Goal: Task Accomplishment & Management: Manage account settings

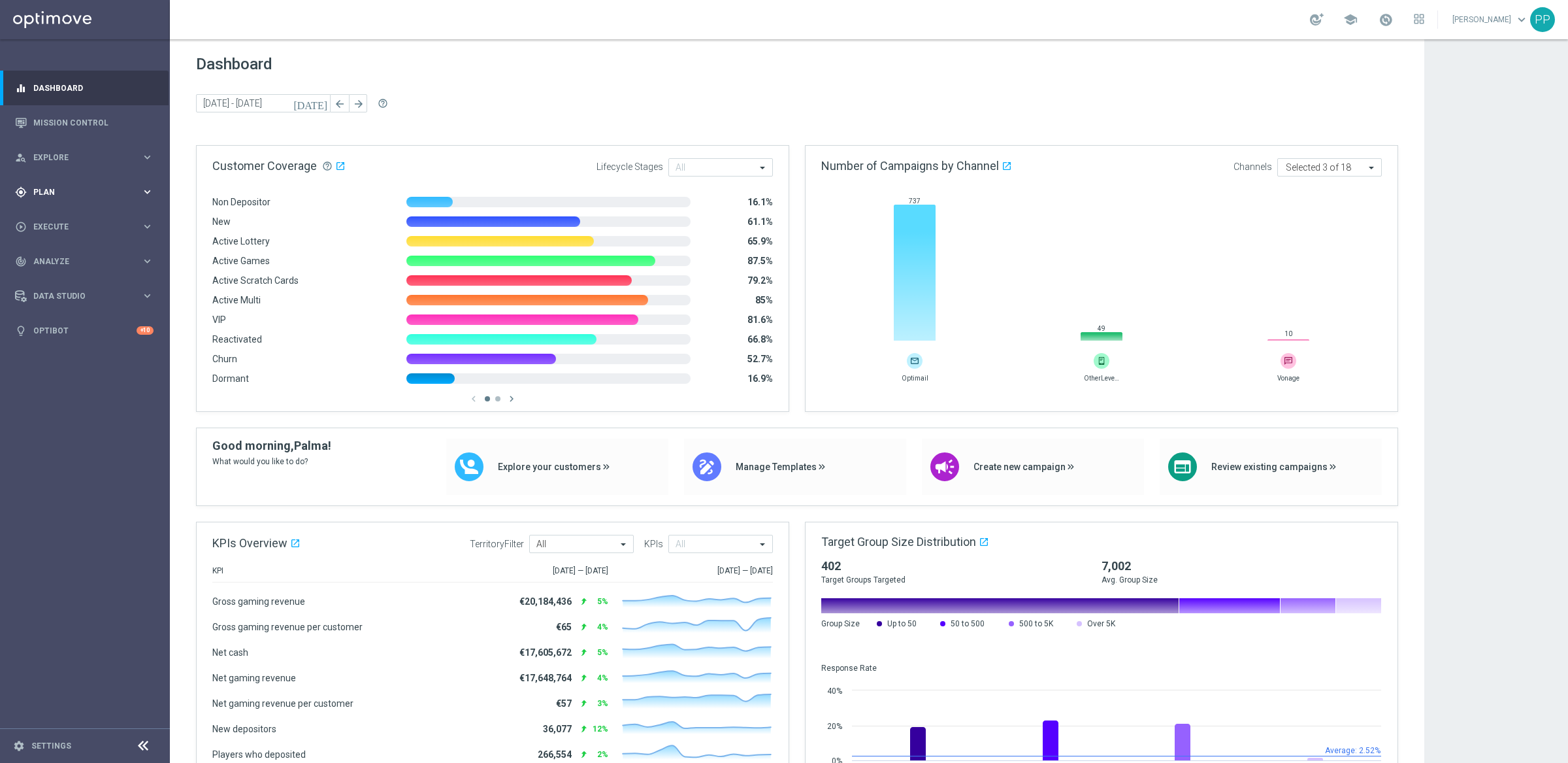
click at [43, 195] on span "Plan" at bounding box center [86, 191] width 108 height 8
click at [41, 300] on link "Streams" at bounding box center [85, 297] width 102 height 11
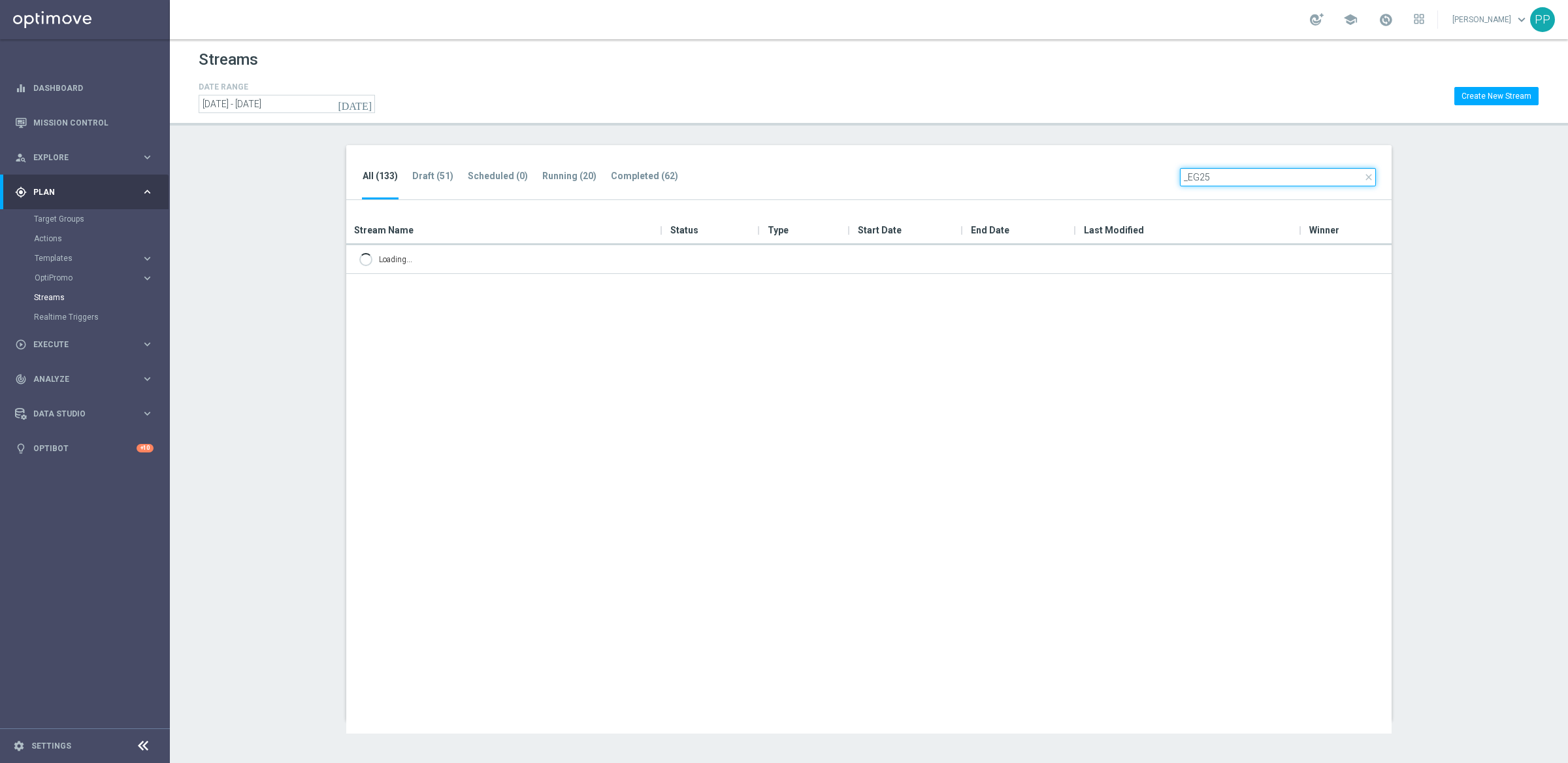
type input "_EG25_"
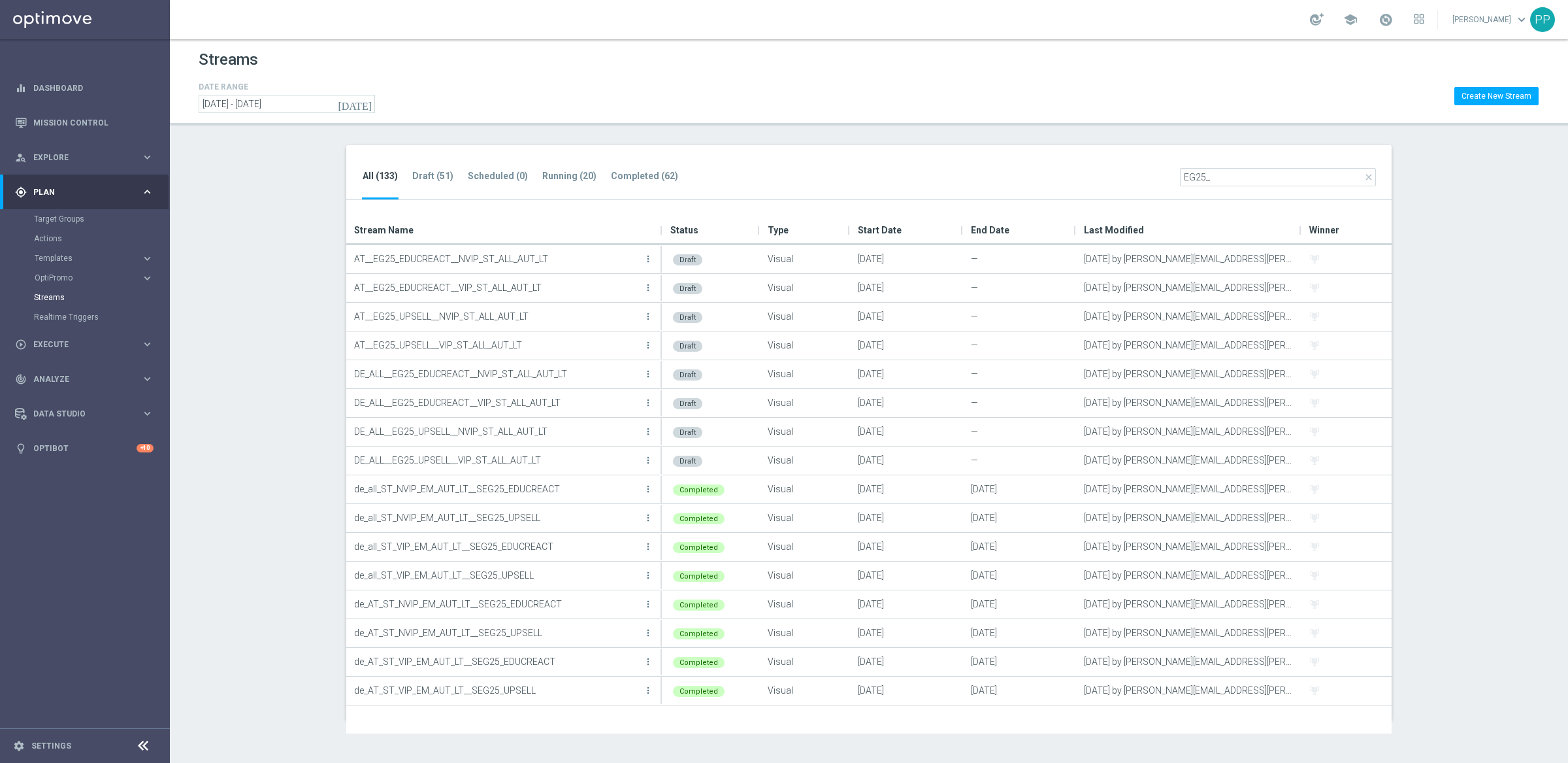
click at [1184, 173] on input "EG25_" at bounding box center [1278, 177] width 196 height 19
type input "_EG25_"
click at [645, 374] on icon "more_vert" at bounding box center [648, 374] width 11 height 11
click at [595, 387] on div "Edit" at bounding box center [595, 388] width 79 height 9
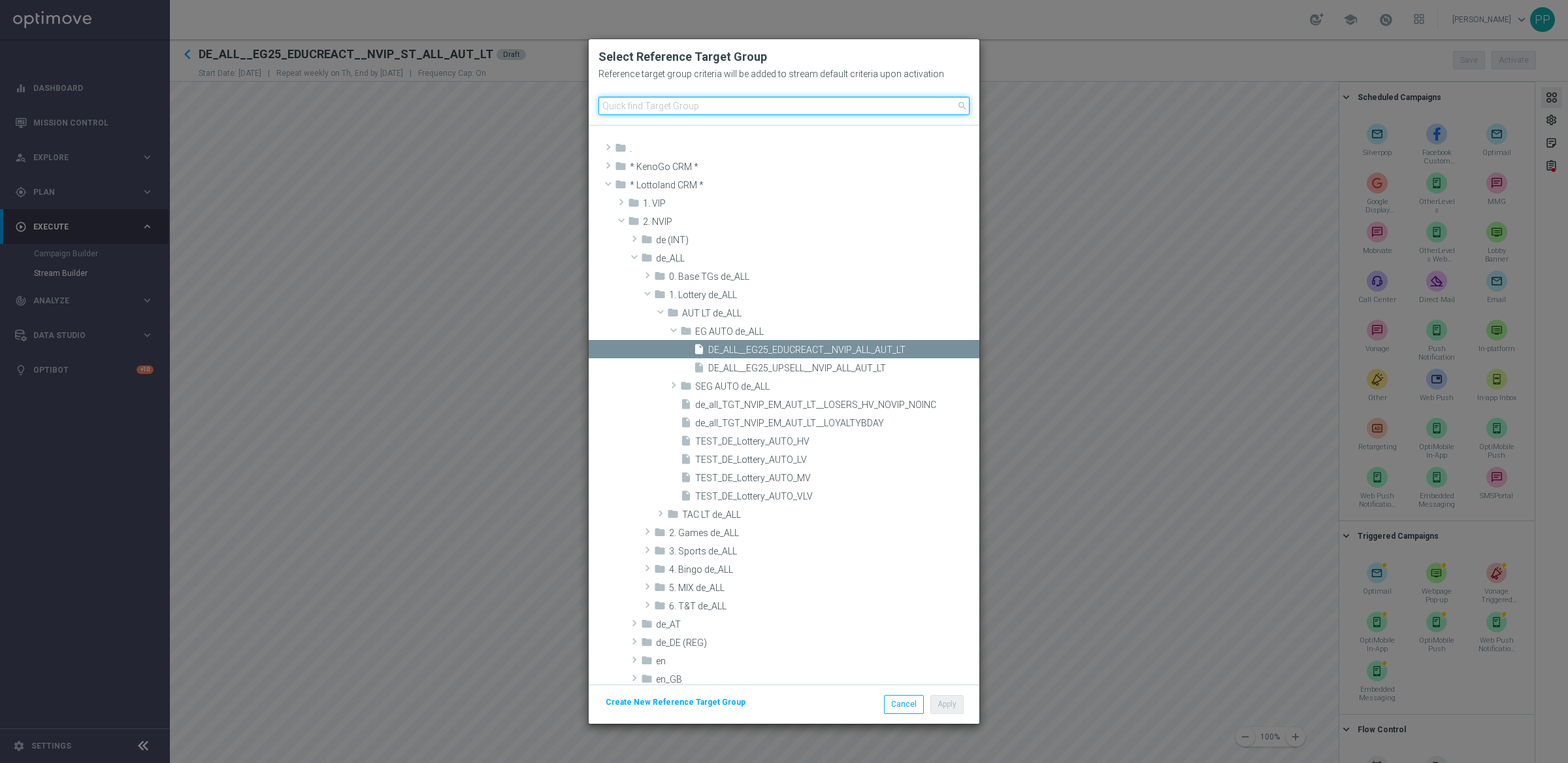
paste input "DE_ALL__EG25_EDUCREACT__NVIP_ALL_AUT_LT"
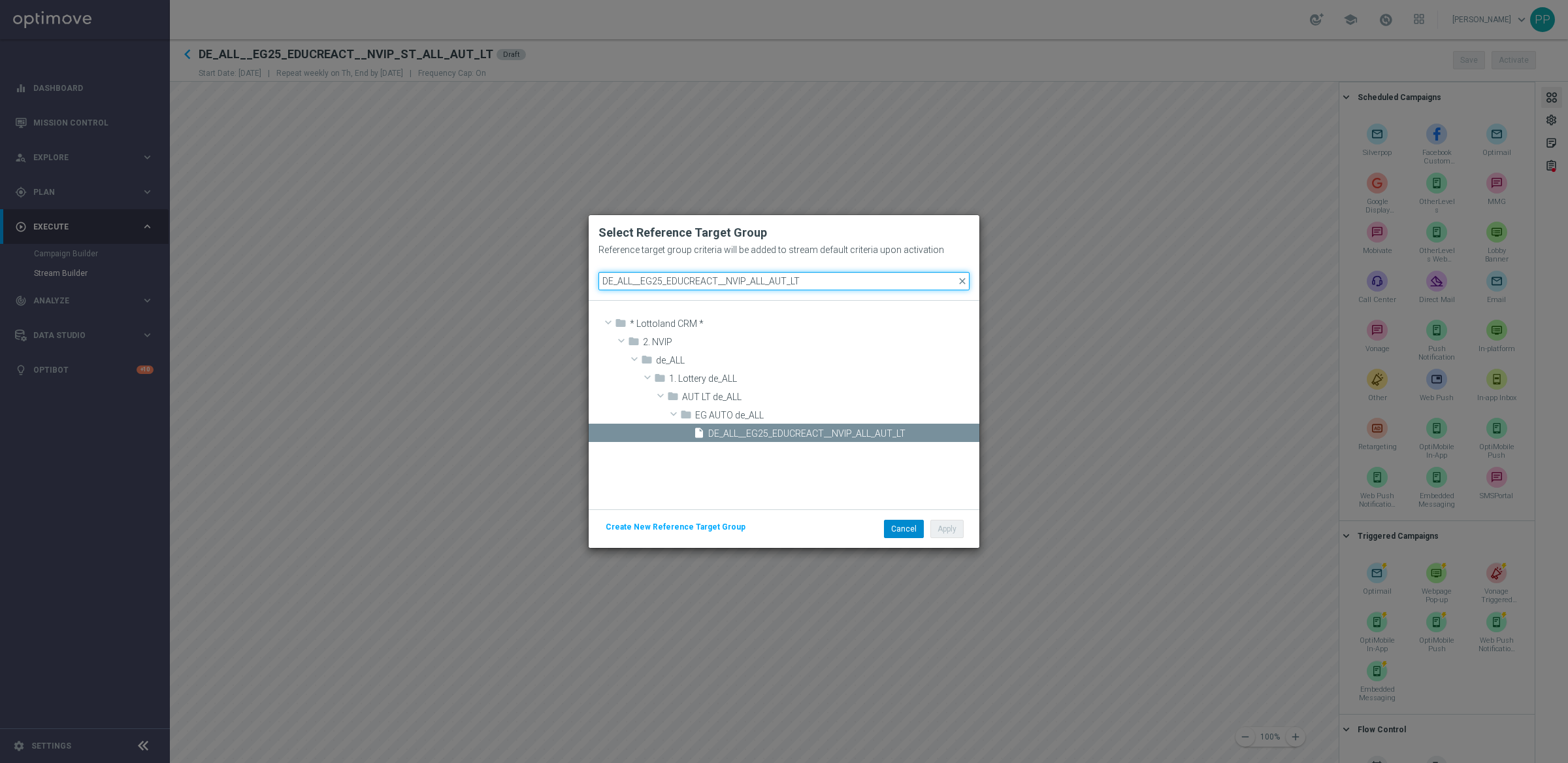
type input "DE_ALL__EG25_EDUCREACT__NVIP_ALL_AUT_LT"
click at [909, 527] on button "Cancel" at bounding box center [903, 529] width 40 height 19
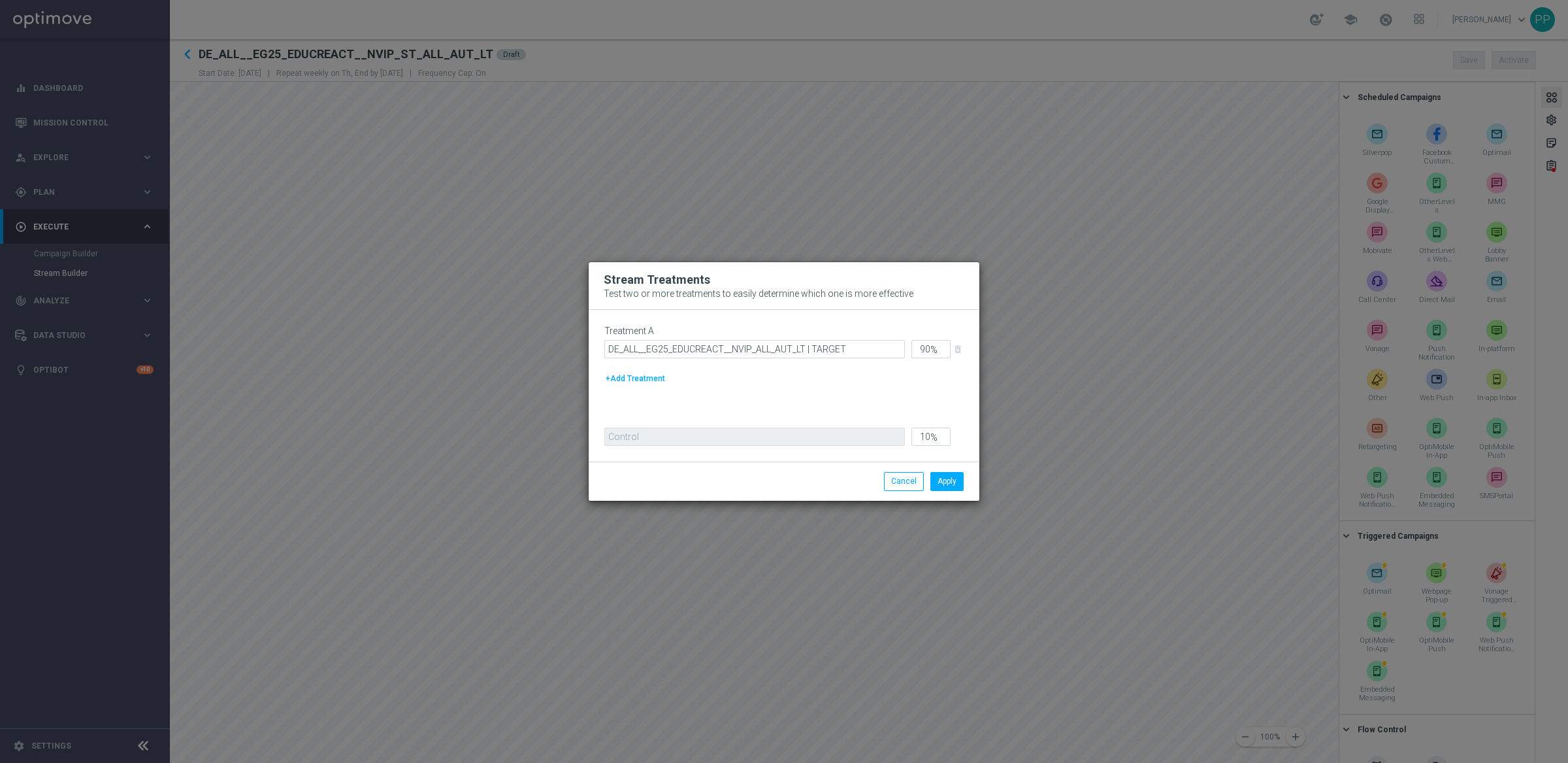
click at [525, 598] on modal-container "Stream Treatments Test two or more treatments to easily determine which one is …" at bounding box center [784, 381] width 1568 height 763
click at [901, 491] on button "Cancel" at bounding box center [903, 481] width 40 height 19
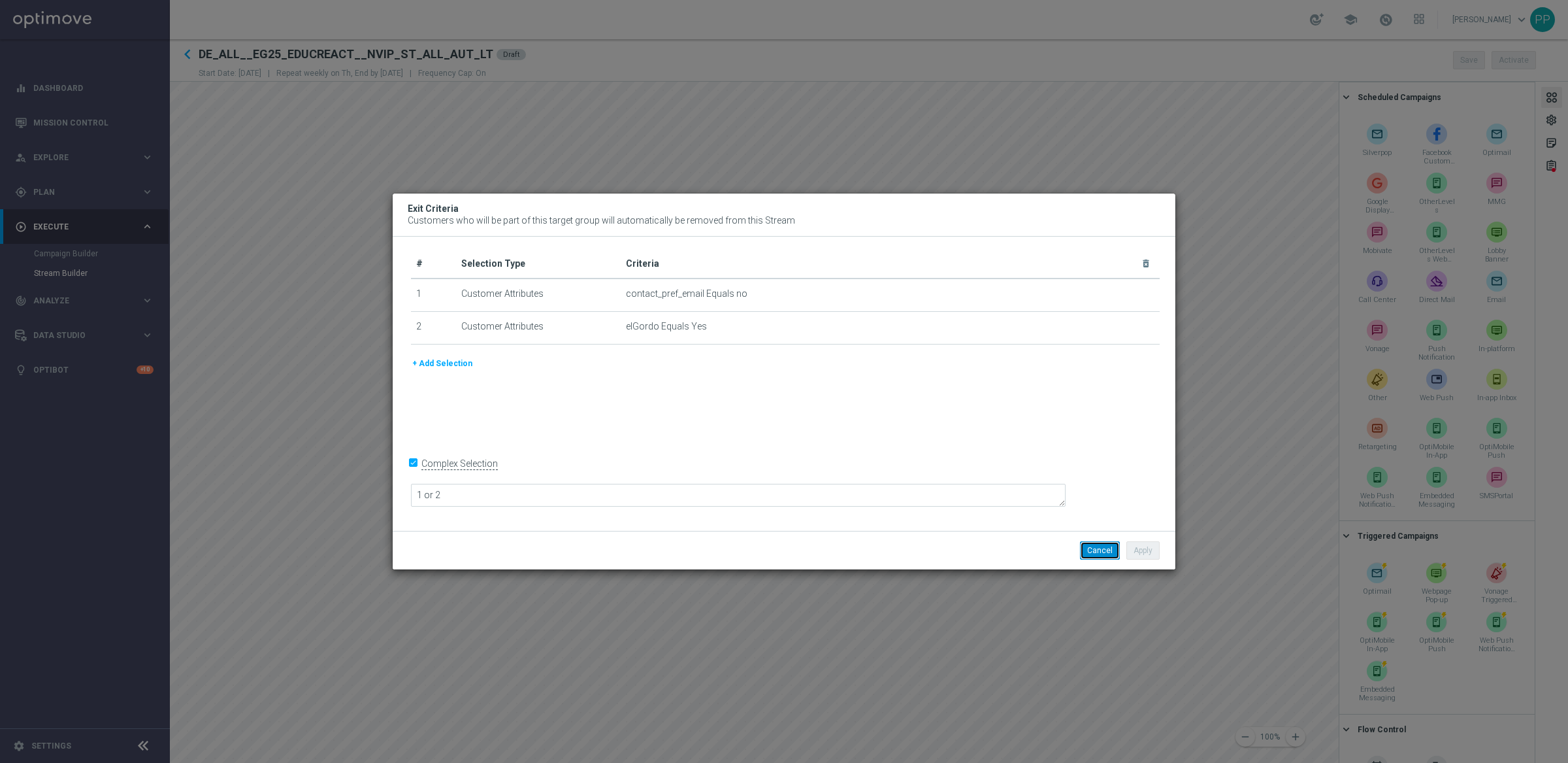
click at [1102, 554] on button "Cancel" at bounding box center [1099, 550] width 40 height 19
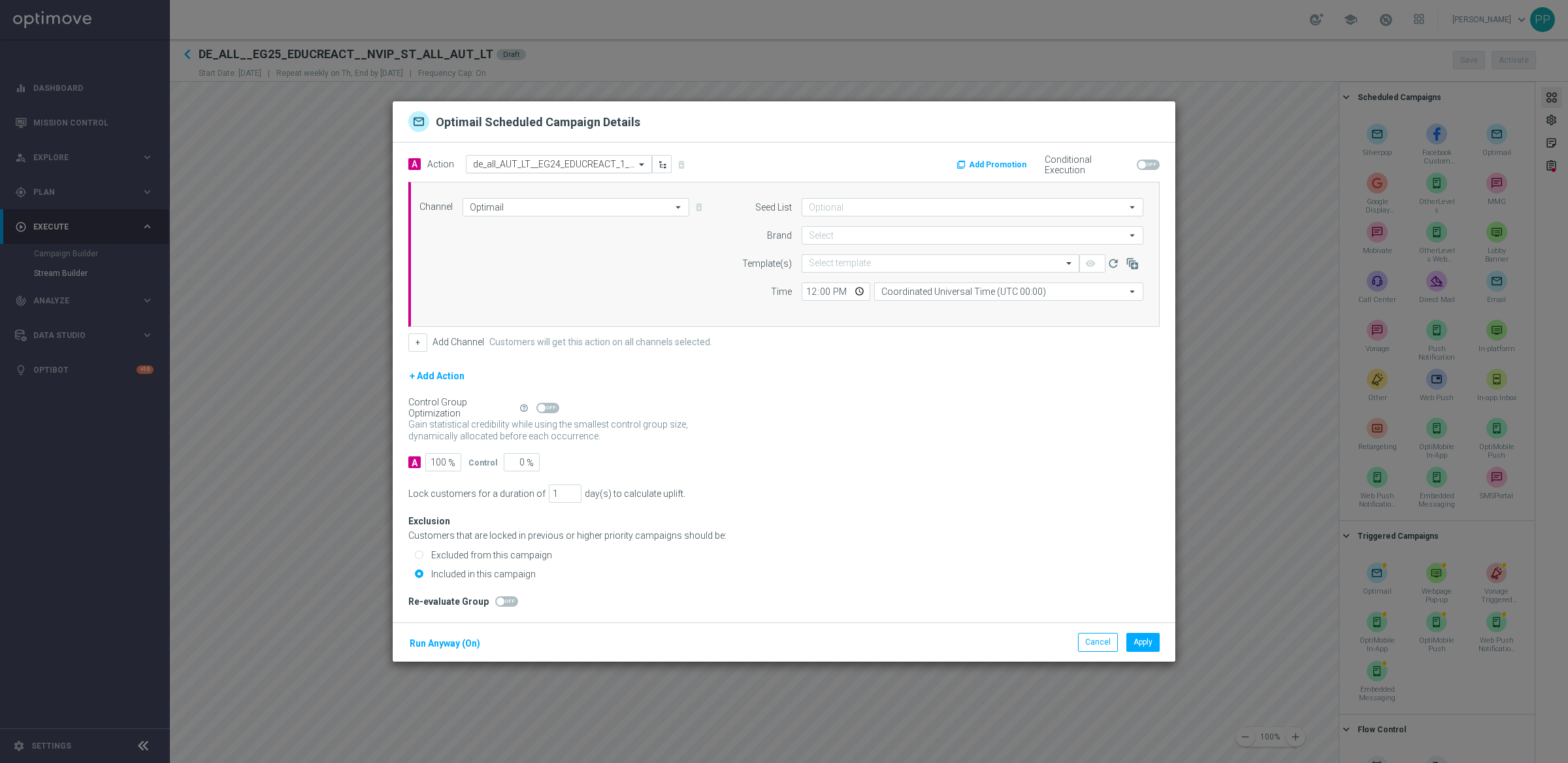
click at [574, 160] on input "text" at bounding box center [546, 164] width 146 height 11
paste input "EG_25 Auto - El Gordo infomailer (no offer)"
type input "EG_25 Auto - El Gordo infomailer (no offer)"
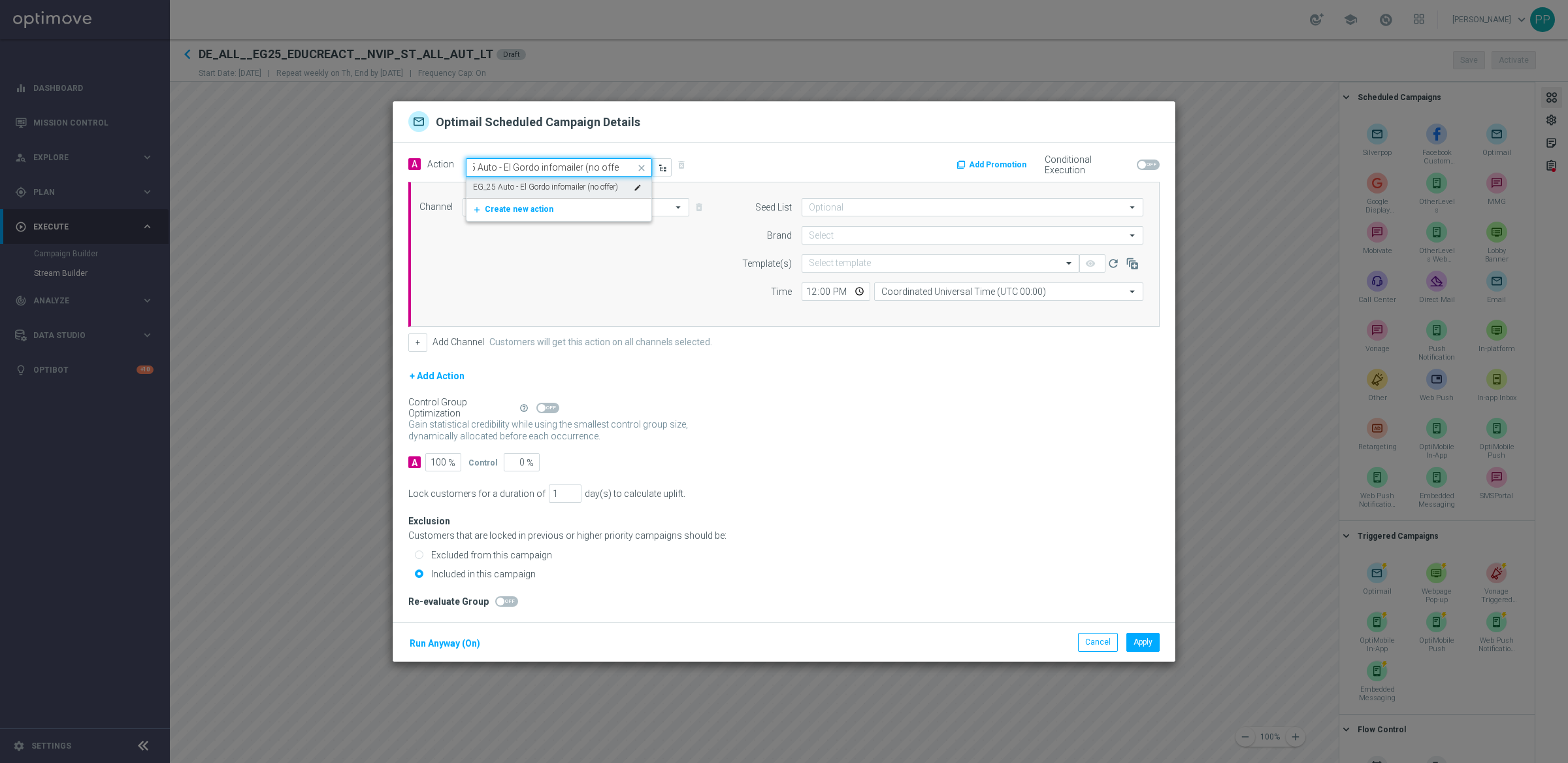
click at [545, 183] on label "EG_25 Auto - El Gordo infomailer (no offer)" at bounding box center [545, 187] width 145 height 11
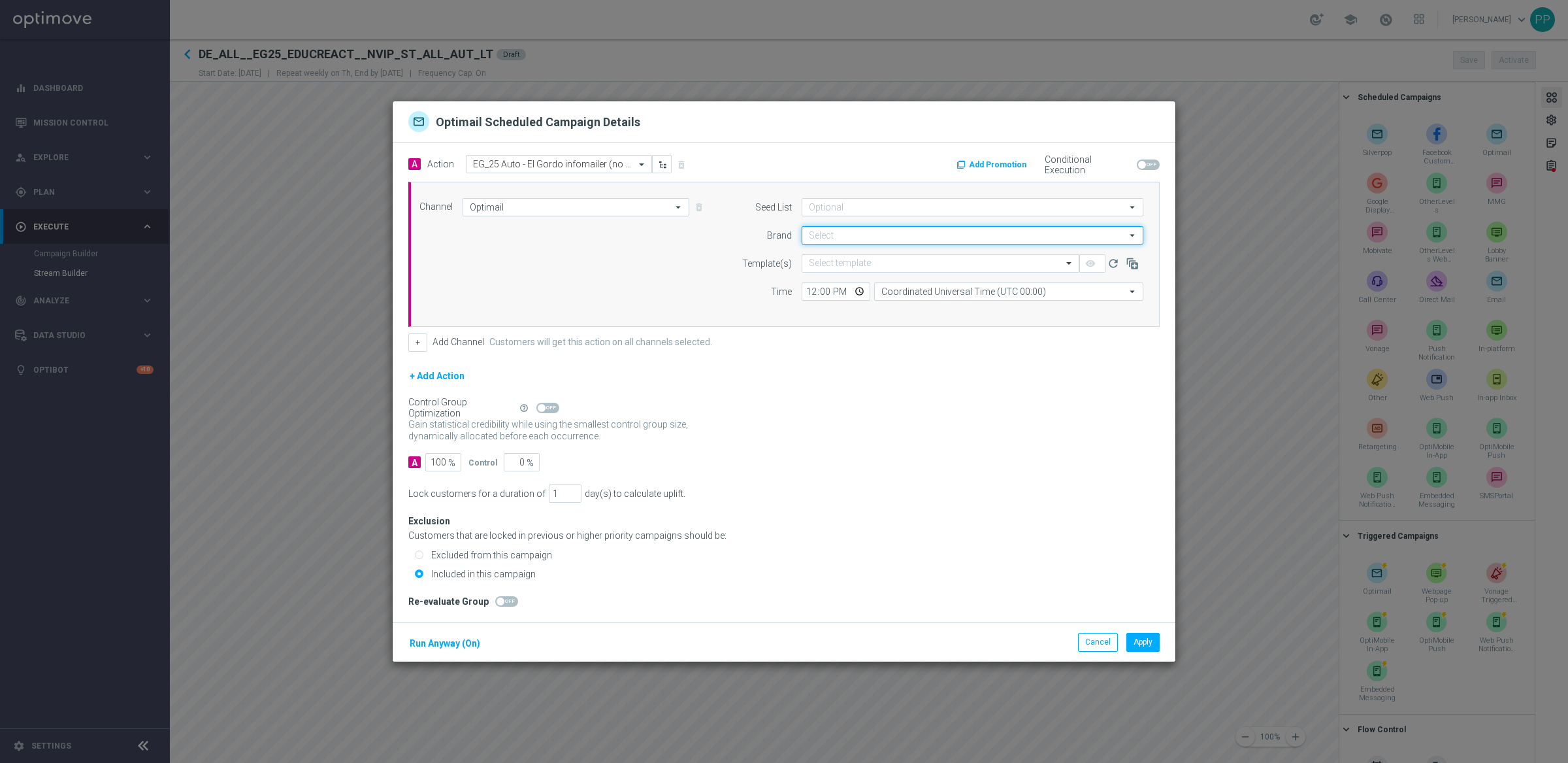
click at [839, 237] on input at bounding box center [973, 235] width 342 height 19
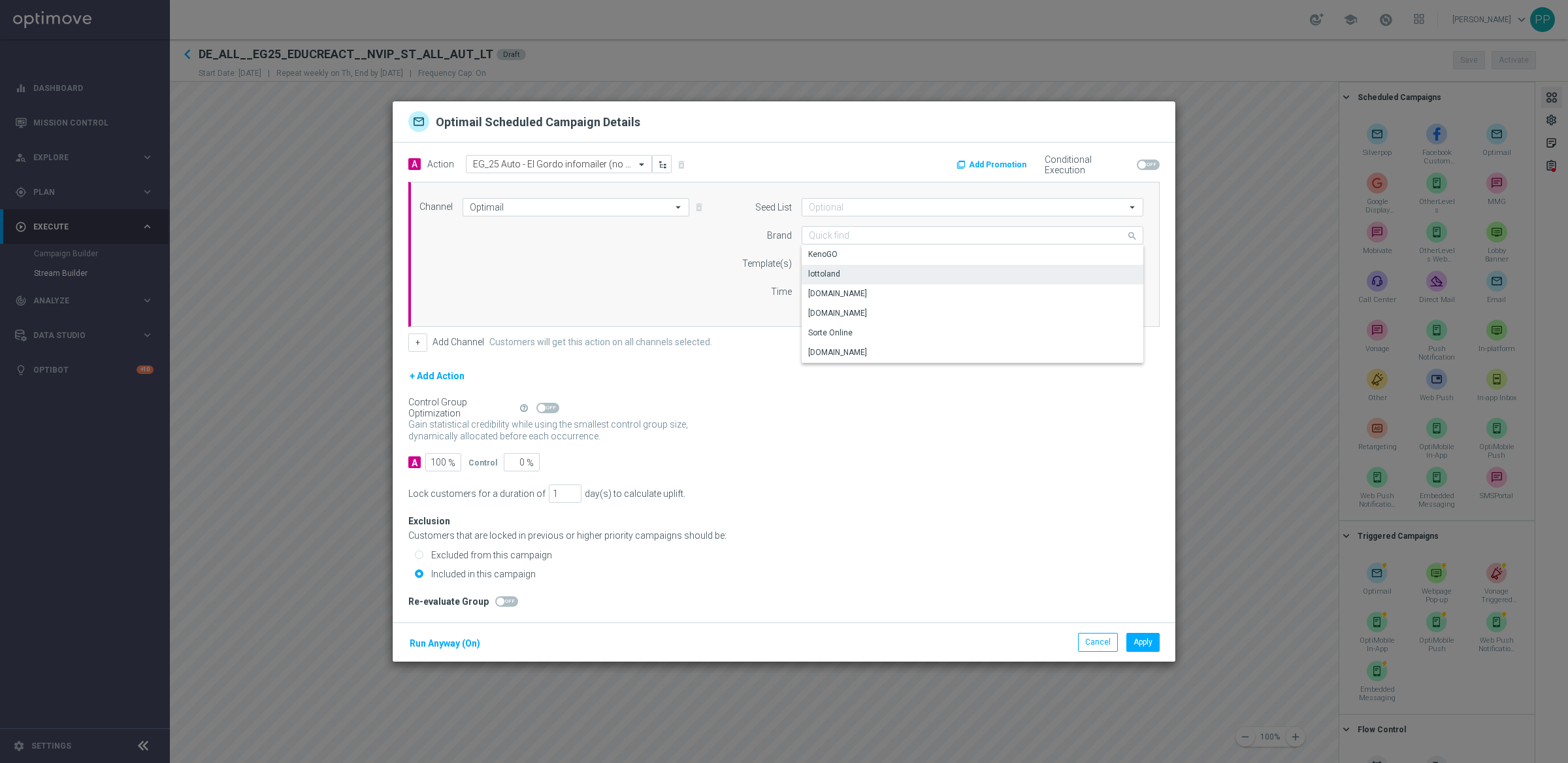
click at [826, 272] on div "lottoland" at bounding box center [824, 273] width 32 height 12
type input "lottoland"
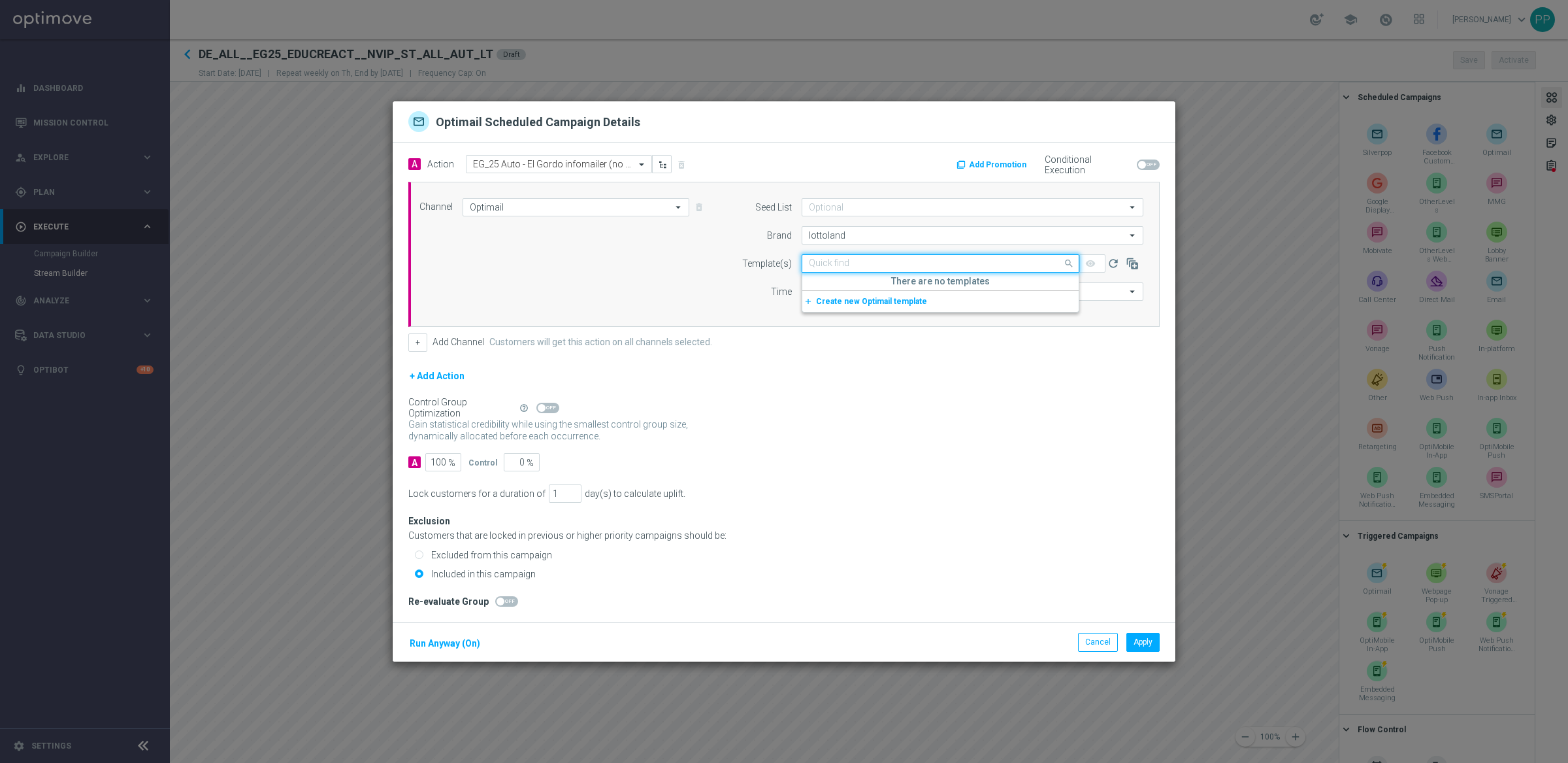
click at [823, 263] on input "text" at bounding box center [927, 264] width 237 height 11
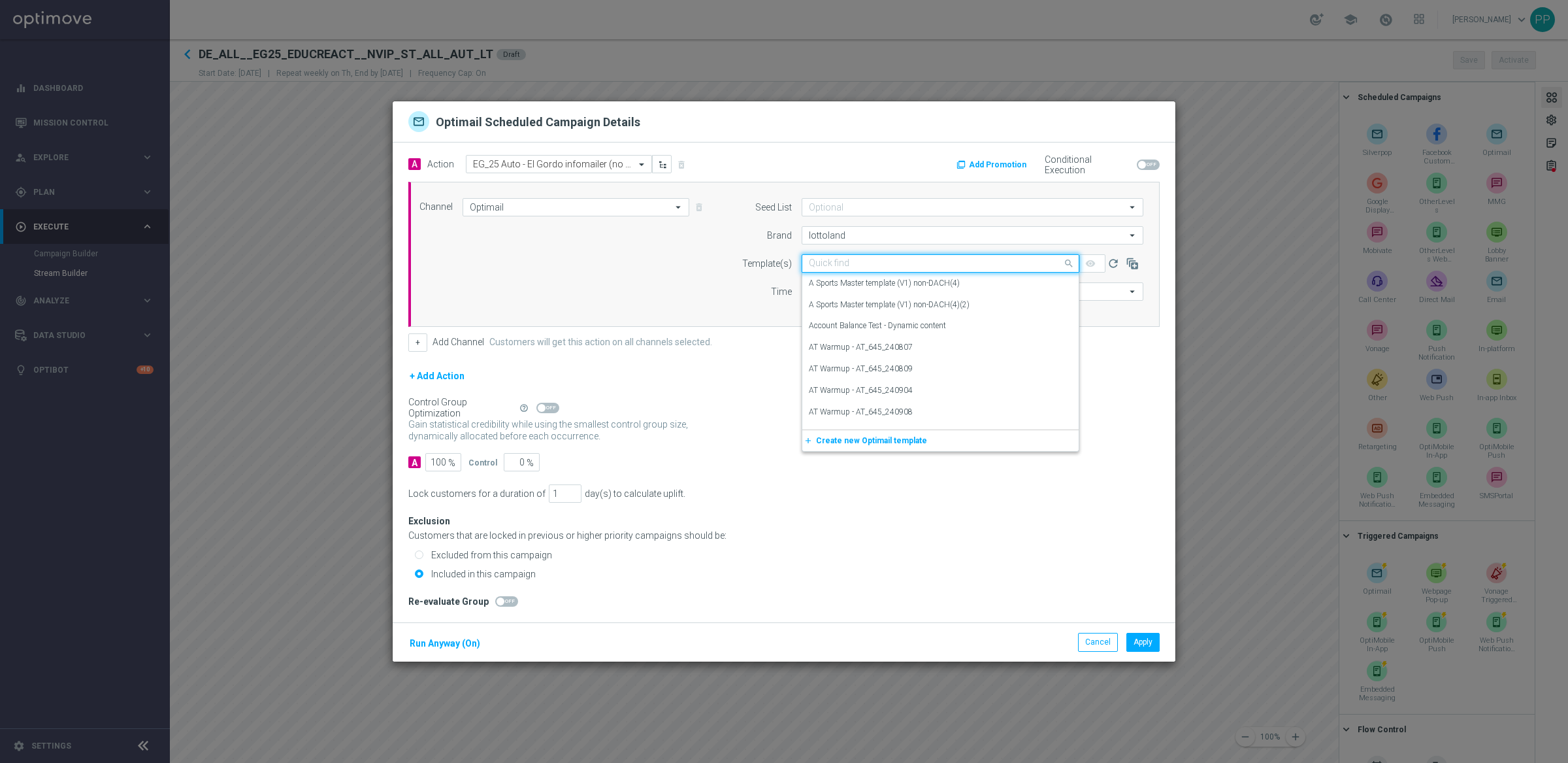
paste input "DE_ALL__EG25_EDUCREACT1_INFO__NVIP_EMA_TAC_LT"
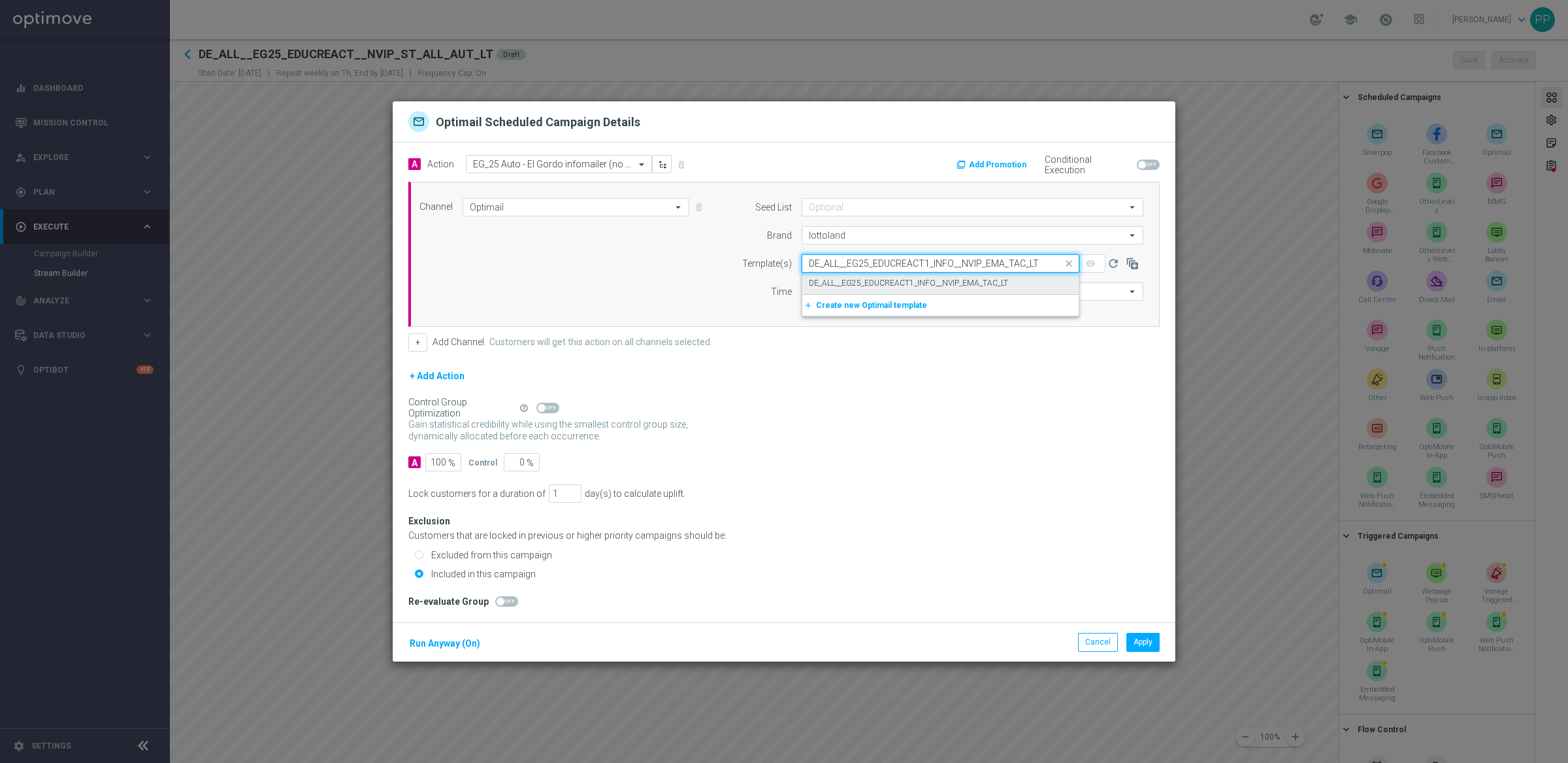
click at [829, 281] on label "DE_ALL__EG25_EDUCREACT1_INFO__NVIP_EMA_TAC_LT" at bounding box center [909, 283] width 199 height 11
type input "DE_ALL__EG25_EDUCREACT1_INFO__NVIP_EMA_TAC_LT"
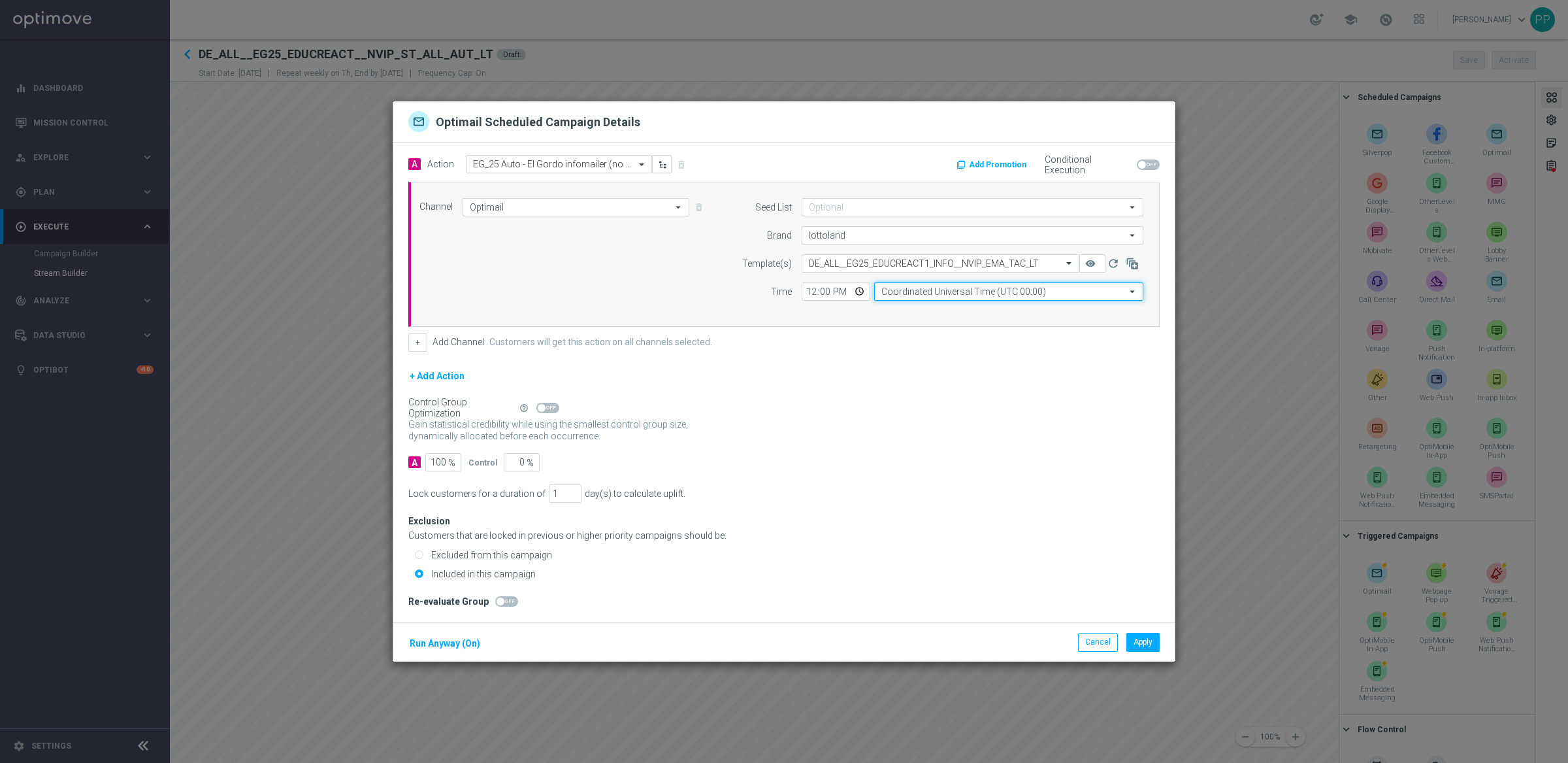
click at [946, 294] on input "Coordinated Universal Time (UTC 00:00)" at bounding box center [1008, 291] width 269 height 19
click at [947, 303] on div "Central European Time ([GEOGRAPHIC_DATA]) (UTC +02:00)" at bounding box center [1008, 310] width 269 height 19
type input "Central European Time ([GEOGRAPHIC_DATA]) (UTC +02:00)"
click at [431, 643] on button "Run Anyway (On)" at bounding box center [445, 644] width 73 height 16
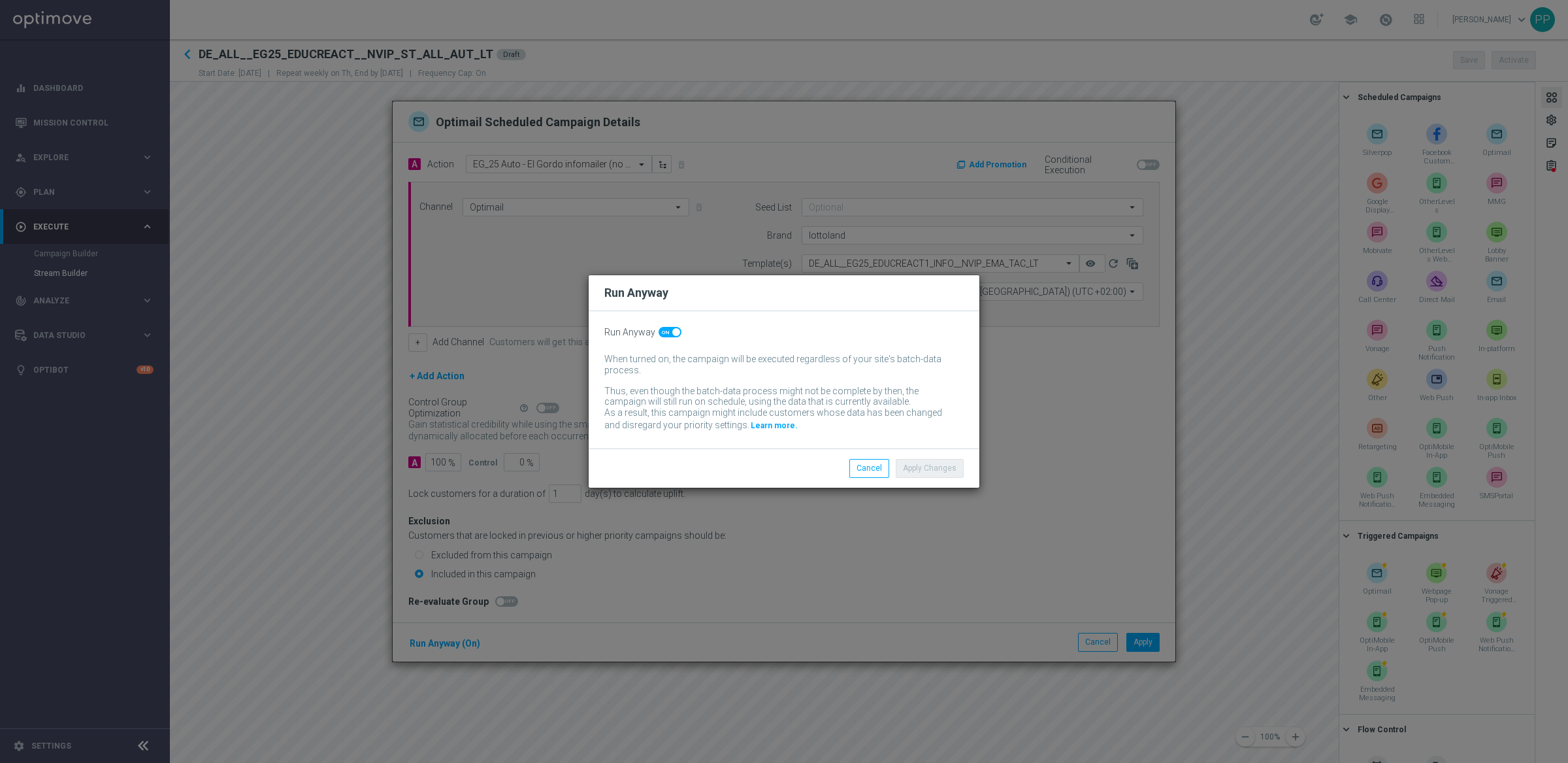
click at [672, 331] on span at bounding box center [675, 331] width 8 height 8
click at [672, 331] on input "checkbox" at bounding box center [670, 332] width 23 height 11
checkbox input "false"
click at [945, 468] on button "Apply Changes" at bounding box center [929, 467] width 68 height 19
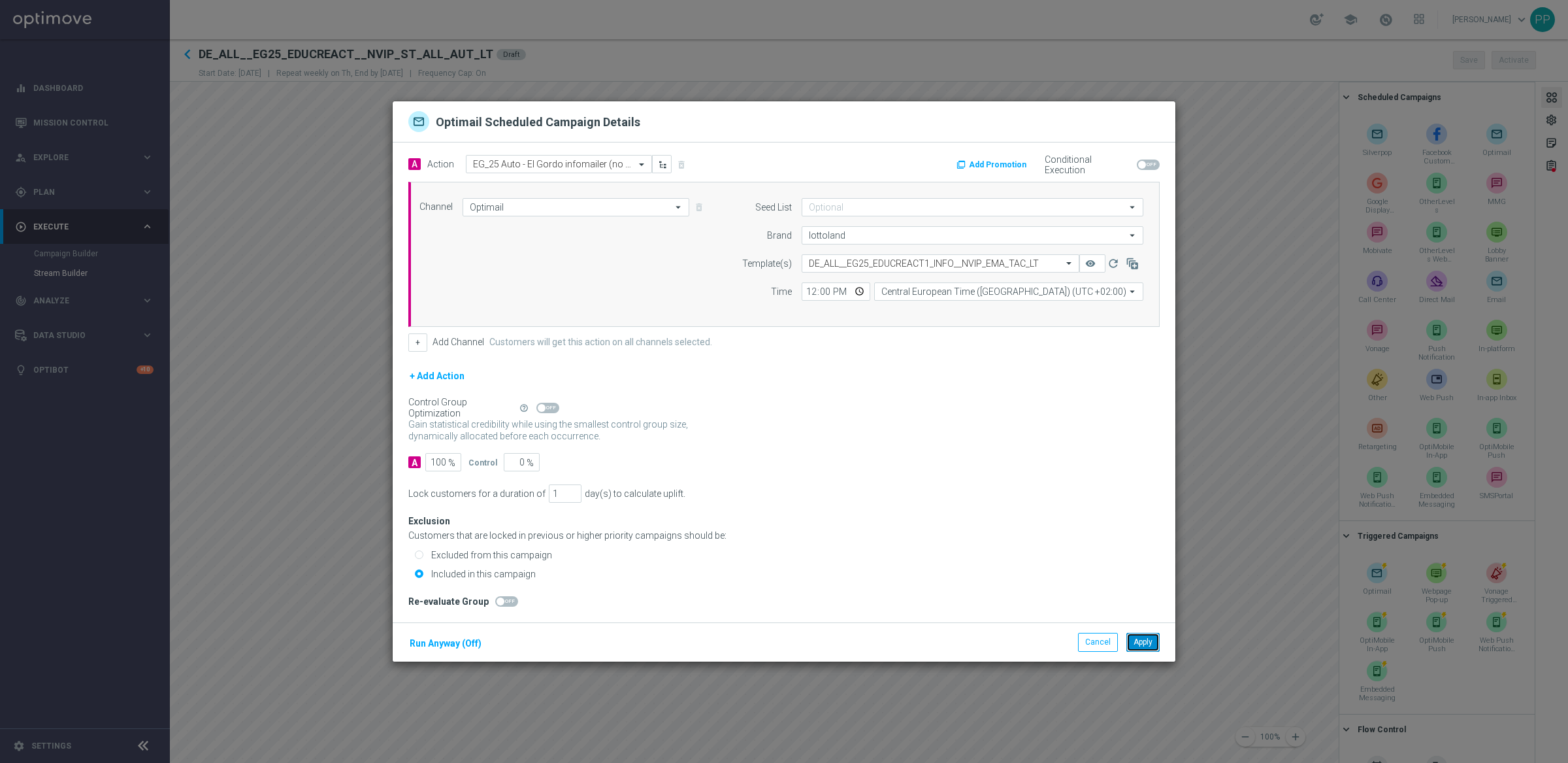
click at [1146, 645] on button "Apply" at bounding box center [1143, 642] width 33 height 19
click at [524, 158] on div "Quick find de_all_AUT_LT__EG24_EDUCREACT_2_30OFFANYSHARE" at bounding box center [550, 164] width 168 height 11
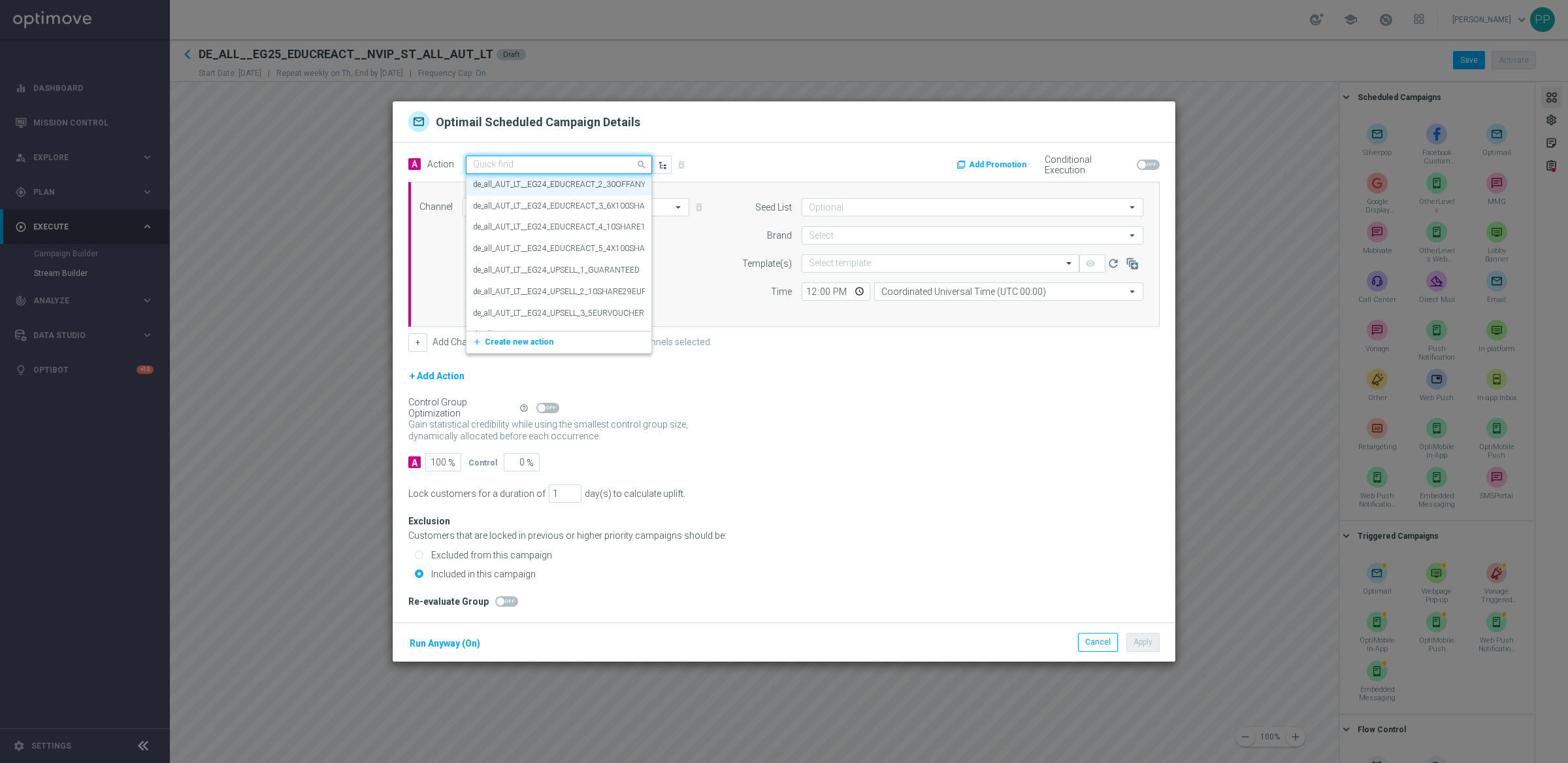
paste input "EG_25 Auto - 30% off any share, up to 100€"
type input "EG_25 Auto - 30% off any share, up to 100€"
click at [520, 182] on label "EG_25 Auto - 30% off any share, up to 100€" at bounding box center [546, 187] width 149 height 11
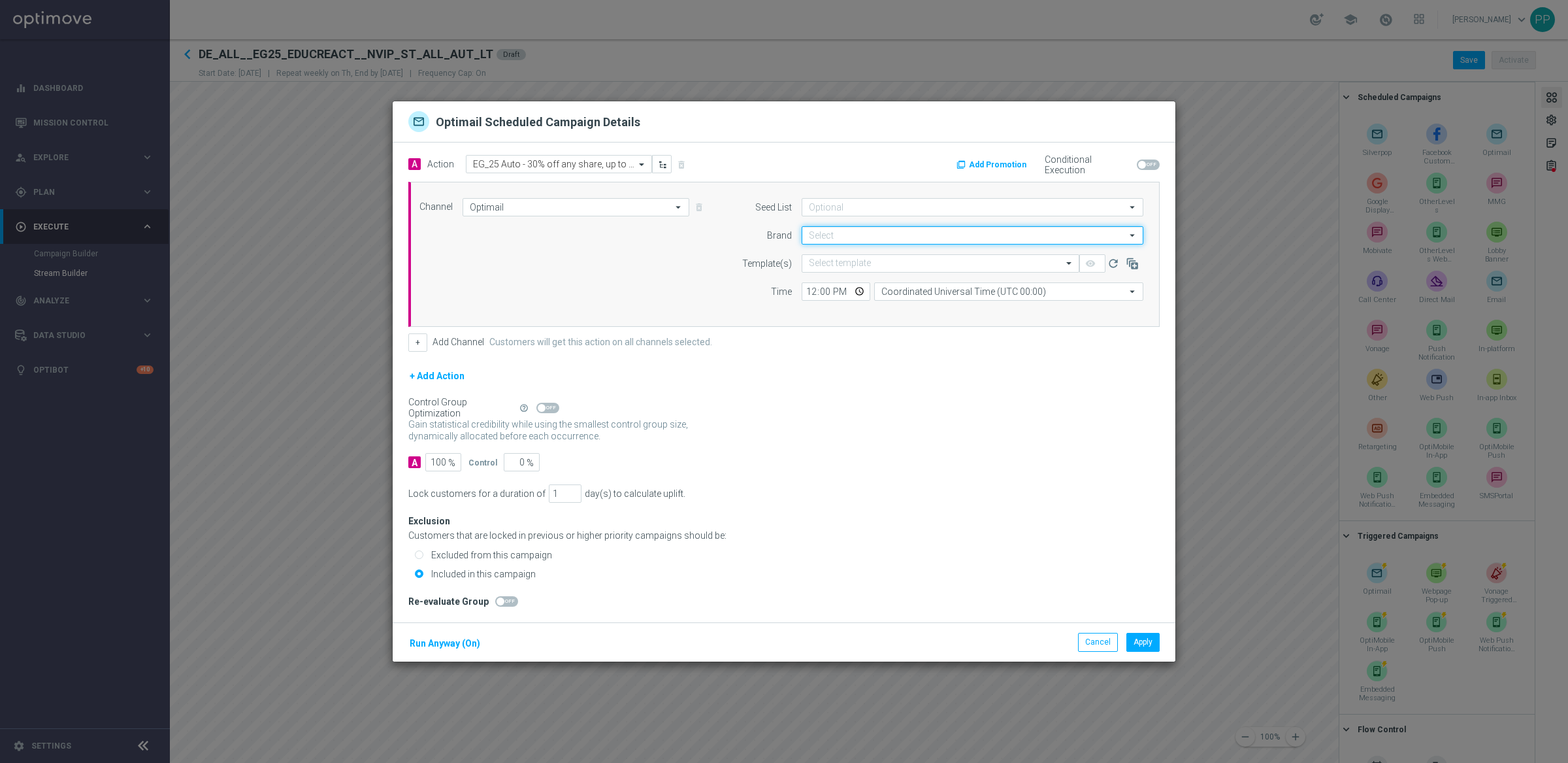
click at [821, 237] on input at bounding box center [973, 235] width 342 height 19
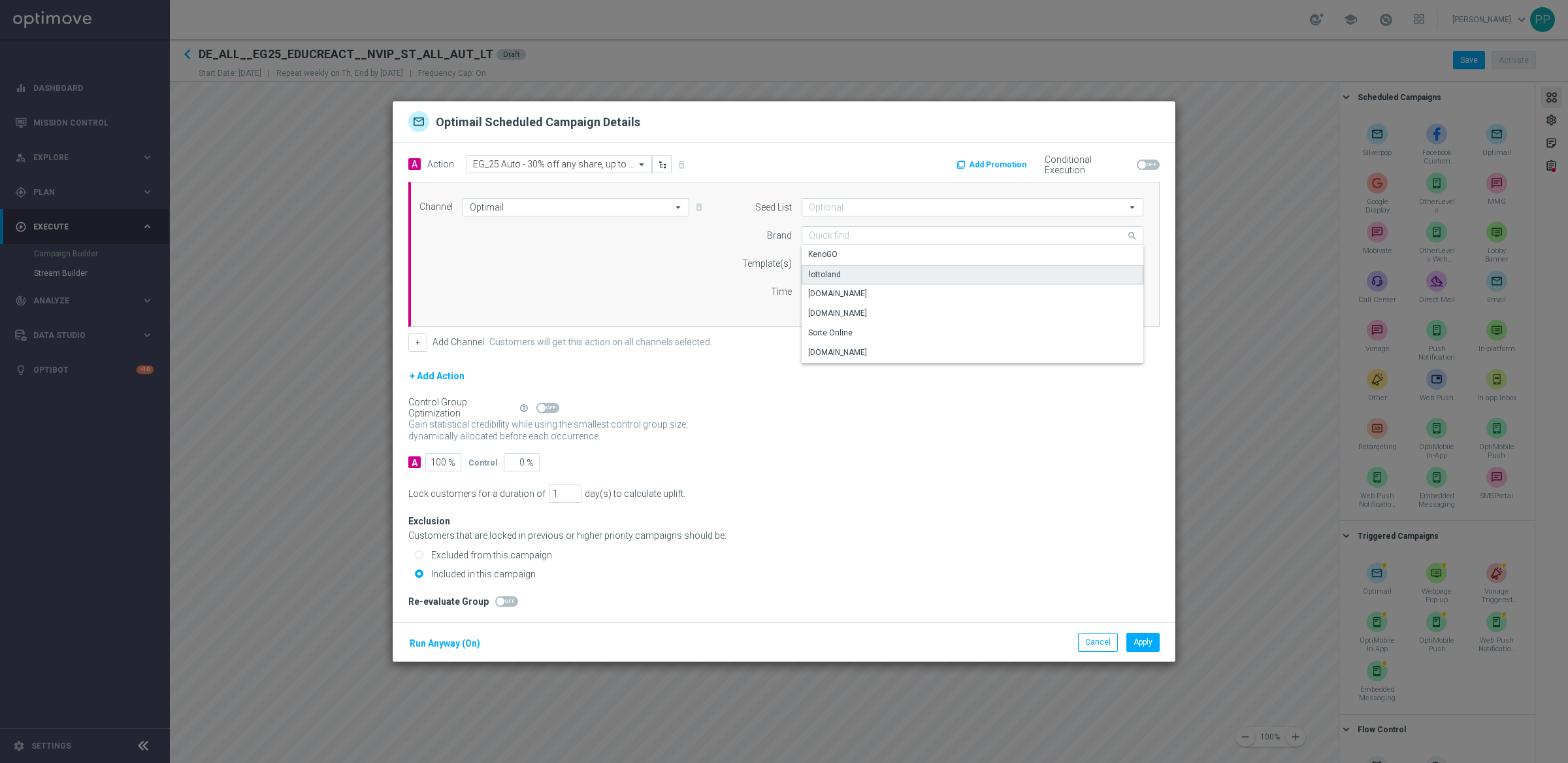
click at [826, 271] on div "lottoland" at bounding box center [825, 274] width 32 height 12
type input "lottoland"
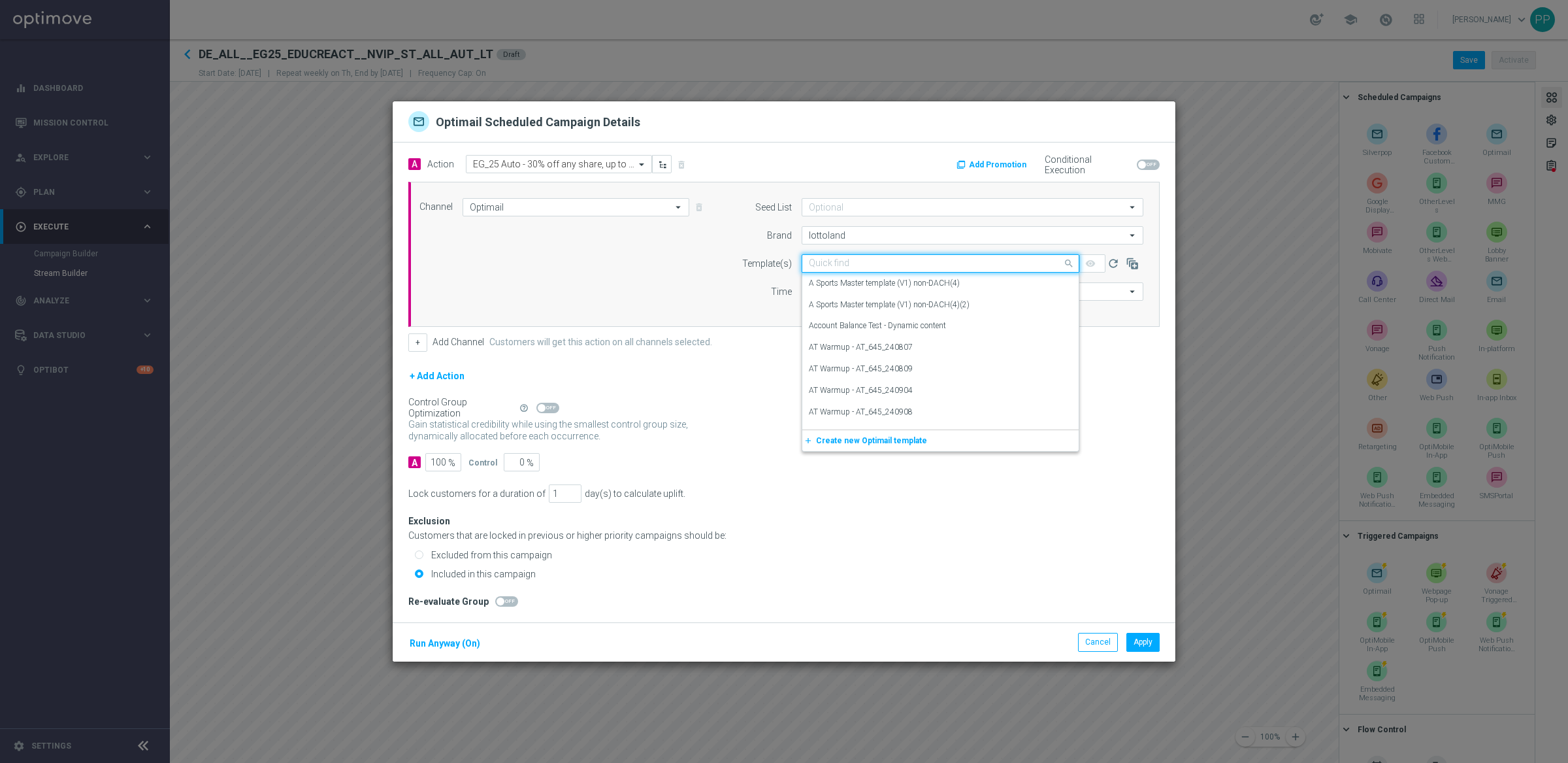
click at [853, 265] on input "text" at bounding box center [927, 264] width 237 height 11
paste input "DE_ALL__EG25_EDUCREACT2_30OFF__NVIP_EMA_TAC_LT"
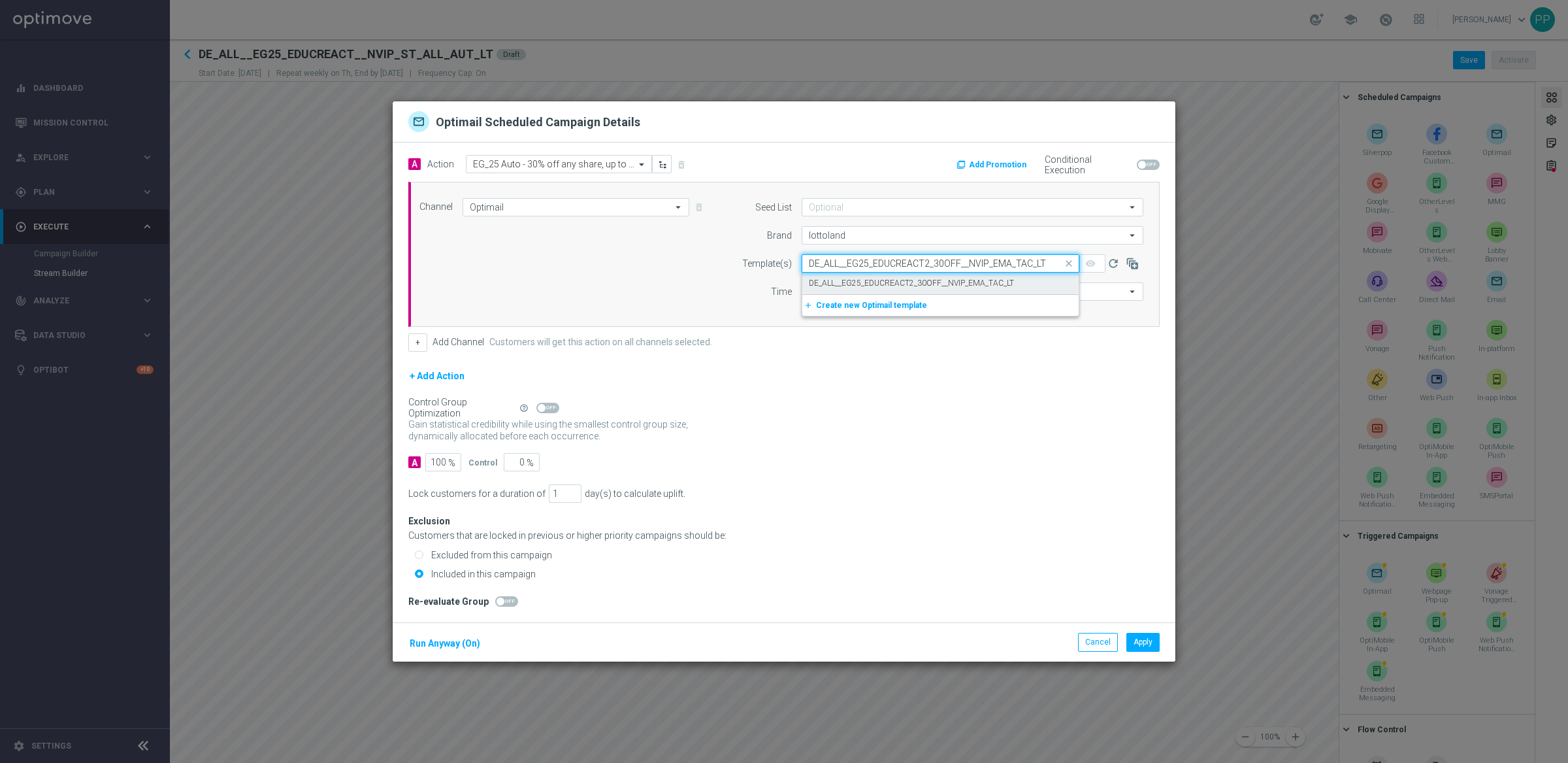
click at [852, 278] on label "DE_ALL__EG25_EDUCREACT2_30OFF__NVIP_EMA_TAC_LT" at bounding box center [911, 283] width 205 height 11
type input "DE_ALL__EG25_EDUCREACT2_30OFF__NVIP_EMA_TAC_LT"
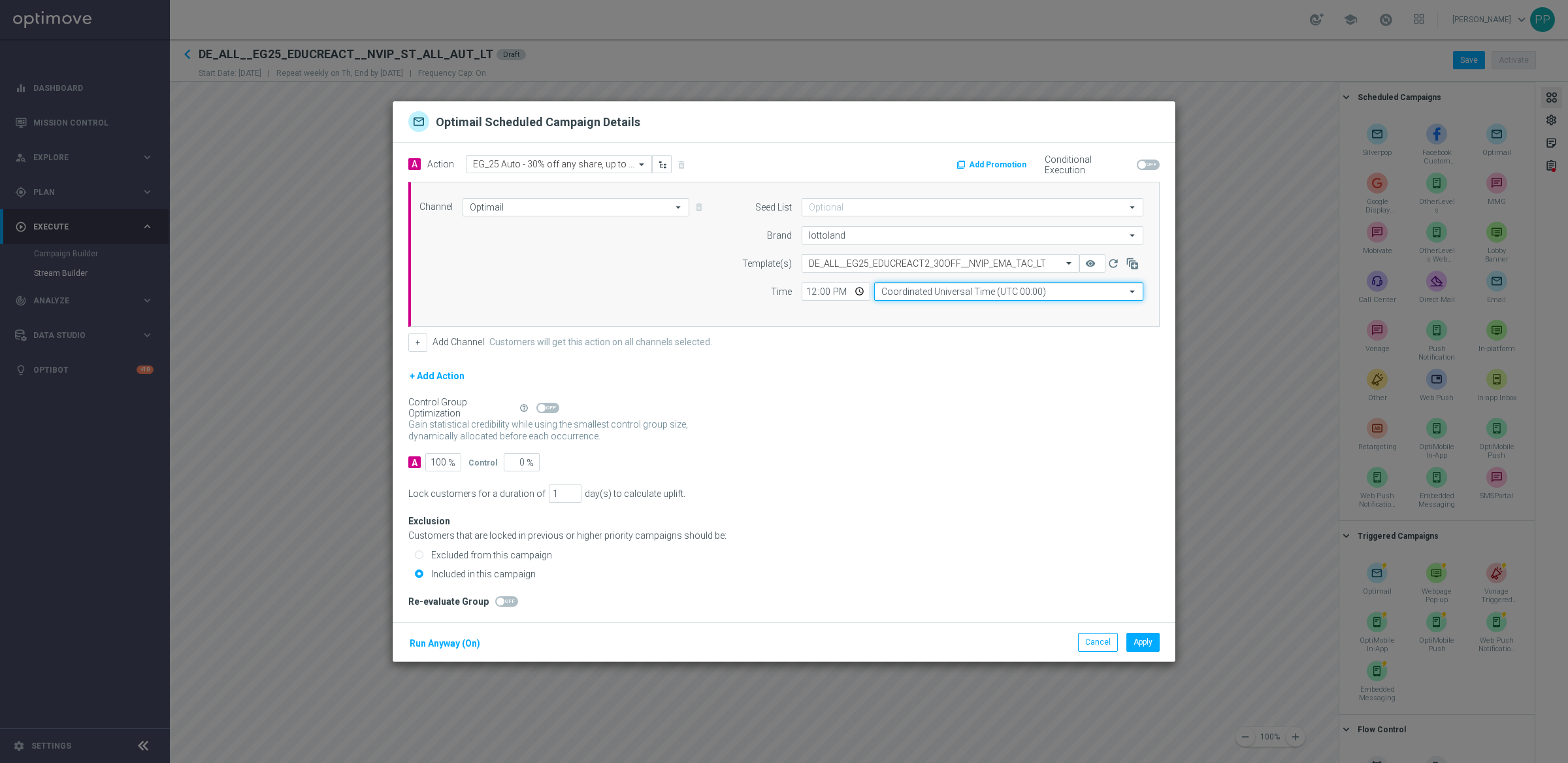
click at [933, 291] on input "Coordinated Universal Time (UTC 00:00)" at bounding box center [1008, 291] width 269 height 19
click at [933, 301] on div "Central European Time ([GEOGRAPHIC_DATA]) (UTC +02:00)" at bounding box center [1008, 310] width 269 height 19
type input "Central European Time ([GEOGRAPHIC_DATA]) (UTC +02:00)"
click at [443, 636] on button "Run Anyway (On)" at bounding box center [445, 644] width 73 height 16
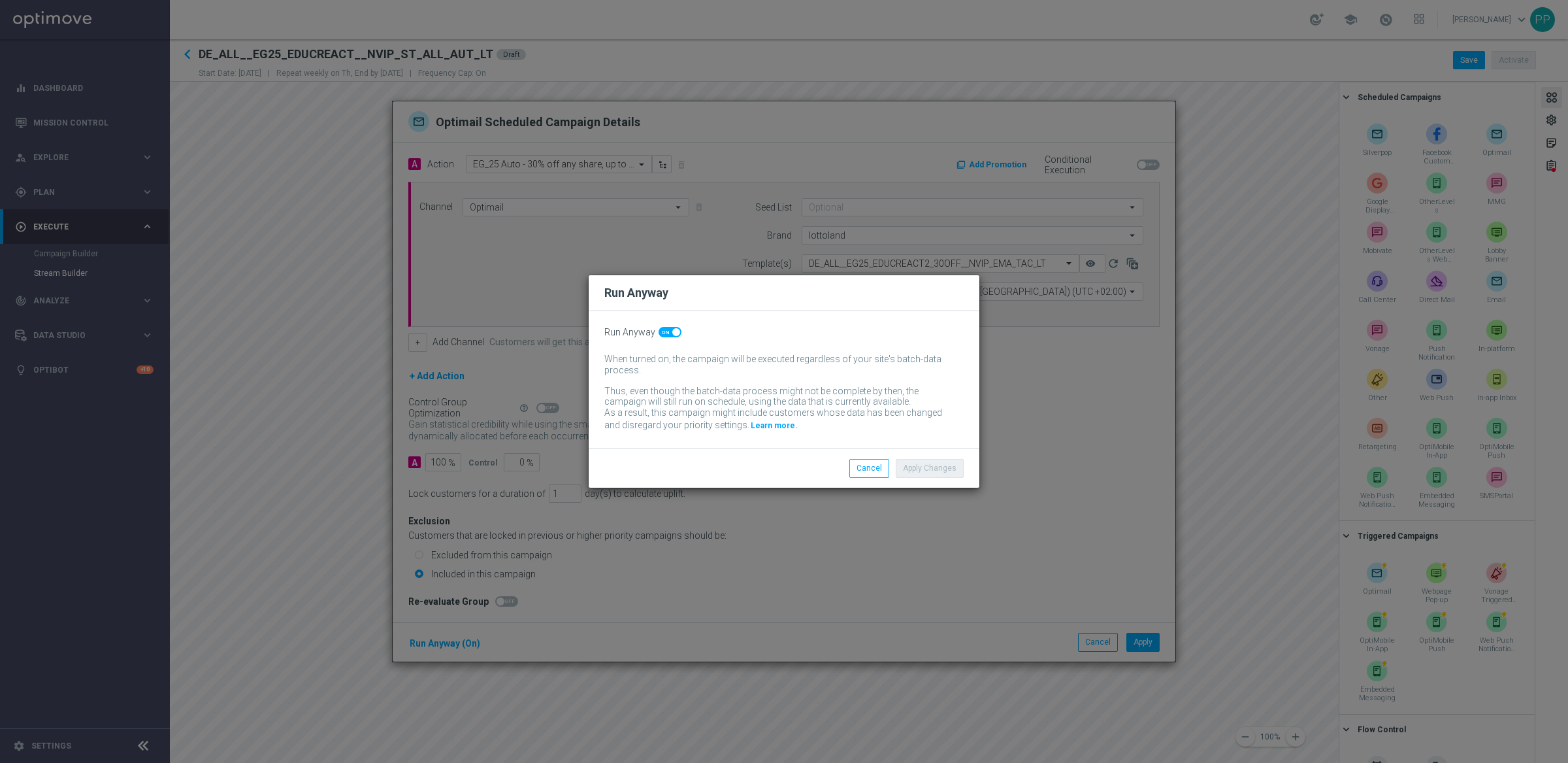
click at [665, 321] on div "Run Anyway When turned on, the campaign will be executed regardless of your sit…" at bounding box center [783, 379] width 391 height 137
click at [667, 327] on span at bounding box center [670, 332] width 23 height 11
click at [667, 327] on input "checkbox" at bounding box center [670, 332] width 23 height 11
checkbox input "false"
click at [944, 465] on button "Apply Changes" at bounding box center [929, 467] width 68 height 19
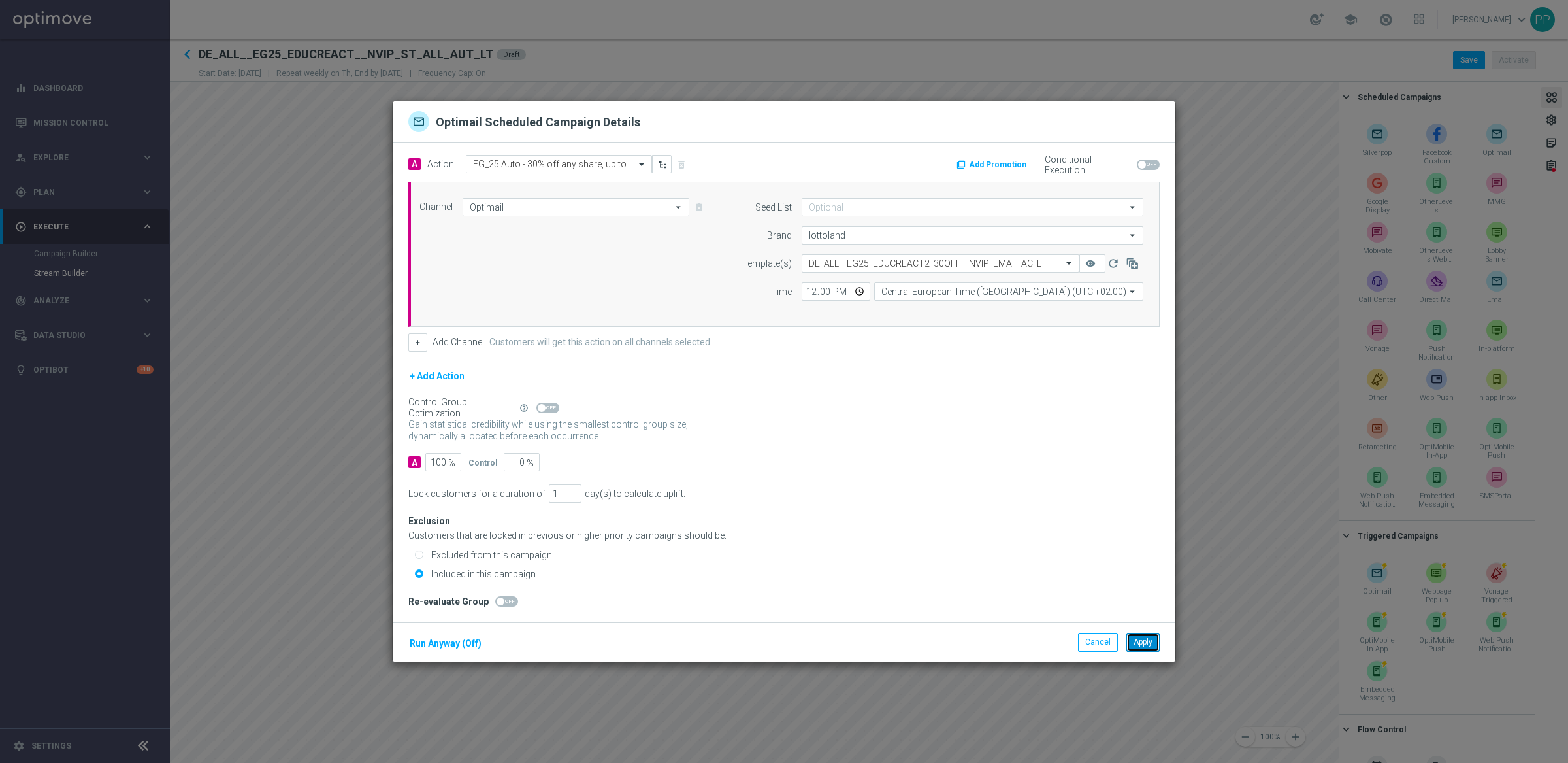
click at [1134, 648] on button "Apply" at bounding box center [1143, 642] width 33 height 19
click at [586, 160] on input "text" at bounding box center [546, 165] width 146 height 11
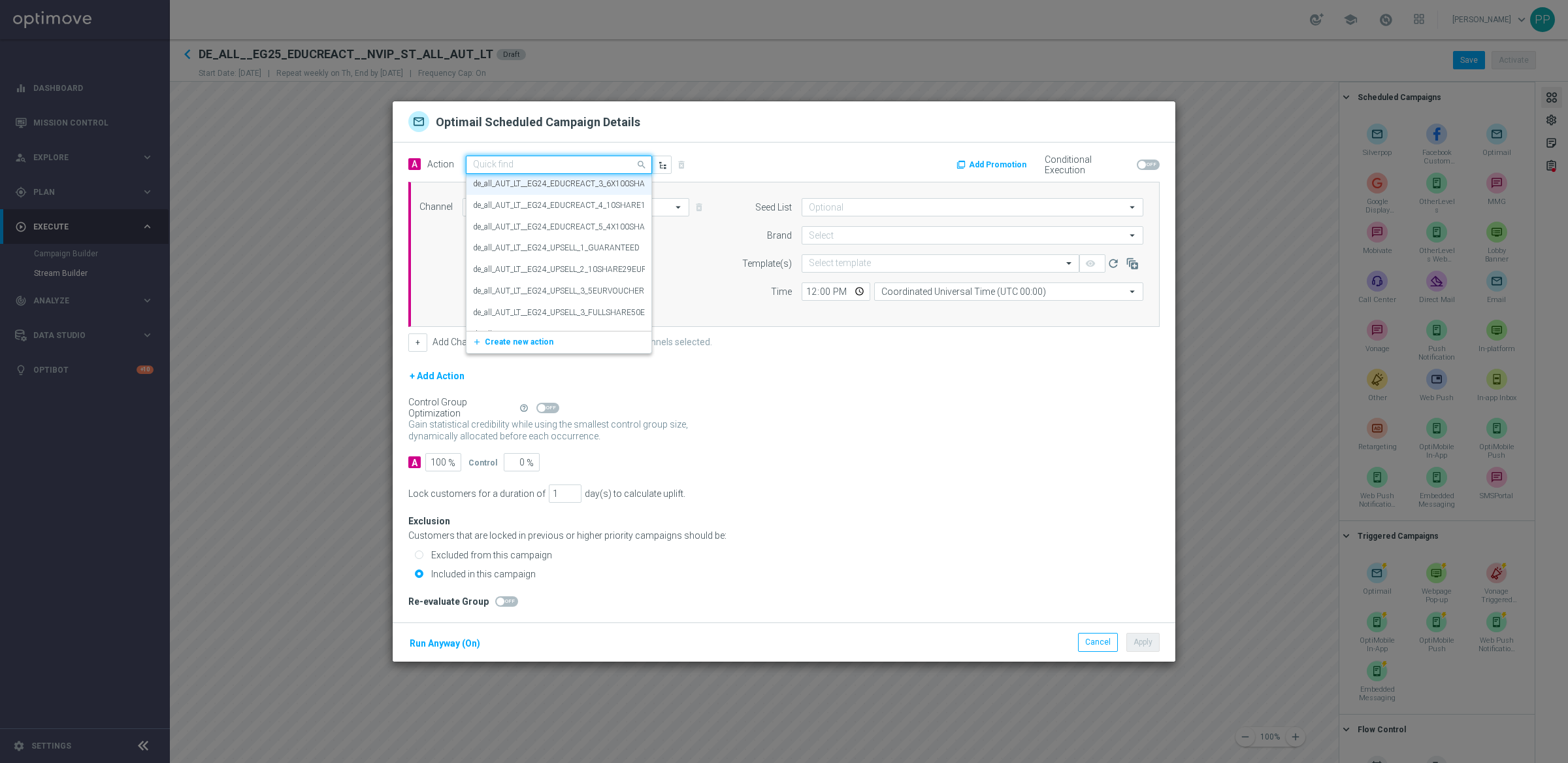
paste input "EG_25 Auto - 4 x 1/100 EG share for 9.99€"
type input "EG_25 Auto - 4 x 1/100 EG share for 9.99€"
click at [510, 191] on label "EG_25 Auto - 4 x 1/100 EG share for 9.99€" at bounding box center [546, 187] width 146 height 11
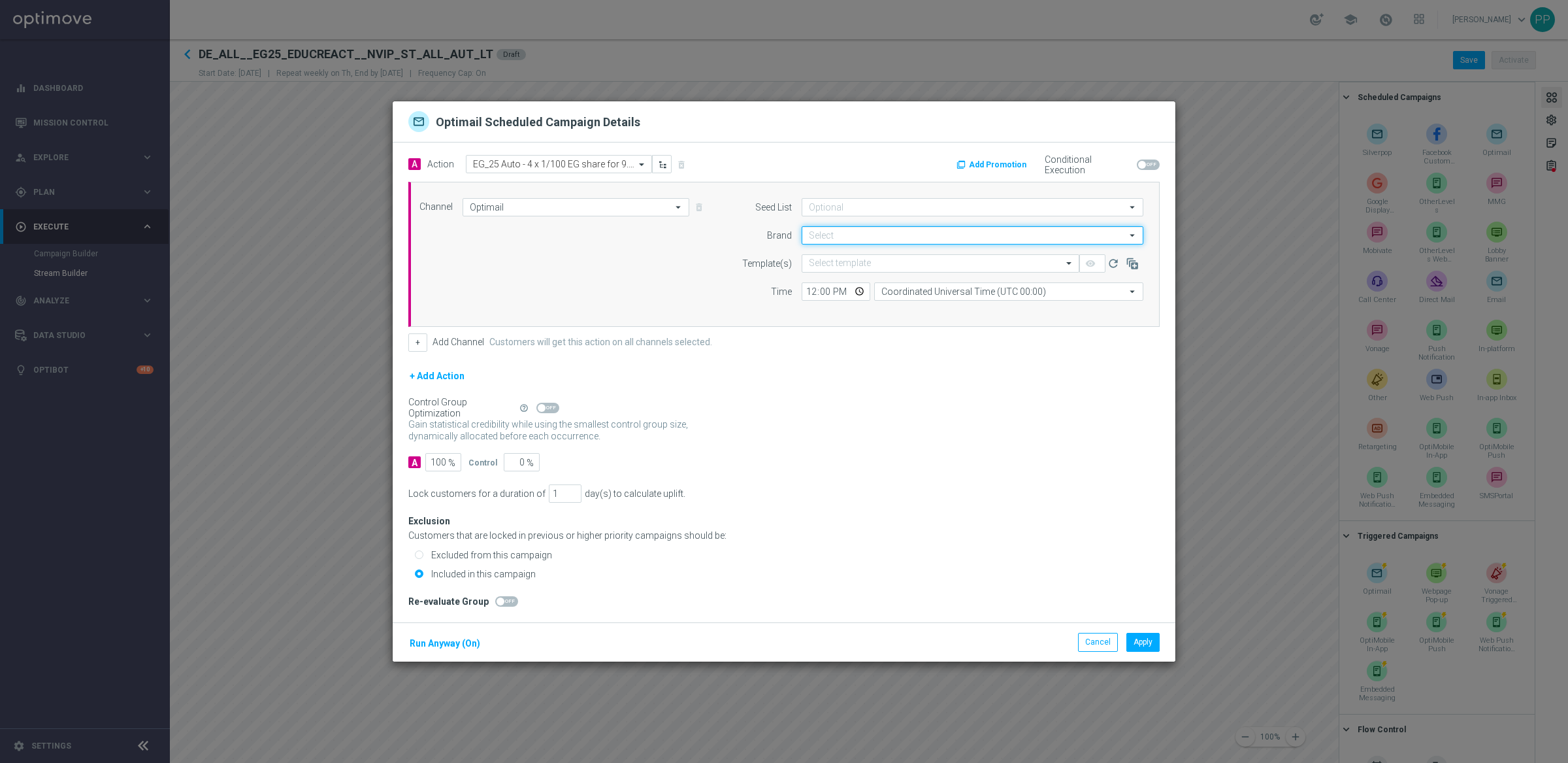
click at [872, 235] on input at bounding box center [973, 235] width 342 height 19
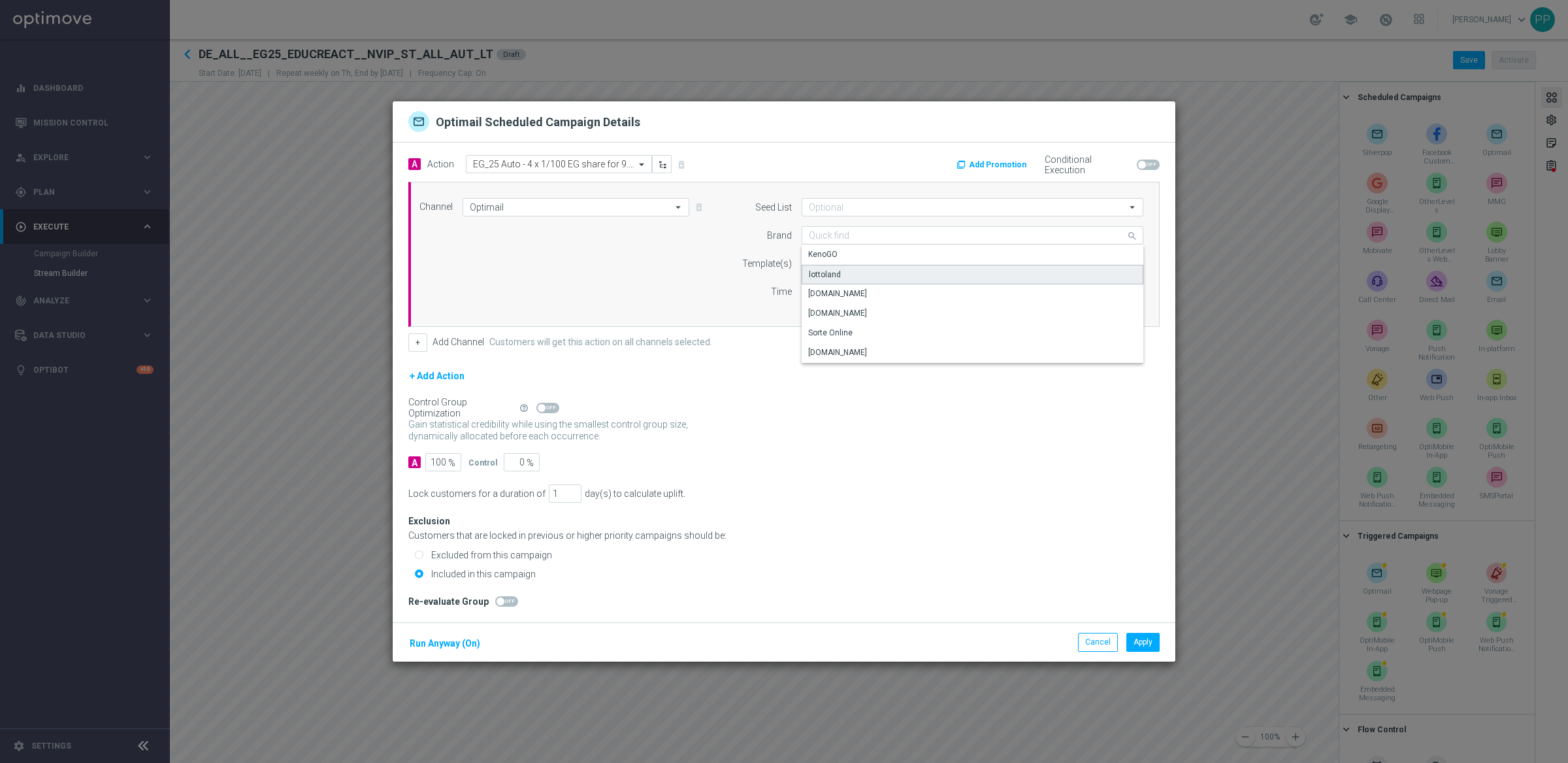
click at [828, 273] on div "lottoland" at bounding box center [825, 274] width 32 height 12
type input "lottoland"
click at [839, 252] on form "Seed List arrow_drop_down Drag here to set row groups Drag here to set column l…" at bounding box center [935, 248] width 414 height 102
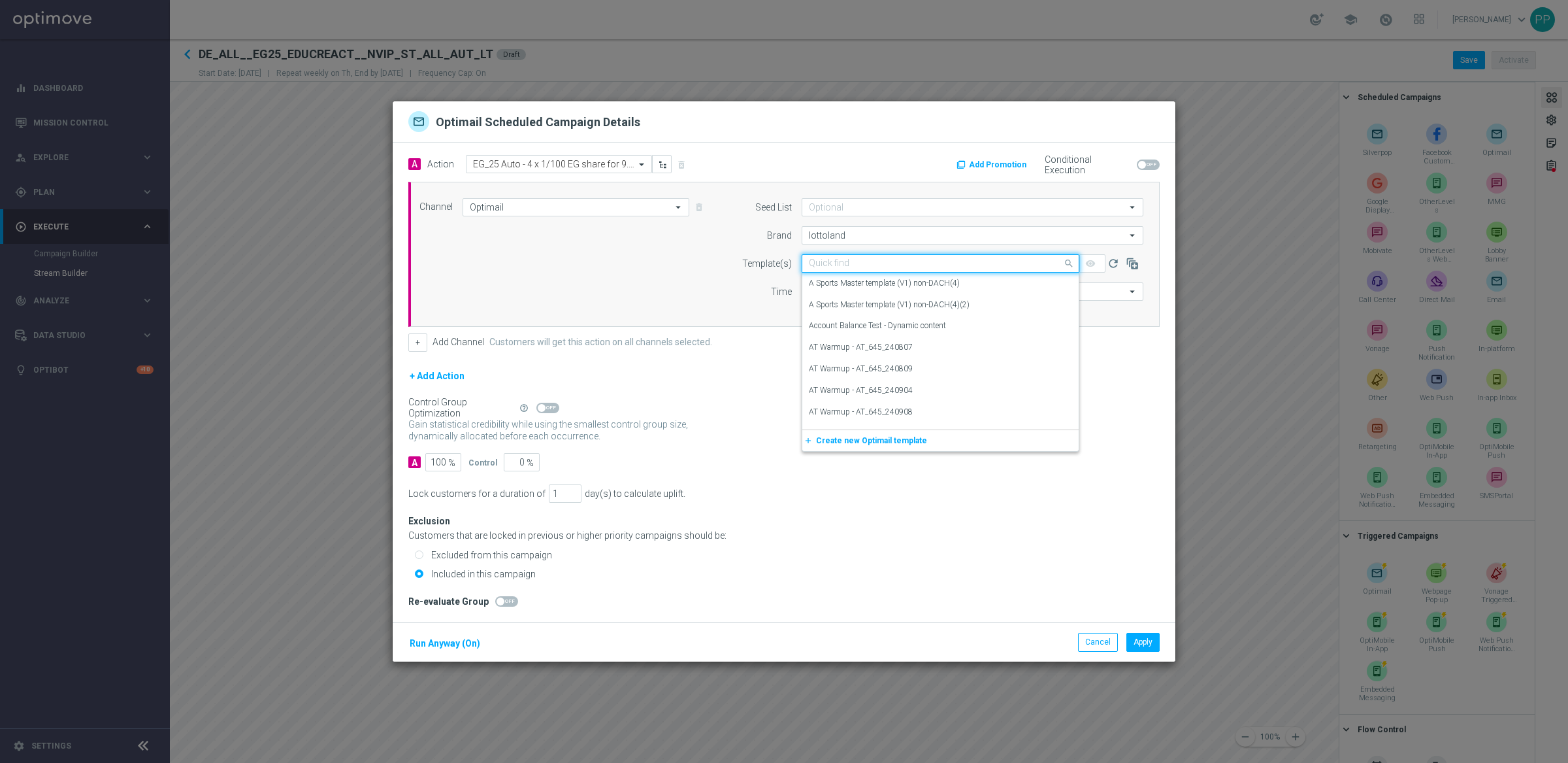
click at [839, 264] on input "text" at bounding box center [927, 264] width 237 height 11
paste input "DE_ALL__EG25_EDUCREACT3_4SHAREFOR9.99__NVIP_EMA_TAC_LT"
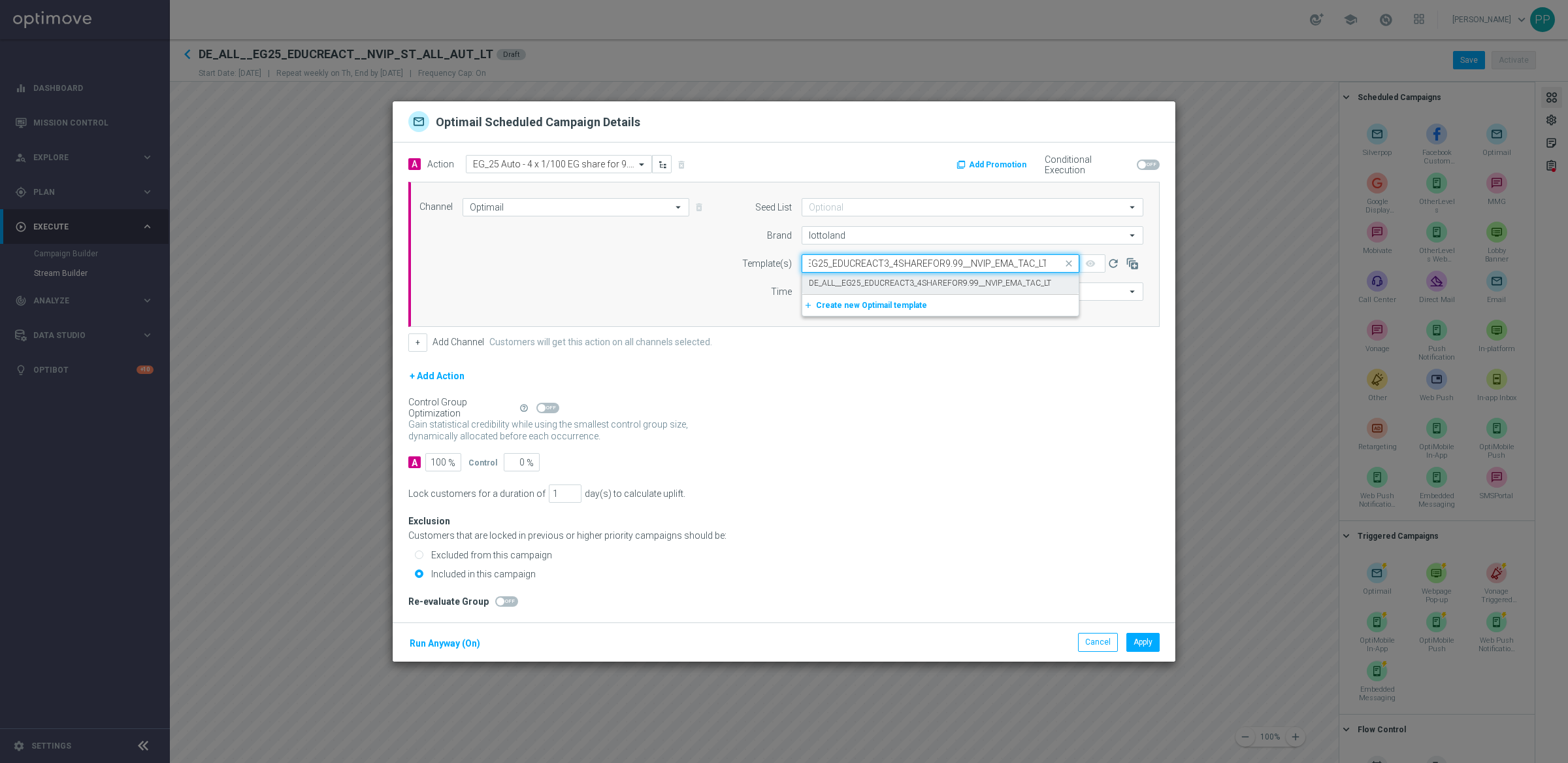
click at [839, 287] on label "DE_ALL__EG25_EDUCREACT3_4SHAREFOR9.99__NVIP_EMA_TAC_LT" at bounding box center [930, 283] width 242 height 11
type input "DE_ALL__EG25_EDUCREACT3_4SHAREFOR9.99__NVIP_EMA_TAC_LT"
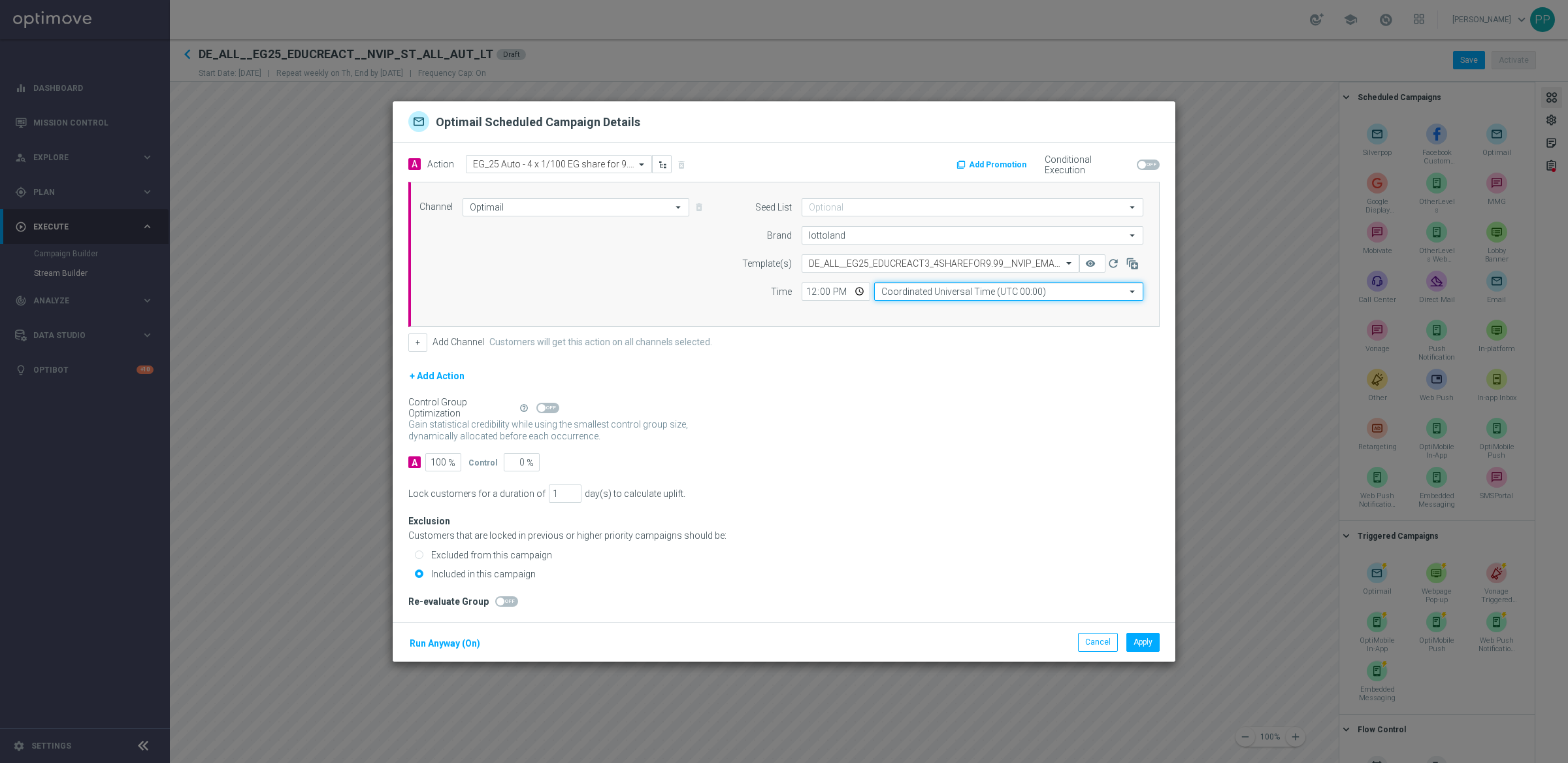
click at [934, 295] on input "Coordinated Universal Time (UTC 00:00)" at bounding box center [1008, 291] width 269 height 19
click at [930, 304] on div "Central European Time ([GEOGRAPHIC_DATA]) (UTC +02:00)" at bounding box center [988, 310] width 214 height 12
type input "Central European Time ([GEOGRAPHIC_DATA]) (UTC +02:00)"
click at [440, 643] on button "Run Anyway (On)" at bounding box center [445, 644] width 73 height 16
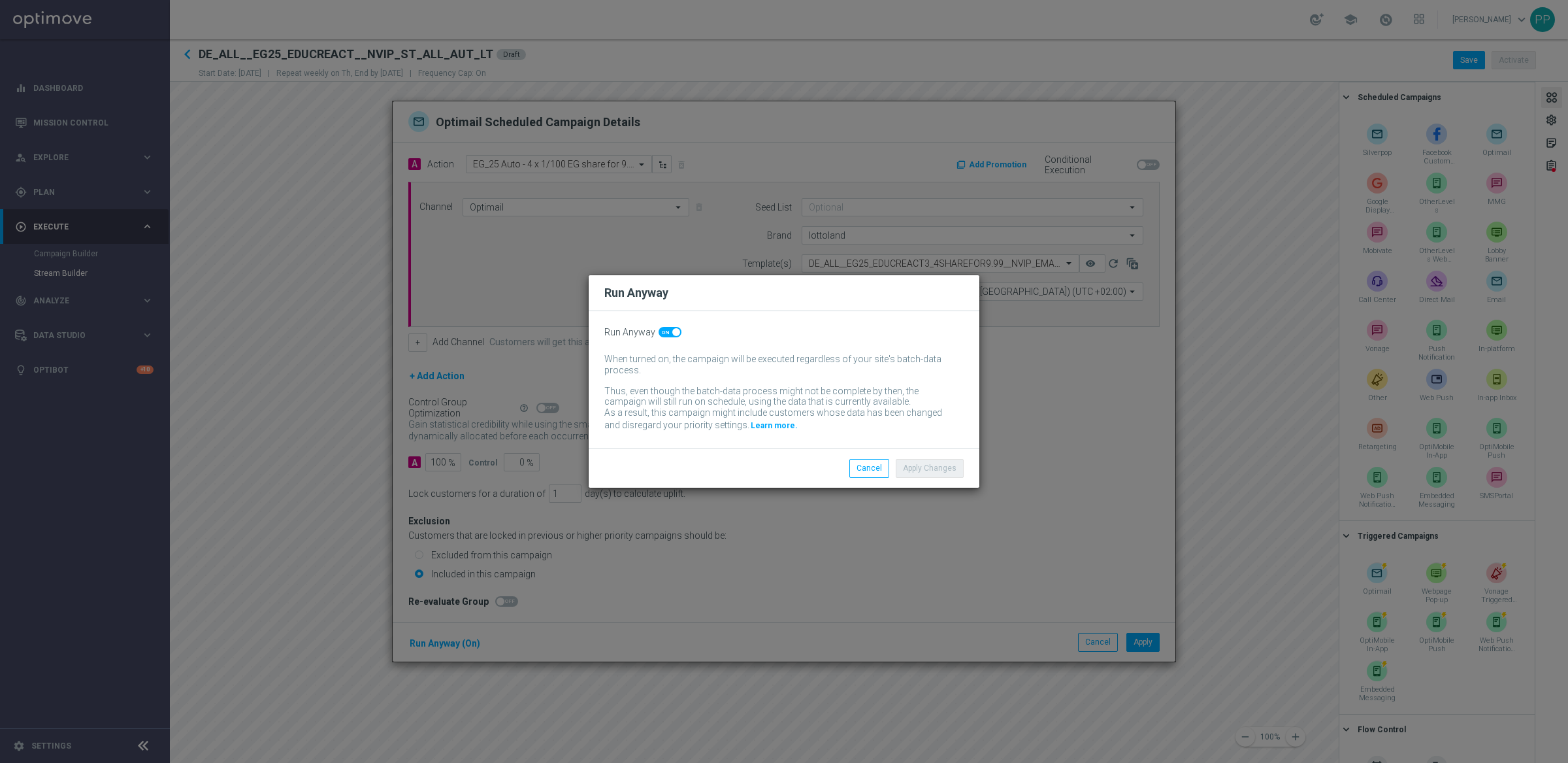
click at [667, 336] on span at bounding box center [670, 332] width 23 height 11
click at [667, 336] on input "checkbox" at bounding box center [670, 332] width 23 height 11
checkbox input "false"
click at [920, 475] on button "Apply Changes" at bounding box center [929, 467] width 68 height 19
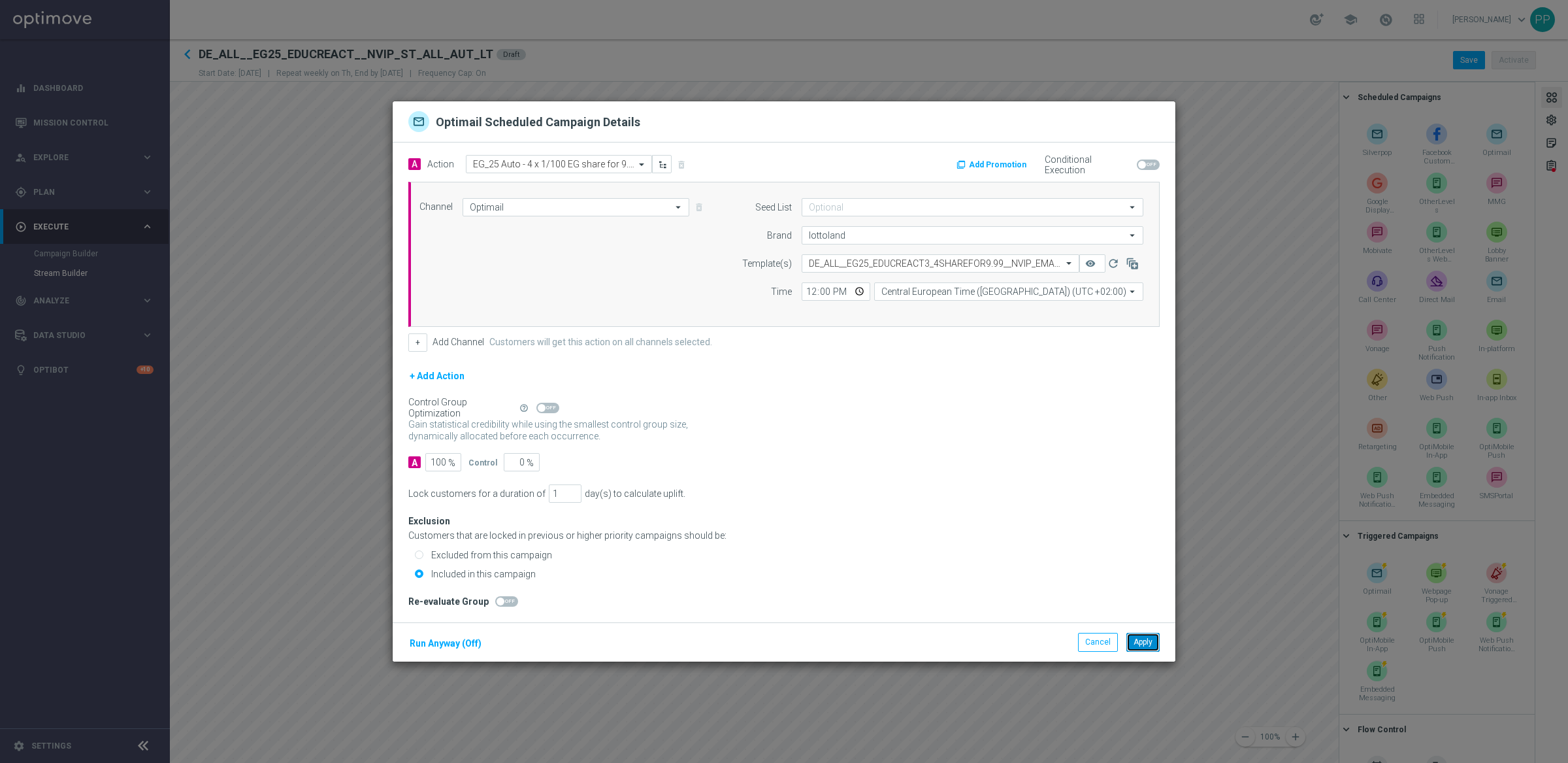
click at [1142, 650] on button "Apply" at bounding box center [1143, 642] width 33 height 19
click at [554, 162] on input "text" at bounding box center [546, 164] width 146 height 11
paste input "EG_25 Auto - 1/100 EG share for 1.99€"
type input "EG_25 Auto - 1/100 EG share for 1.99€"
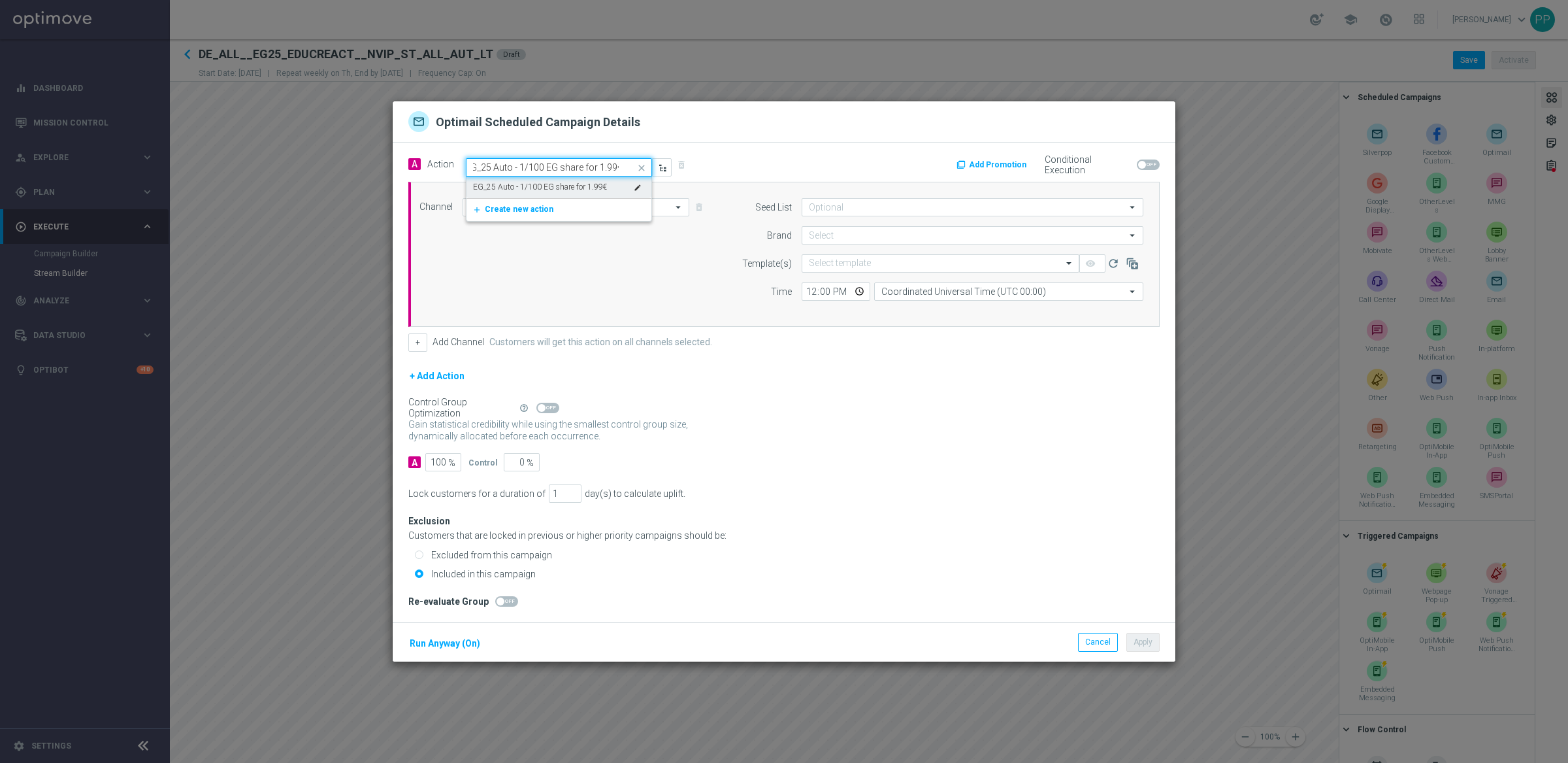
click at [529, 185] on label "EG_25 Auto - 1/100 EG share for 1.99€" at bounding box center [539, 187] width 133 height 11
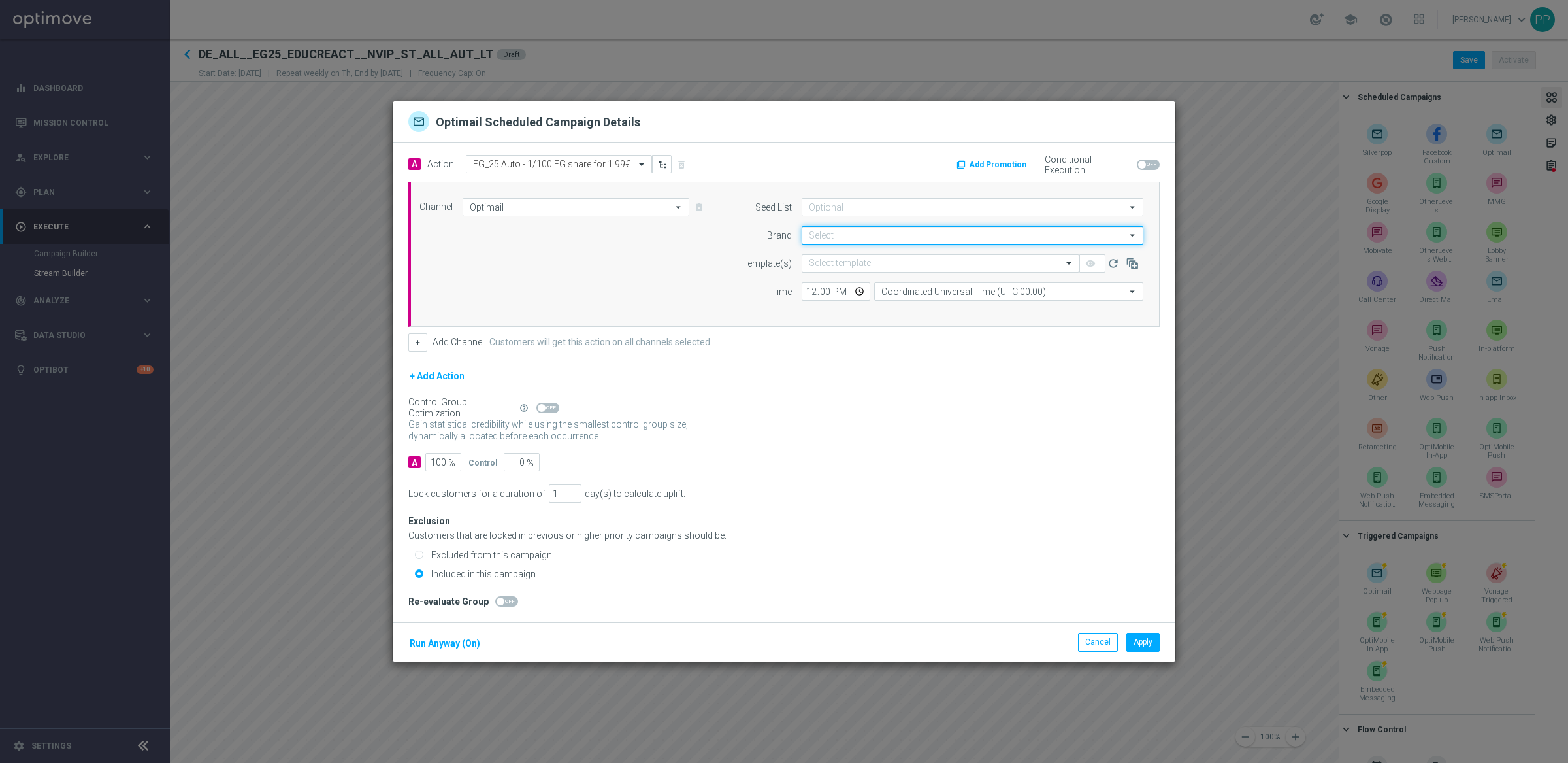
click at [852, 239] on input at bounding box center [973, 235] width 342 height 19
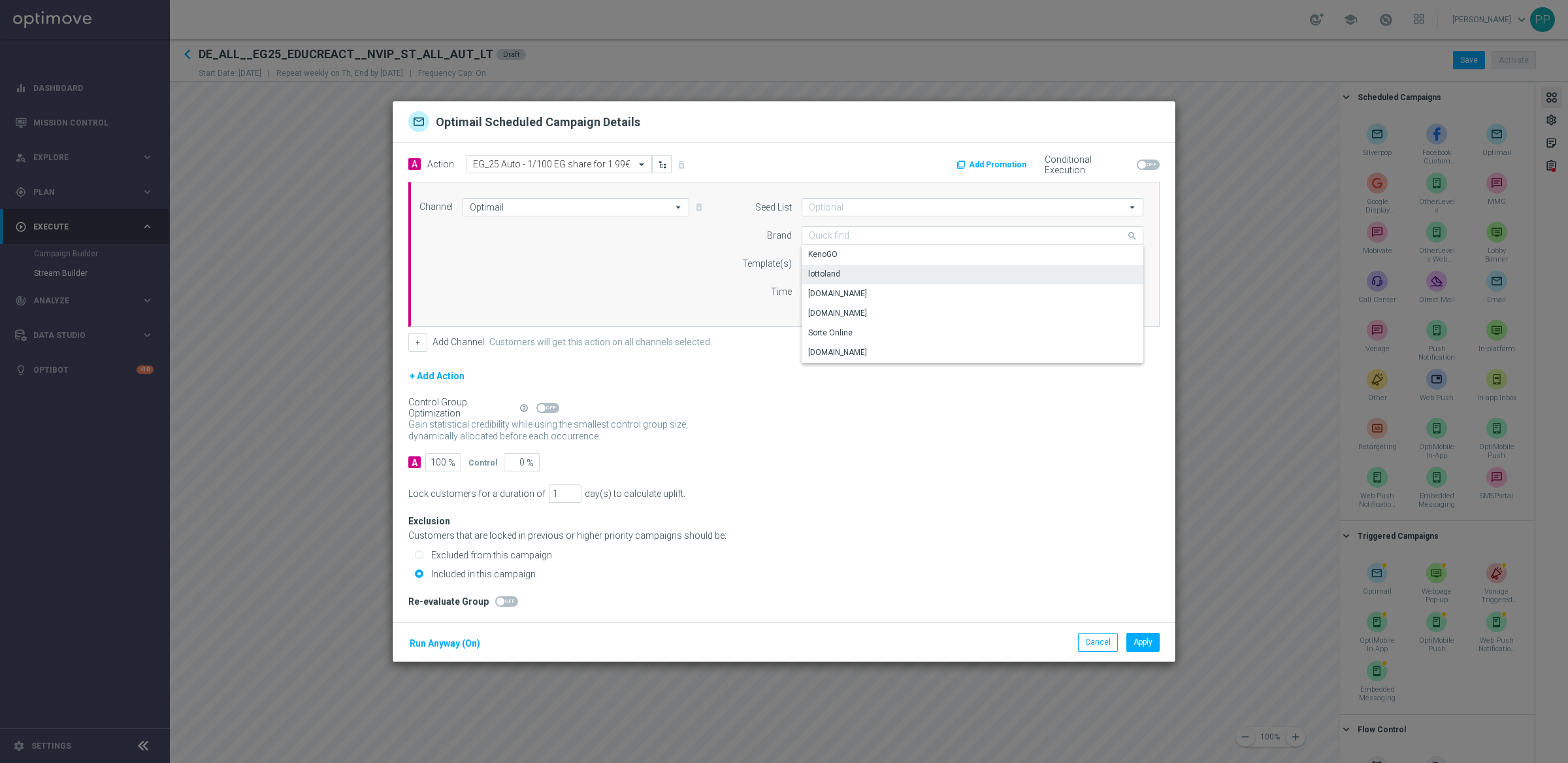
click at [839, 264] on div "lottoland" at bounding box center [973, 273] width 342 height 19
type input "lottoland"
click at [868, 256] on div "Select template" at bounding box center [941, 264] width 278 height 19
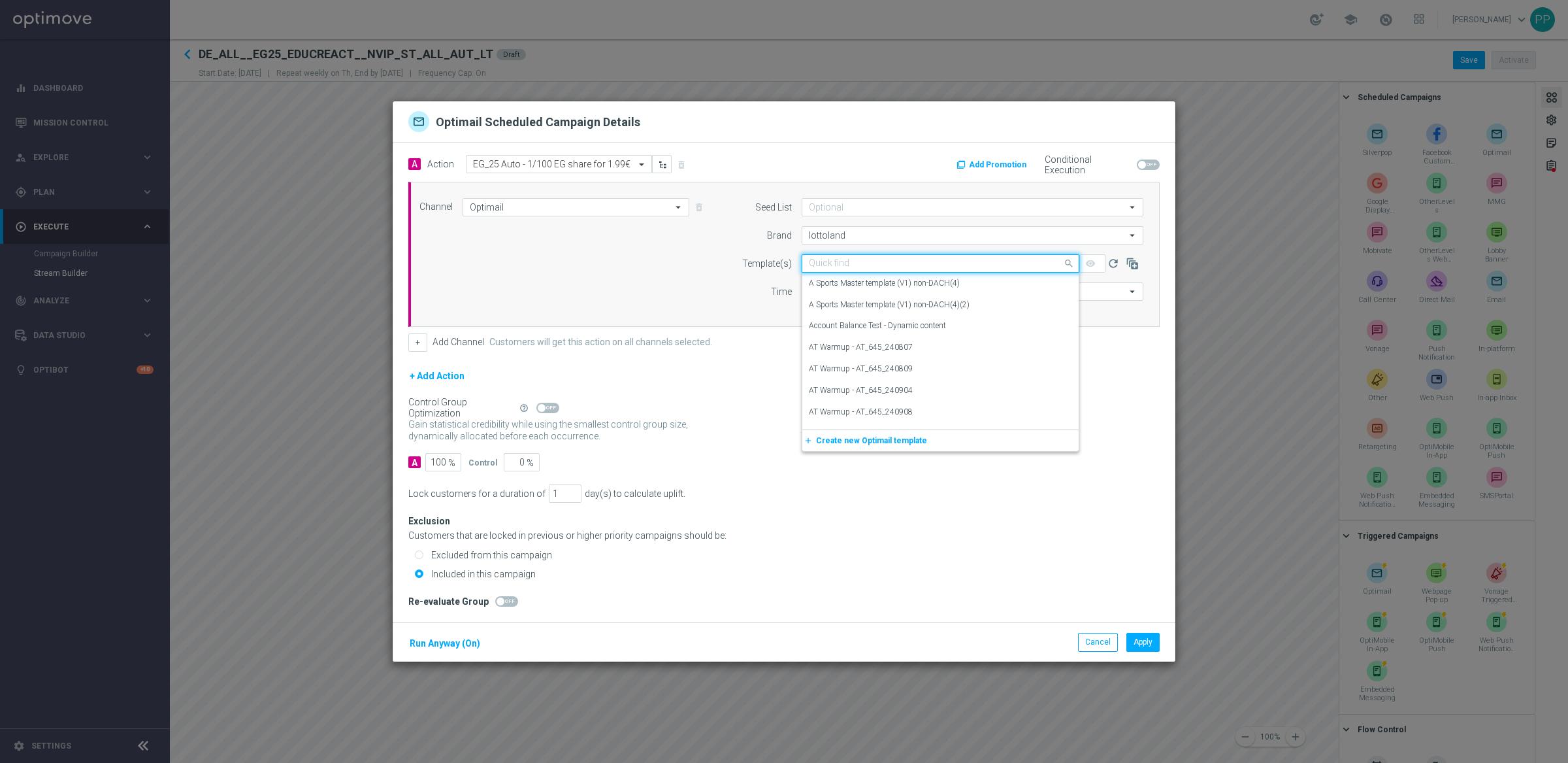
paste input "DE_ALL__EG25_EDUCREACT4_100SHAREFOR1.99__NVIP_EMA_TAC_LT"
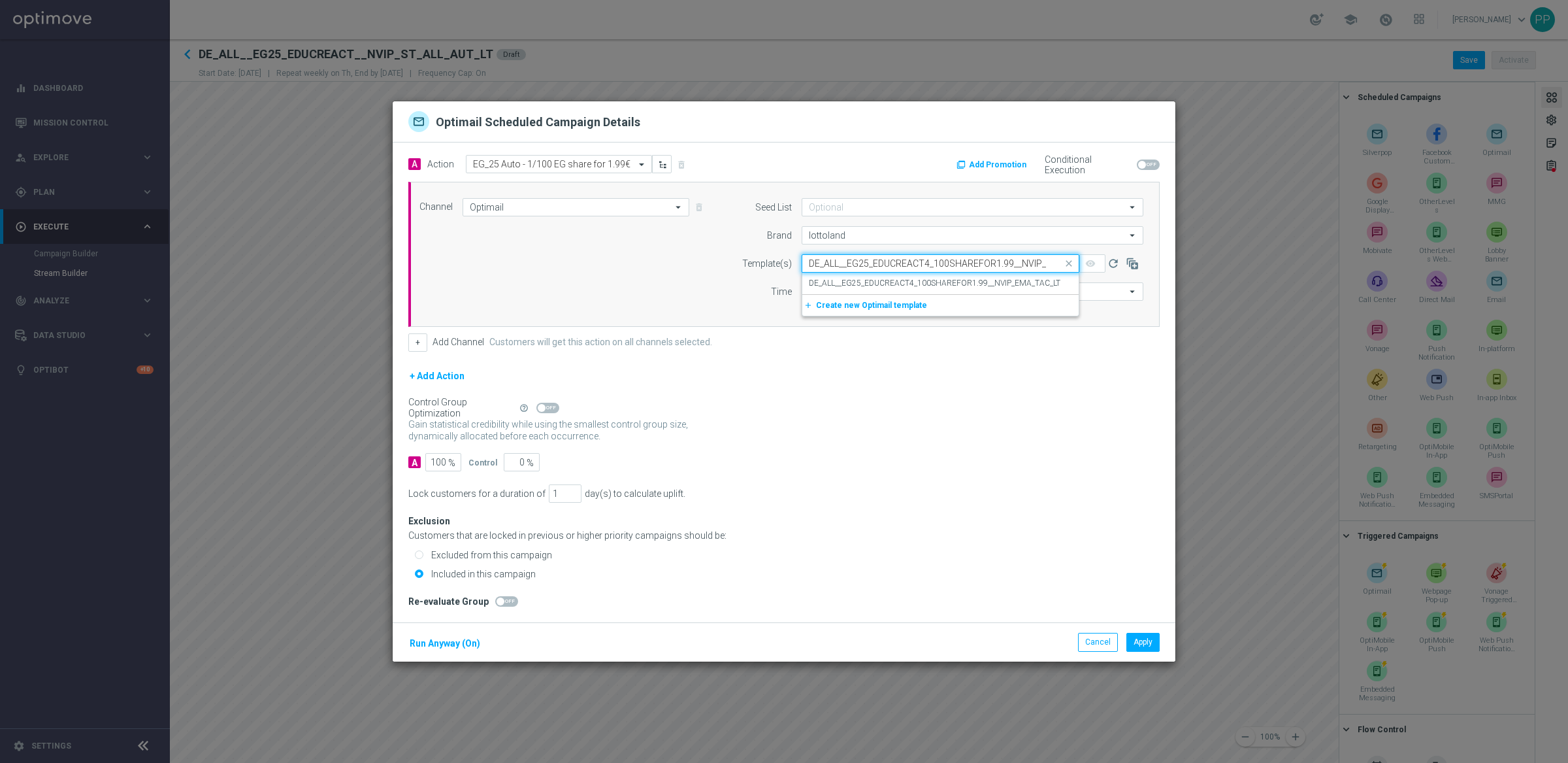
scroll to position [0, 51]
click at [851, 279] on label "DE_ALL__EG25_EDUCREACT4_100SHAREFOR1.99__NVIP_EMA_TAC_LT" at bounding box center [934, 283] width 252 height 11
type input "DE_ALL__EG25_EDUCREACT4_100SHAREFOR1.99__NVIP_EMA_TAC_LT"
click at [919, 292] on input "Coordinated Universal Time (UTC 00:00)" at bounding box center [1008, 291] width 269 height 19
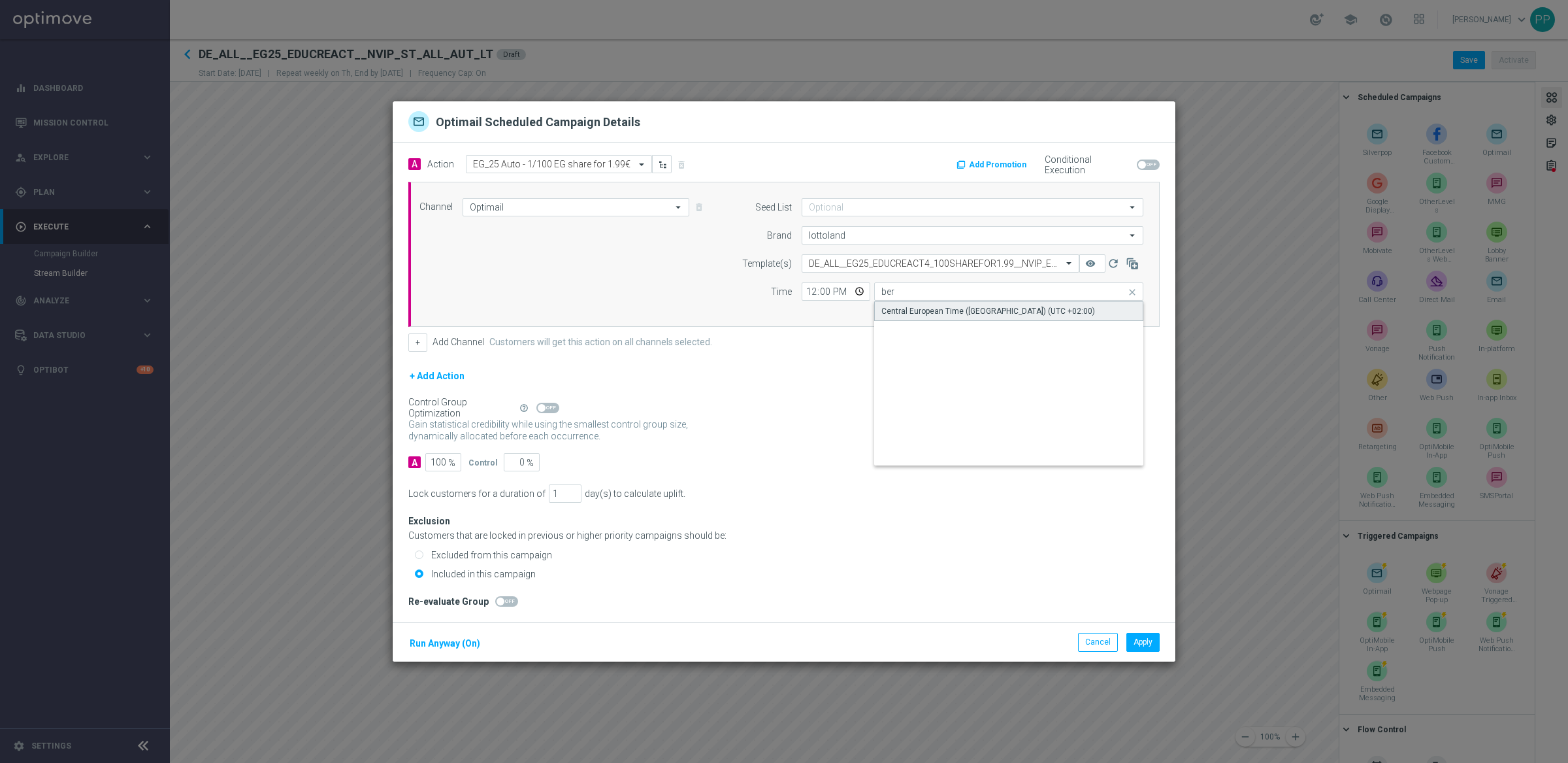
click at [917, 310] on div "Central European Time ([GEOGRAPHIC_DATA]) (UTC +02:00)" at bounding box center [988, 311] width 214 height 12
type input "Central European Time ([GEOGRAPHIC_DATA]) (UTC +02:00)"
click at [447, 645] on button "Run Anyway (On)" at bounding box center [445, 644] width 73 height 16
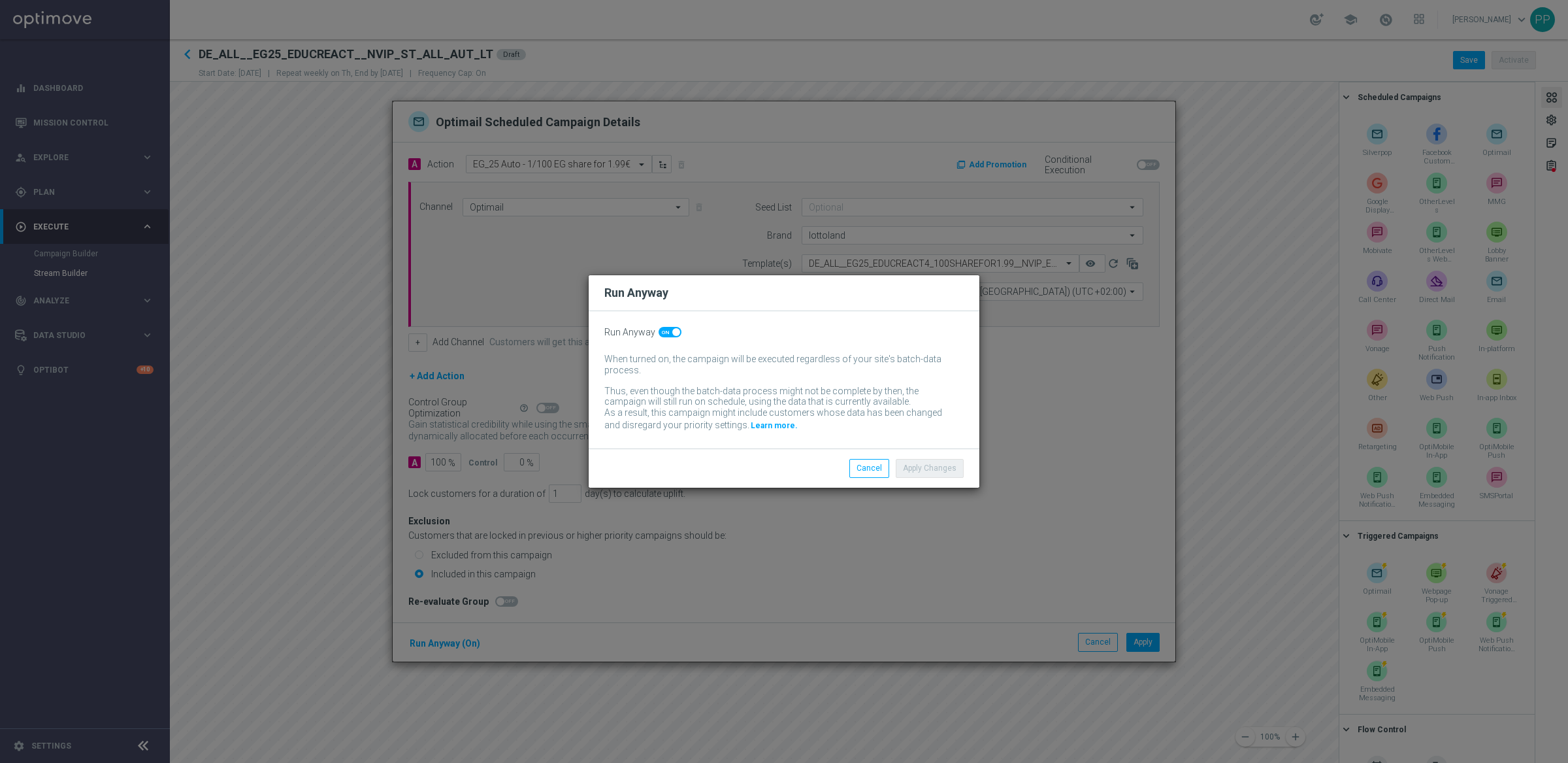
click at [663, 331] on span at bounding box center [670, 332] width 23 height 11
click at [663, 331] on input "checkbox" at bounding box center [670, 332] width 23 height 11
checkbox input "false"
click at [931, 464] on button "Apply Changes" at bounding box center [929, 467] width 68 height 19
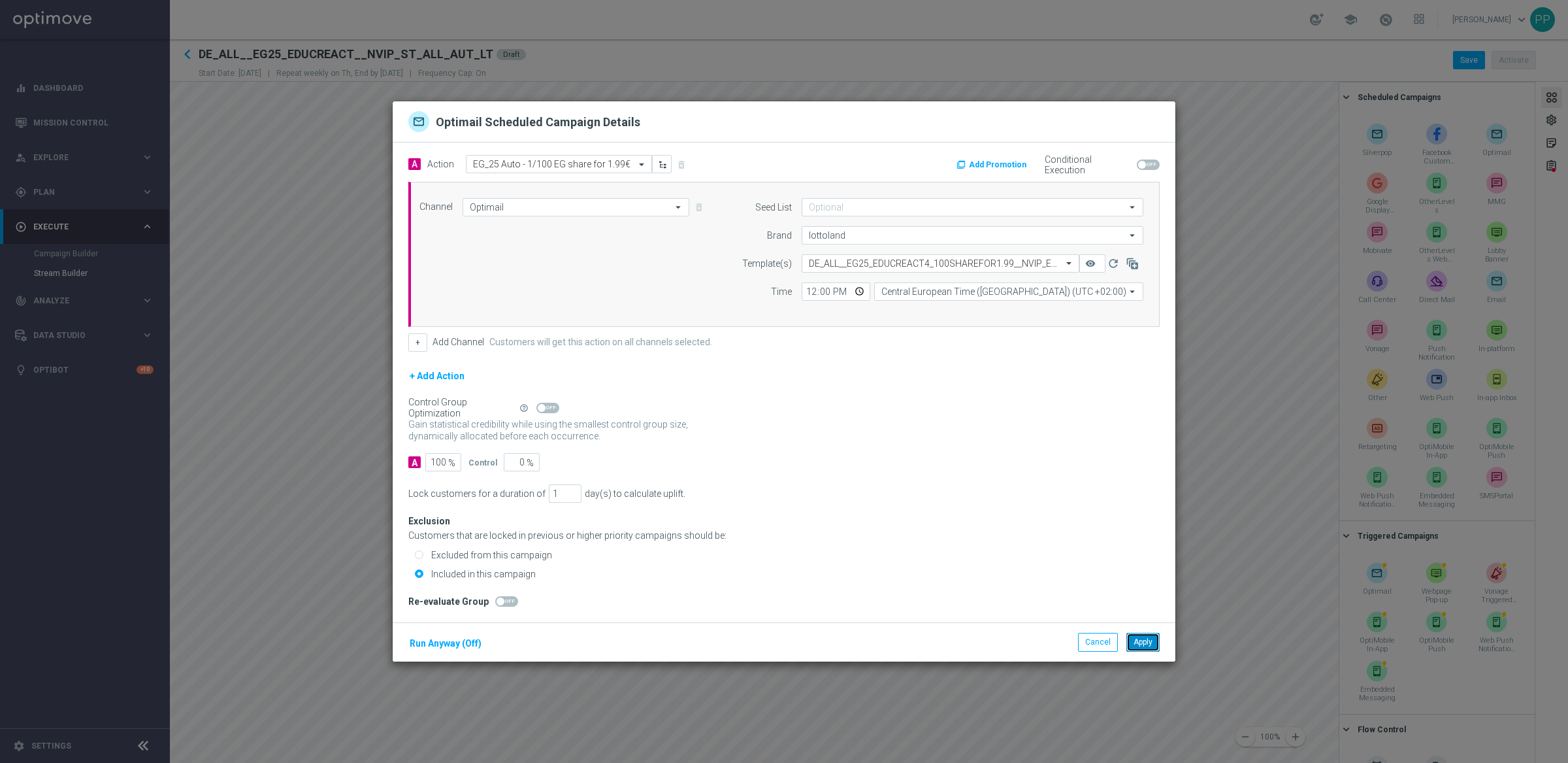
click at [1134, 644] on button "Apply" at bounding box center [1143, 642] width 33 height 19
click at [532, 160] on input "text" at bounding box center [546, 164] width 146 height 11
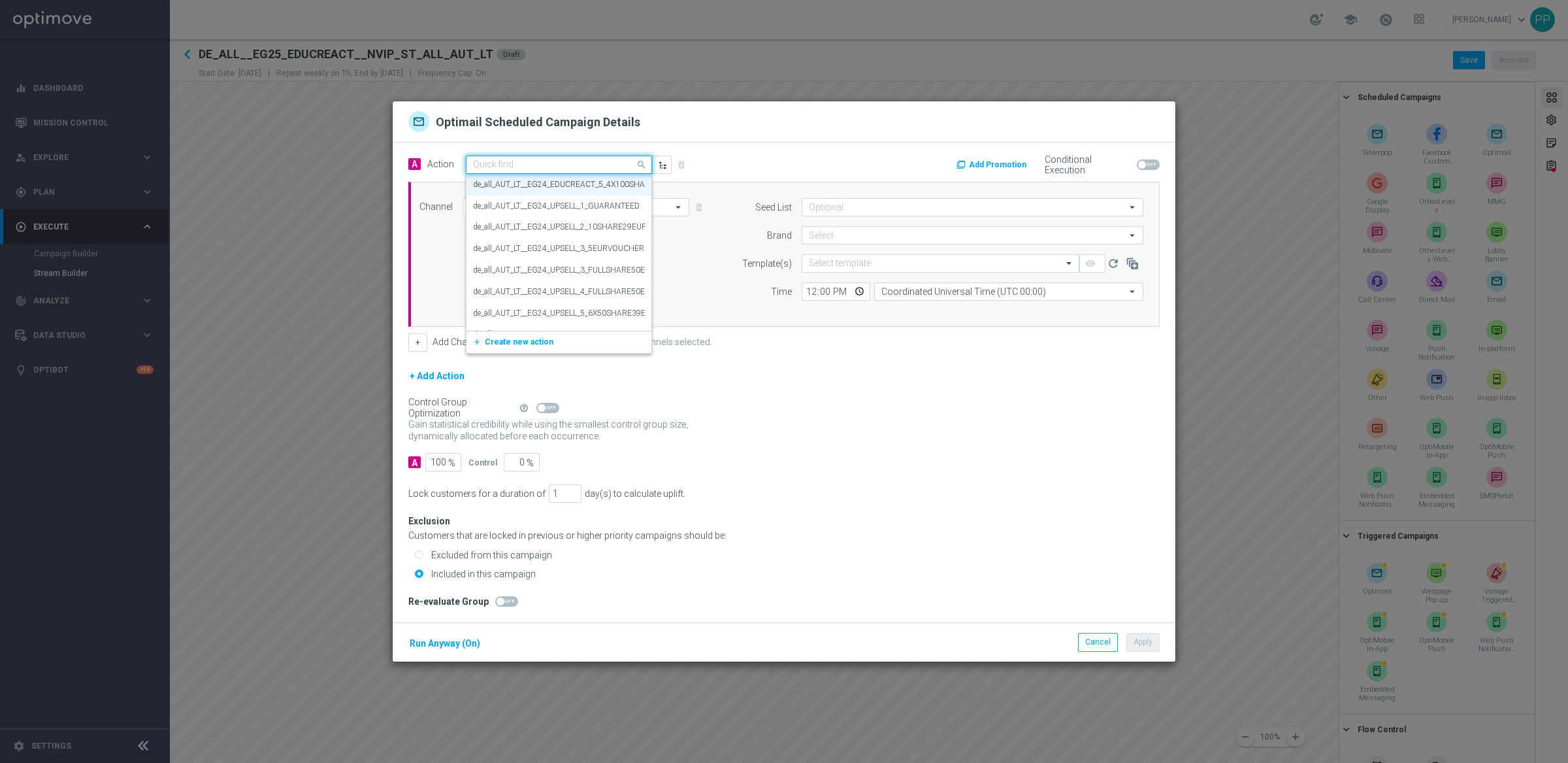
paste input "EG_25 Auto - 7€ voucher for EG"
type input "EG_25 Auto - 7€ voucher for EG"
click at [529, 183] on label "EG_25 Auto - 7€ voucher for EG" at bounding box center [526, 187] width 108 height 11
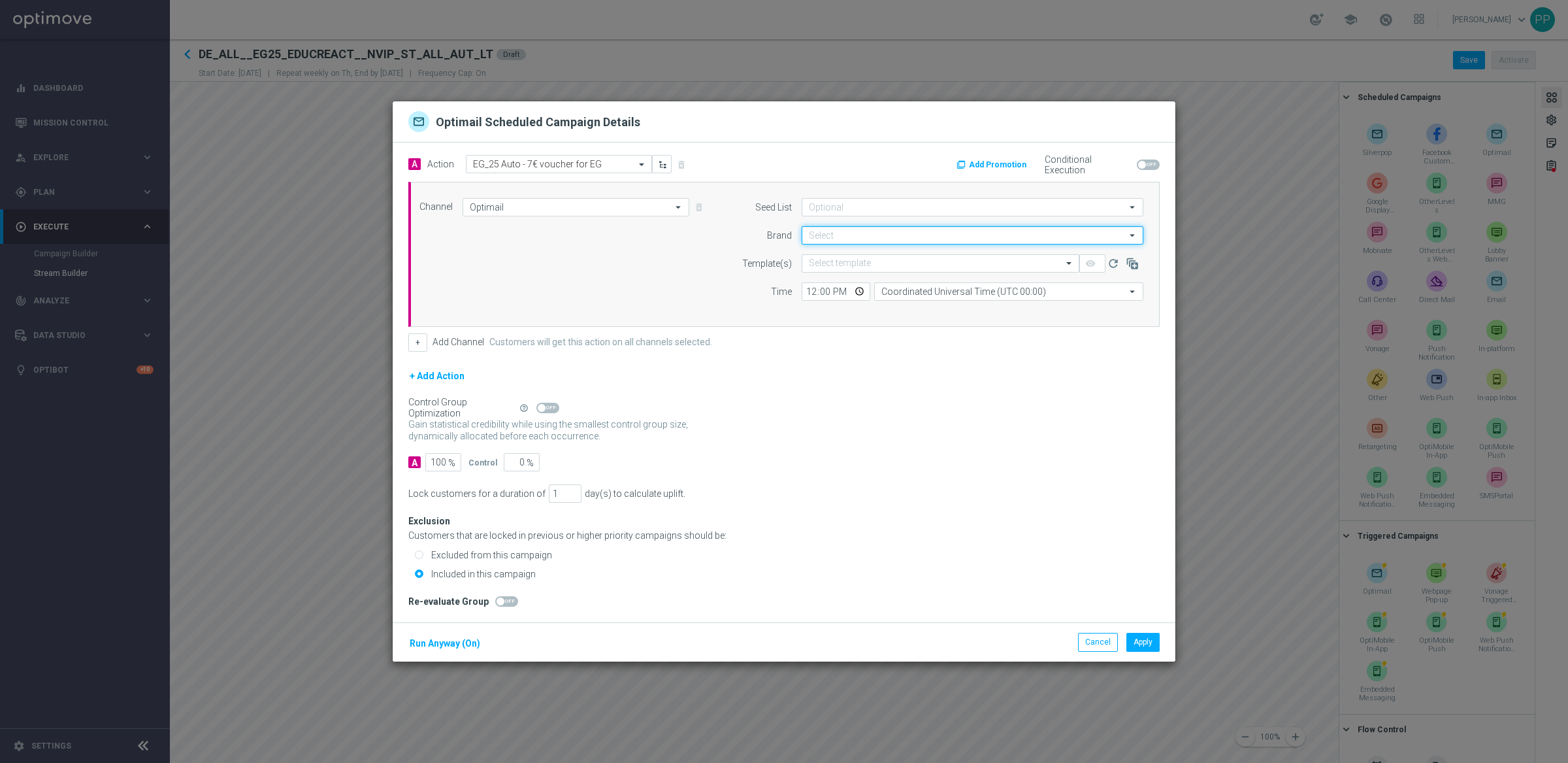
click at [821, 231] on input at bounding box center [973, 235] width 342 height 19
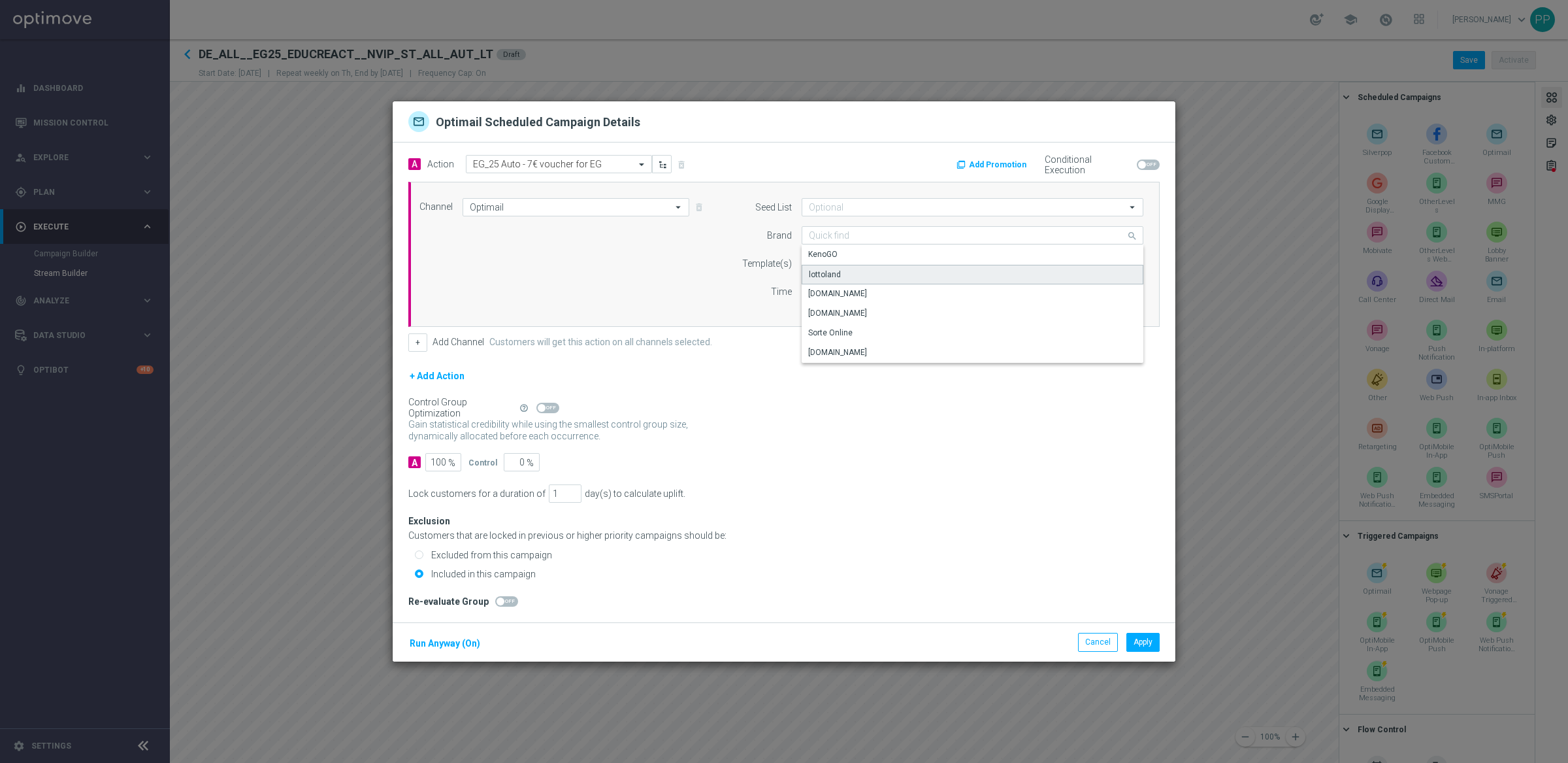
click at [829, 265] on div "lottoland" at bounding box center [973, 274] width 342 height 20
type input "lottoland"
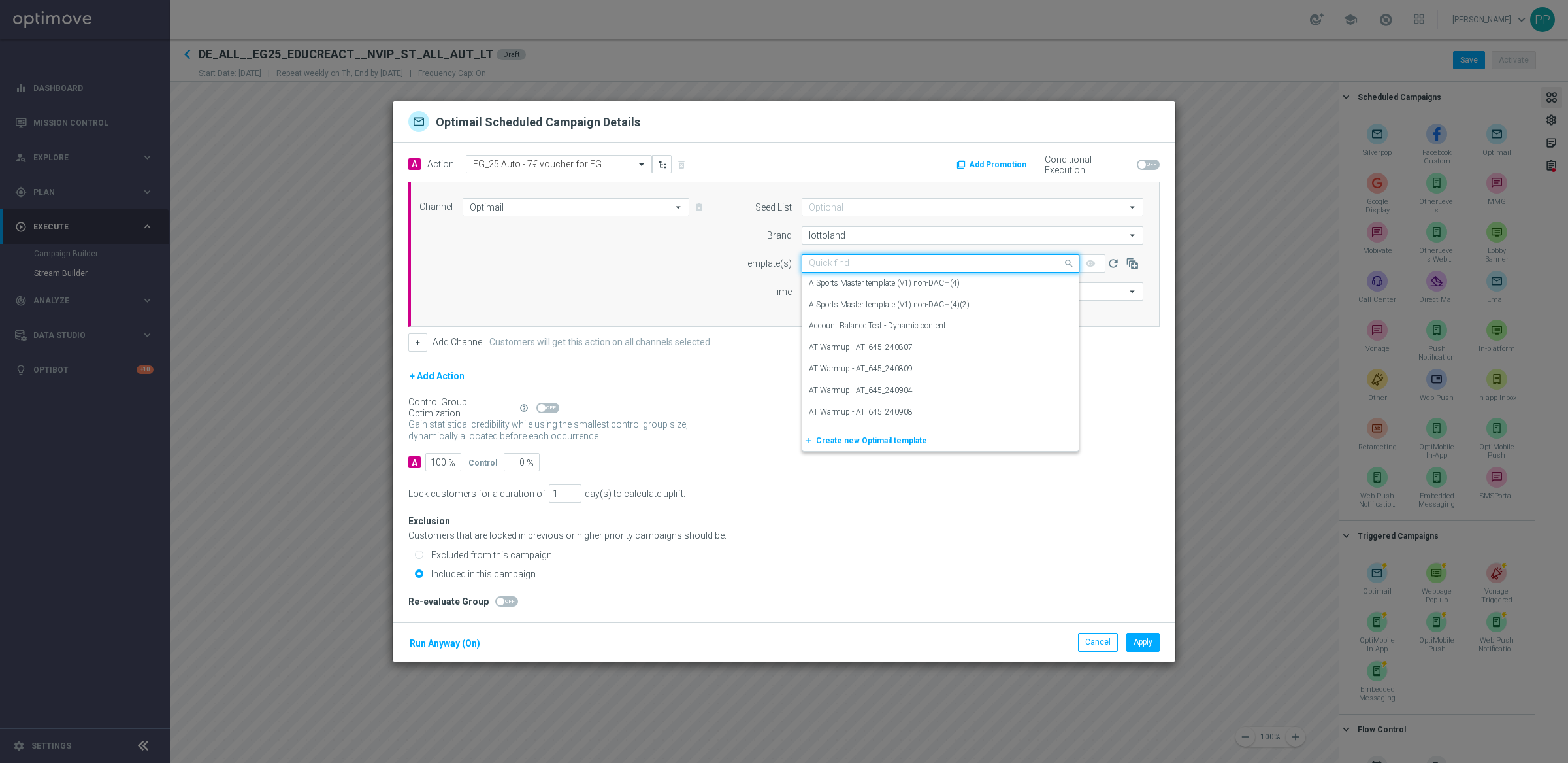
click at [842, 259] on input "text" at bounding box center [927, 264] width 237 height 11
paste input "DE_ALL__EG25_EDUCREACT5_7EURBONUS__NVIP_EMA_TAC_LT"
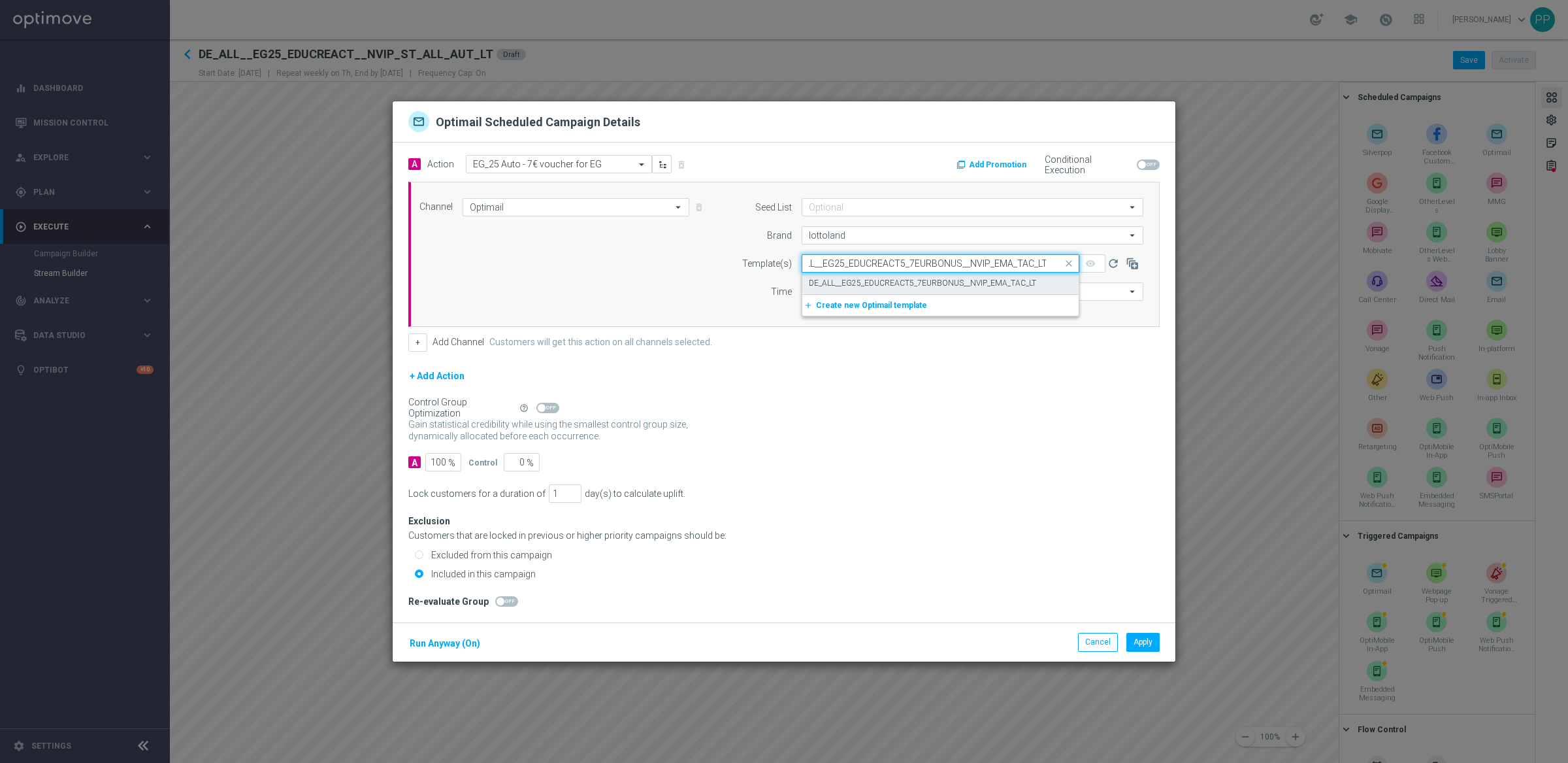
click at [836, 278] on label "DE_ALL__EG25_EDUCREACT5_7EURBONUS__NVIP_EMA_TAC_LT" at bounding box center [922, 283] width 227 height 11
type input "DE_ALL__EG25_EDUCREACT5_7EURBONUS__NVIP_EMA_TAC_LT"
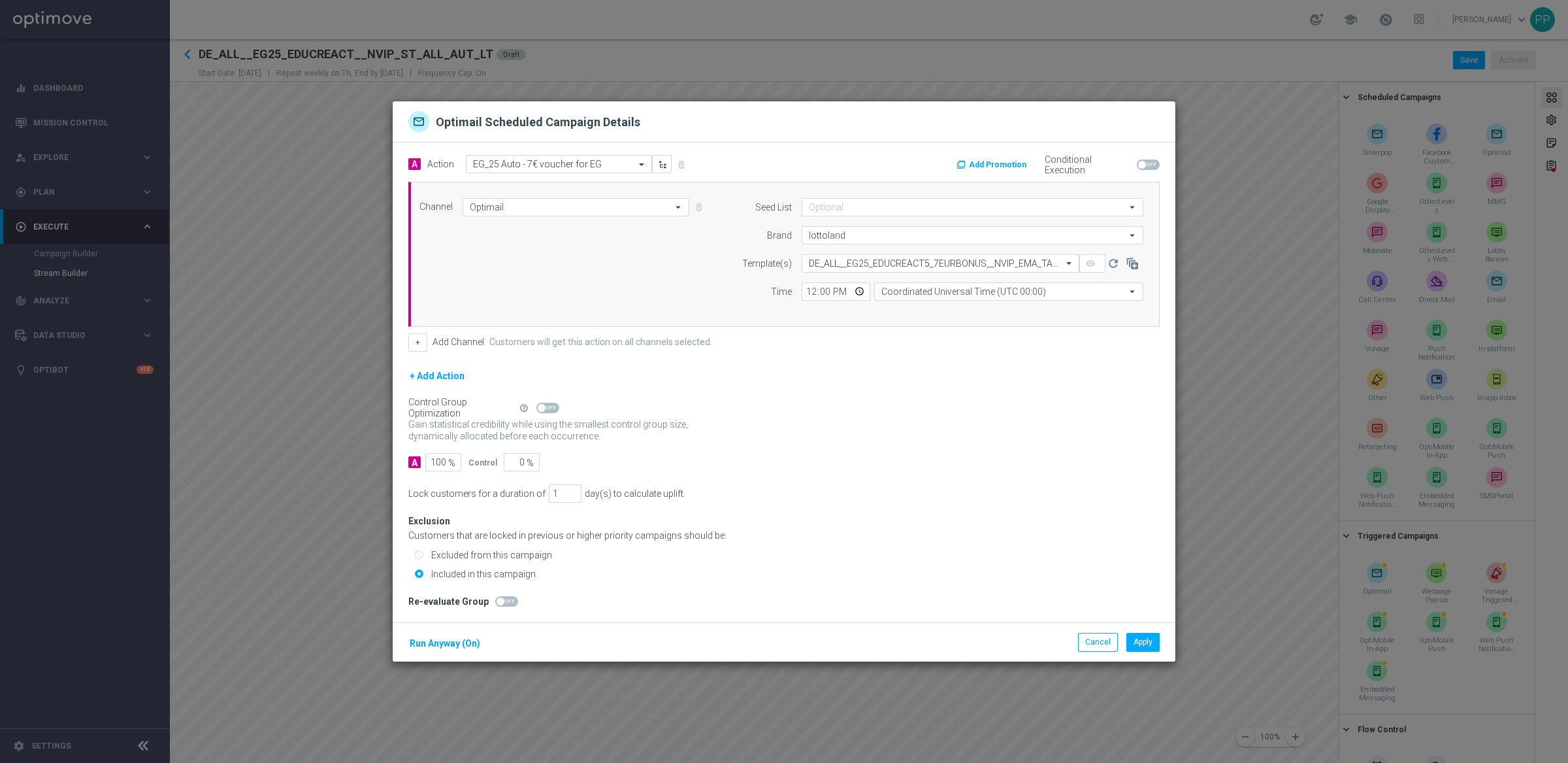
scroll to position [0, 0]
click at [929, 293] on input "Coordinated Universal Time (UTC 00:00)" at bounding box center [1008, 291] width 269 height 19
click at [927, 310] on div "Central European Time ([GEOGRAPHIC_DATA]) (UTC +02:00)" at bounding box center [988, 310] width 214 height 12
type input "Central European Time ([GEOGRAPHIC_DATA]) (UTC +02:00)"
click at [999, 164] on button "Add Promotion" at bounding box center [992, 165] width 76 height 14
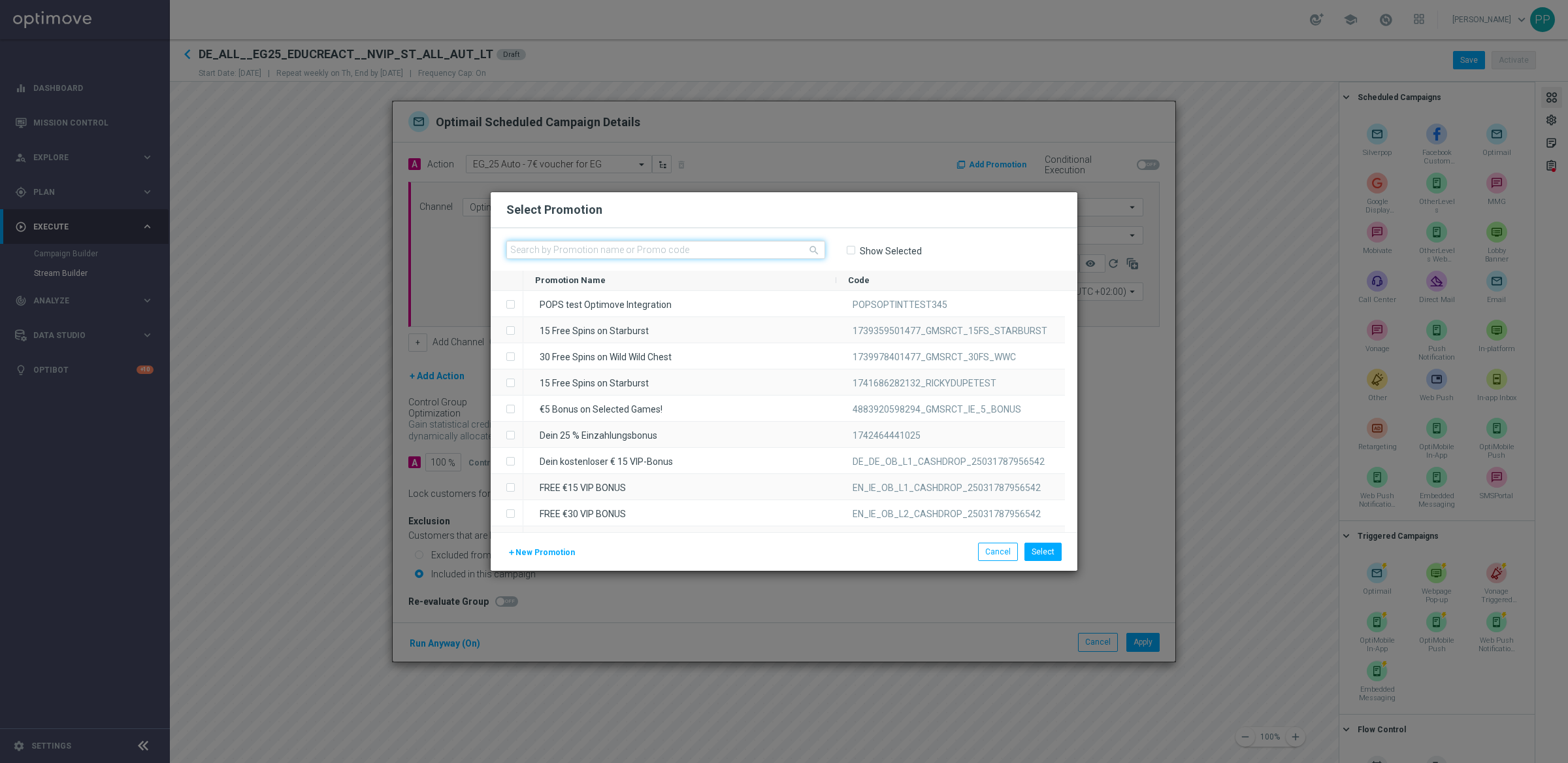
click at [612, 240] on input "text" at bounding box center [666, 249] width 319 height 19
paste input "94RD5FN7E4BO9L74ELZBJ9K"
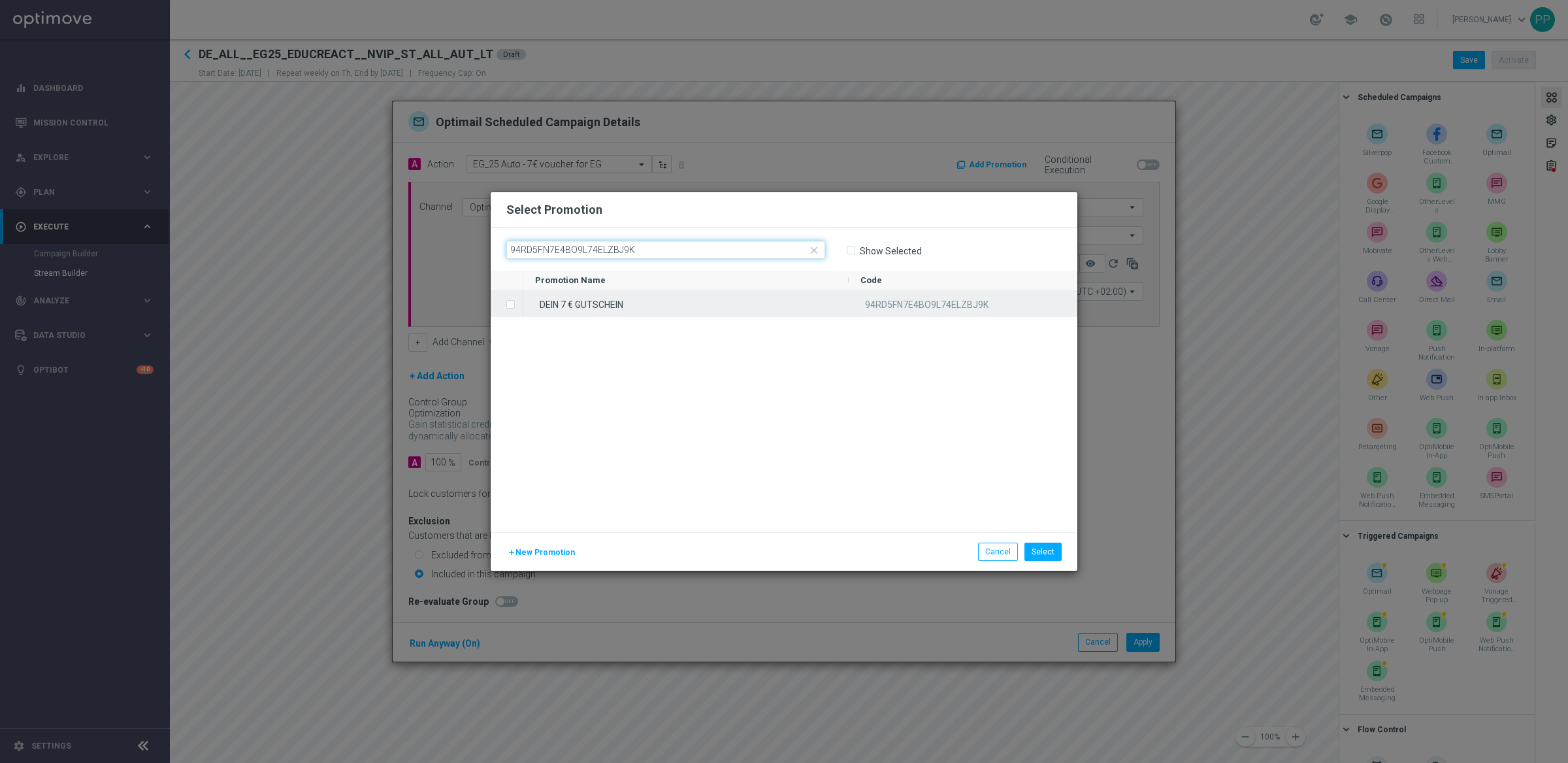
type input "94RD5FN7E4BO9L74ELZBJ9K"
click at [519, 303] on label "Press SPACE to select this row." at bounding box center [521, 304] width 4 height 12
click at [1037, 548] on button "Select" at bounding box center [1043, 551] width 37 height 19
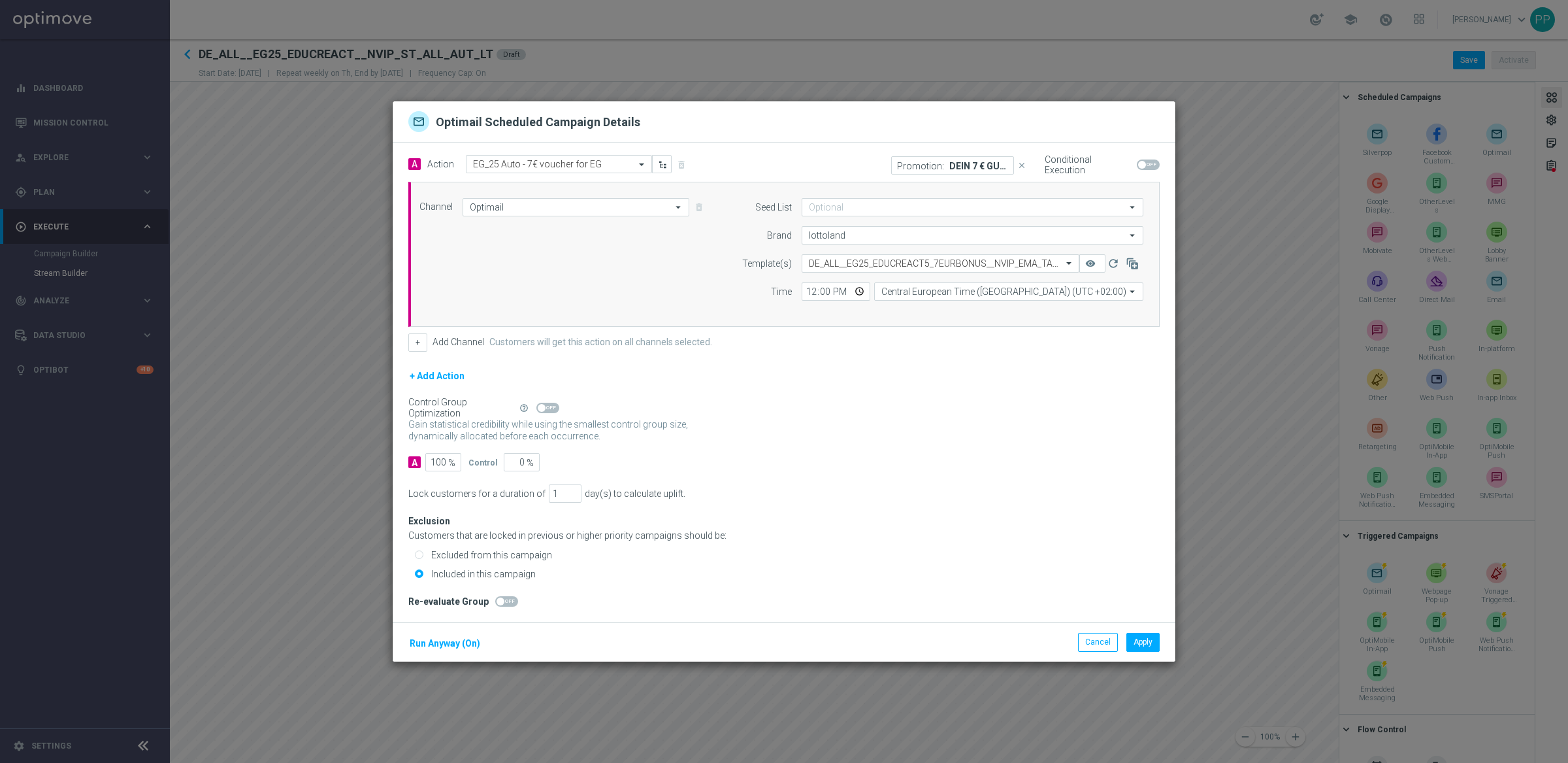
click at [1147, 159] on span at bounding box center [1148, 165] width 23 height 11
click at [1147, 159] on input "checkbox" at bounding box center [1148, 165] width 23 height 11
checkbox input "true"
click at [1076, 397] on div "+ Add Action" at bounding box center [784, 384] width 751 height 33
click at [443, 645] on button "Run Anyway (On)" at bounding box center [445, 644] width 73 height 16
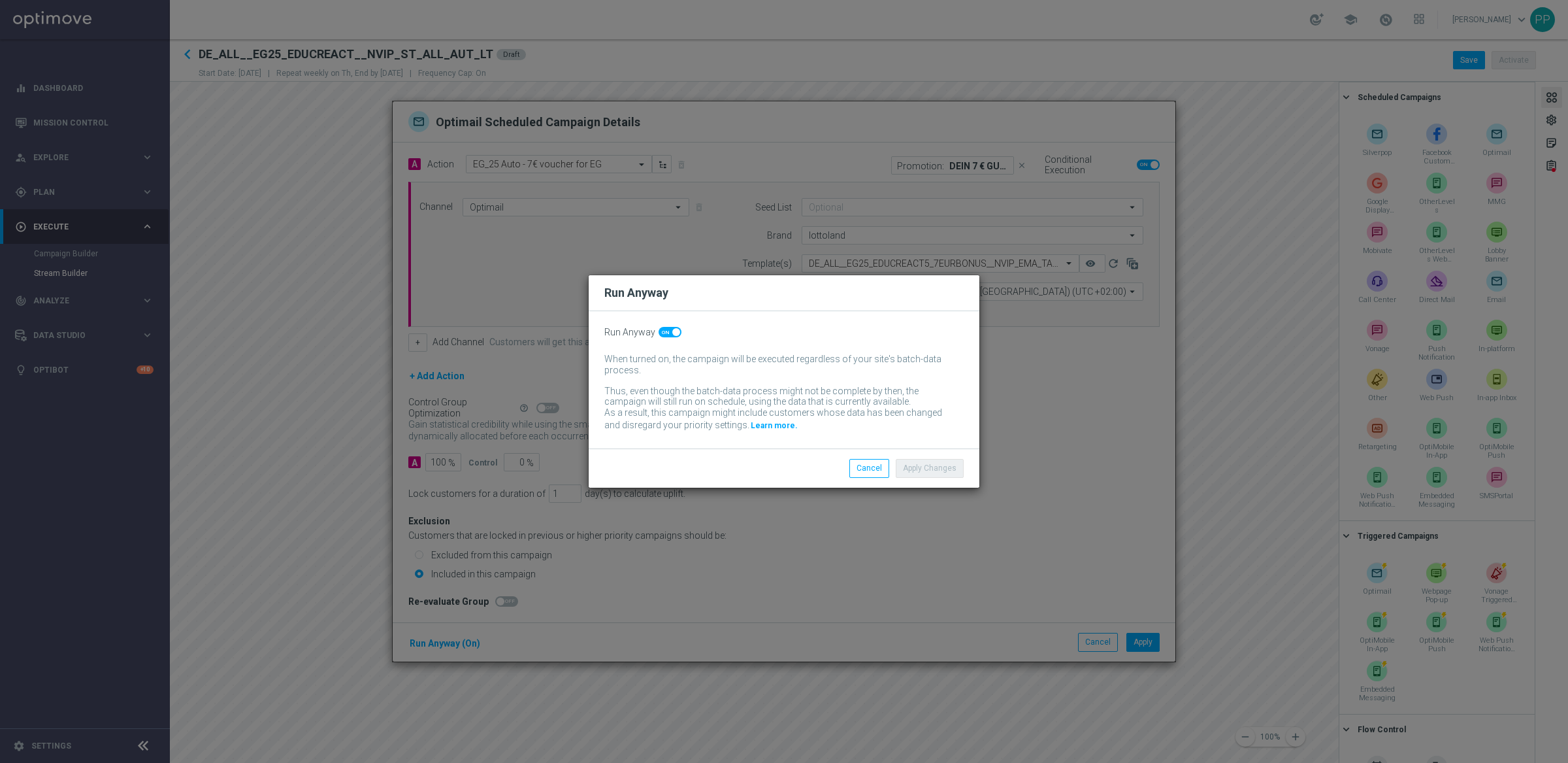
click at [672, 330] on span at bounding box center [675, 331] width 8 height 8
click at [672, 330] on input "checkbox" at bounding box center [670, 332] width 23 height 11
checkbox input "false"
click at [922, 468] on button "Apply Changes" at bounding box center [929, 467] width 68 height 19
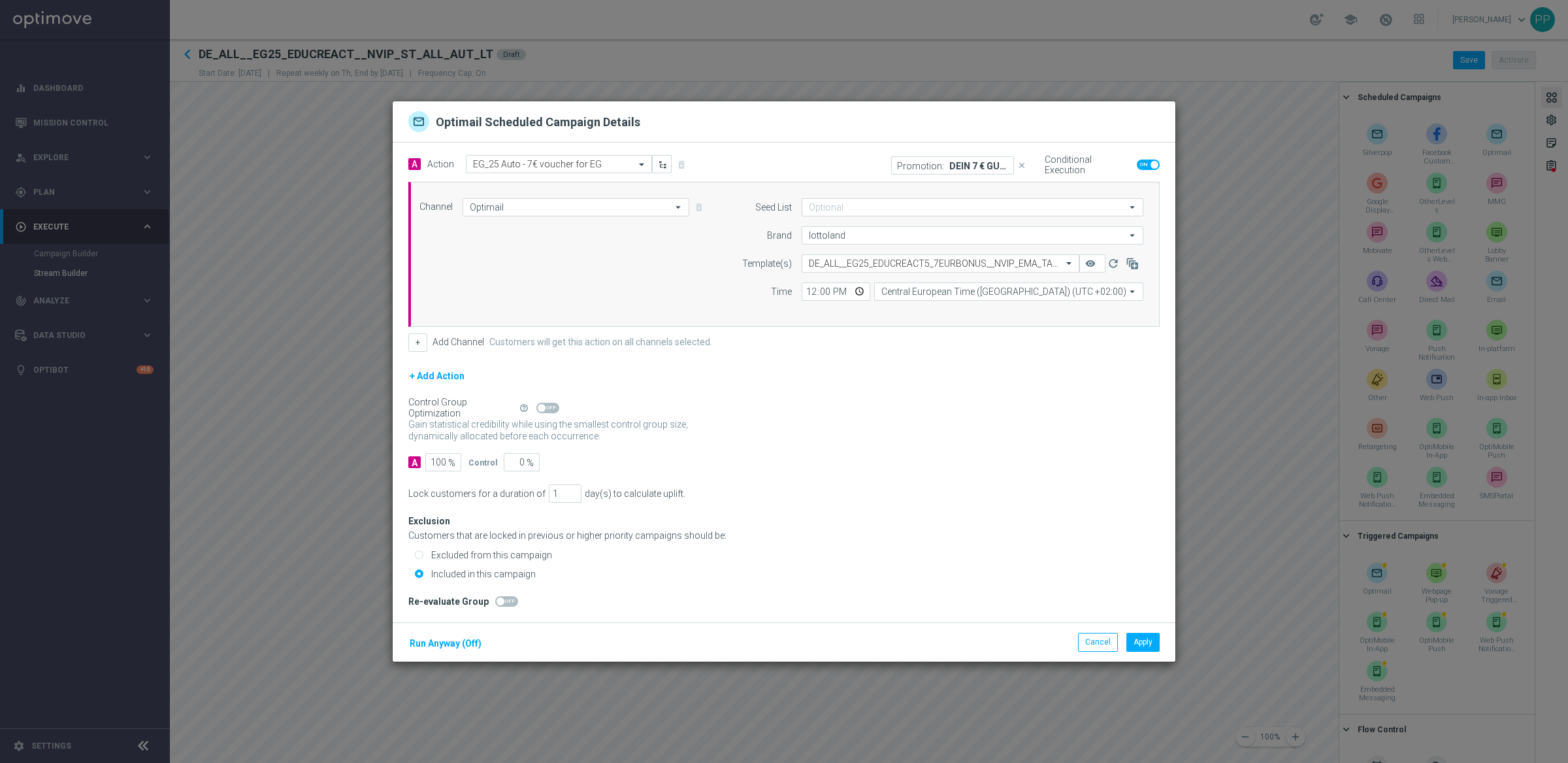
click at [971, 544] on div "Exclusion Customers that are locked in previous or higher priority campaigns sh…" at bounding box center [784, 542] width 751 height 80
click at [1145, 645] on button "Apply" at bounding box center [1143, 642] width 33 height 19
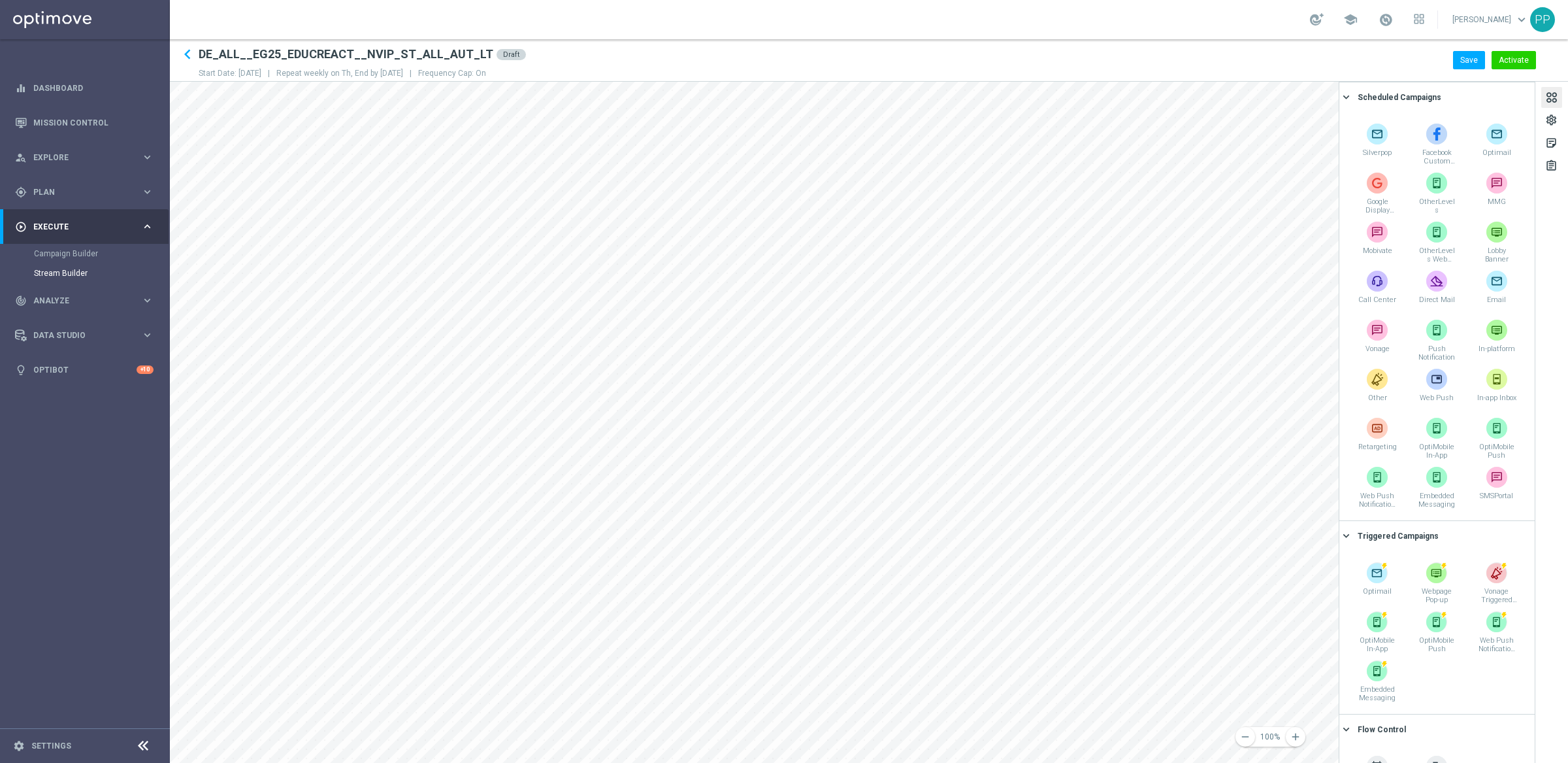
click at [1542, 99] on div at bounding box center [1551, 97] width 20 height 20
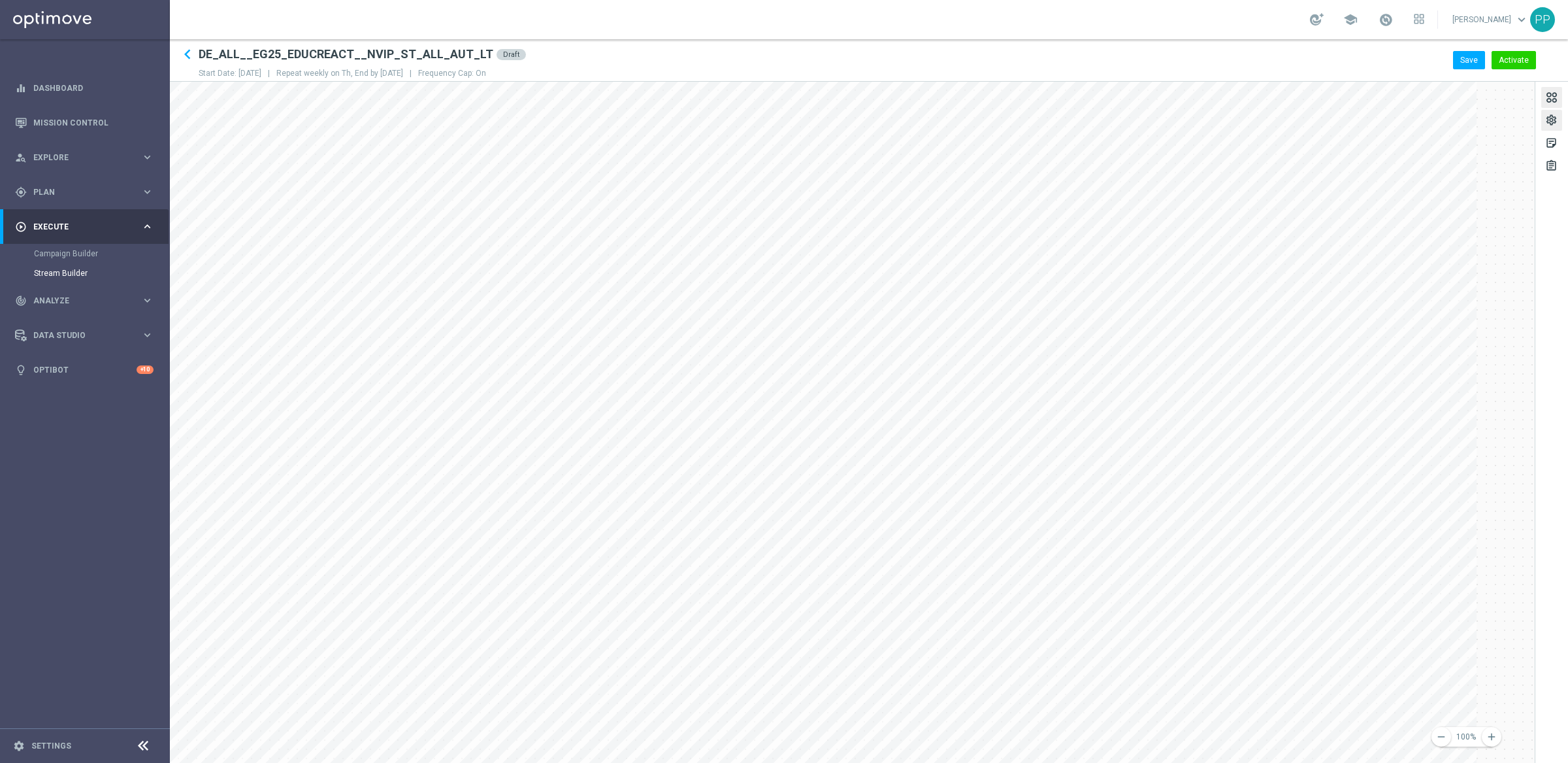
click at [1547, 117] on div "settings" at bounding box center [1551, 122] width 12 height 17
click at [1344, 183] on icon "keyboard_arrow_right" at bounding box center [1346, 190] width 12 height 12
click at [1344, 264] on icon "keyboard_arrow_right" at bounding box center [1346, 264] width 12 height 12
click at [1517, 210] on icon "[DATE]" at bounding box center [1504, 210] width 38 height 14
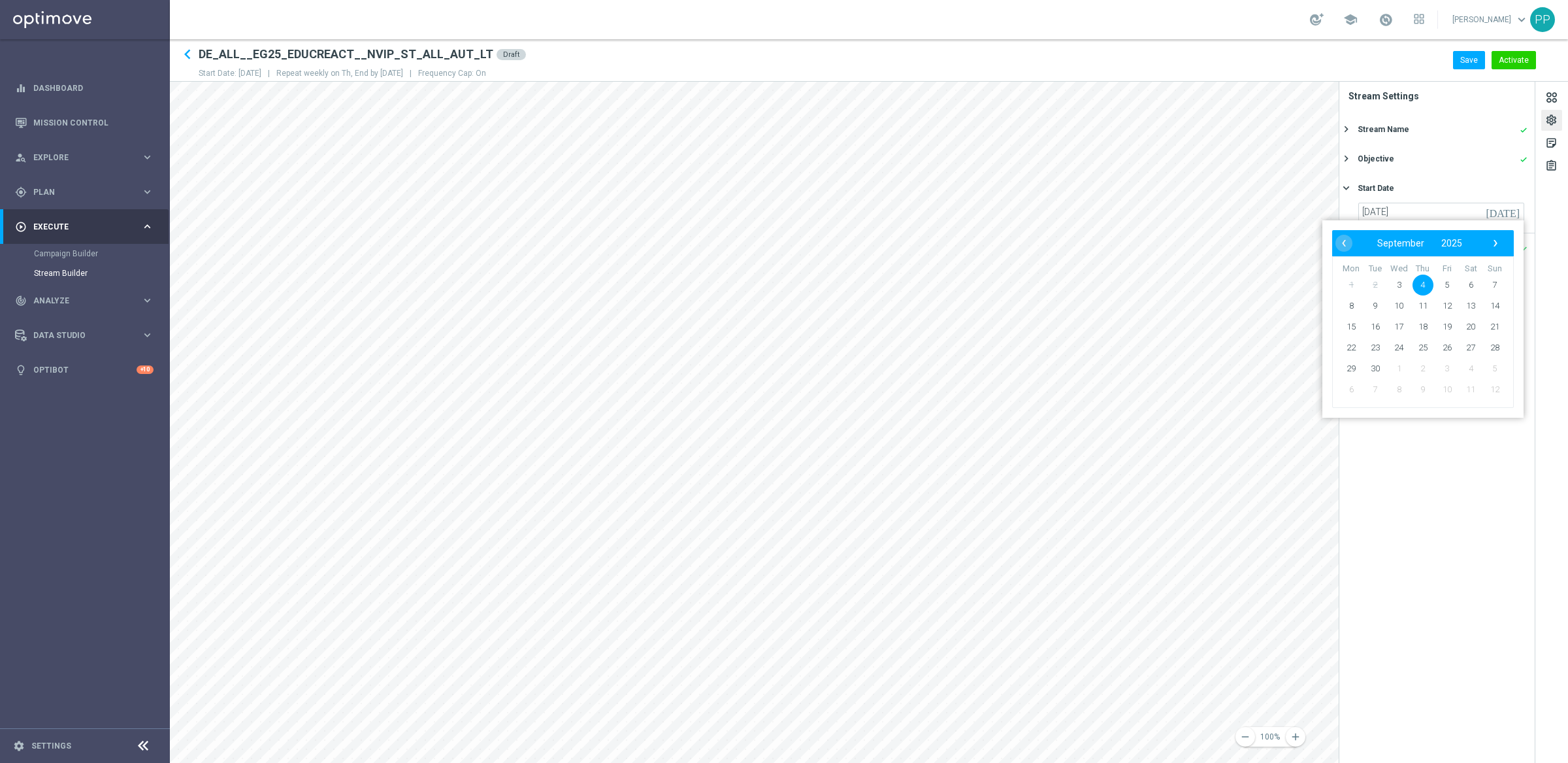
click at [1452, 189] on div "Start Date" at bounding box center [1442, 188] width 170 height 12
click at [1347, 216] on icon "keyboard_arrow_right" at bounding box center [1346, 217] width 12 height 12
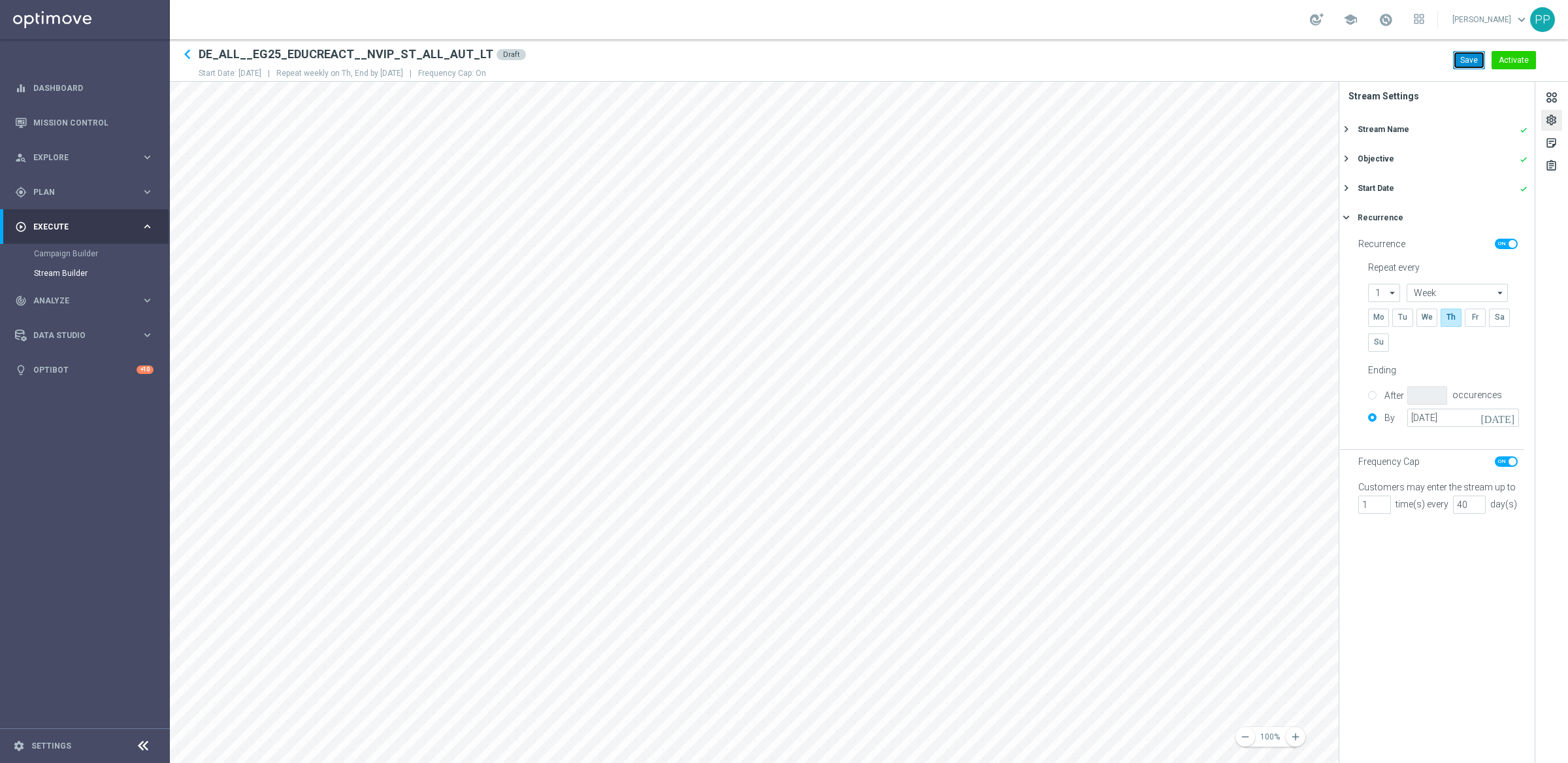
click at [1467, 66] on button "Save" at bounding box center [1469, 60] width 32 height 19
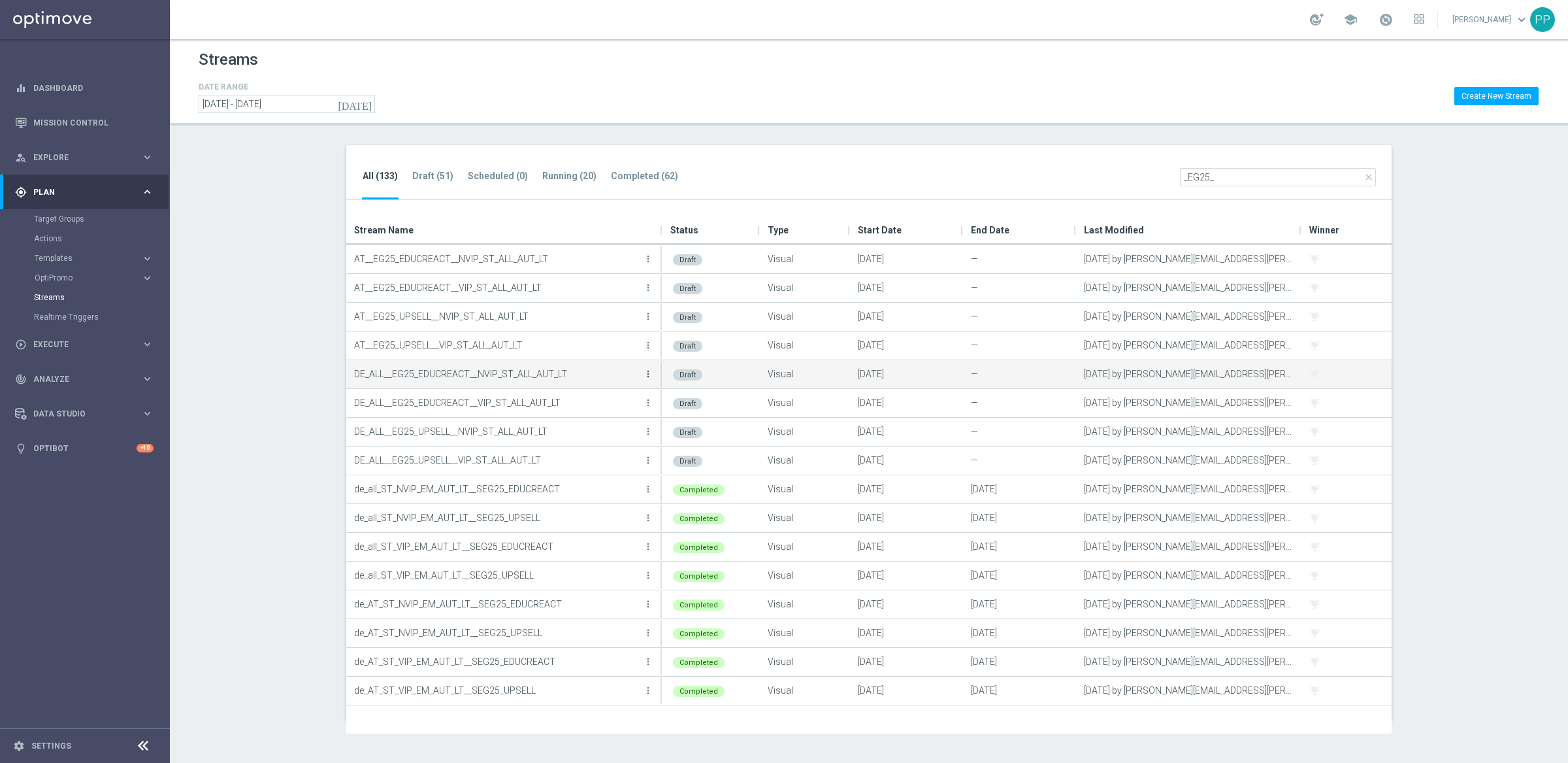
type input "_EG25_"
click at [647, 372] on icon "more_vert" at bounding box center [648, 374] width 11 height 11
click at [595, 385] on div "Edit" at bounding box center [595, 388] width 79 height 9
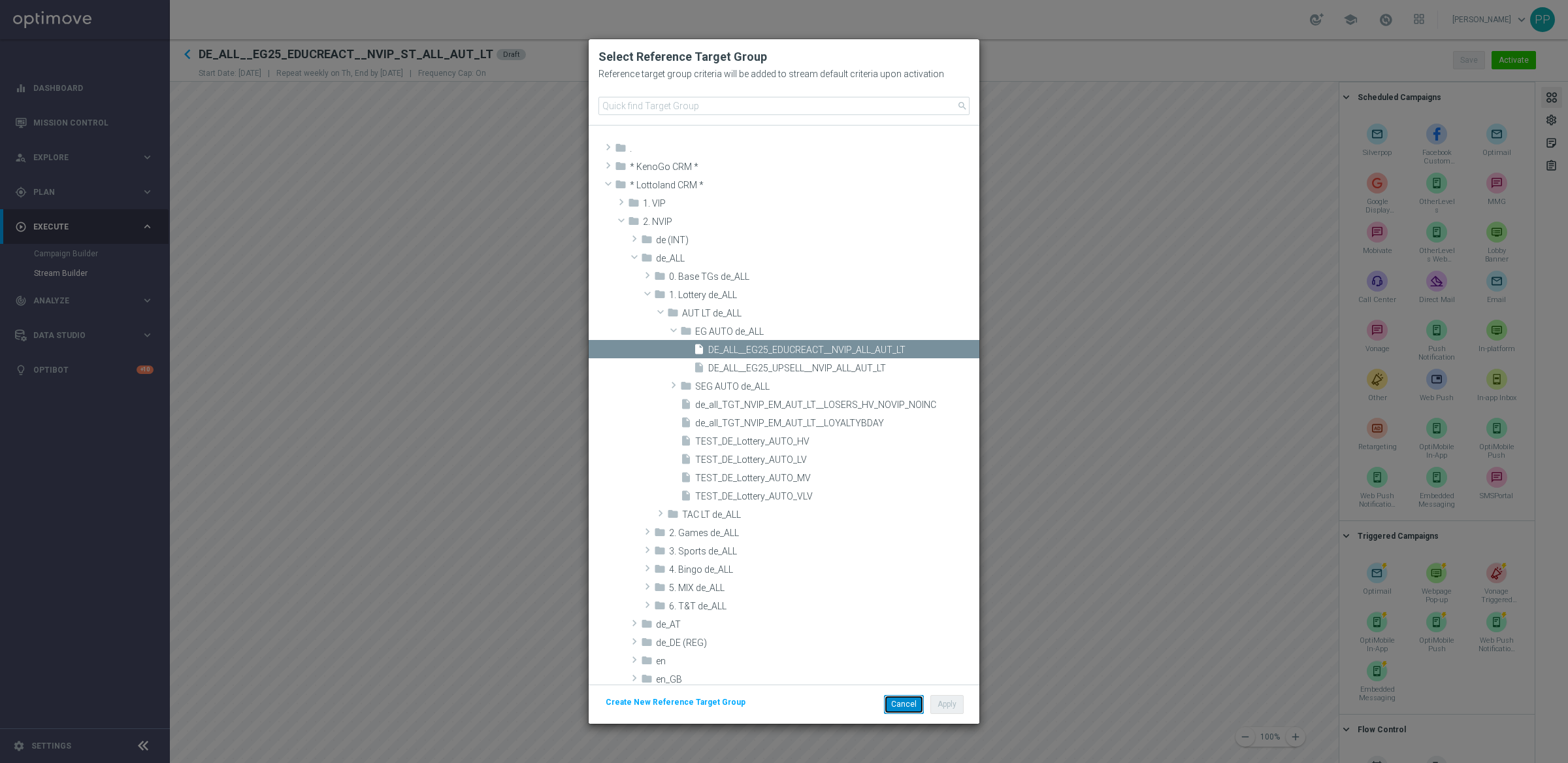
click at [896, 706] on button "Cancel" at bounding box center [903, 703] width 40 height 19
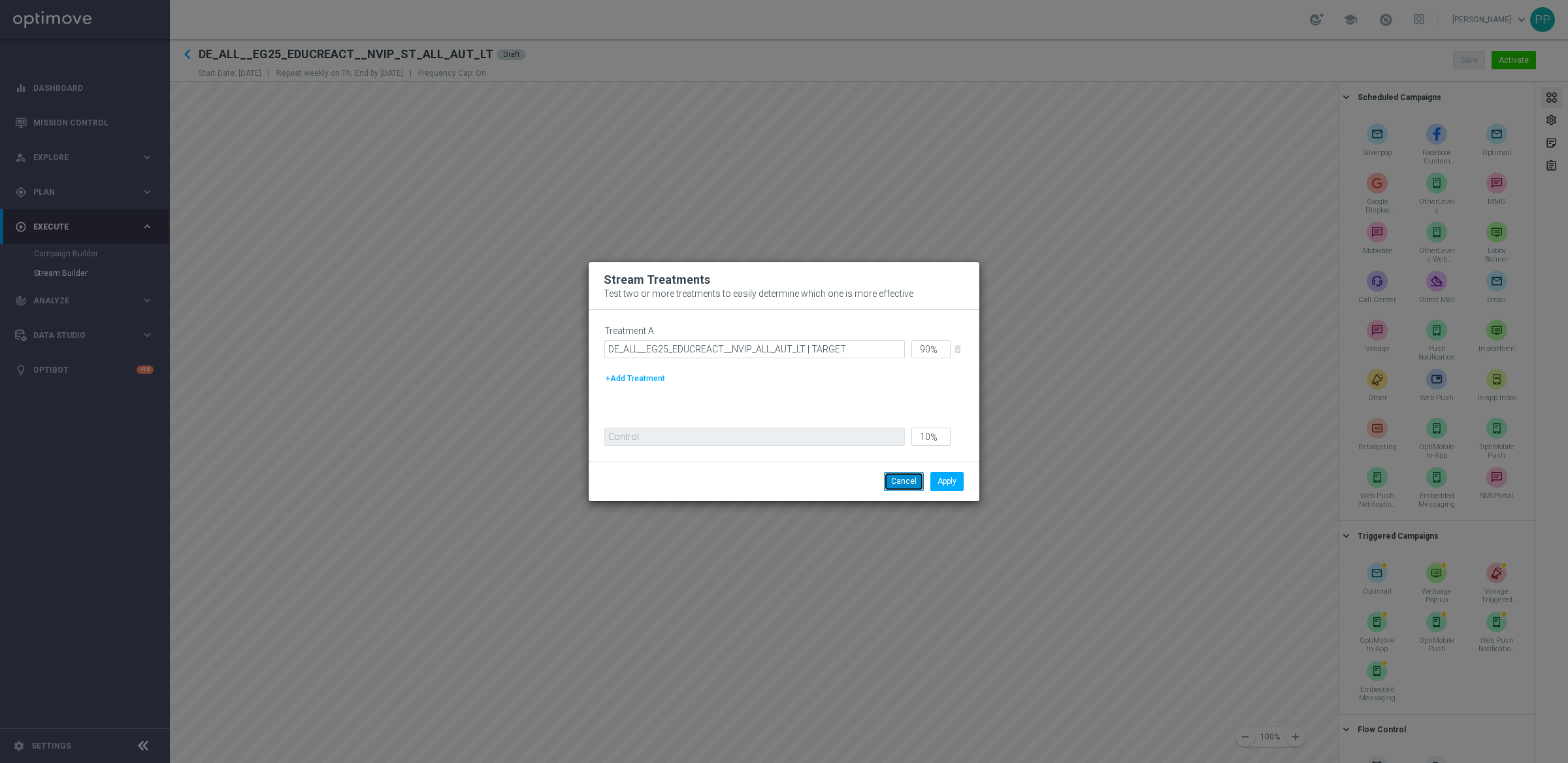
click at [905, 478] on button "Cancel" at bounding box center [903, 481] width 40 height 19
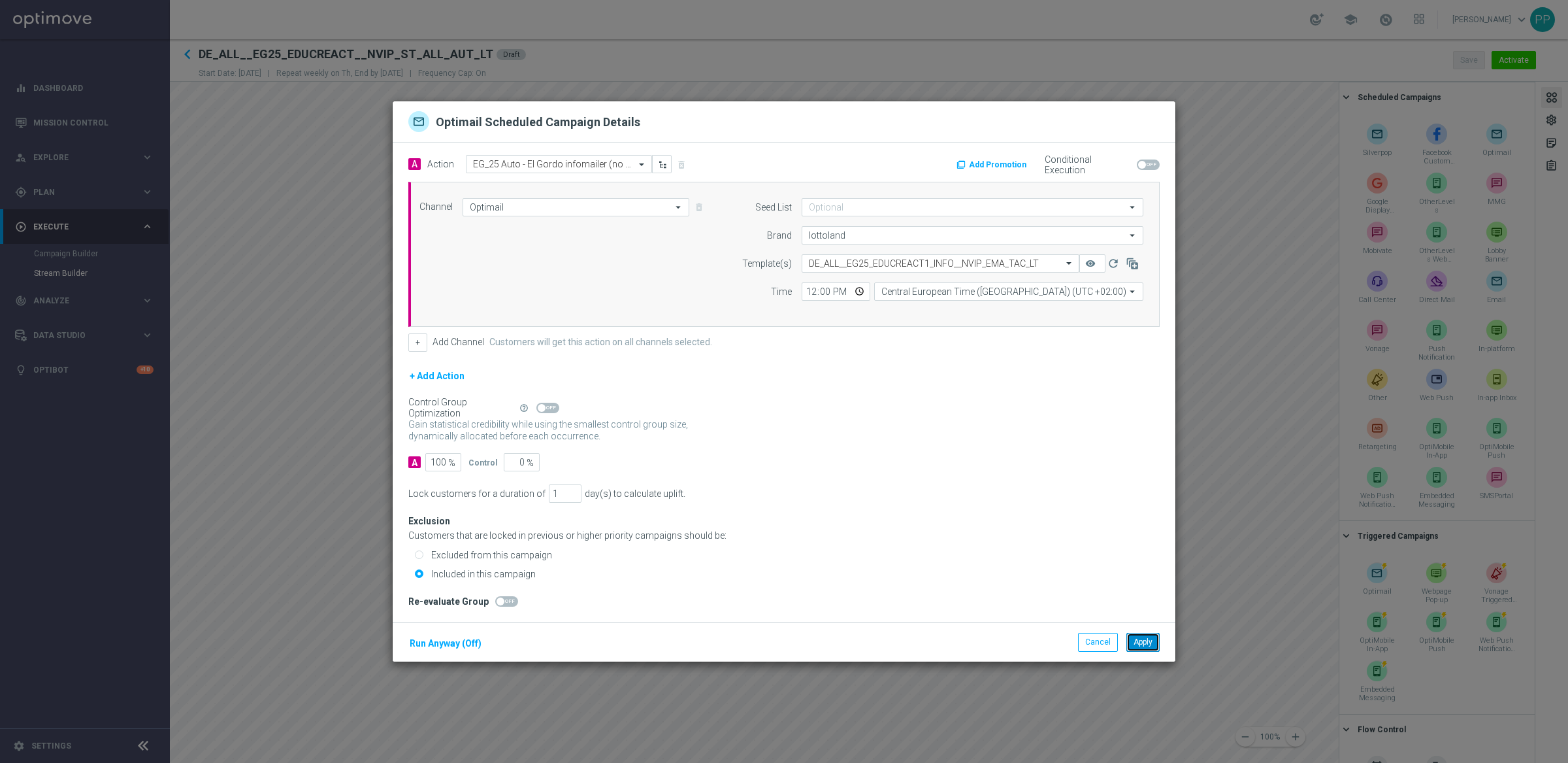
click at [1142, 641] on button "Apply" at bounding box center [1143, 642] width 33 height 19
click at [1092, 648] on button "Cancel" at bounding box center [1097, 642] width 40 height 19
click at [1096, 642] on button "Cancel" at bounding box center [1097, 642] width 40 height 19
click at [1084, 647] on button "Cancel" at bounding box center [1097, 642] width 40 height 19
click at [1091, 651] on button "Cancel" at bounding box center [1097, 642] width 40 height 19
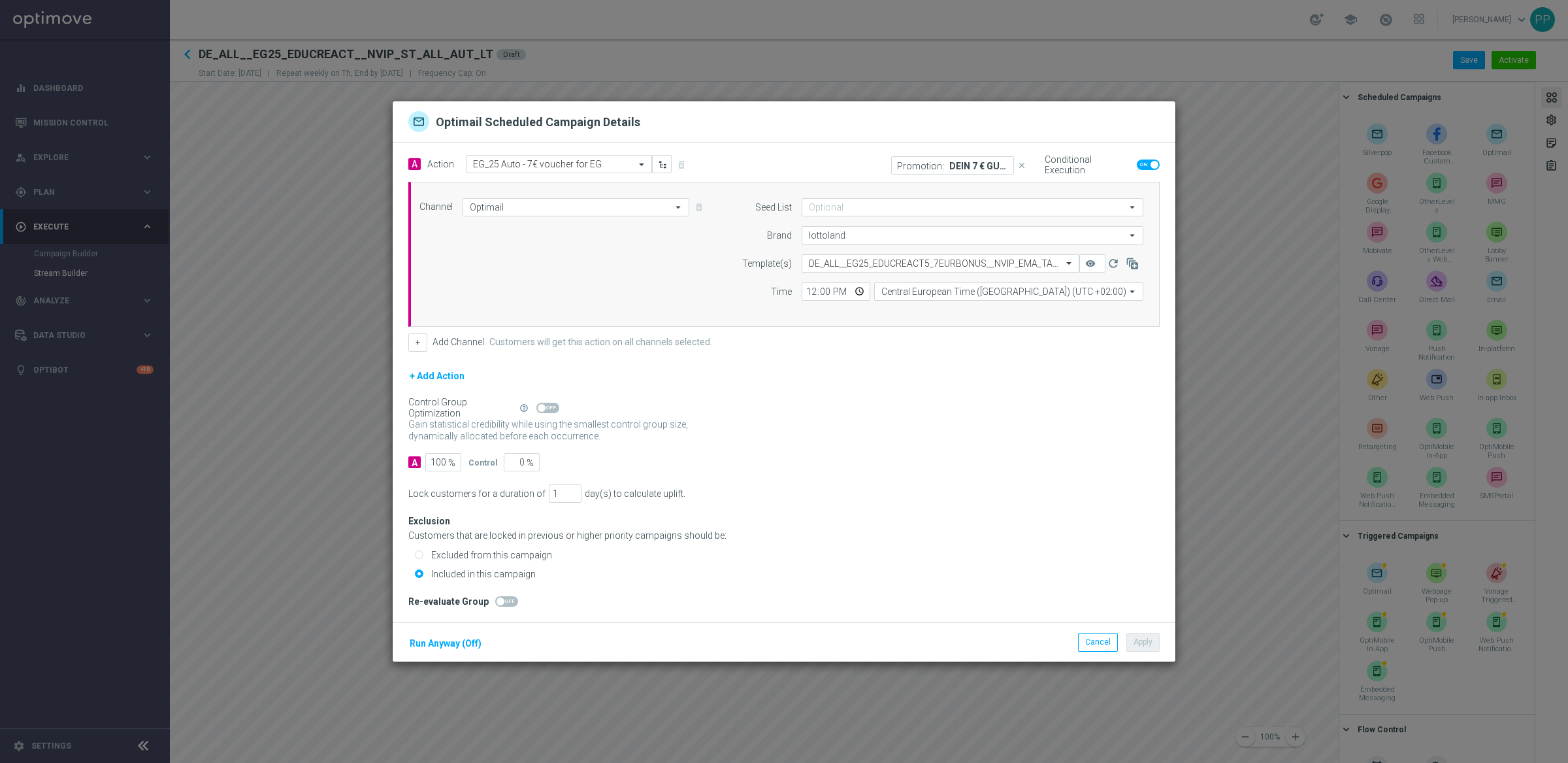
click at [991, 161] on p "DEIN 7 € GUTSCHEIN" at bounding box center [979, 166] width 59 height 11
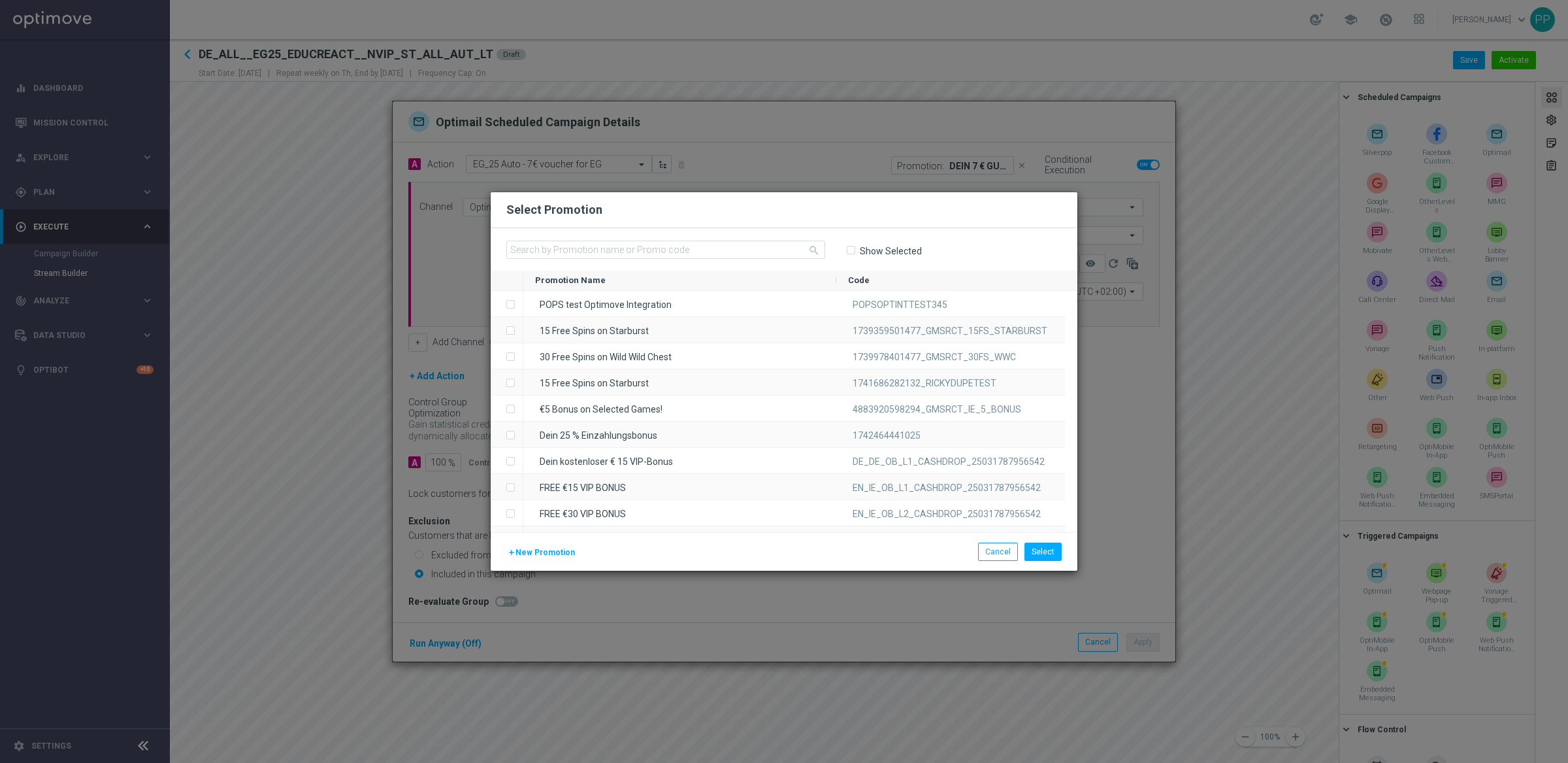
click at [853, 250] on input "Show Selected" at bounding box center [851, 250] width 9 height 9
checkbox input "true"
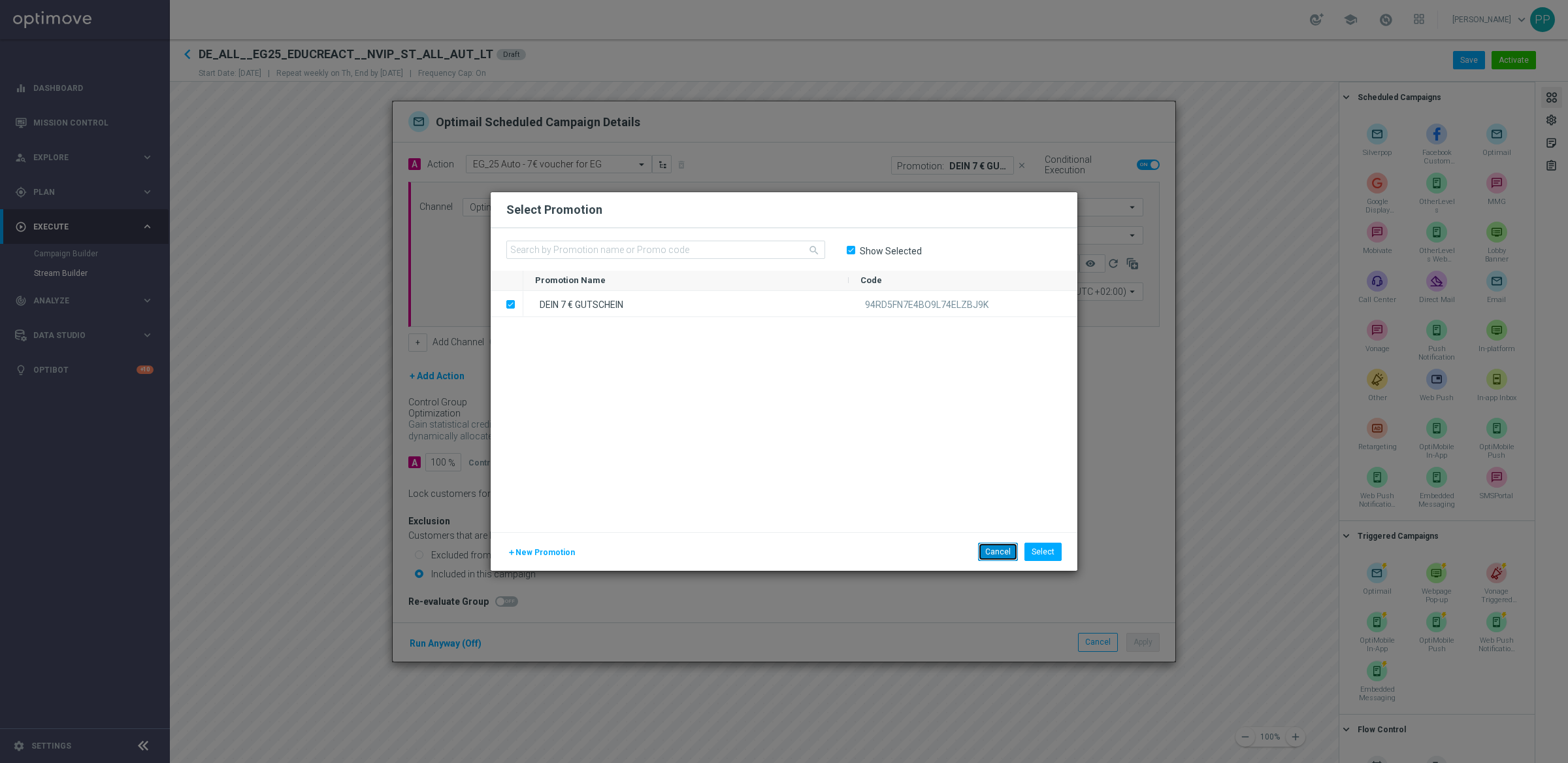
click at [996, 556] on button "Cancel" at bounding box center [998, 551] width 40 height 19
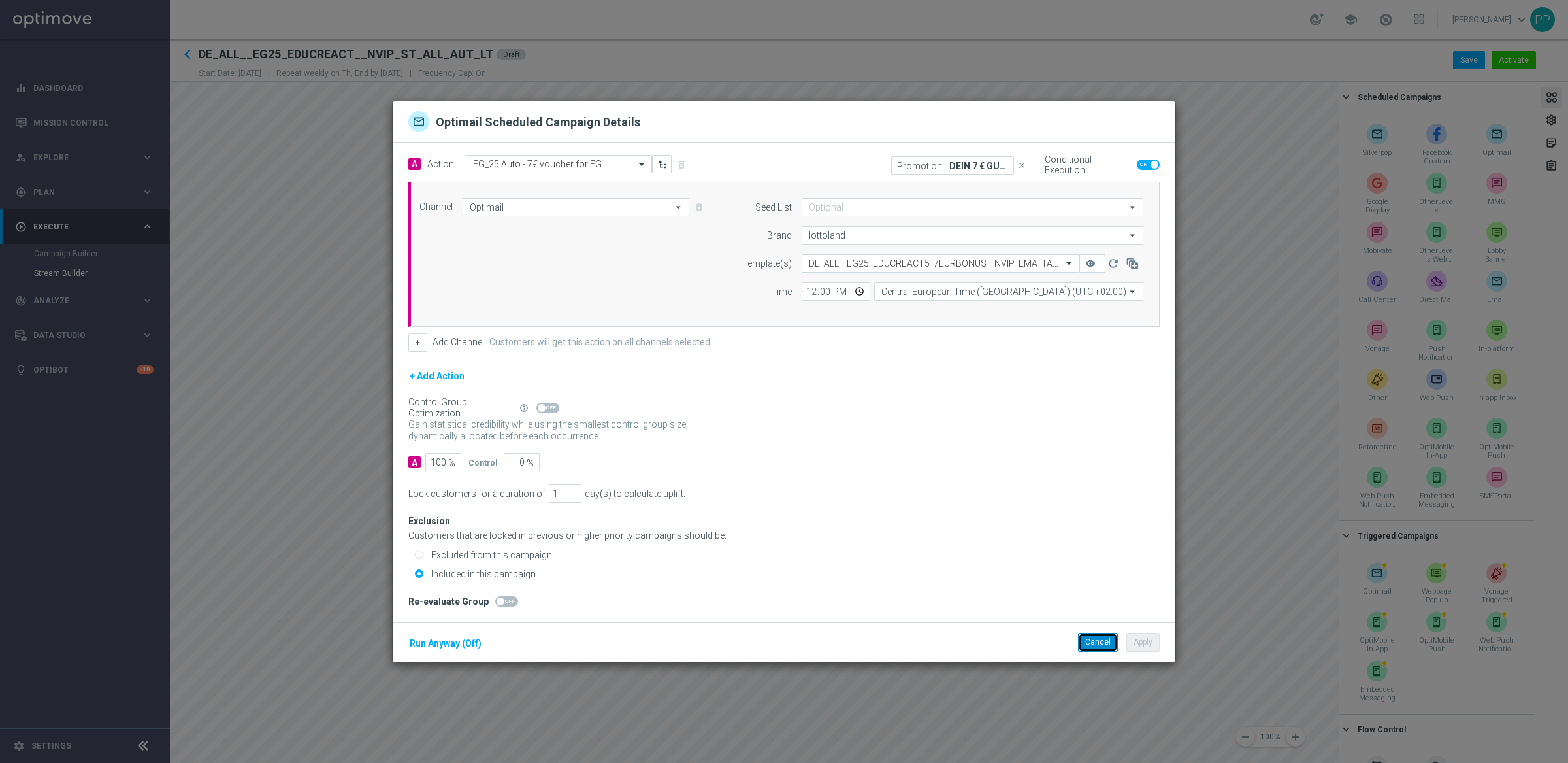
click at [1097, 650] on button "Cancel" at bounding box center [1097, 642] width 40 height 19
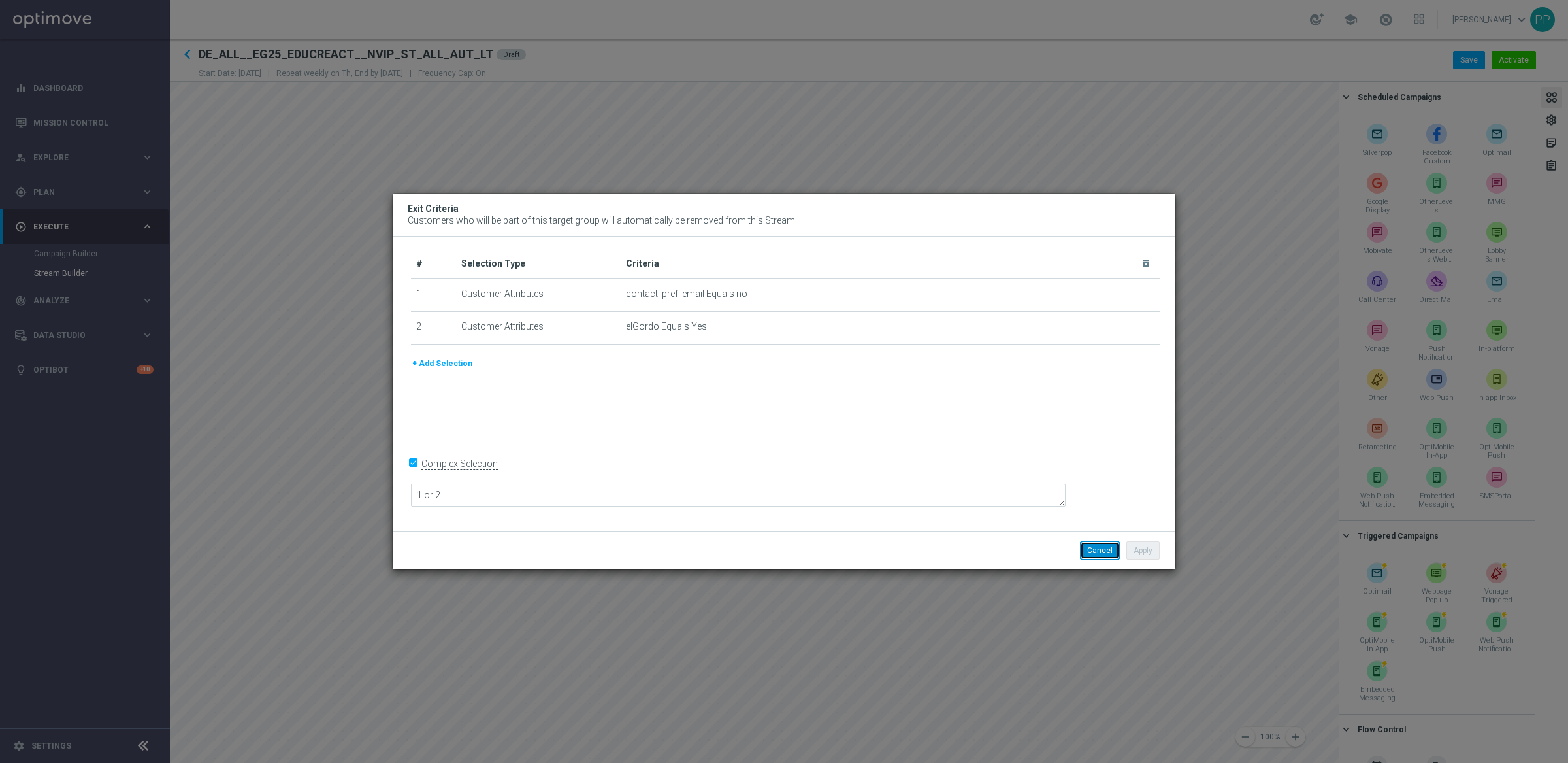
click at [1087, 544] on button "Cancel" at bounding box center [1099, 550] width 40 height 19
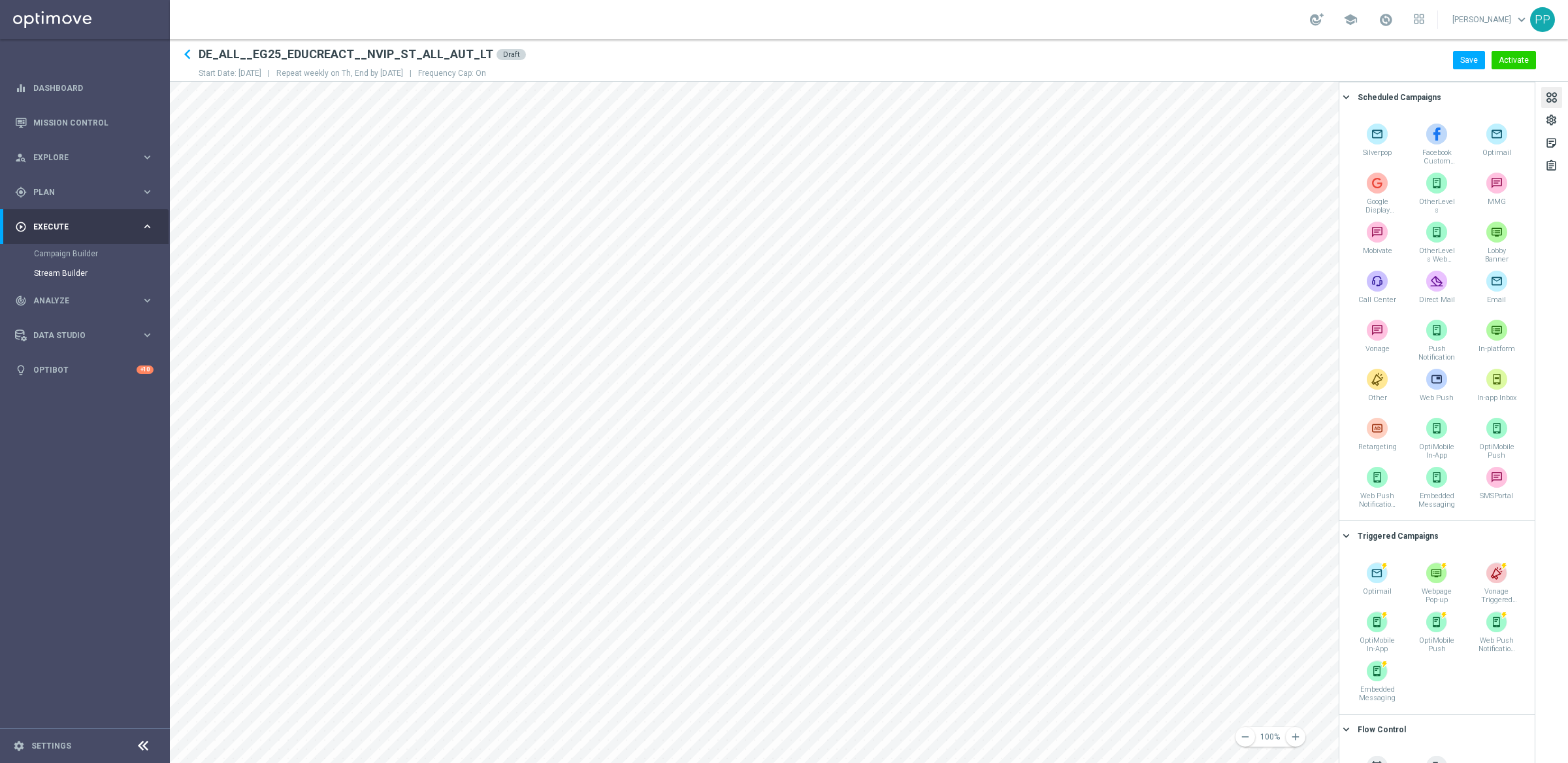
click at [1556, 100] on div at bounding box center [1551, 99] width 14 height 18
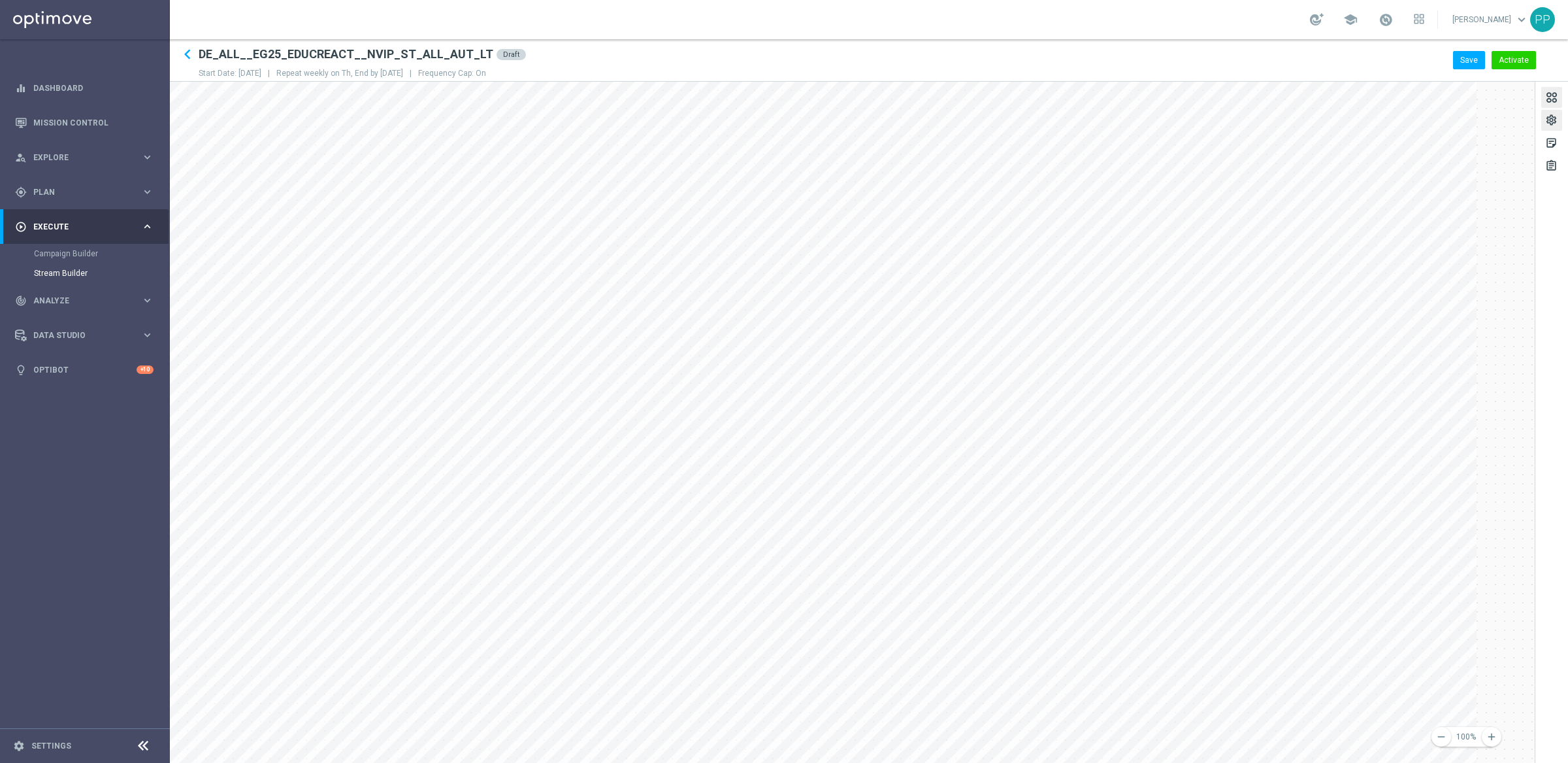
click at [1556, 125] on div "settings" at bounding box center [1551, 122] width 12 height 17
click at [1550, 146] on div "sticky_note_2" at bounding box center [1551, 144] width 12 height 17
click at [1551, 97] on div at bounding box center [1551, 99] width 14 height 18
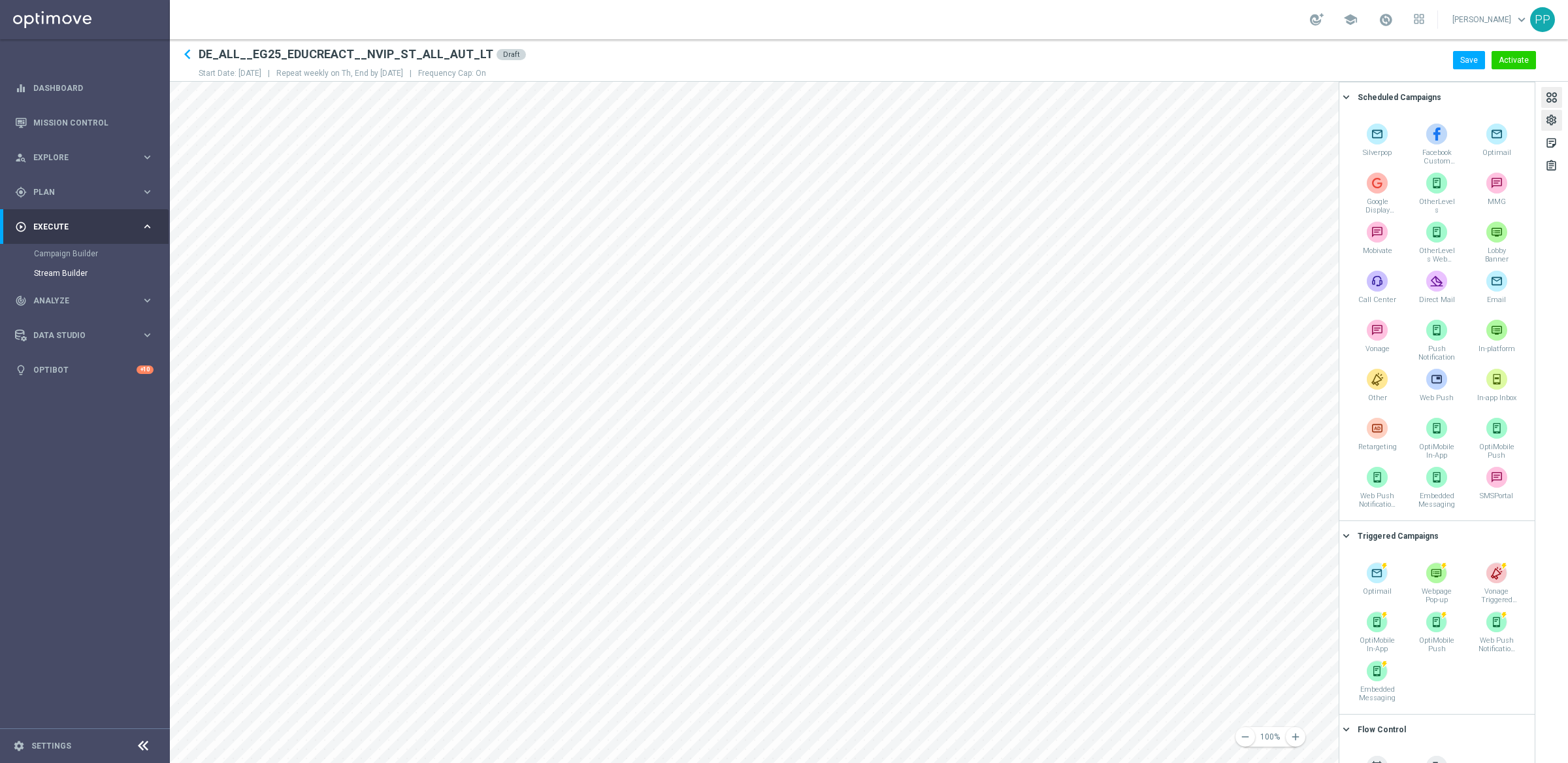
click at [1543, 122] on div "settings" at bounding box center [1551, 119] width 20 height 20
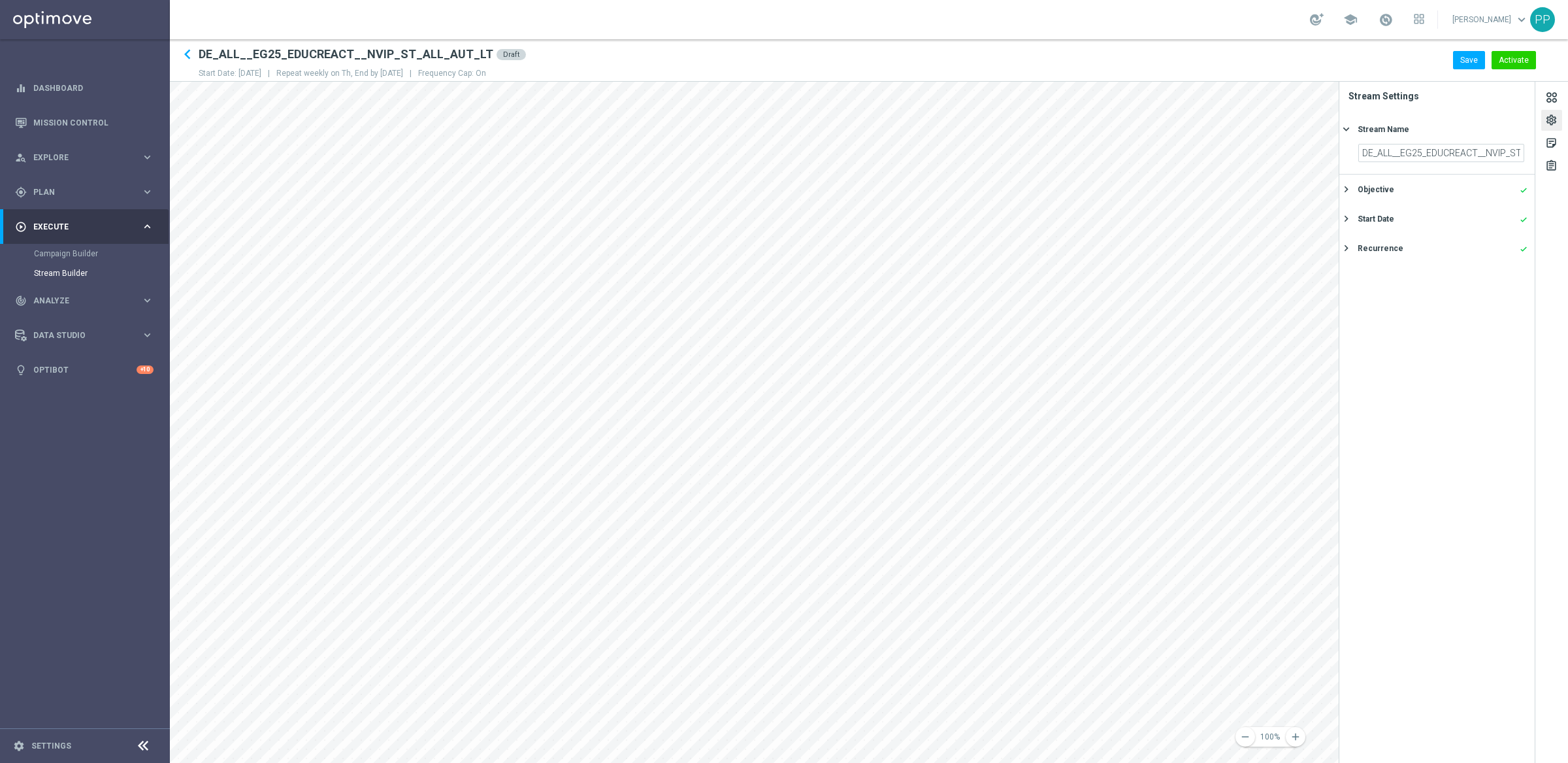
click at [1346, 188] on icon "keyboard_arrow_right" at bounding box center [1346, 190] width 12 height 12
click at [1348, 262] on icon "keyboard_arrow_right" at bounding box center [1346, 264] width 12 height 12
click at [1343, 249] on icon "keyboard_arrow_right" at bounding box center [1346, 248] width 12 height 12
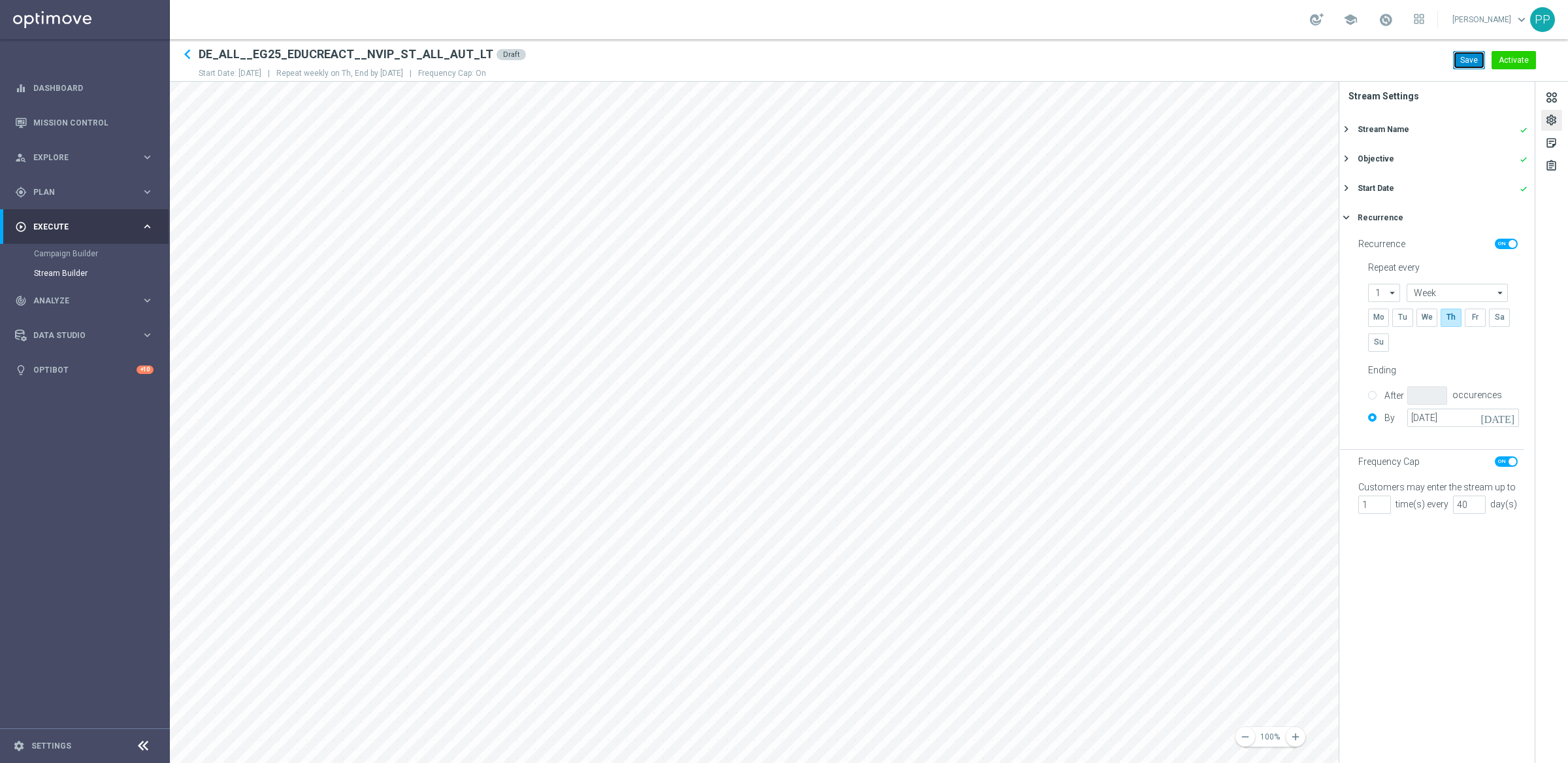
click at [1463, 55] on button "Save" at bounding box center [1469, 60] width 32 height 19
click at [1512, 58] on button "Activate" at bounding box center [1514, 60] width 44 height 19
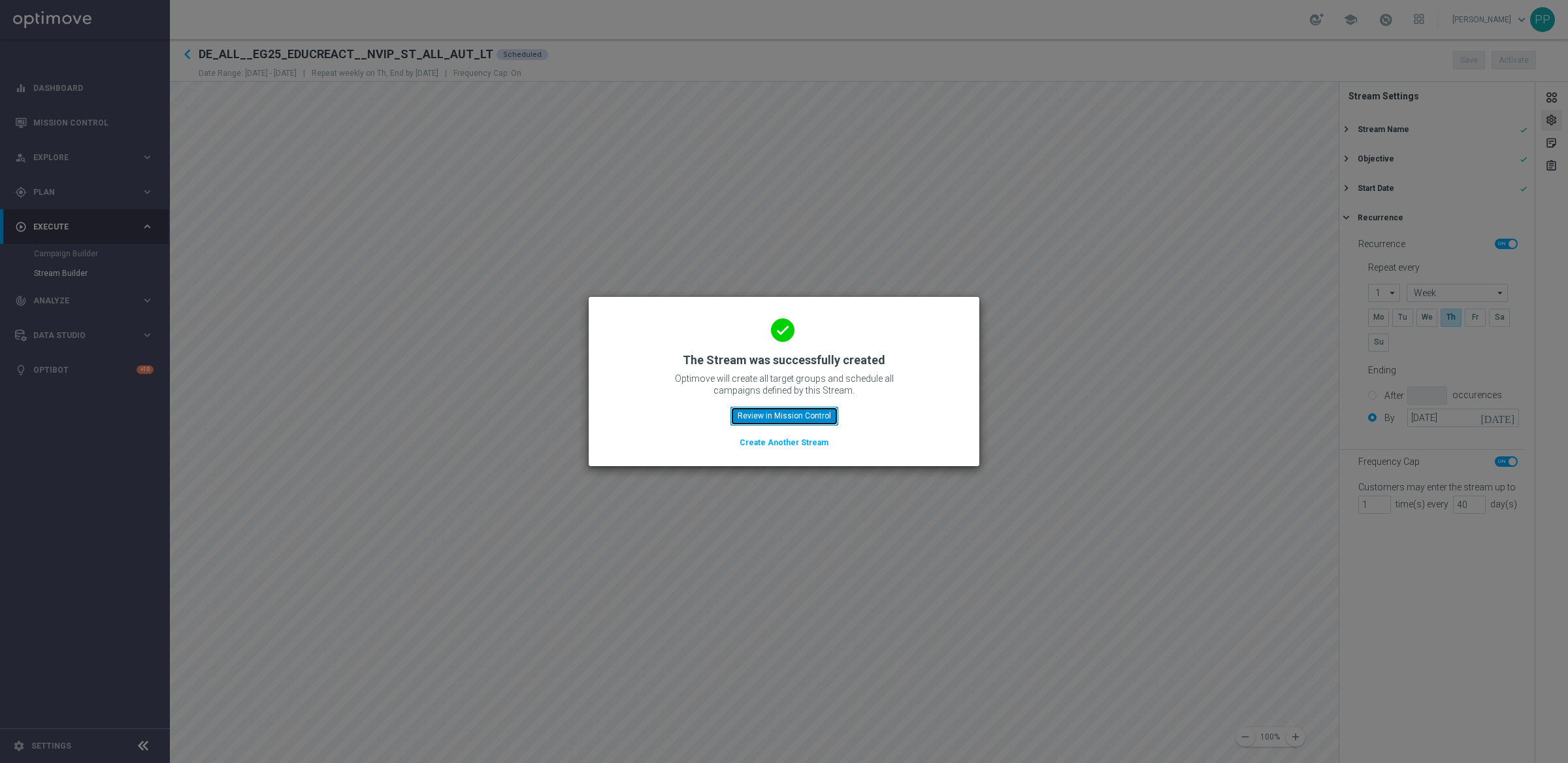
click at [778, 417] on button "Review in Mission Control" at bounding box center [784, 416] width 108 height 19
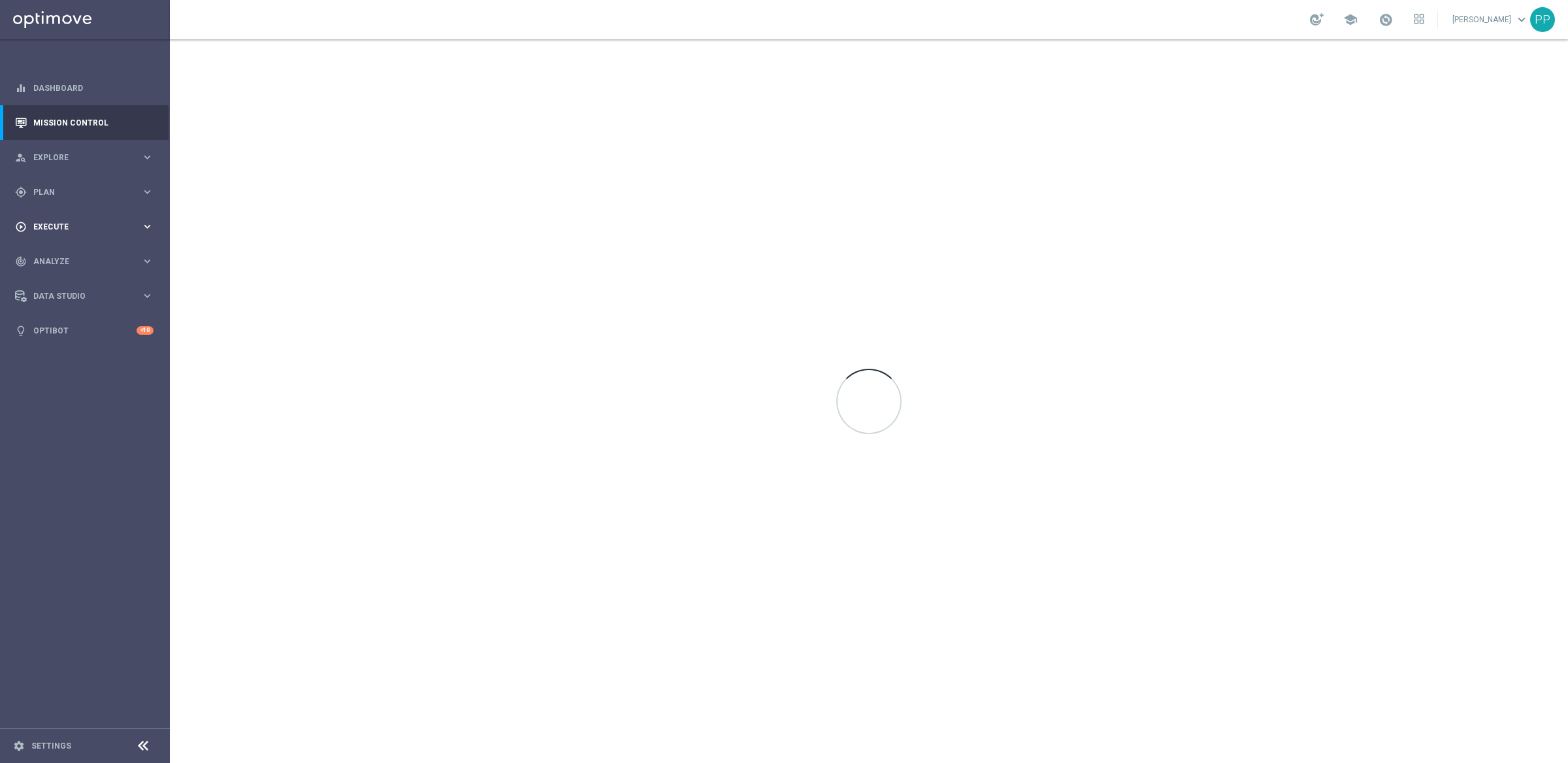
click at [61, 223] on span "Execute" at bounding box center [86, 226] width 108 height 8
click at [51, 198] on div "gps_fixed Plan" at bounding box center [78, 191] width 126 height 12
click at [46, 294] on link "Streams" at bounding box center [85, 297] width 102 height 11
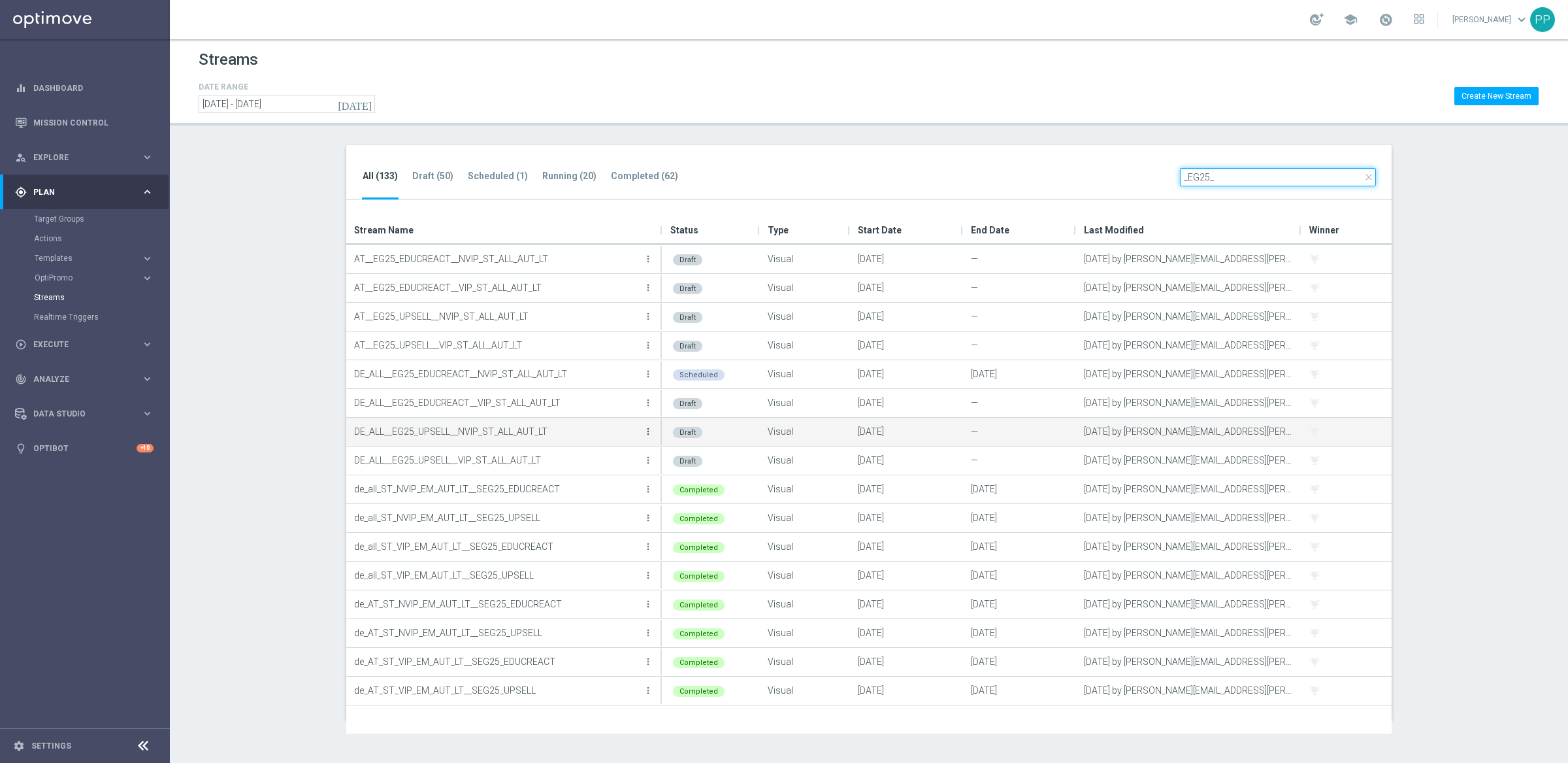
type input "_EG25_"
click at [645, 432] on icon "more_vert" at bounding box center [648, 432] width 11 height 11
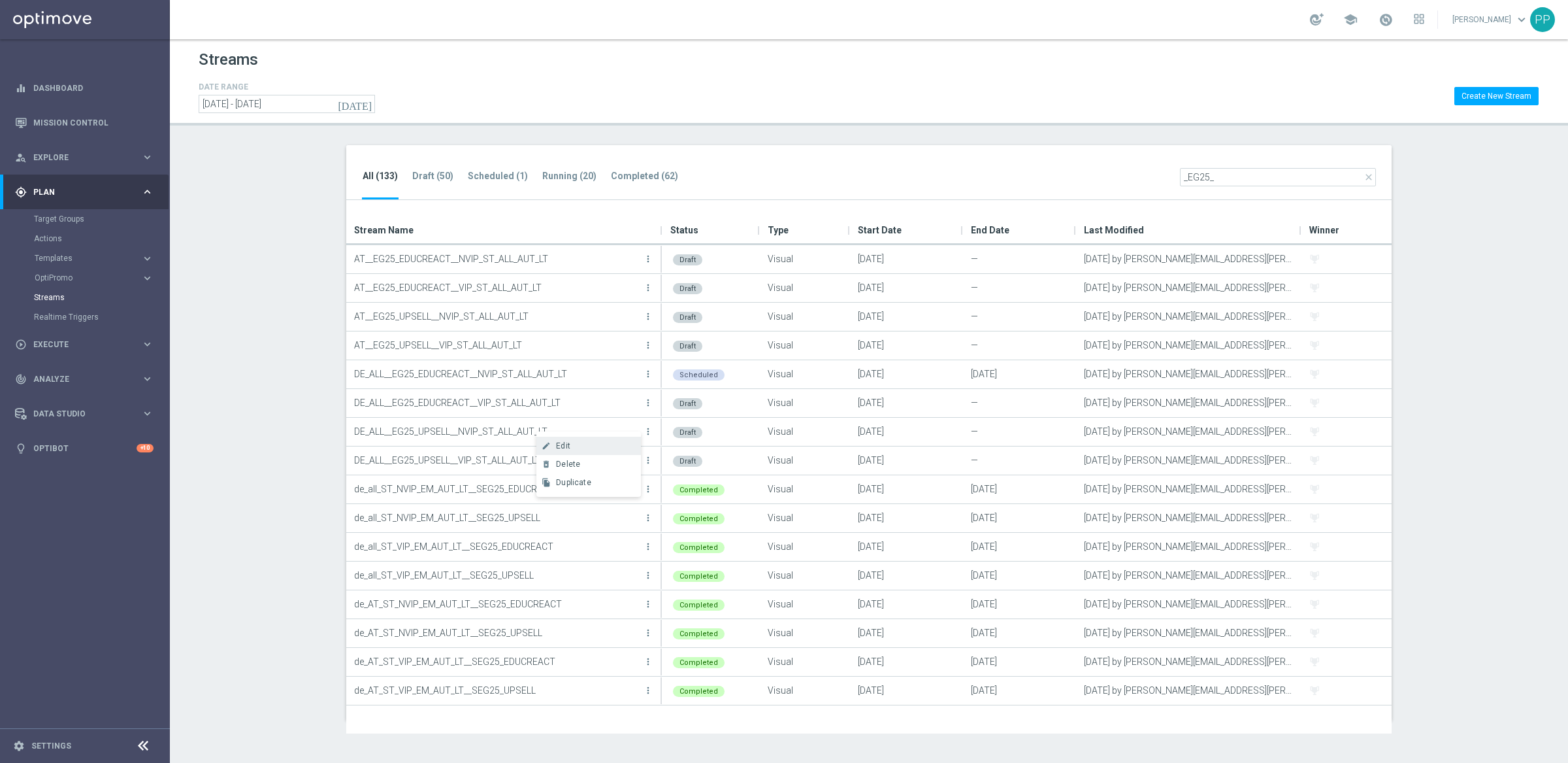
click at [591, 446] on div "Edit" at bounding box center [595, 445] width 79 height 9
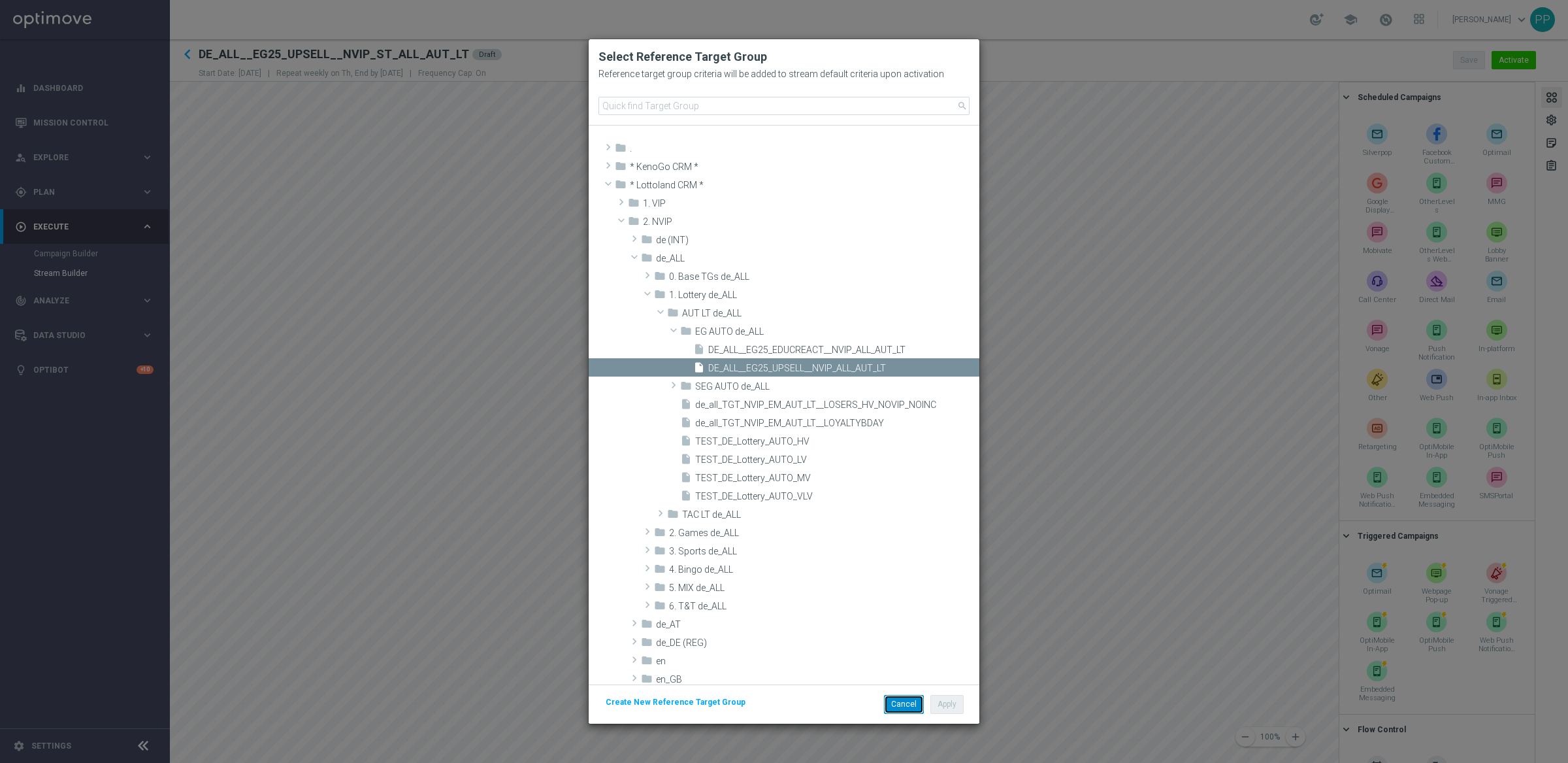
click at [905, 704] on button "Cancel" at bounding box center [903, 703] width 40 height 19
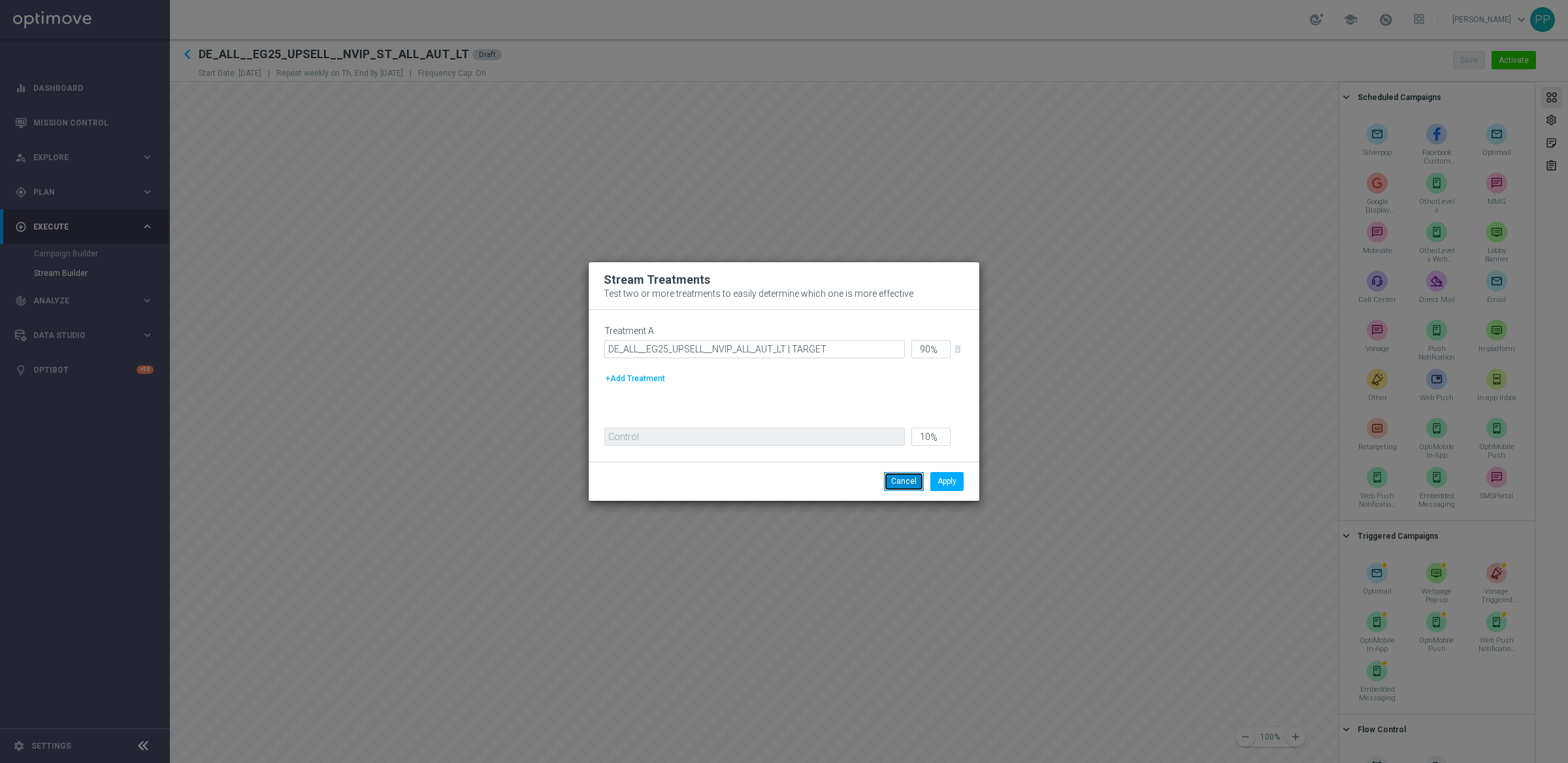
click at [902, 488] on button "Cancel" at bounding box center [903, 481] width 40 height 19
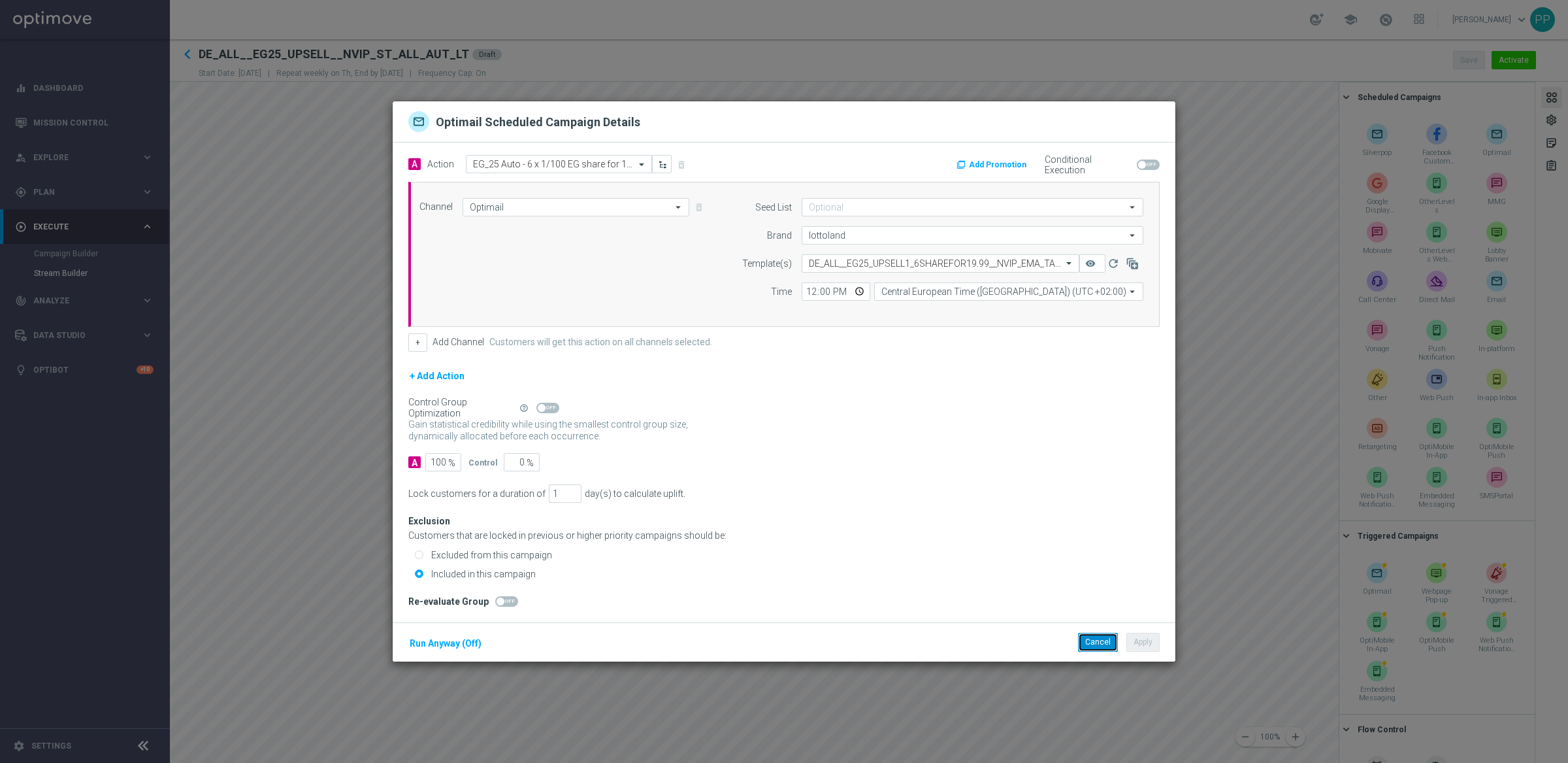
click at [1095, 645] on button "Cancel" at bounding box center [1097, 642] width 40 height 19
click at [1090, 637] on button "Cancel" at bounding box center [1097, 642] width 40 height 19
click at [1089, 645] on button "Cancel" at bounding box center [1097, 642] width 40 height 19
click at [942, 160] on div "Promotion: DEIN 3 € GUTSCHEIN" at bounding box center [952, 165] width 123 height 19
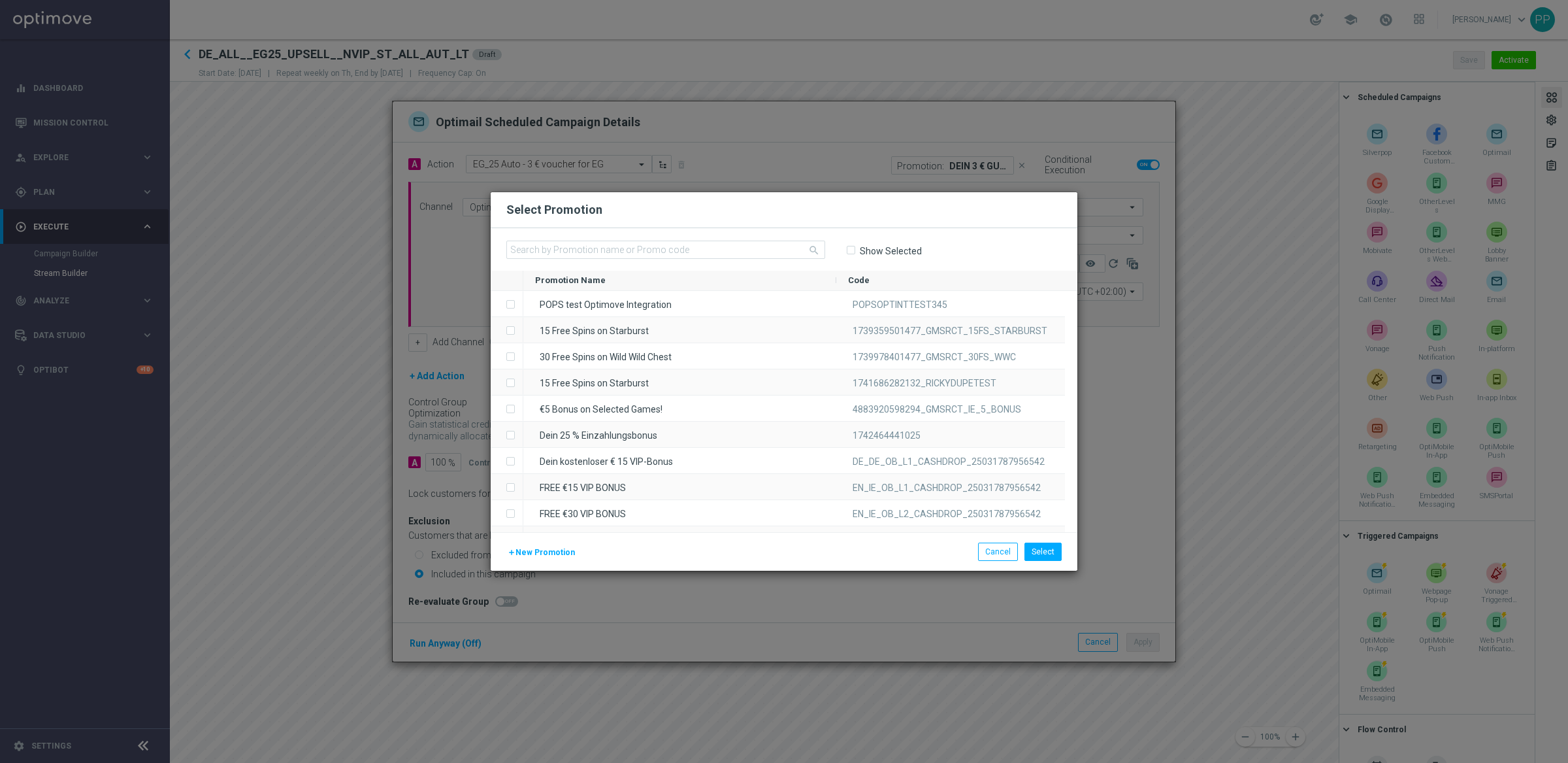
click at [849, 252] on input "Show Selected" at bounding box center [851, 250] width 9 height 9
checkbox input "true"
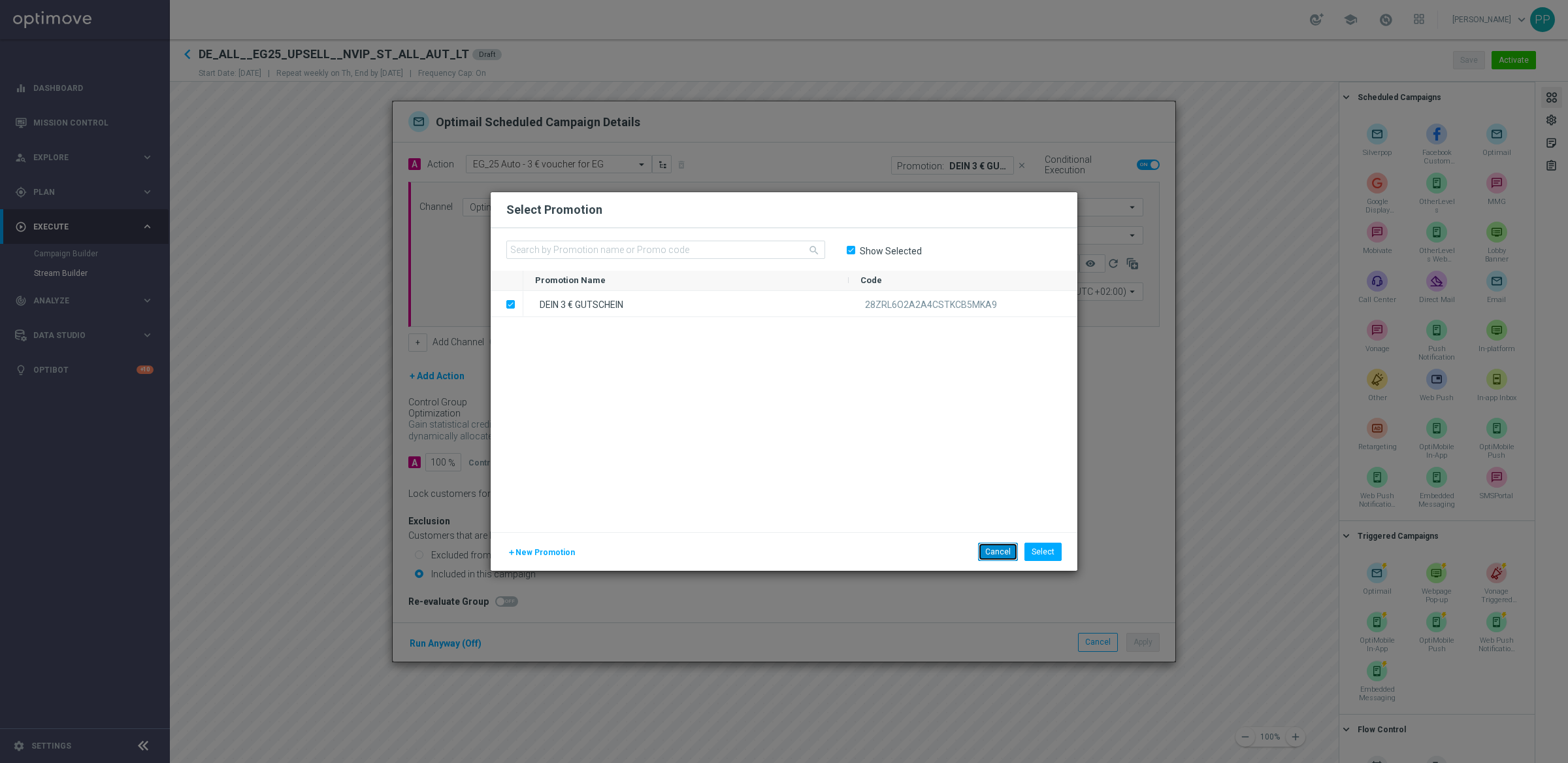
click at [988, 559] on button "Cancel" at bounding box center [998, 551] width 40 height 19
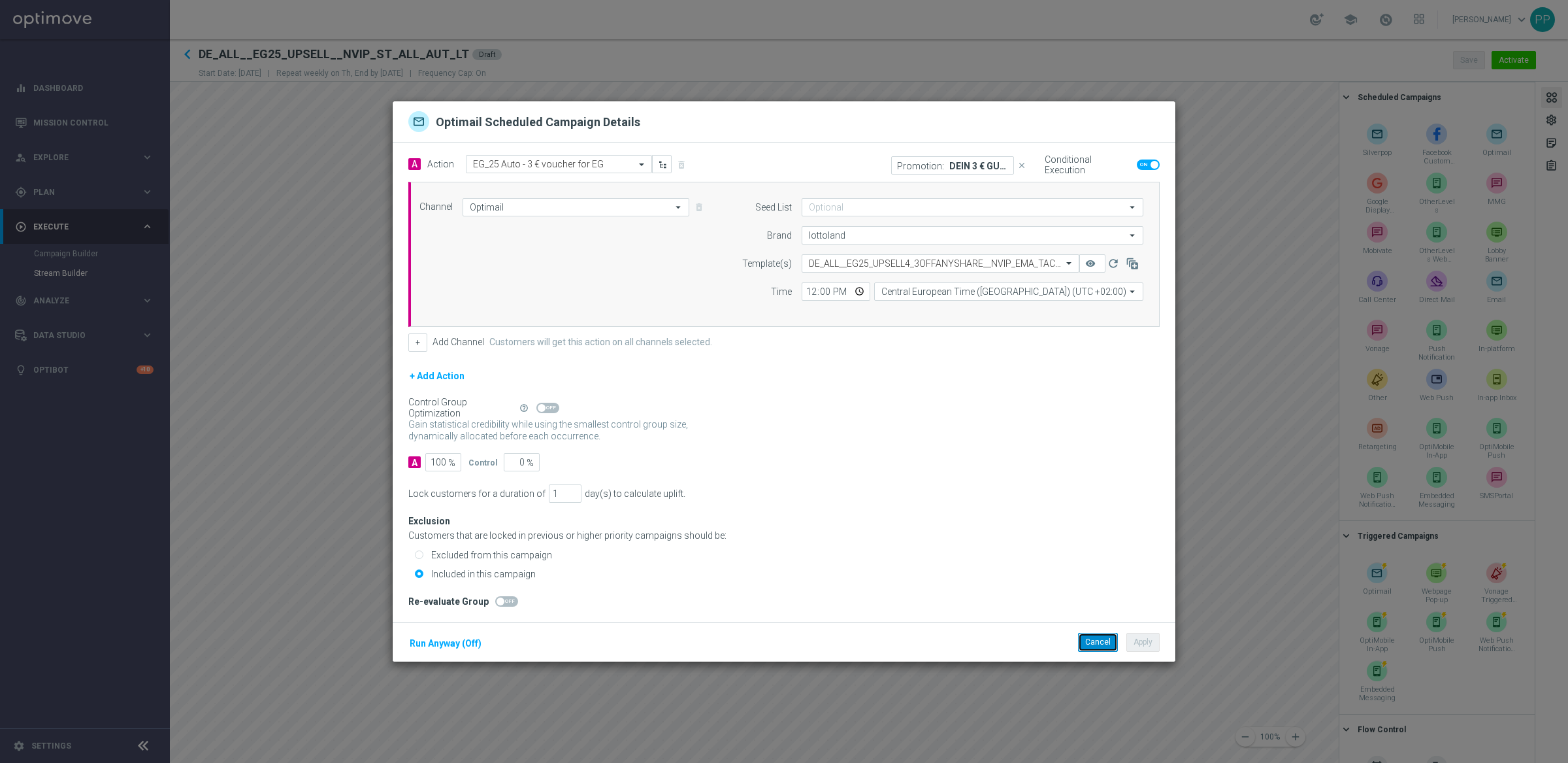
click at [1102, 647] on button "Cancel" at bounding box center [1097, 642] width 40 height 19
click at [1098, 640] on button "Cancel" at bounding box center [1097, 642] width 40 height 19
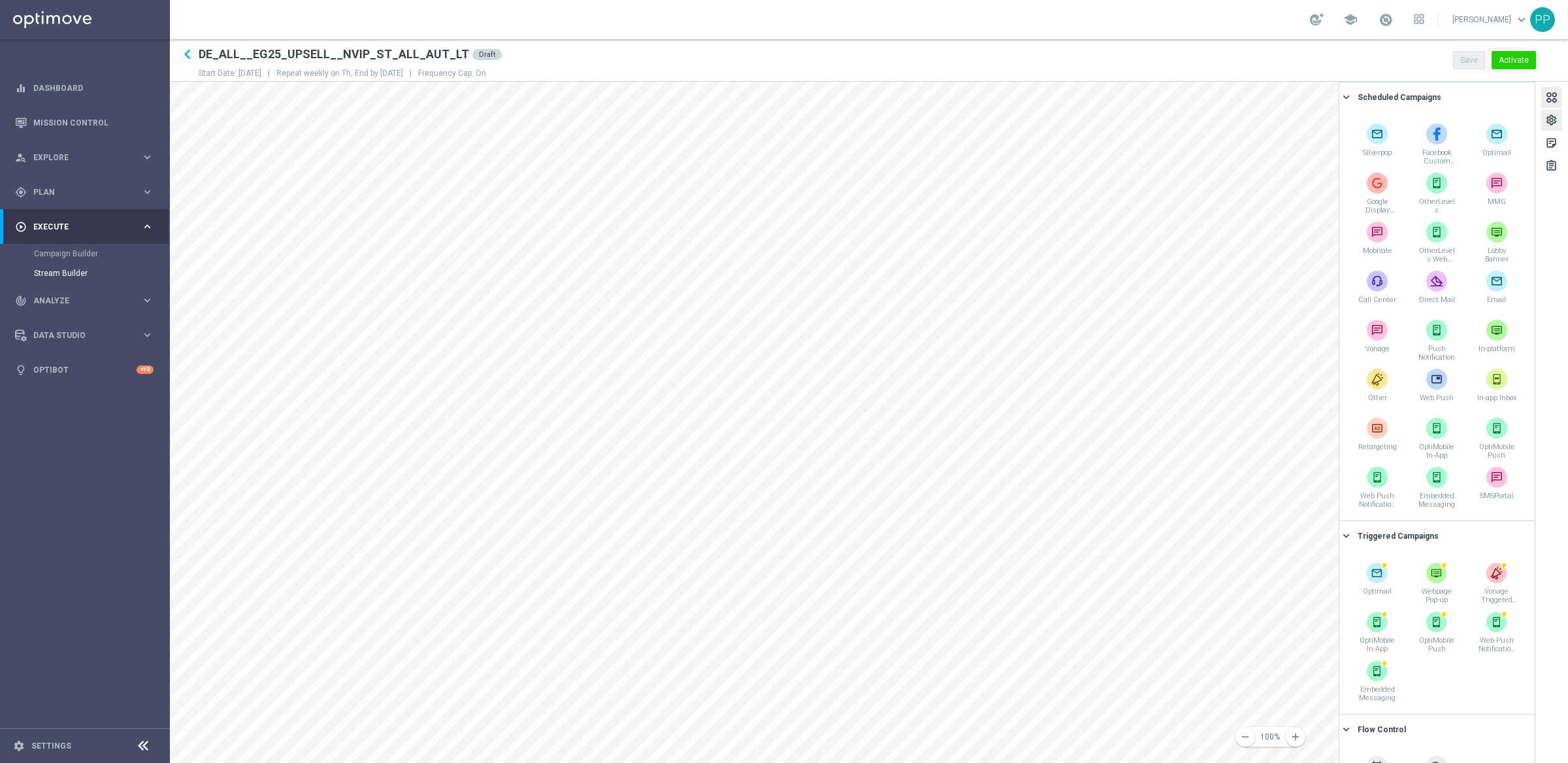
click at [1541, 119] on div "settings" at bounding box center [1551, 119] width 20 height 20
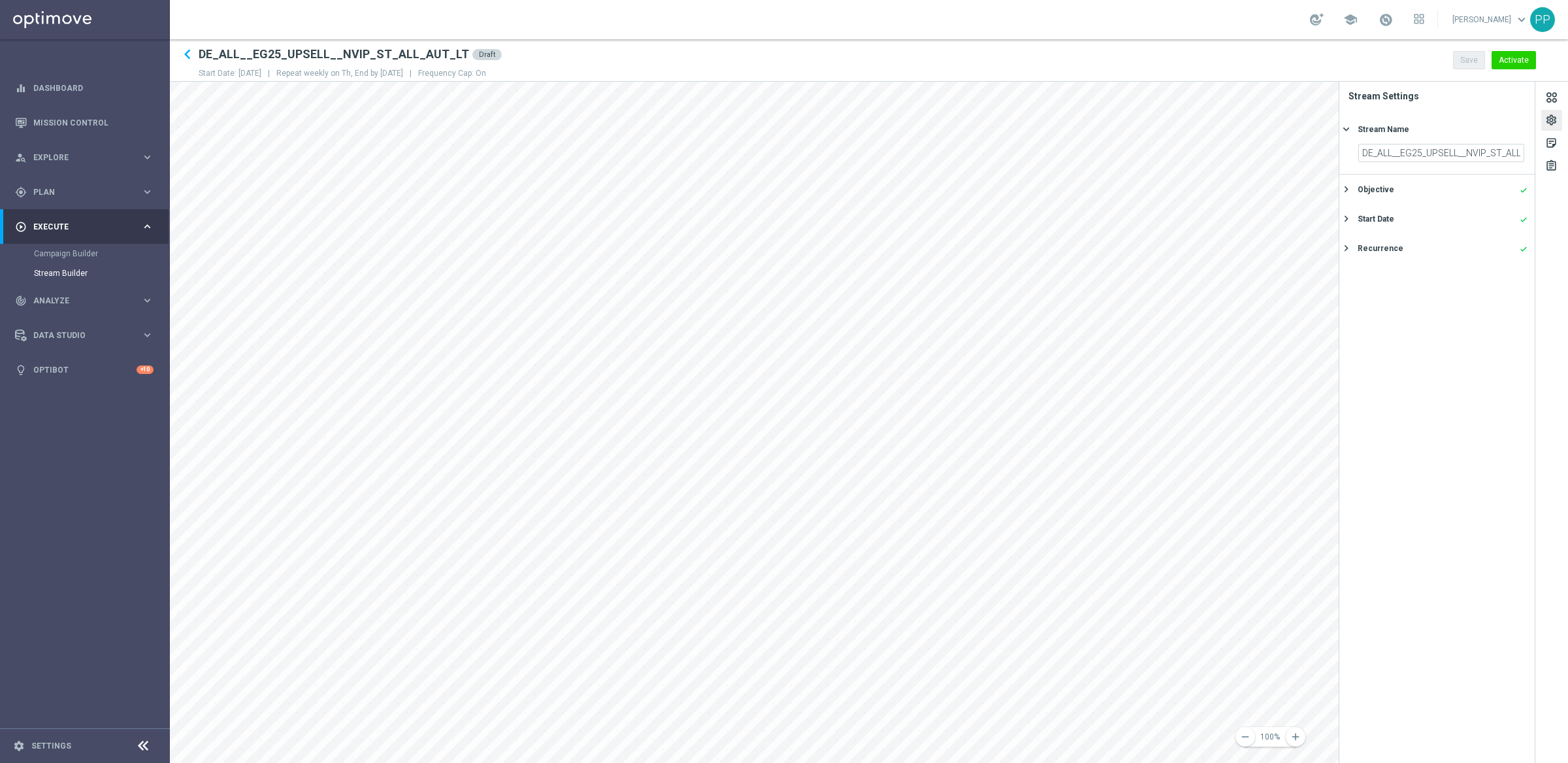
click at [1346, 189] on icon "keyboard_arrow_right" at bounding box center [1346, 190] width 12 height 12
click at [1343, 266] on icon "keyboard_arrow_right" at bounding box center [1346, 264] width 12 height 12
click at [1348, 245] on icon "keyboard_arrow_right" at bounding box center [1346, 248] width 12 height 12
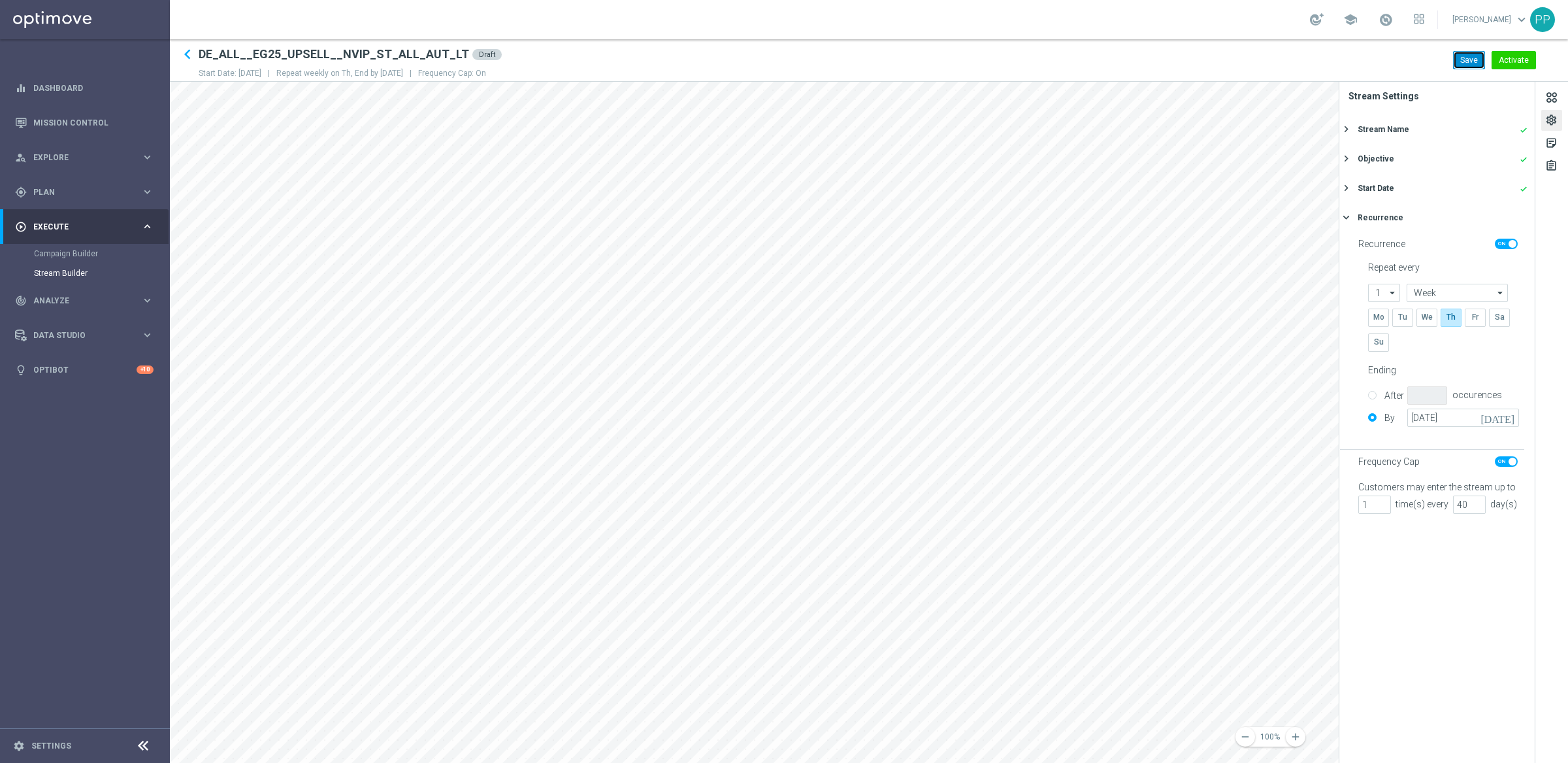
click at [1460, 65] on button "Save" at bounding box center [1469, 60] width 32 height 19
click at [1519, 62] on button "Activate" at bounding box center [1514, 60] width 44 height 19
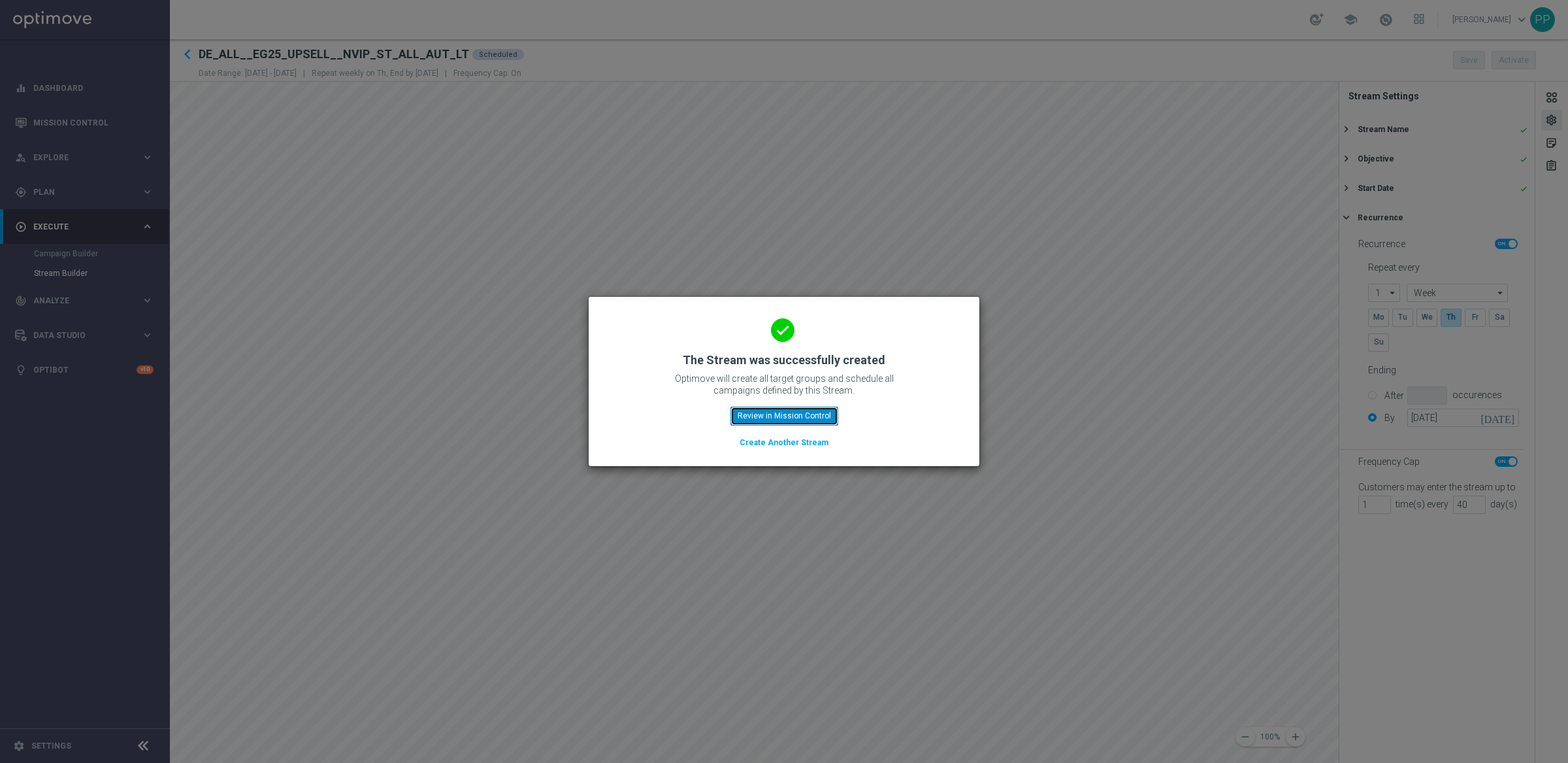
click at [760, 422] on button "Review in Mission Control" at bounding box center [784, 416] width 108 height 19
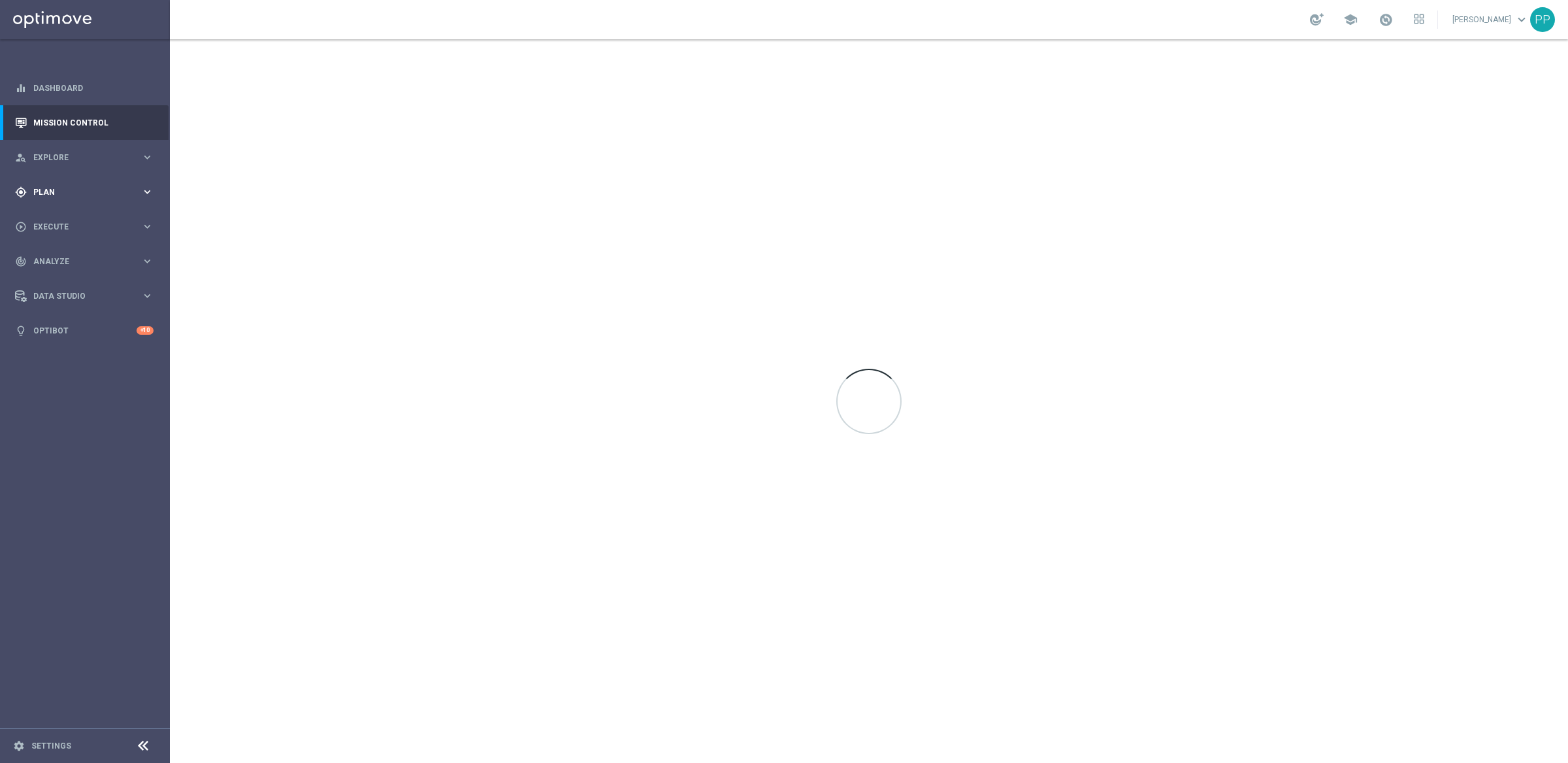
click at [42, 198] on div "gps_fixed Plan" at bounding box center [78, 191] width 126 height 12
click at [45, 296] on link "Streams" at bounding box center [85, 297] width 102 height 11
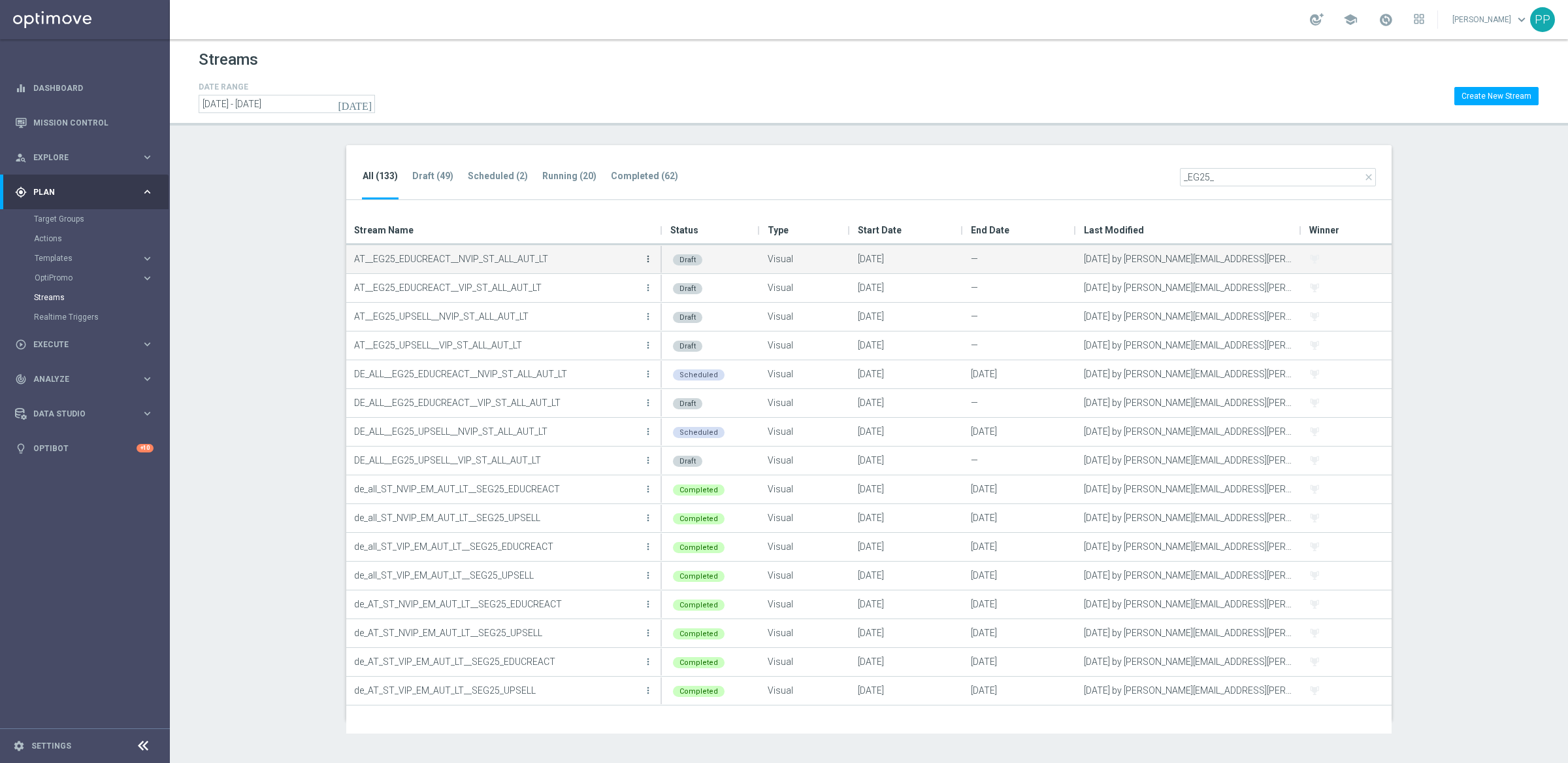
type input "_EG25_"
click at [647, 259] on icon "more_vert" at bounding box center [648, 259] width 11 height 11
click at [578, 277] on div "Edit" at bounding box center [595, 273] width 79 height 9
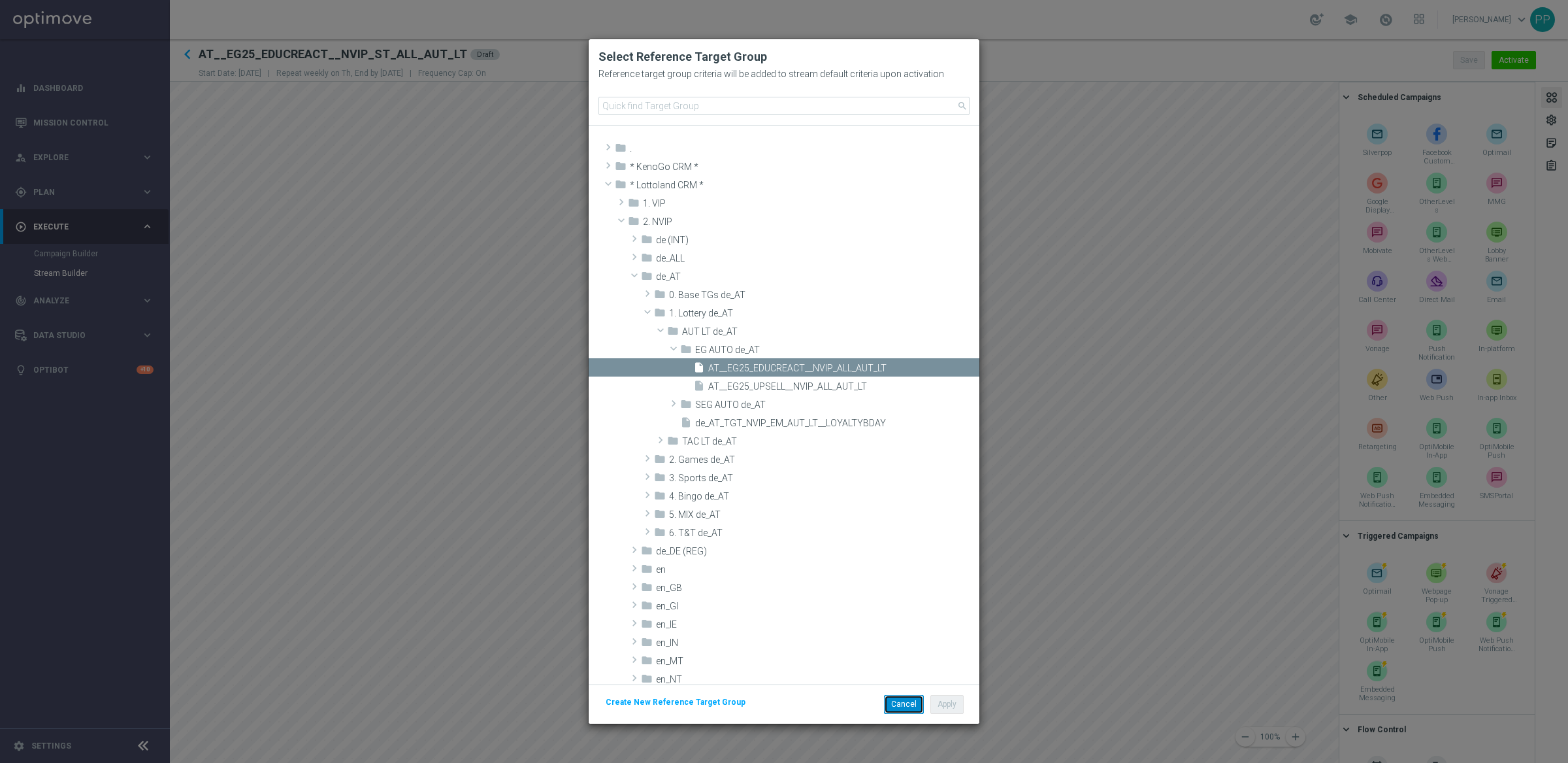
click at [902, 708] on button "Cancel" at bounding box center [903, 703] width 40 height 19
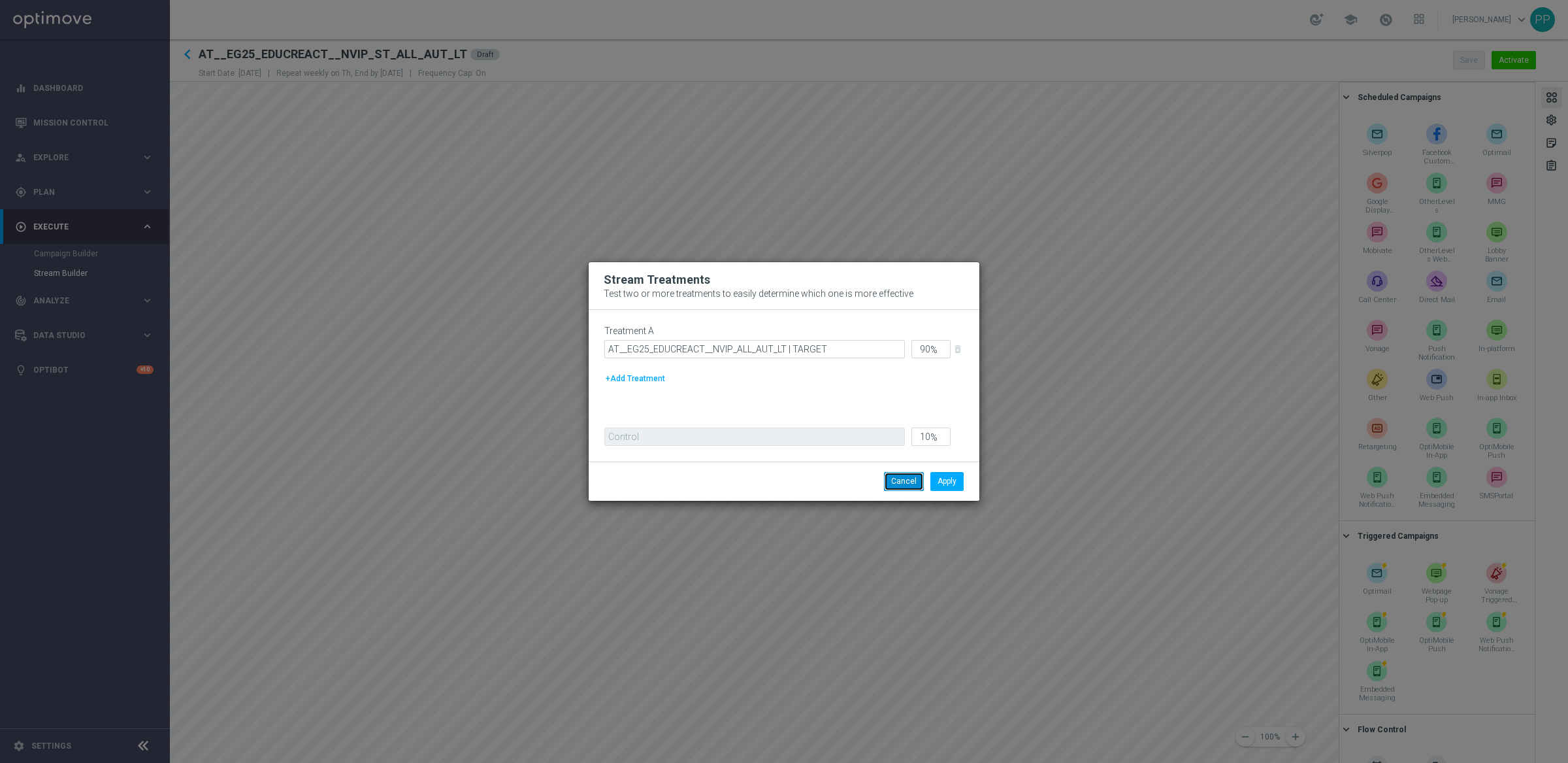
click at [908, 488] on button "Cancel" at bounding box center [903, 481] width 40 height 19
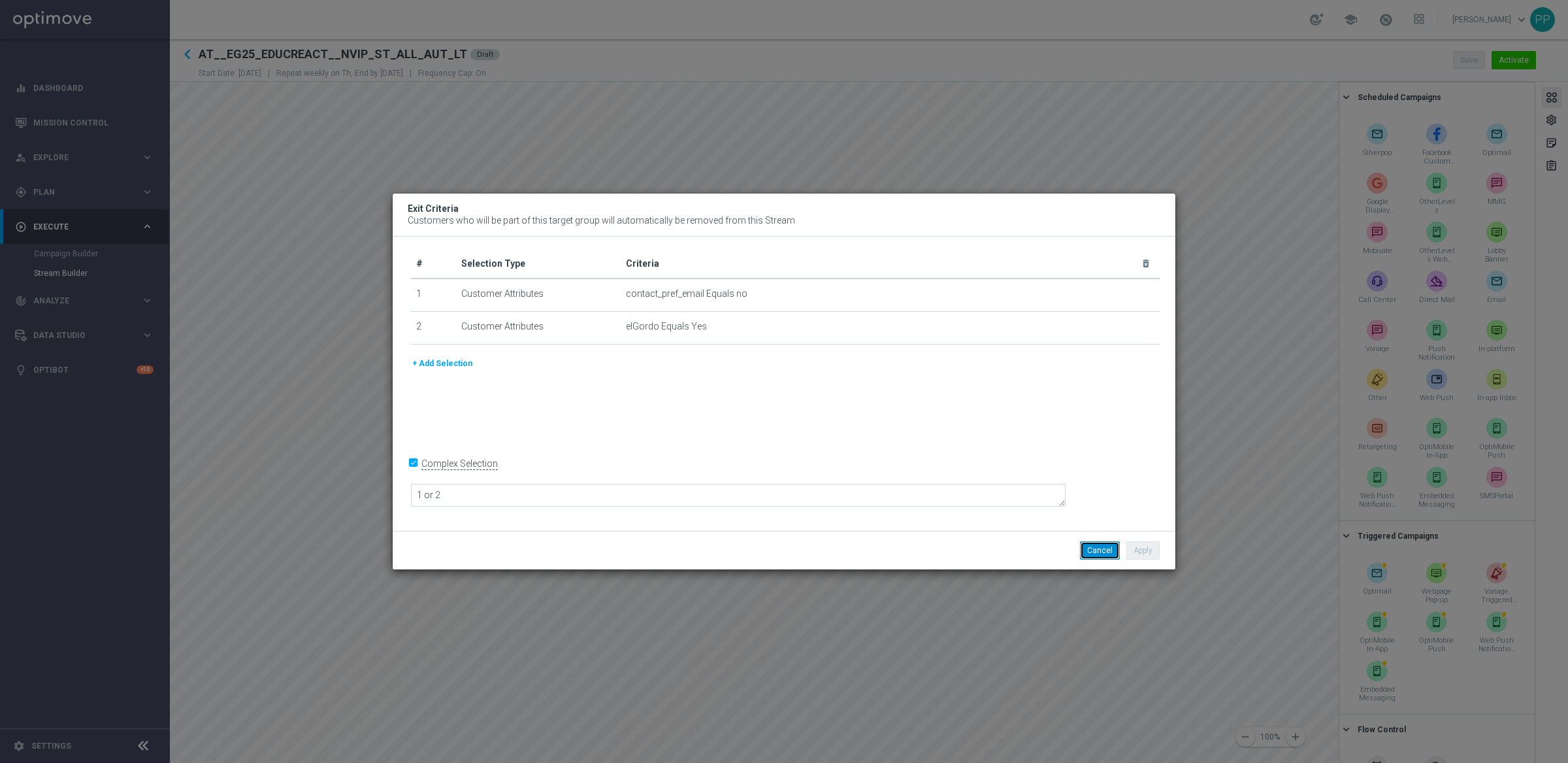
click at [1102, 550] on button "Cancel" at bounding box center [1099, 550] width 40 height 19
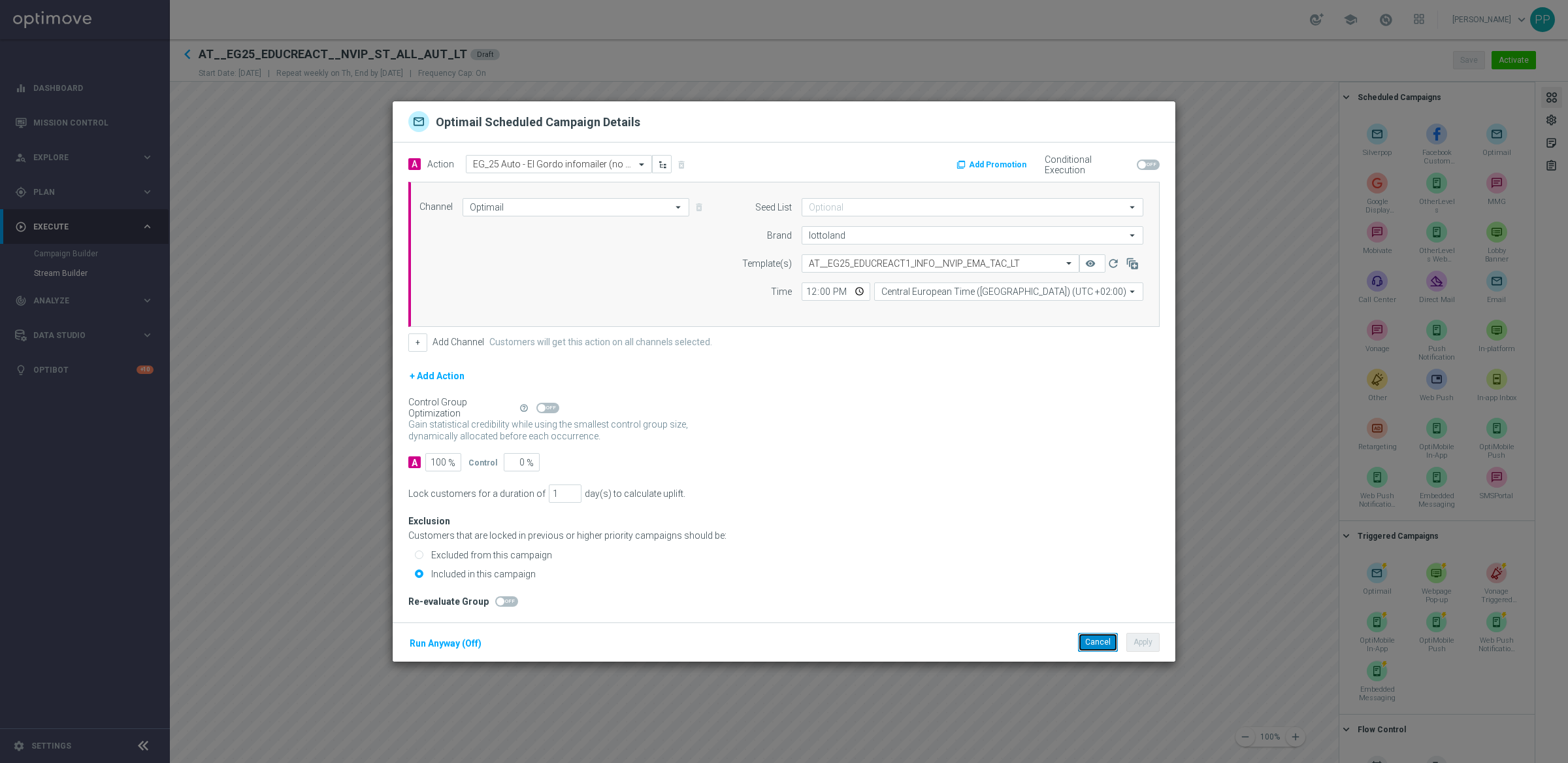
click at [1078, 645] on button "Cancel" at bounding box center [1097, 642] width 40 height 19
click at [1087, 648] on button "Cancel" at bounding box center [1097, 642] width 40 height 19
click at [1105, 642] on button "Cancel" at bounding box center [1097, 642] width 40 height 19
click at [1093, 637] on button "Cancel" at bounding box center [1097, 642] width 40 height 19
click at [987, 164] on p "DEIN 7 € GUTSCHEIN" at bounding box center [979, 166] width 59 height 11
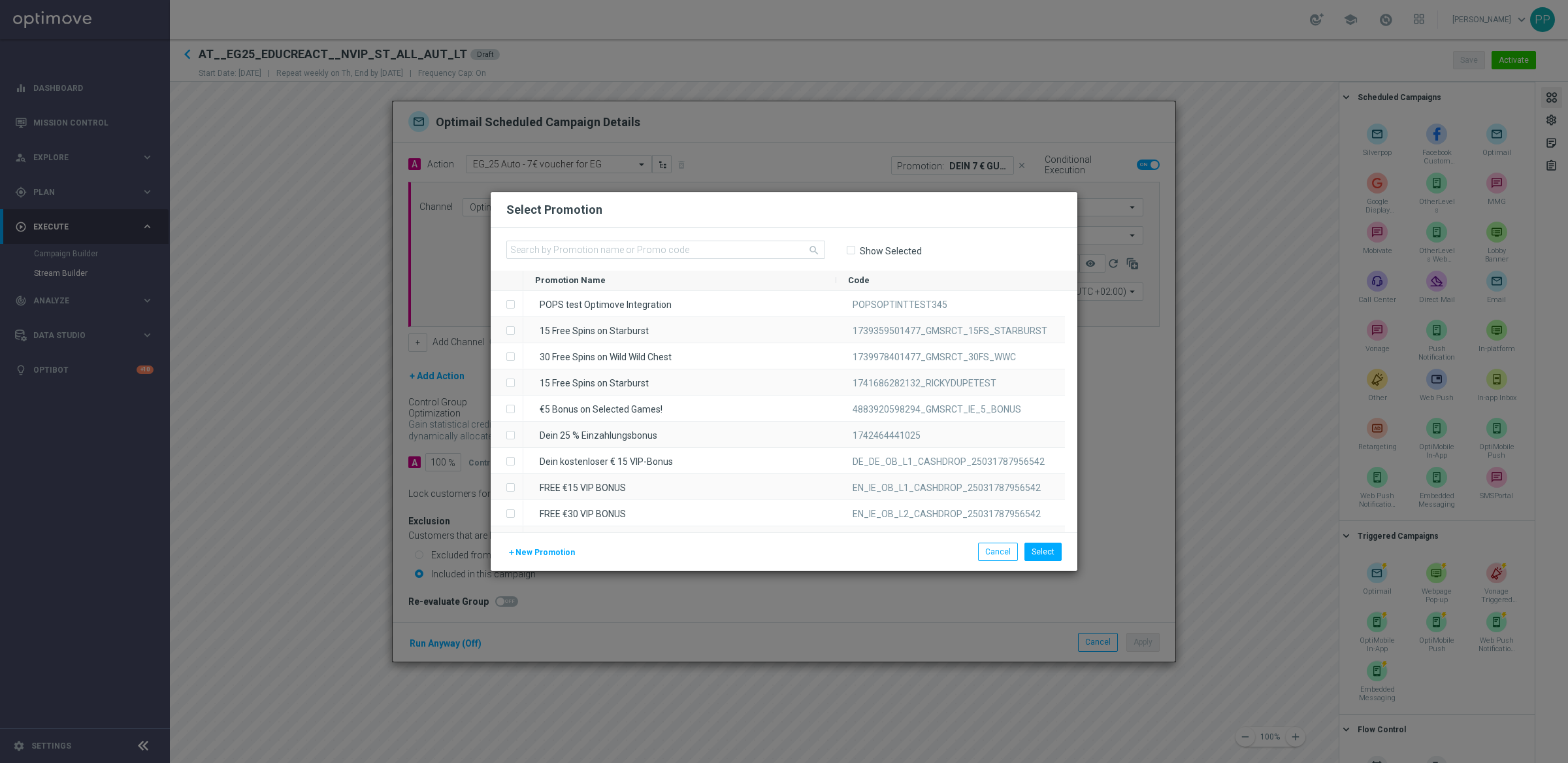
click at [853, 247] on input "Show Selected" at bounding box center [851, 250] width 9 height 9
checkbox input "true"
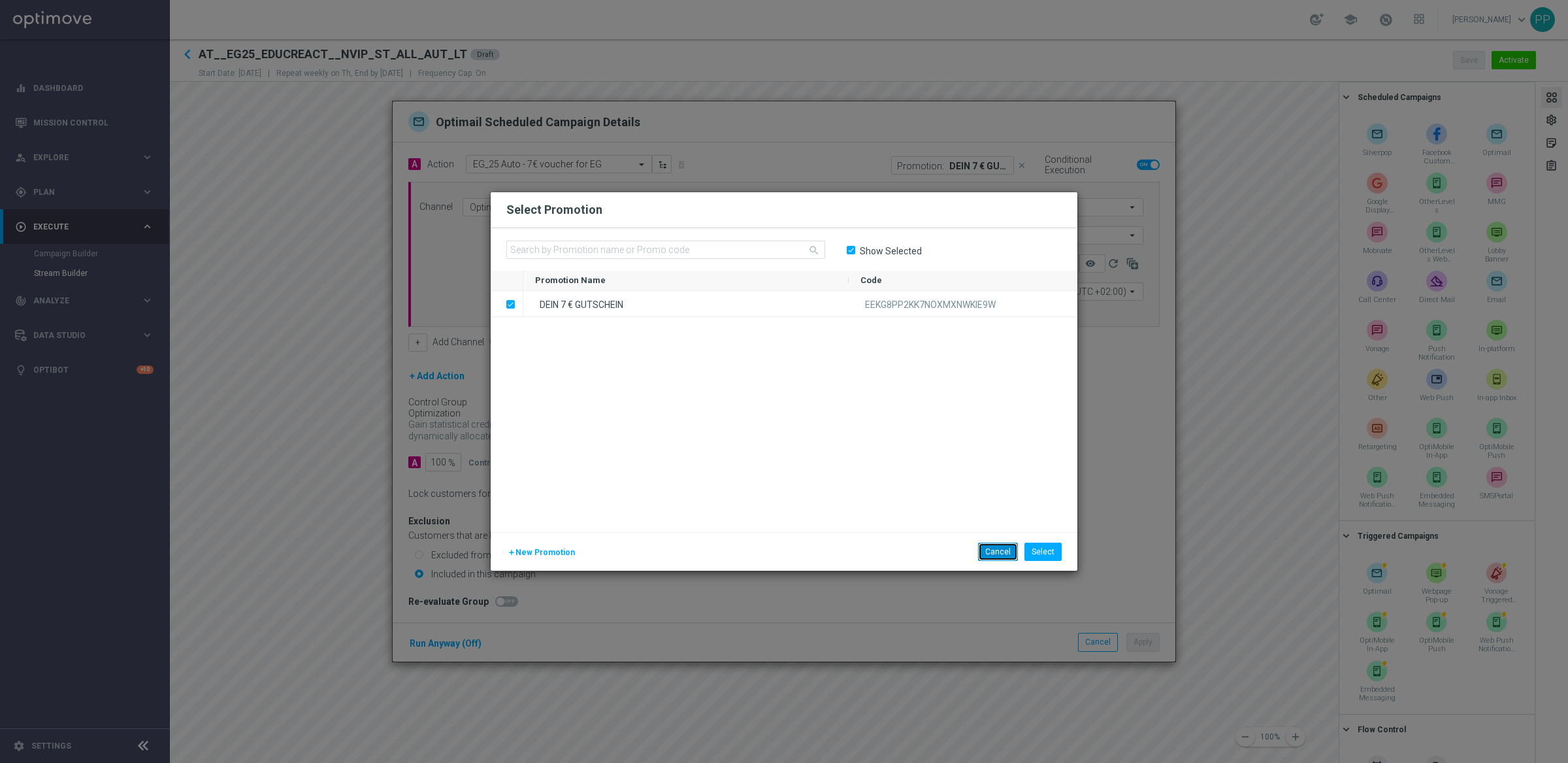
click at [993, 554] on button "Cancel" at bounding box center [998, 551] width 40 height 19
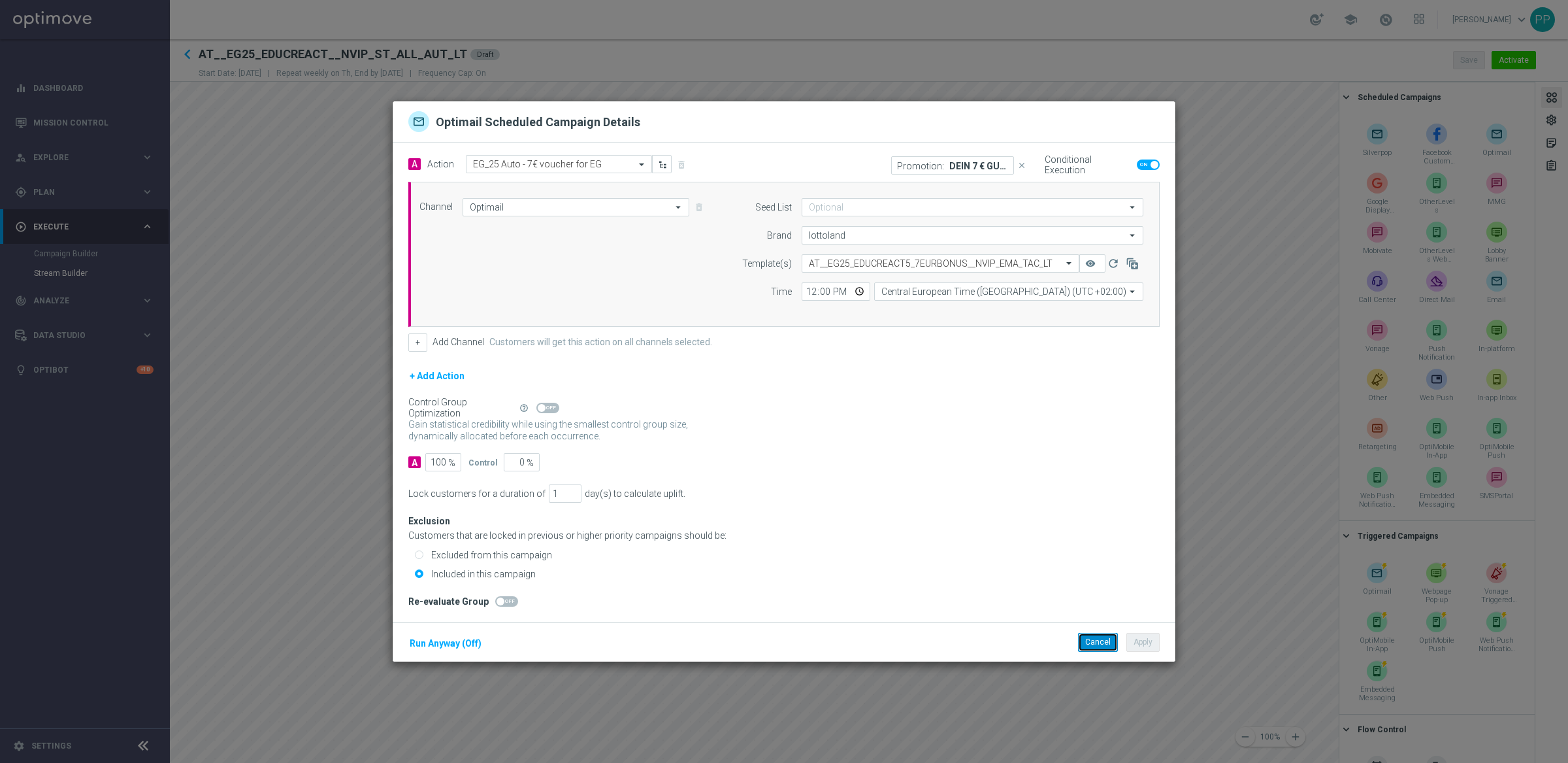
click at [1082, 646] on button "Cancel" at bounding box center [1097, 642] width 40 height 19
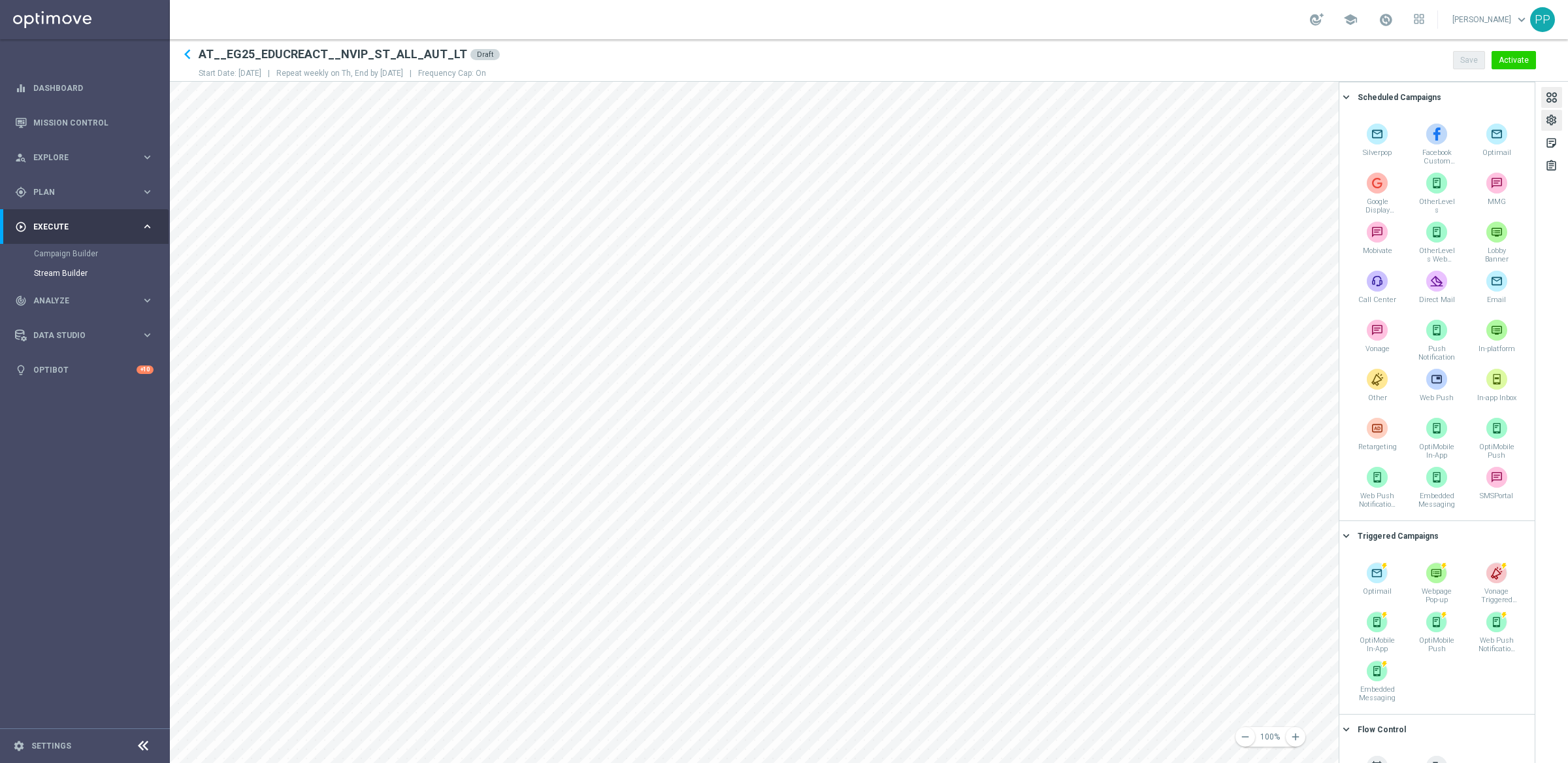
click at [1556, 119] on div "settings" at bounding box center [1551, 122] width 12 height 17
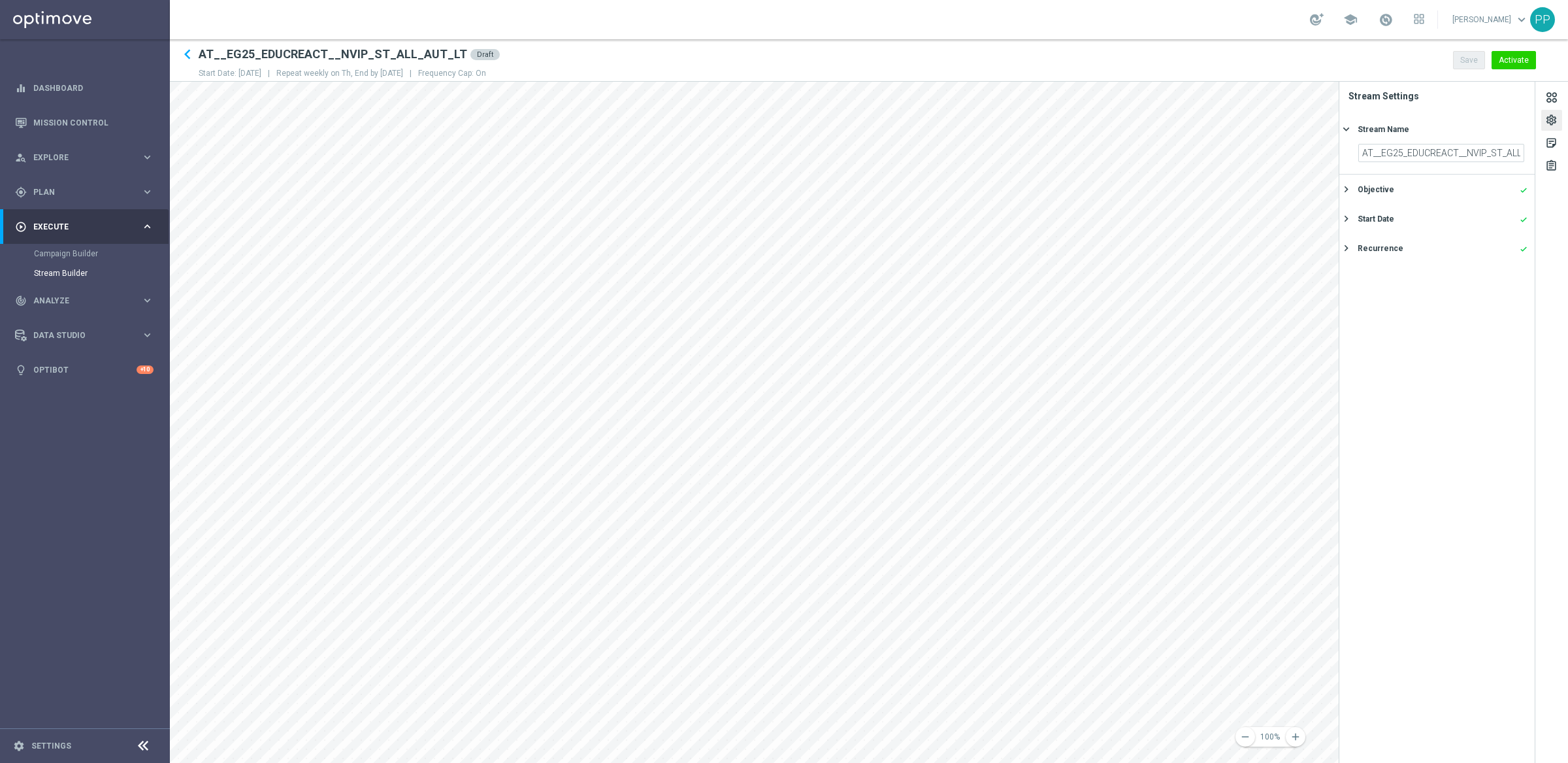
click at [1343, 188] on icon "keyboard_arrow_right" at bounding box center [1346, 190] width 12 height 12
click at [1350, 261] on icon "keyboard_arrow_right" at bounding box center [1346, 264] width 12 height 12
click at [1348, 247] on icon "keyboard_arrow_right" at bounding box center [1346, 248] width 12 height 12
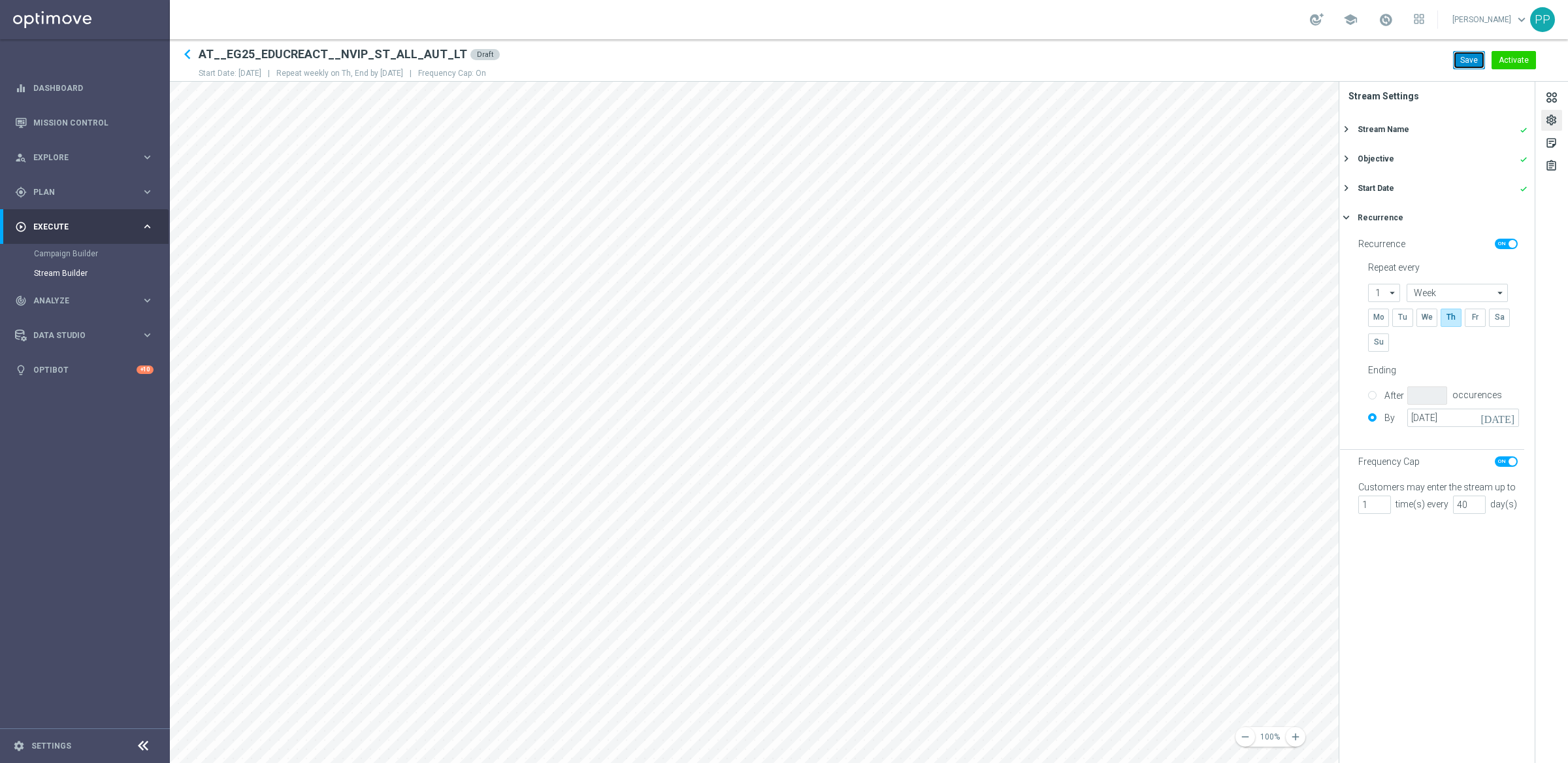
click at [1463, 63] on button "Save" at bounding box center [1469, 60] width 32 height 19
click at [1512, 60] on button "Activate" at bounding box center [1514, 60] width 44 height 19
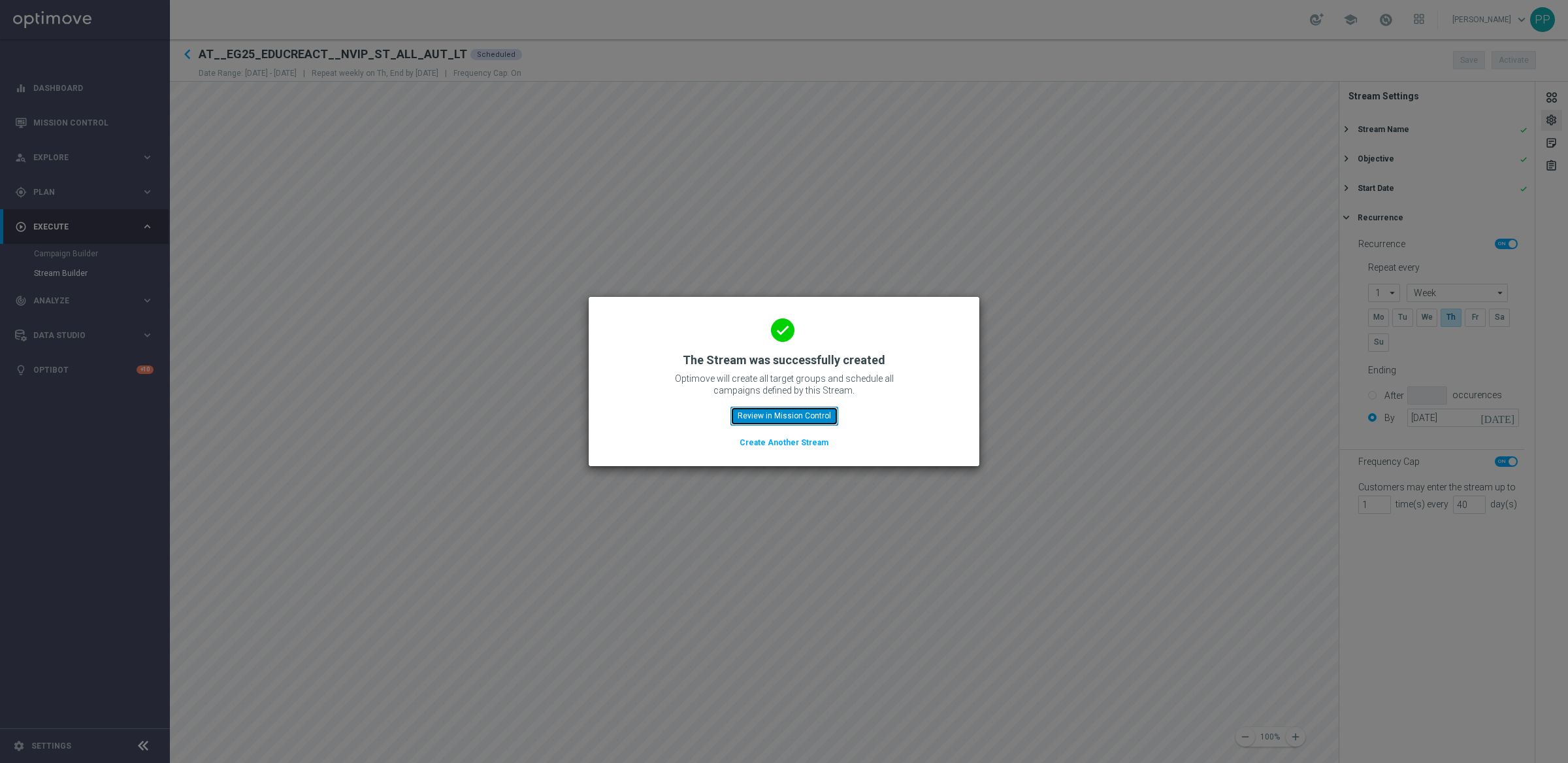
click at [745, 420] on button "Review in Mission Control" at bounding box center [784, 416] width 108 height 19
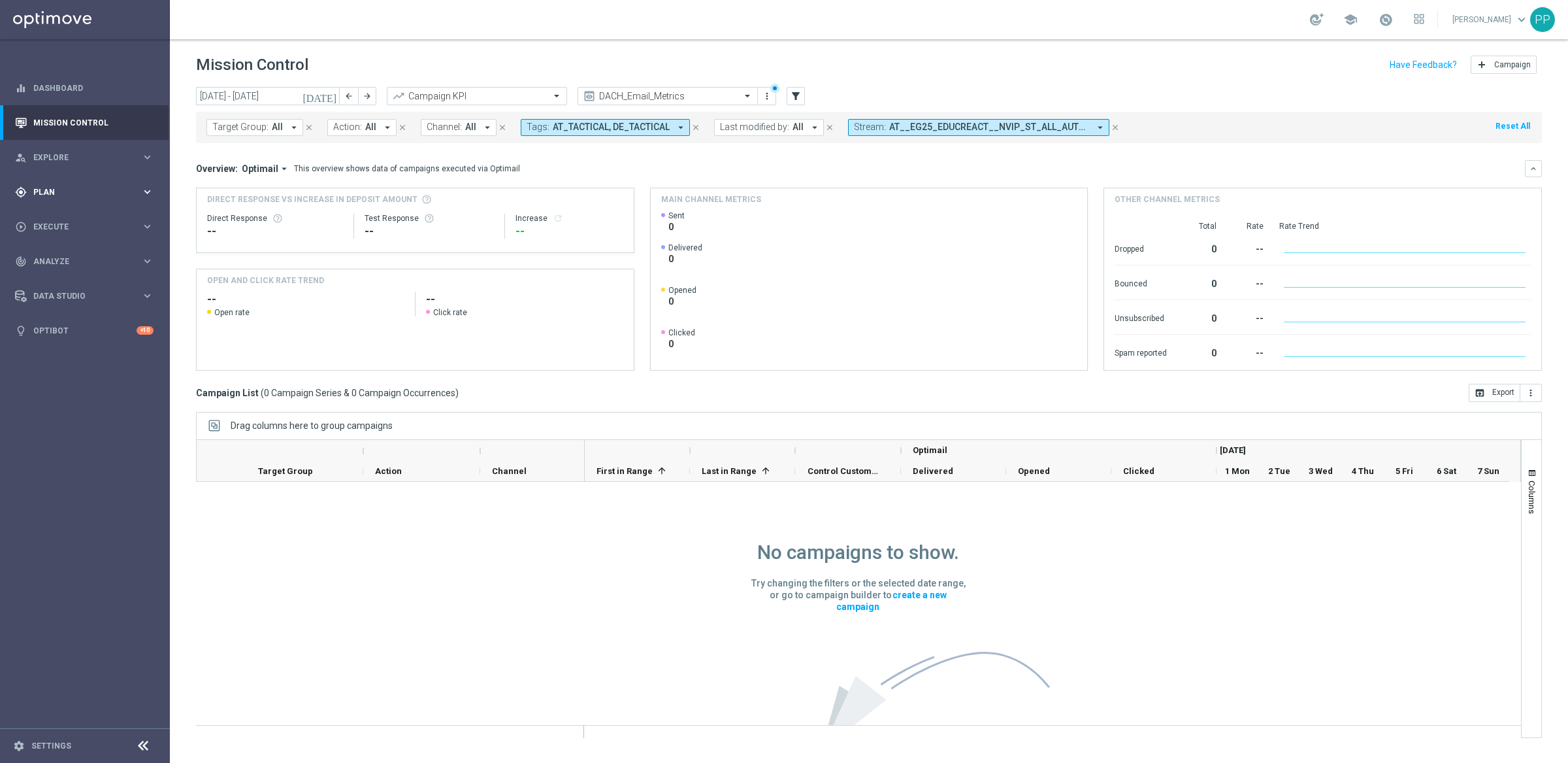
click at [37, 188] on span "Plan" at bounding box center [86, 191] width 108 height 8
click at [43, 297] on link "Streams" at bounding box center [85, 297] width 102 height 11
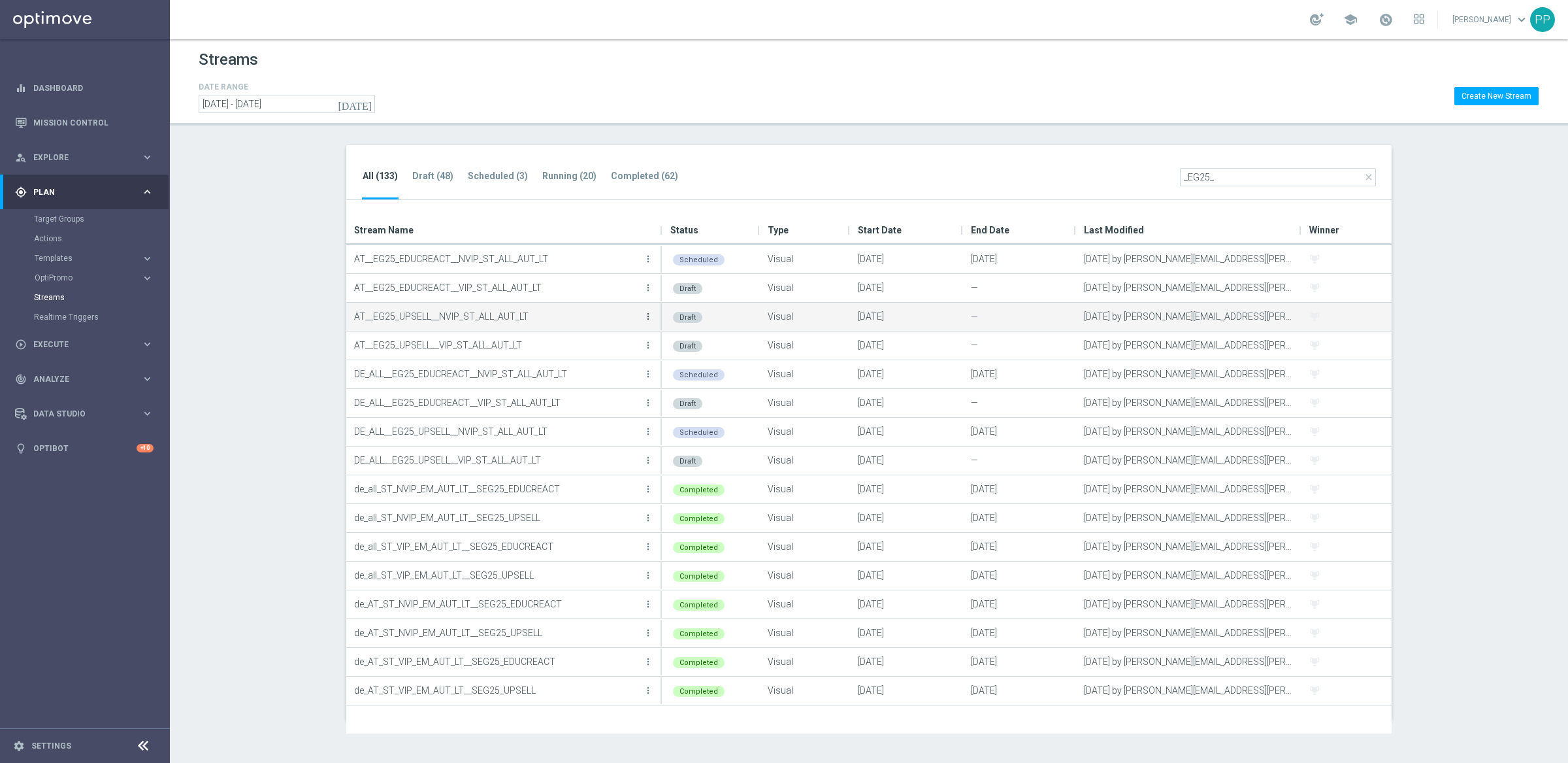
type input "_EG25_"
click at [650, 313] on icon "more_vert" at bounding box center [648, 316] width 11 height 11
click at [592, 329] on div "Edit" at bounding box center [595, 330] width 79 height 9
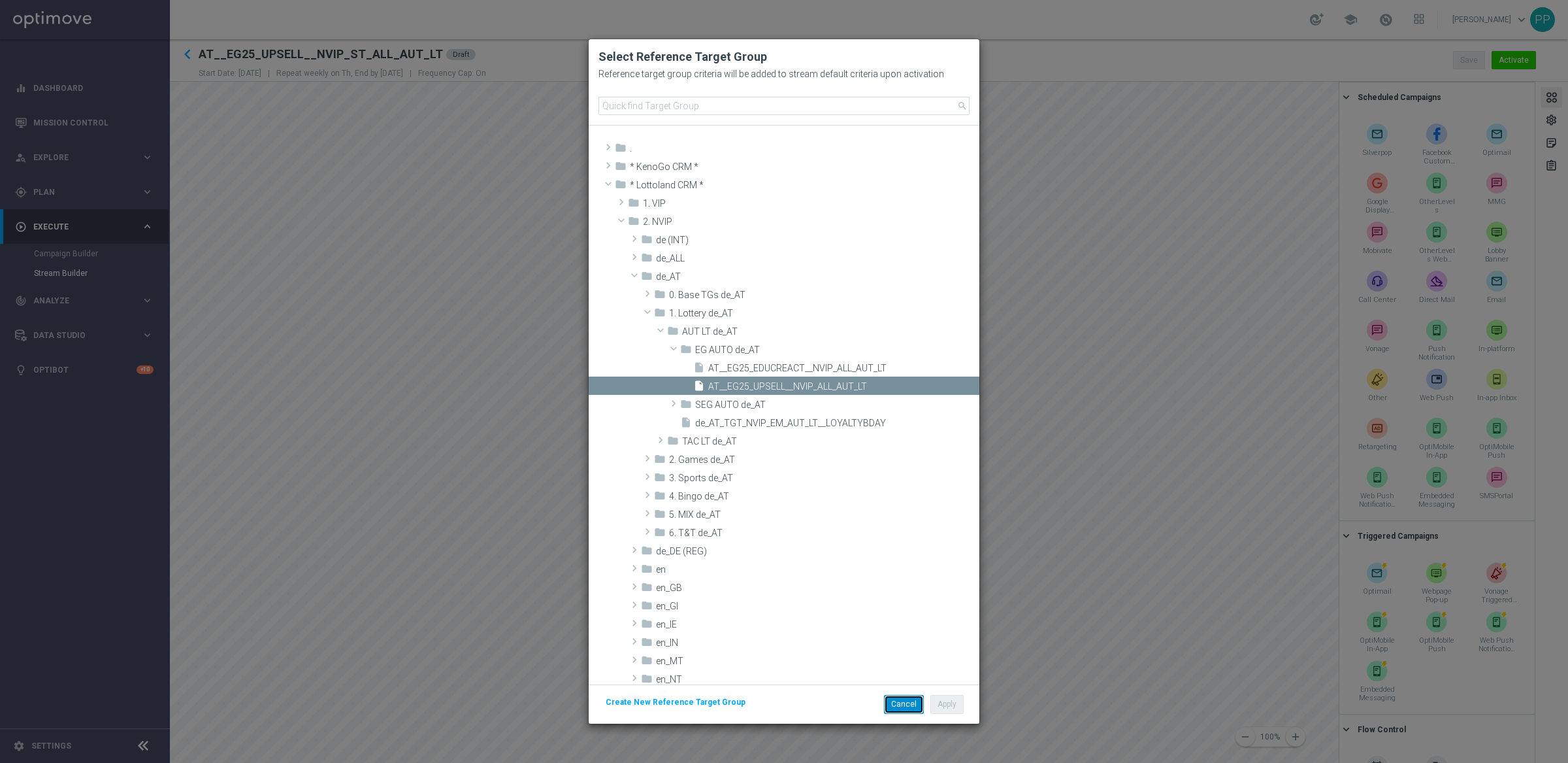
click at [903, 702] on button "Cancel" at bounding box center [903, 703] width 40 height 19
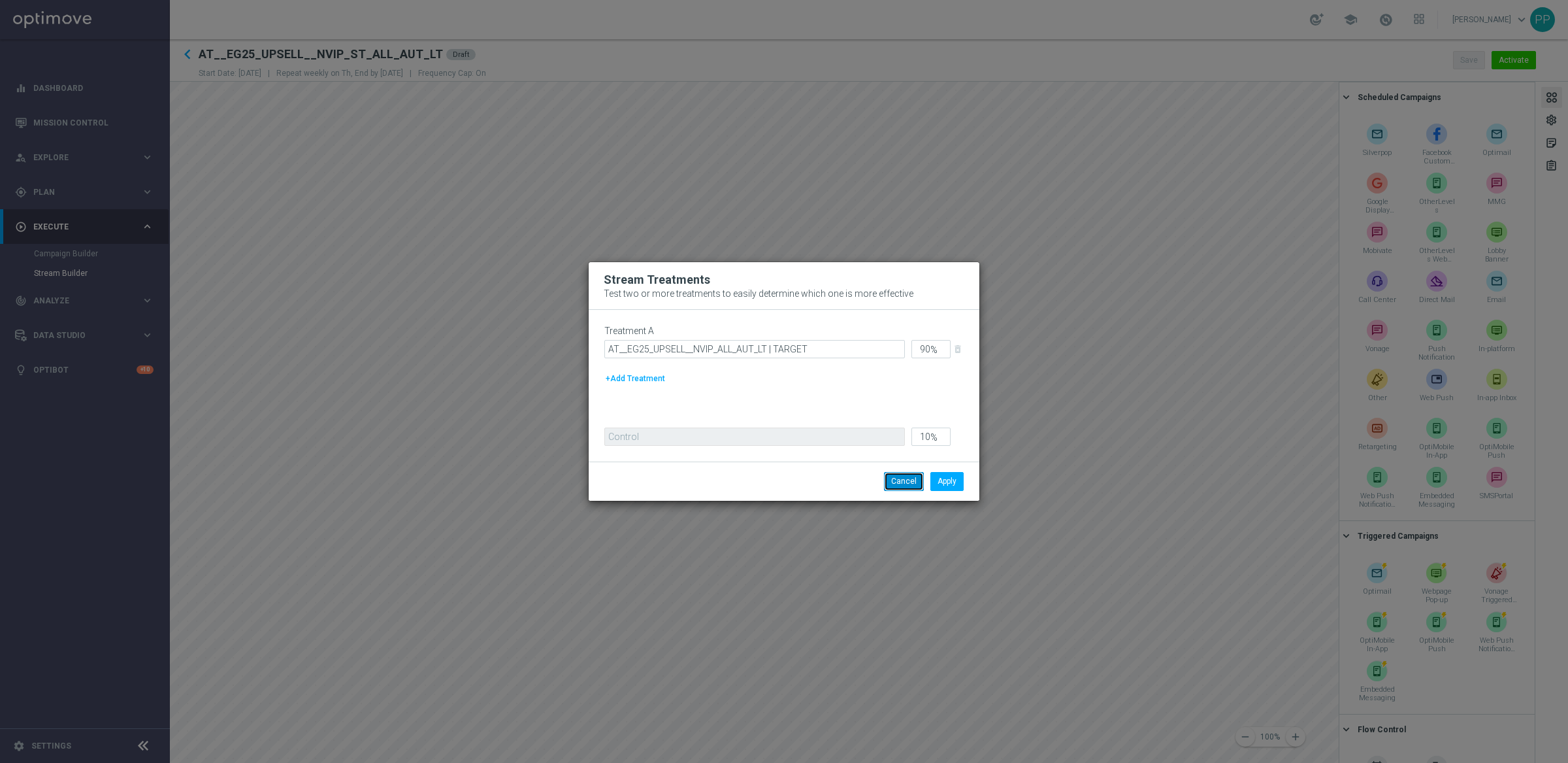
click at [902, 481] on button "Cancel" at bounding box center [903, 481] width 40 height 19
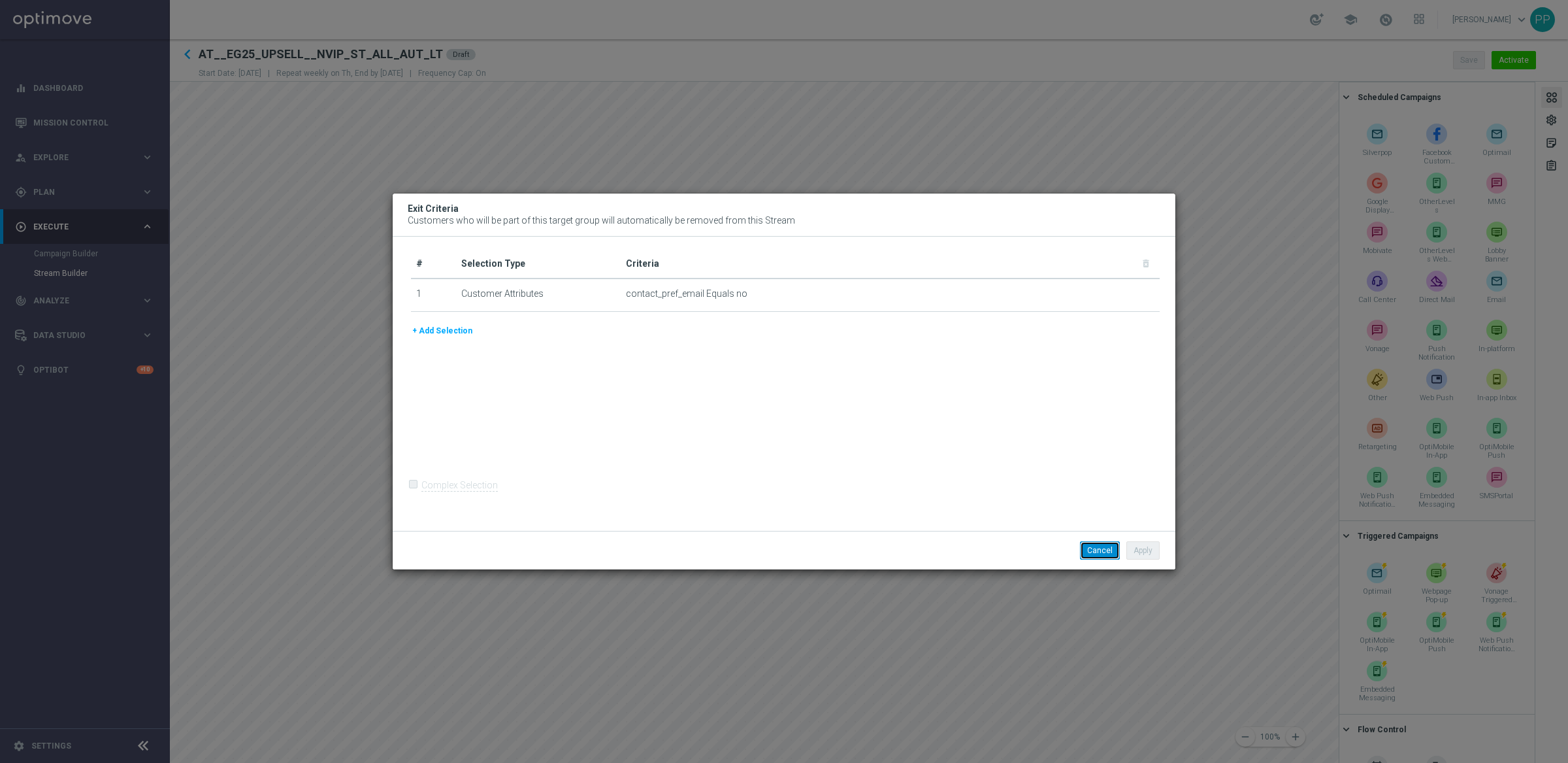
click at [1092, 551] on button "Cancel" at bounding box center [1099, 550] width 40 height 19
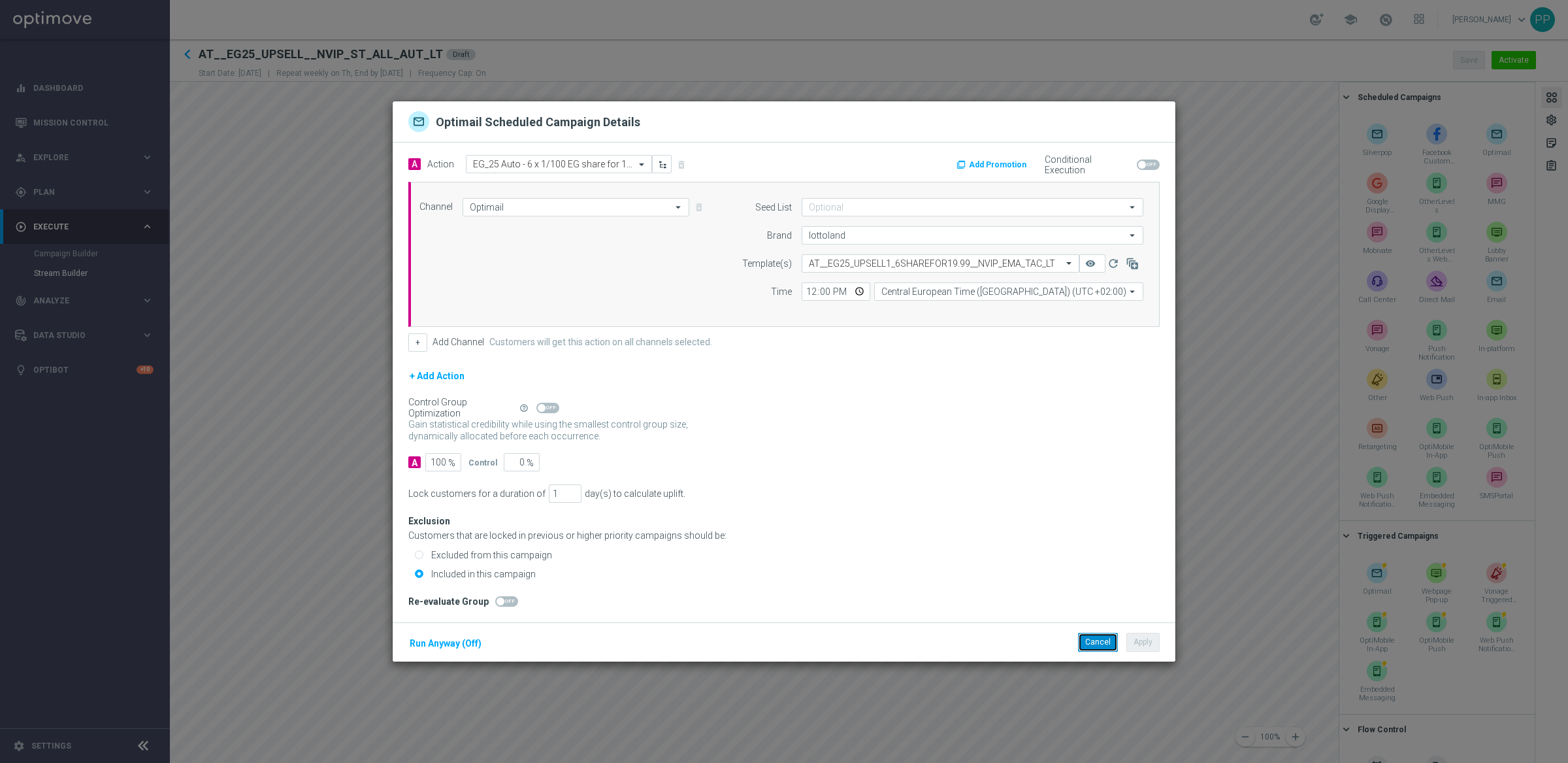
click at [1092, 643] on button "Cancel" at bounding box center [1097, 642] width 40 height 19
click at [1092, 637] on button "Cancel" at bounding box center [1097, 642] width 40 height 19
click at [1080, 646] on button "Cancel" at bounding box center [1097, 642] width 40 height 19
click at [954, 164] on p "DEIN 3 € GUTSCHEIN" at bounding box center [979, 166] width 59 height 11
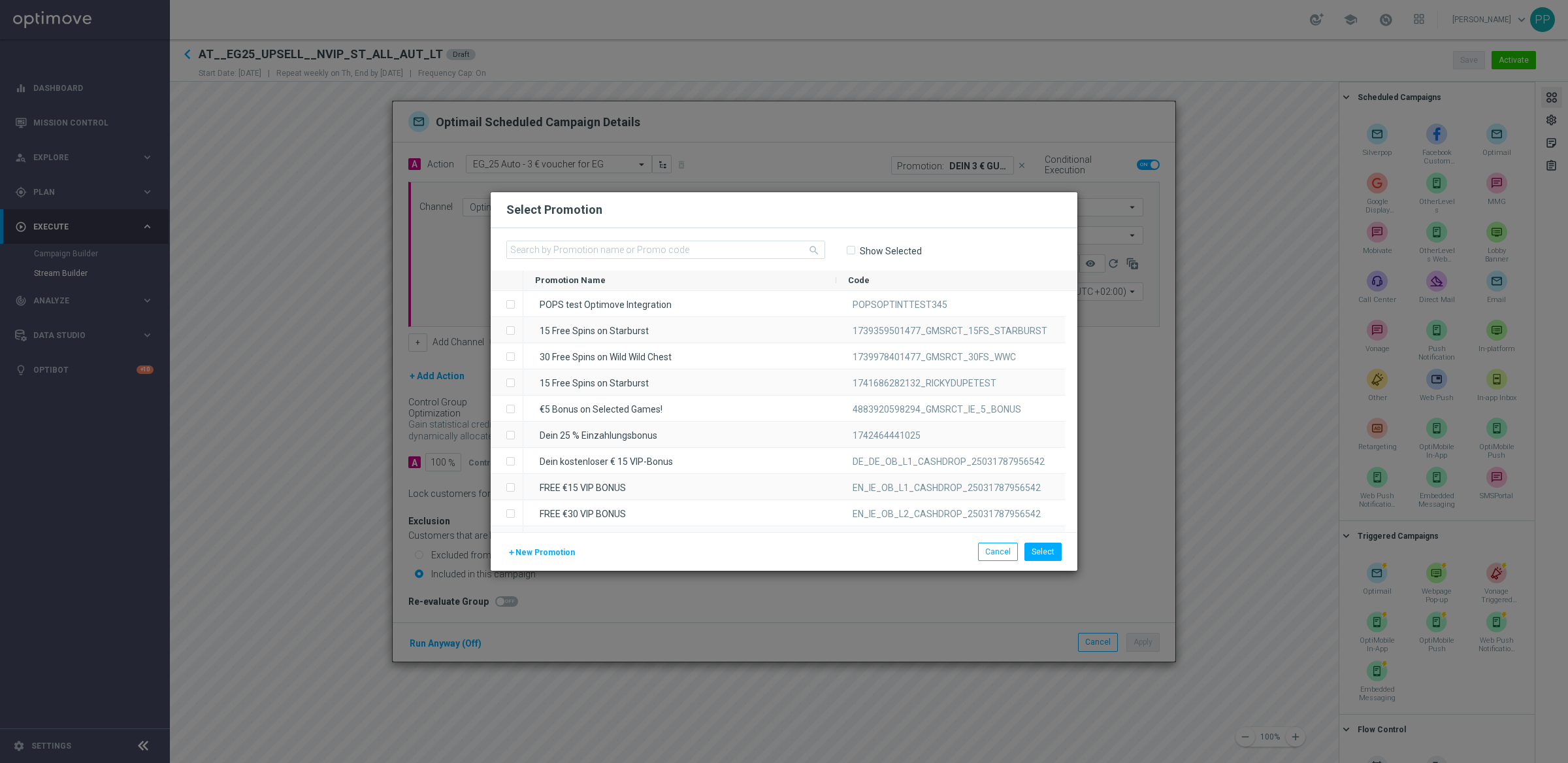
click at [852, 250] on input "Show Selected" at bounding box center [851, 250] width 9 height 9
checkbox input "true"
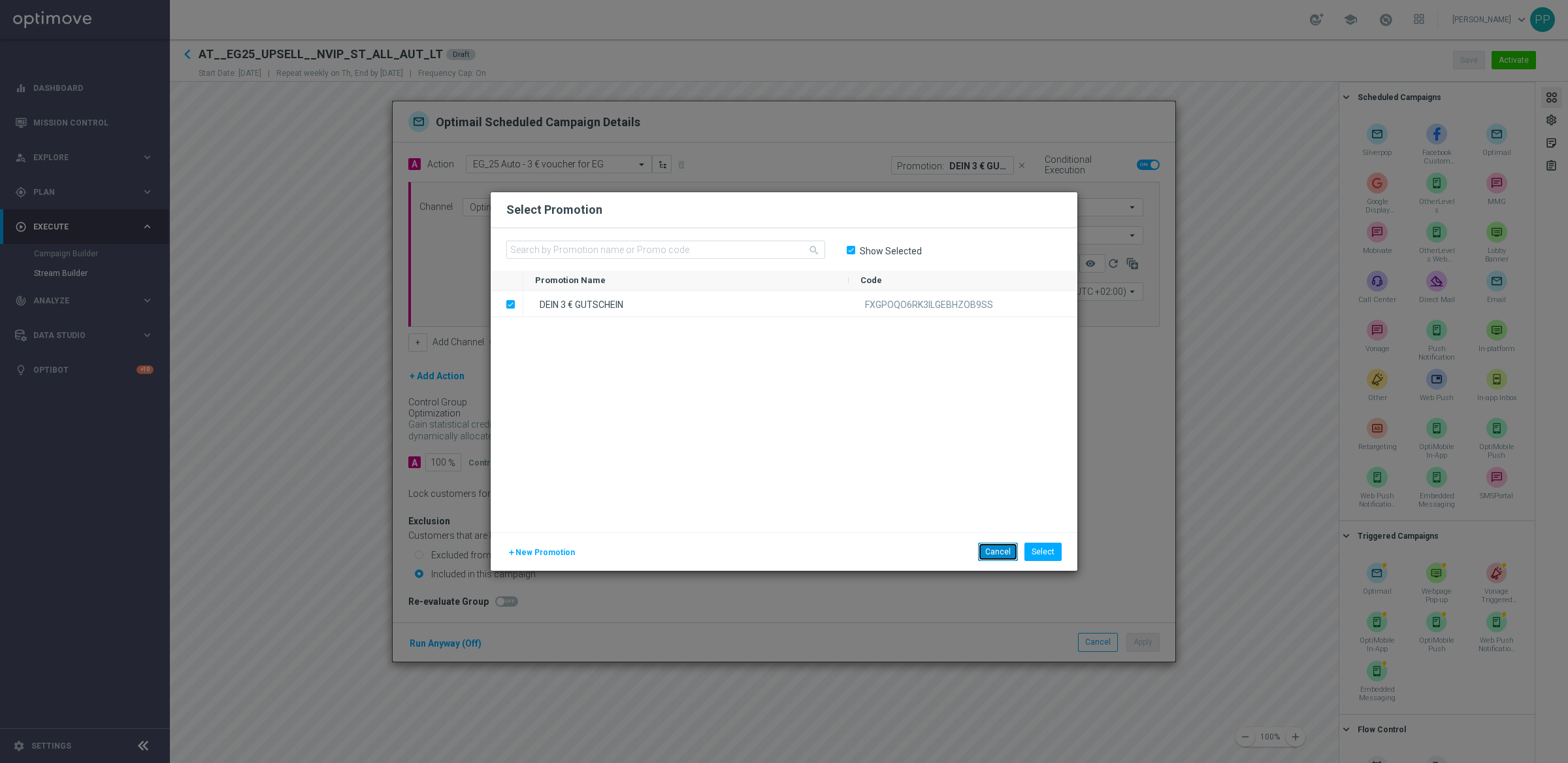
click at [991, 554] on button "Cancel" at bounding box center [998, 551] width 40 height 19
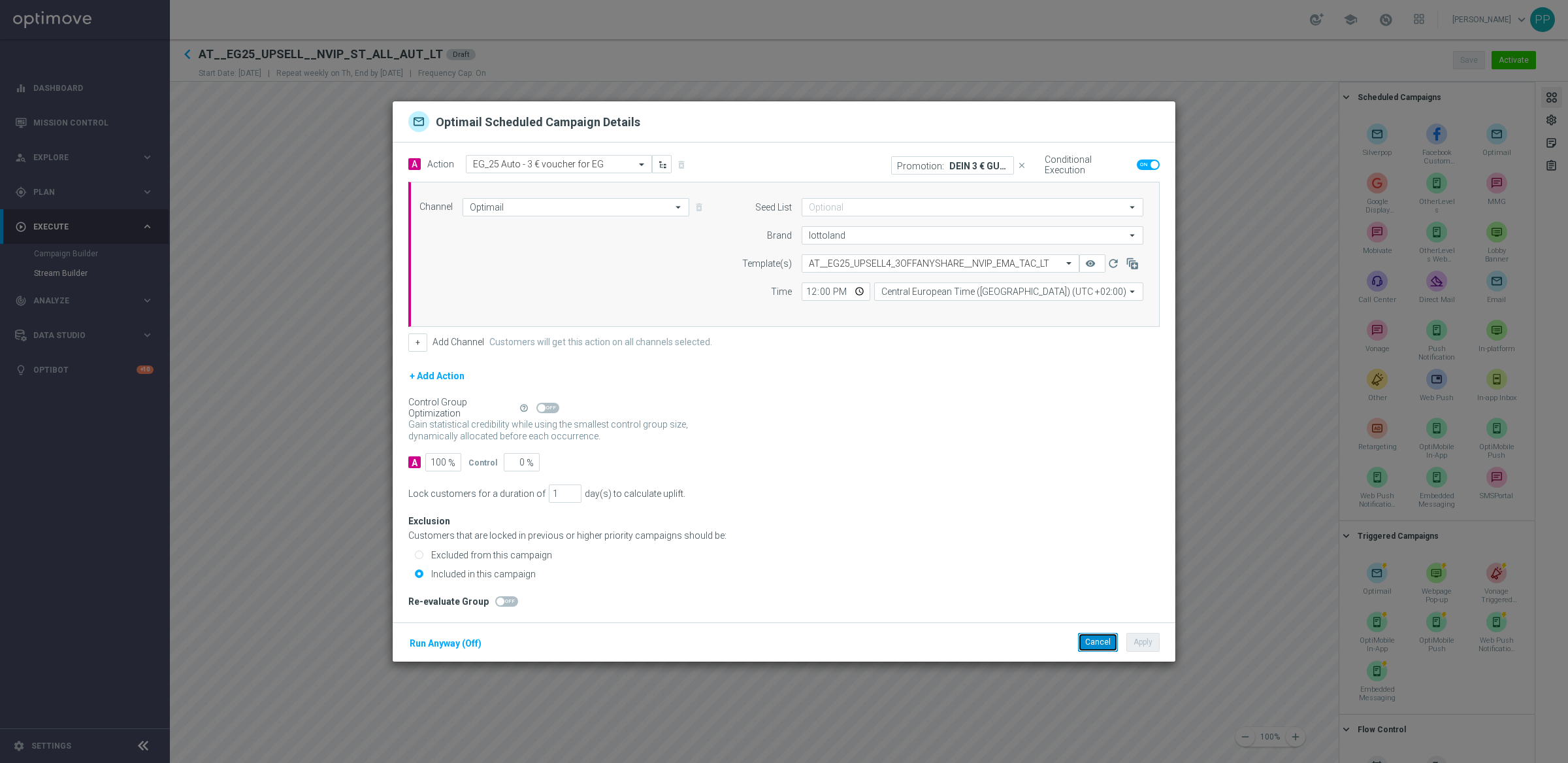
click at [1085, 647] on button "Cancel" at bounding box center [1097, 642] width 40 height 19
click at [1099, 633] on button "Cancel" at bounding box center [1097, 642] width 40 height 19
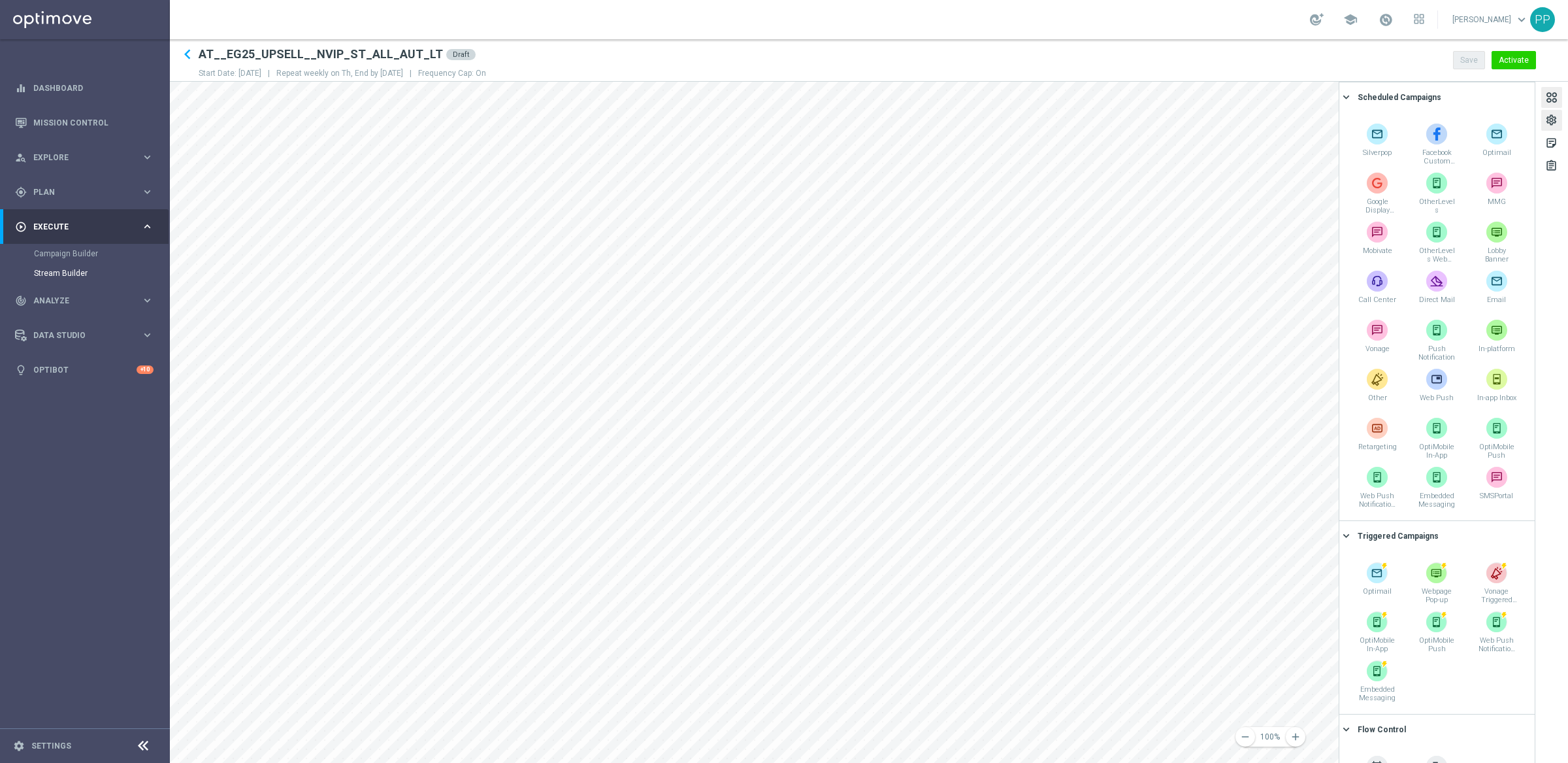
click at [1549, 120] on div "settings" at bounding box center [1551, 122] width 12 height 17
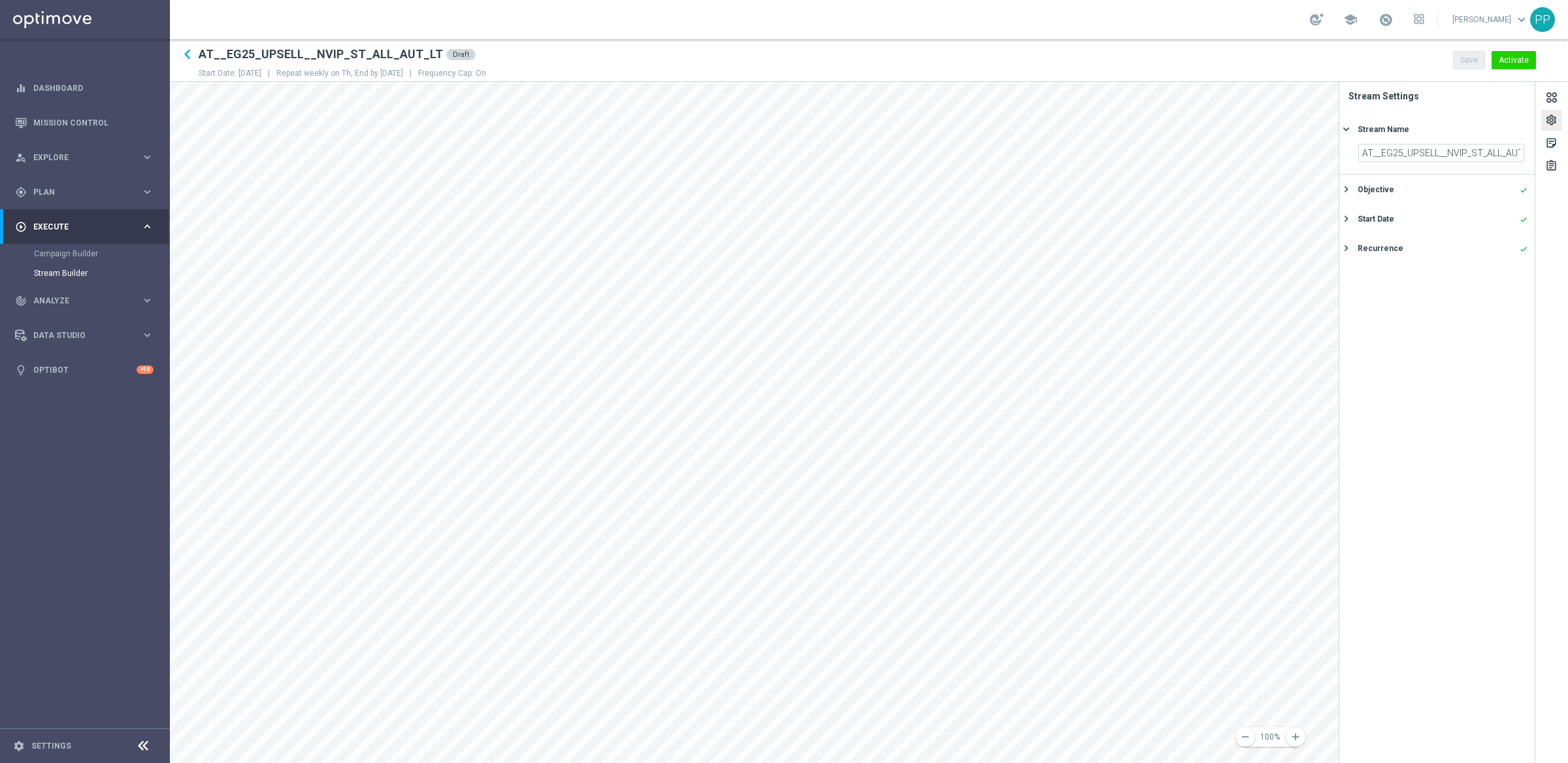
click at [1349, 190] on icon "keyboard_arrow_right" at bounding box center [1346, 190] width 12 height 12
click at [1344, 260] on icon "keyboard_arrow_right" at bounding box center [1346, 264] width 12 height 12
click at [1346, 245] on icon "keyboard_arrow_right" at bounding box center [1346, 248] width 12 height 12
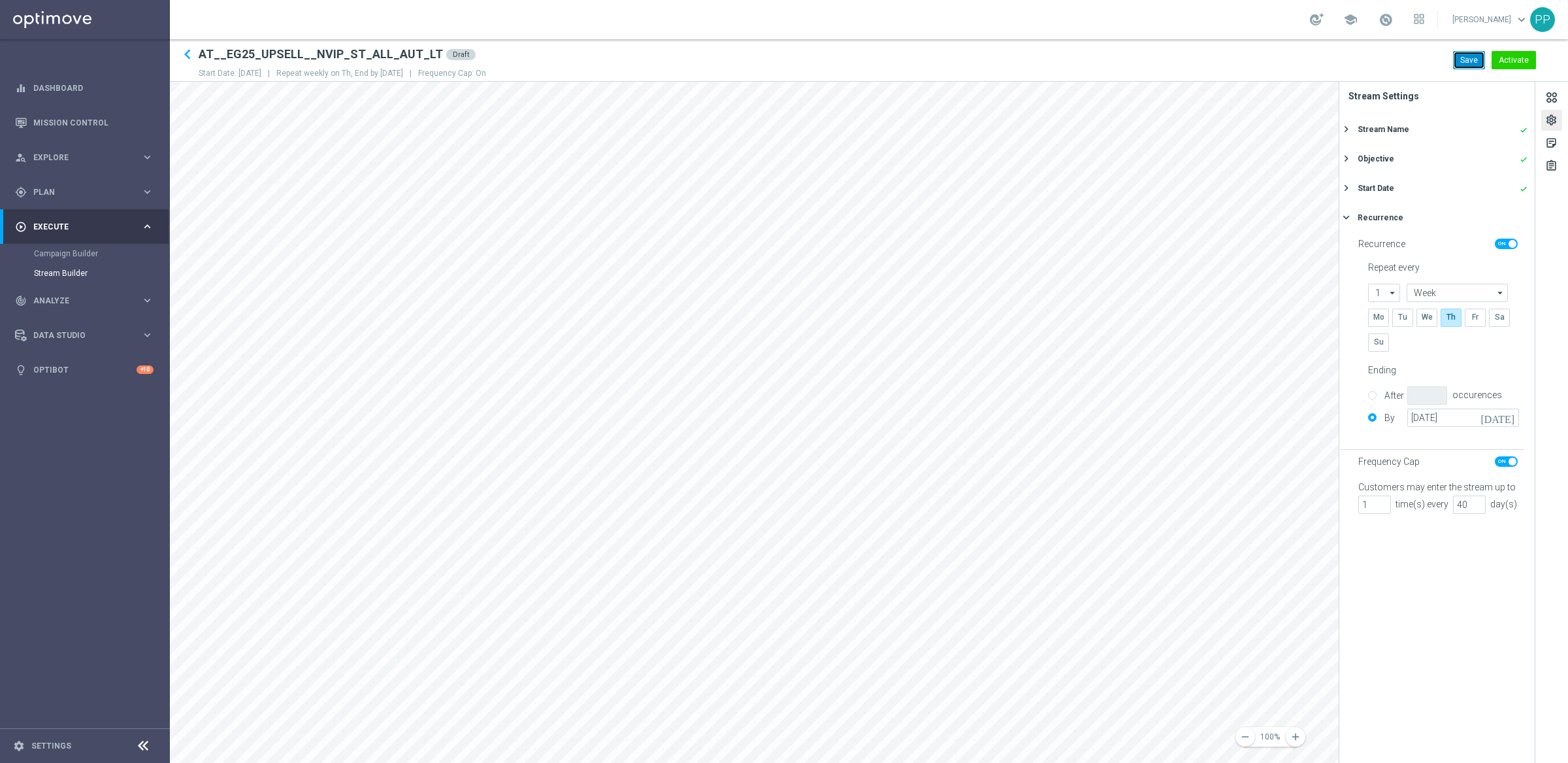
click at [1466, 61] on button "Save" at bounding box center [1469, 60] width 32 height 19
click at [1516, 62] on button "Activate" at bounding box center [1514, 60] width 44 height 19
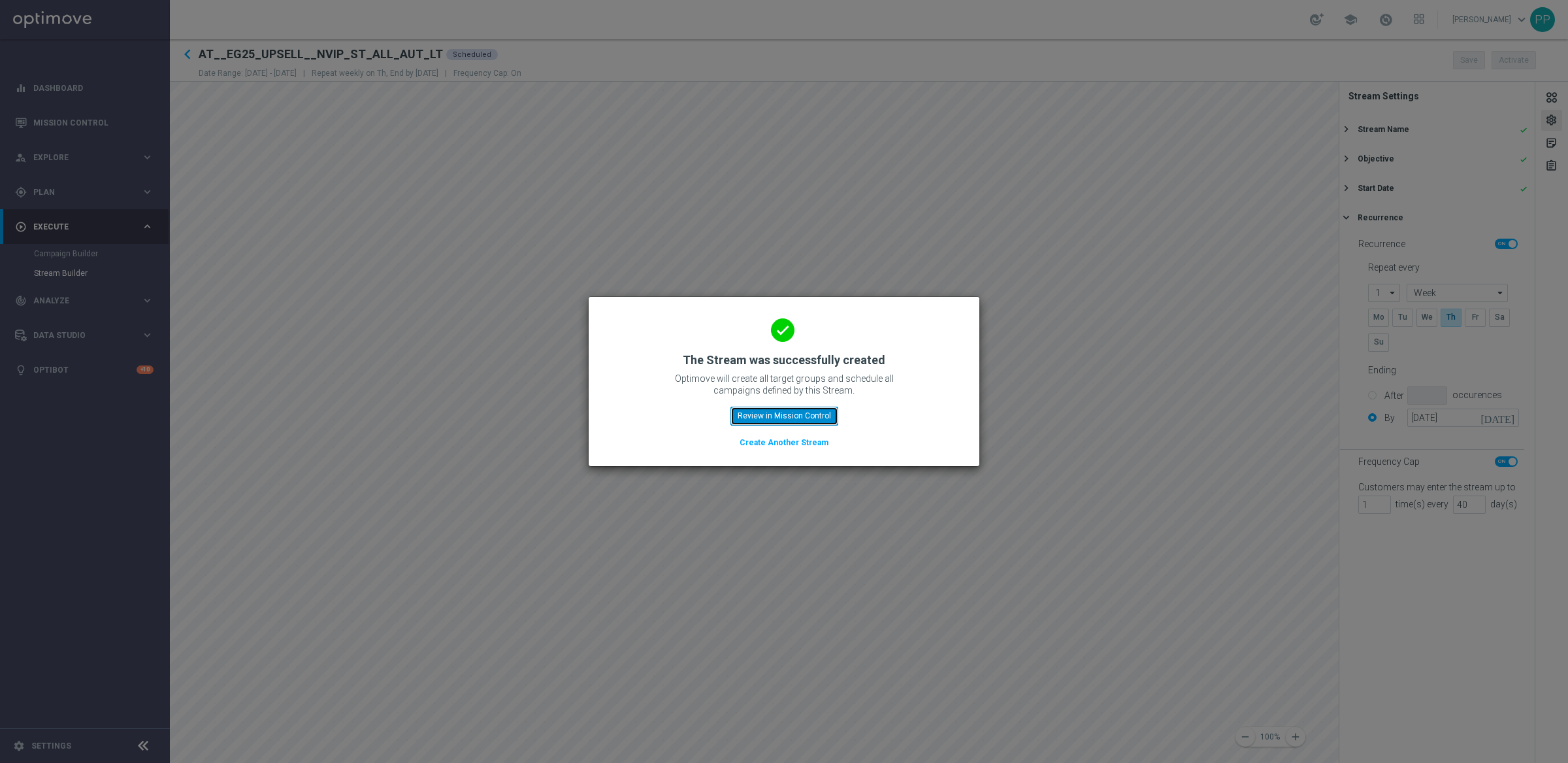
click at [780, 419] on button "Review in Mission Control" at bounding box center [784, 416] width 108 height 19
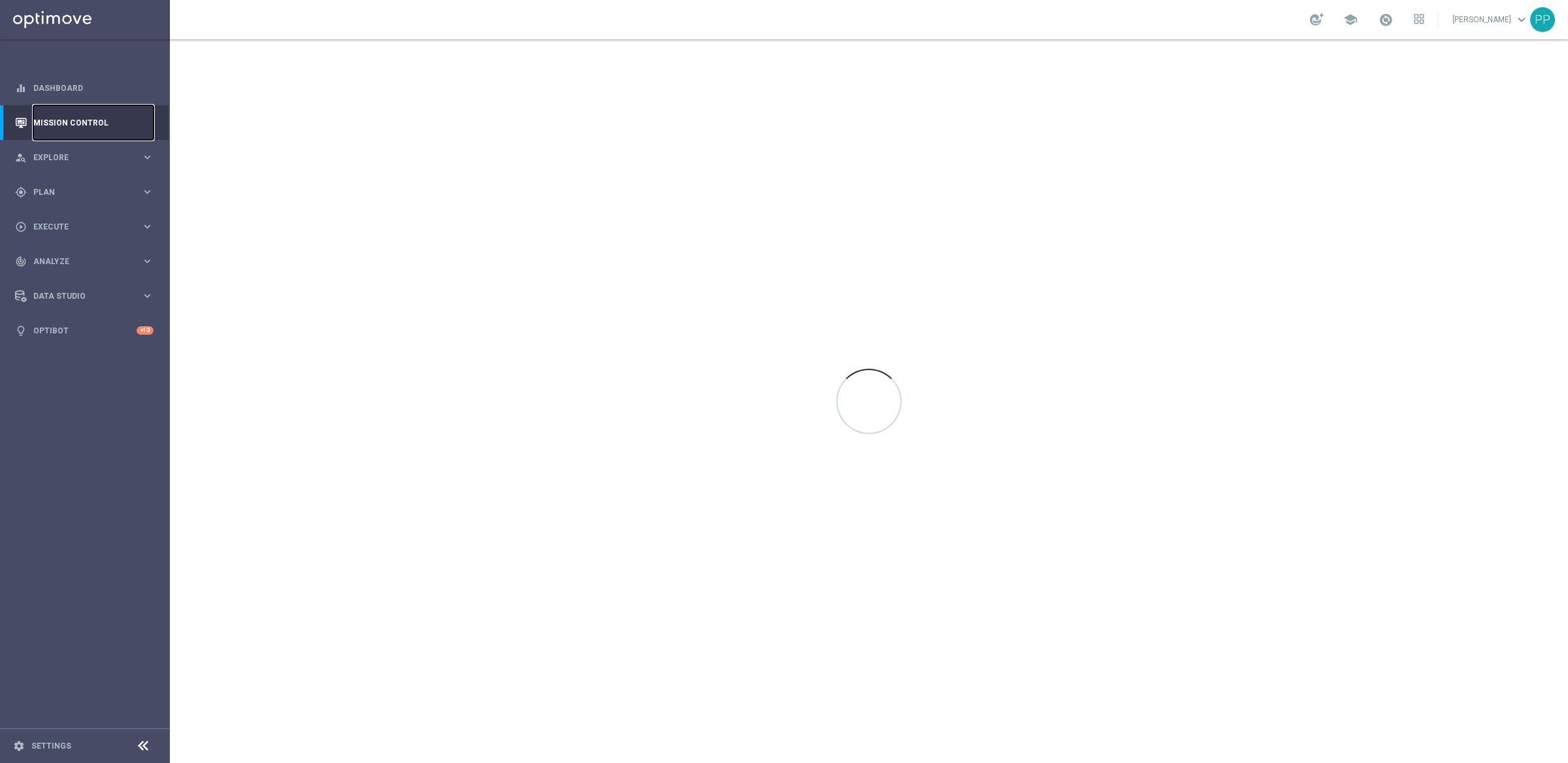
click at [80, 126] on link "Mission Control" at bounding box center [93, 122] width 120 height 35
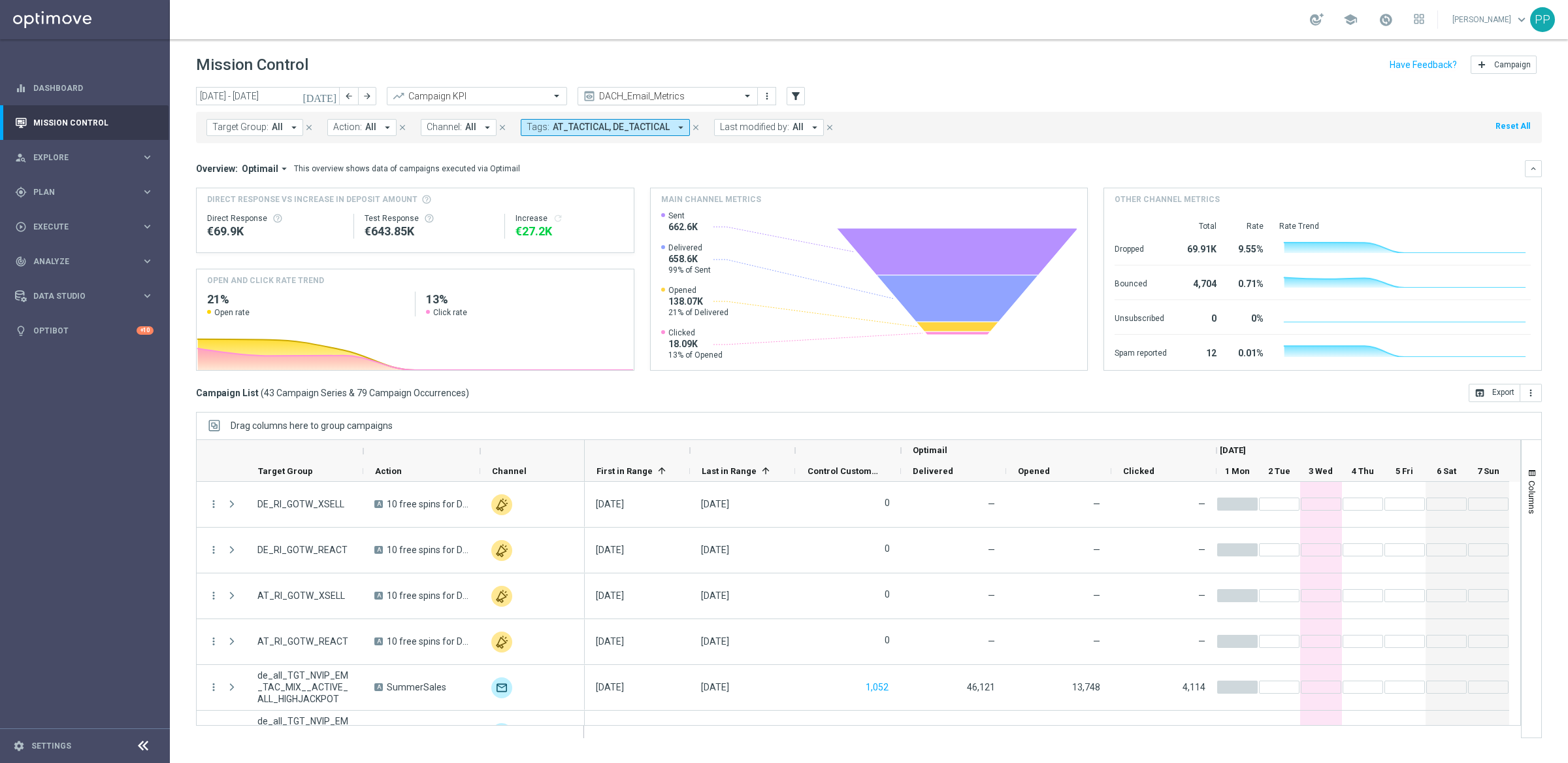
click at [686, 100] on input "text" at bounding box center [654, 96] width 140 height 11
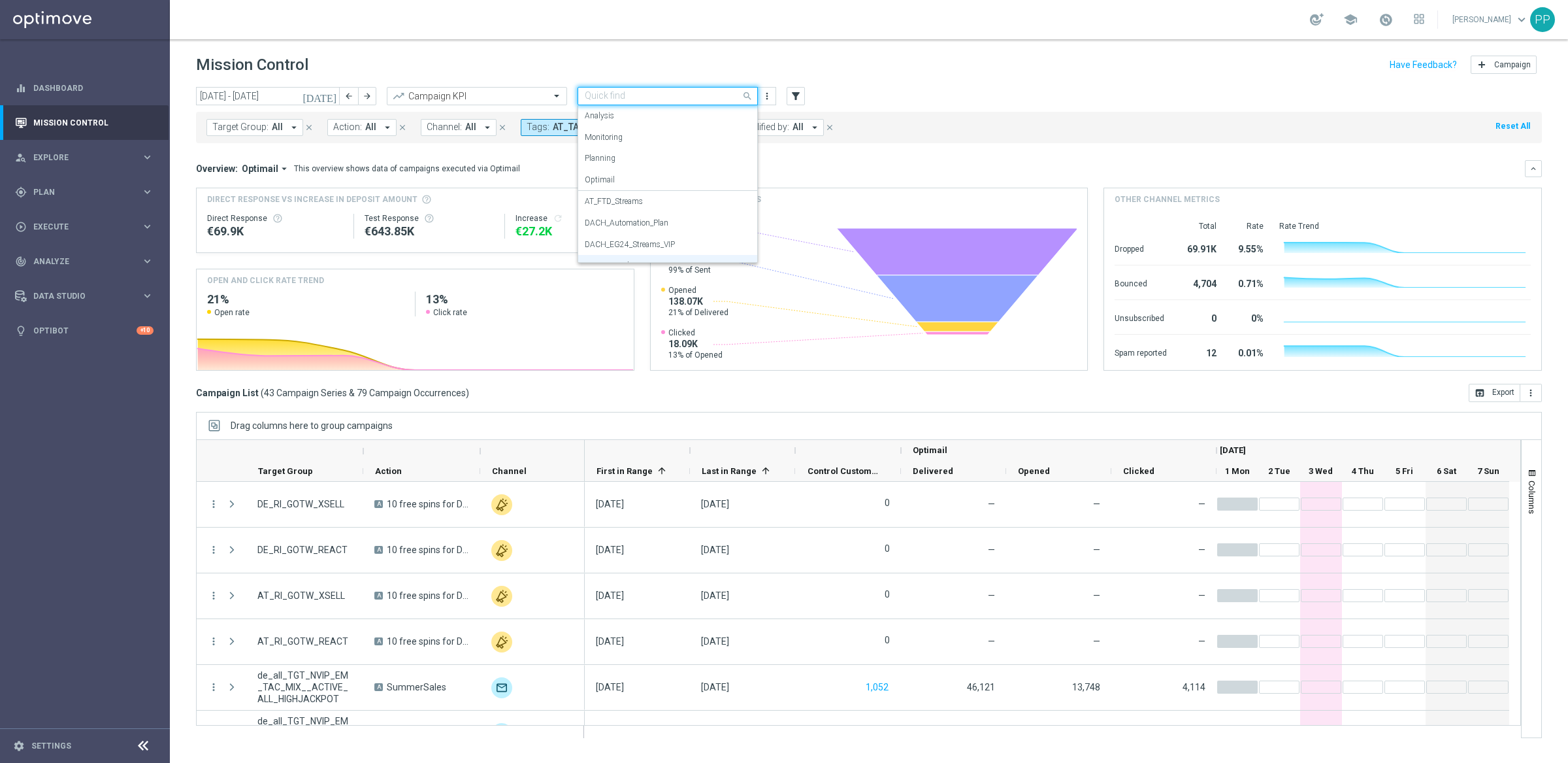
click at [940, 80] on header "Mission Control add Campaign" at bounding box center [869, 63] width 1398 height 48
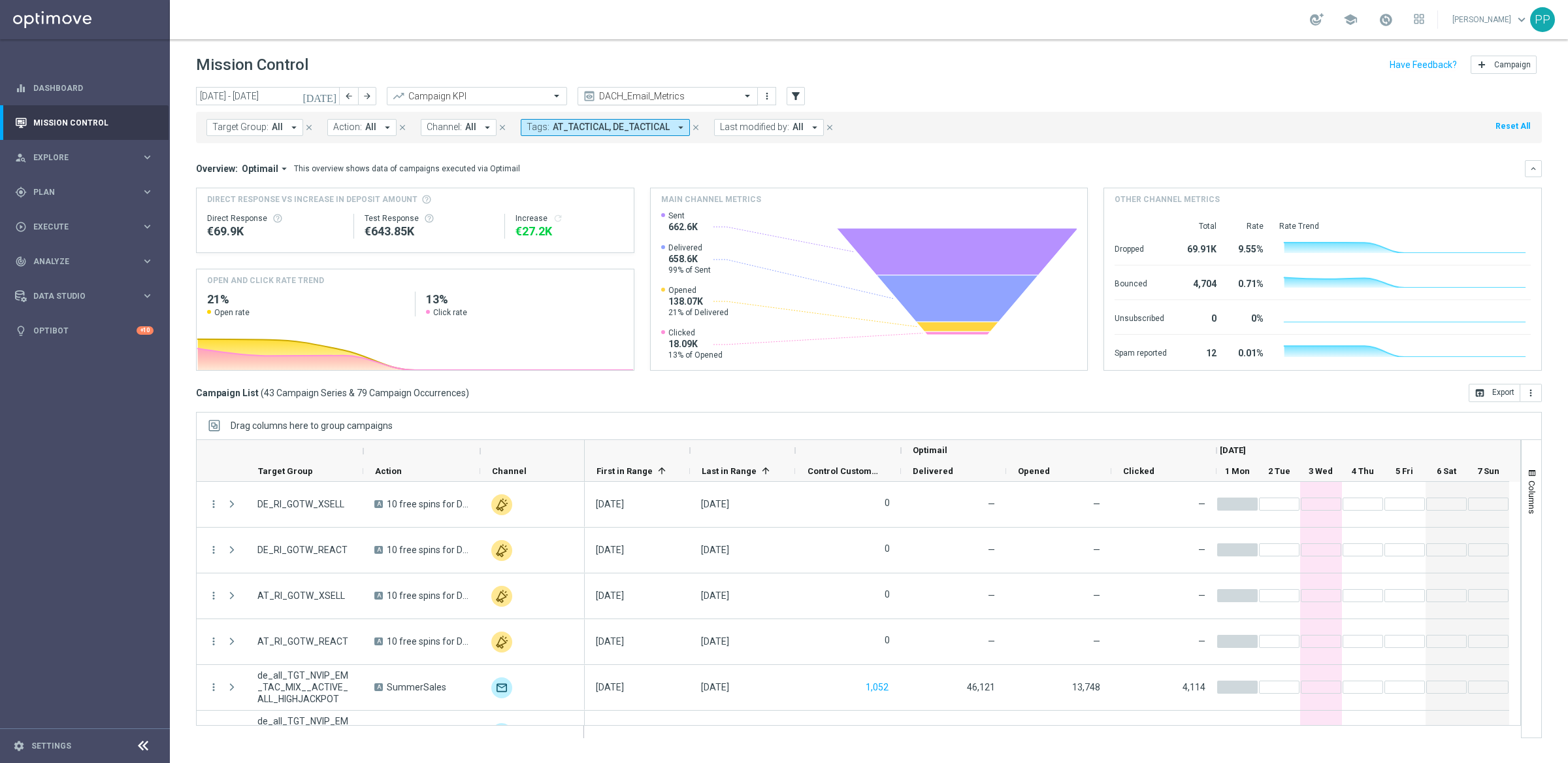
click at [746, 94] on span at bounding box center [748, 95] width 16 height 11
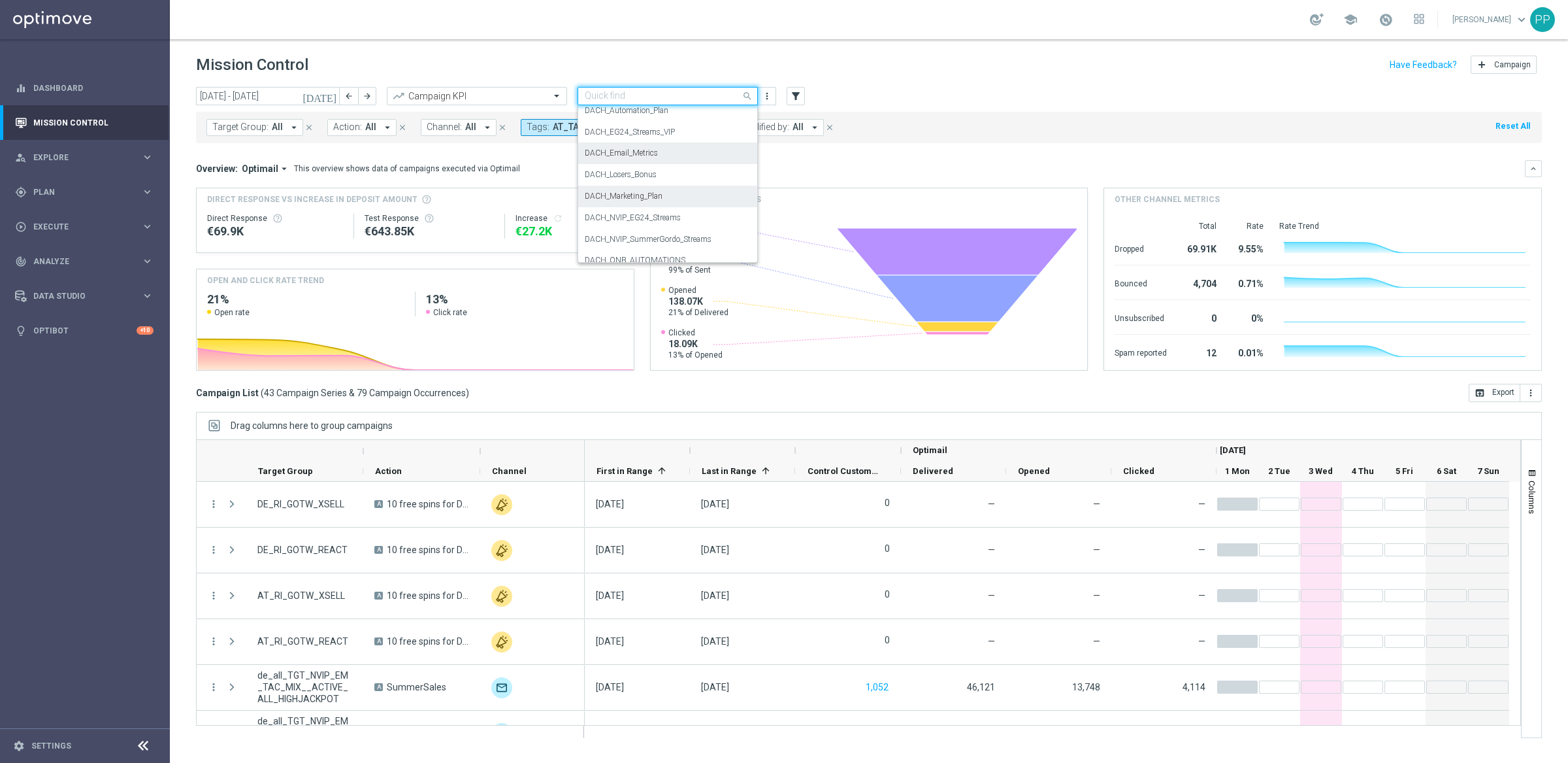
scroll to position [134, 0]
click at [636, 190] on div "DACH_NVIP_EG24_Streams" at bounding box center [667, 196] width 166 height 21
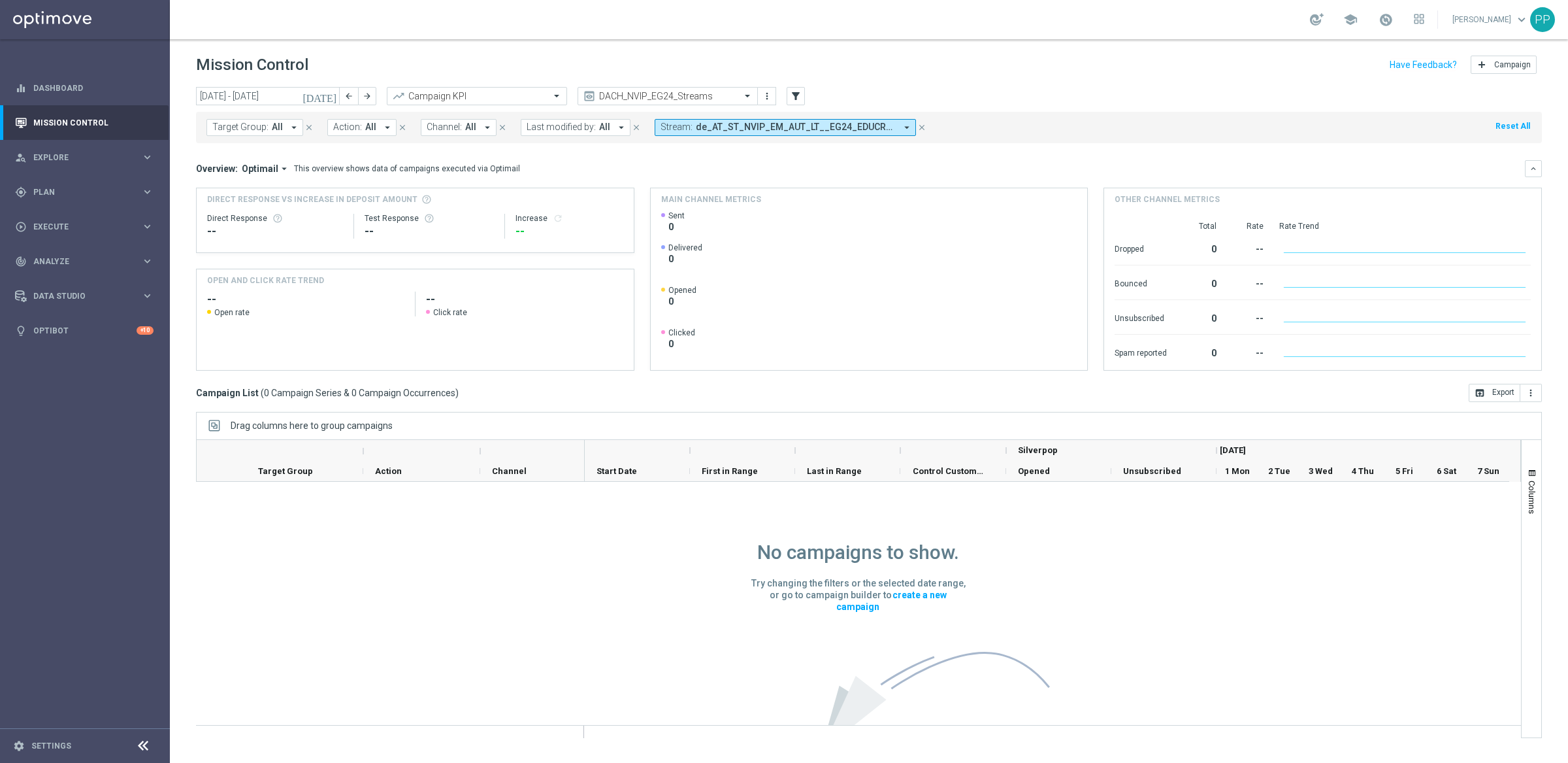
click at [905, 126] on icon "arrow_drop_down" at bounding box center [906, 127] width 12 height 12
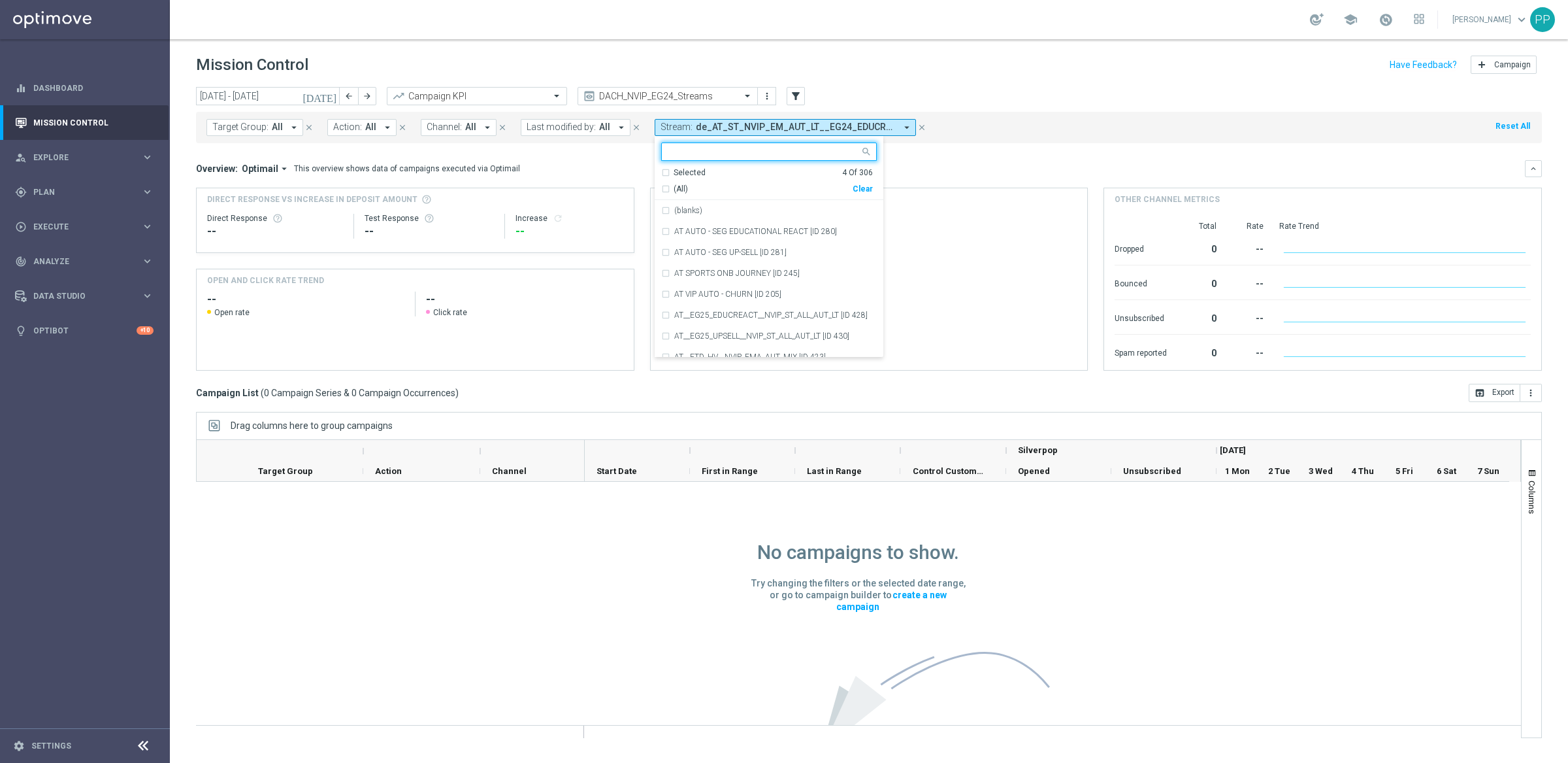
click at [664, 171] on div "Selected 4 Of 306" at bounding box center [767, 173] width 212 height 11
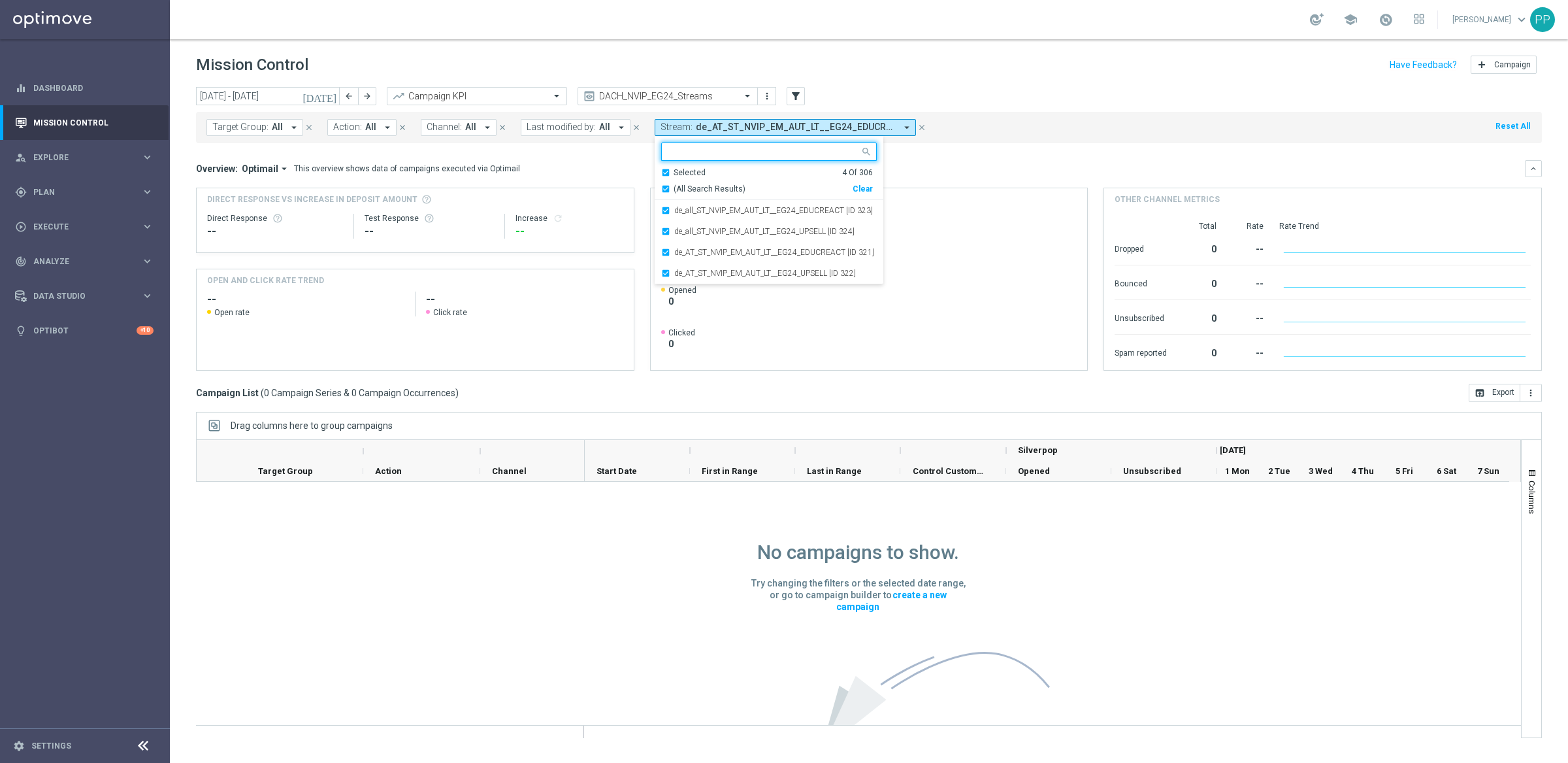
click at [0, 0] on div "Clear" at bounding box center [0, 0] width 0 height 0
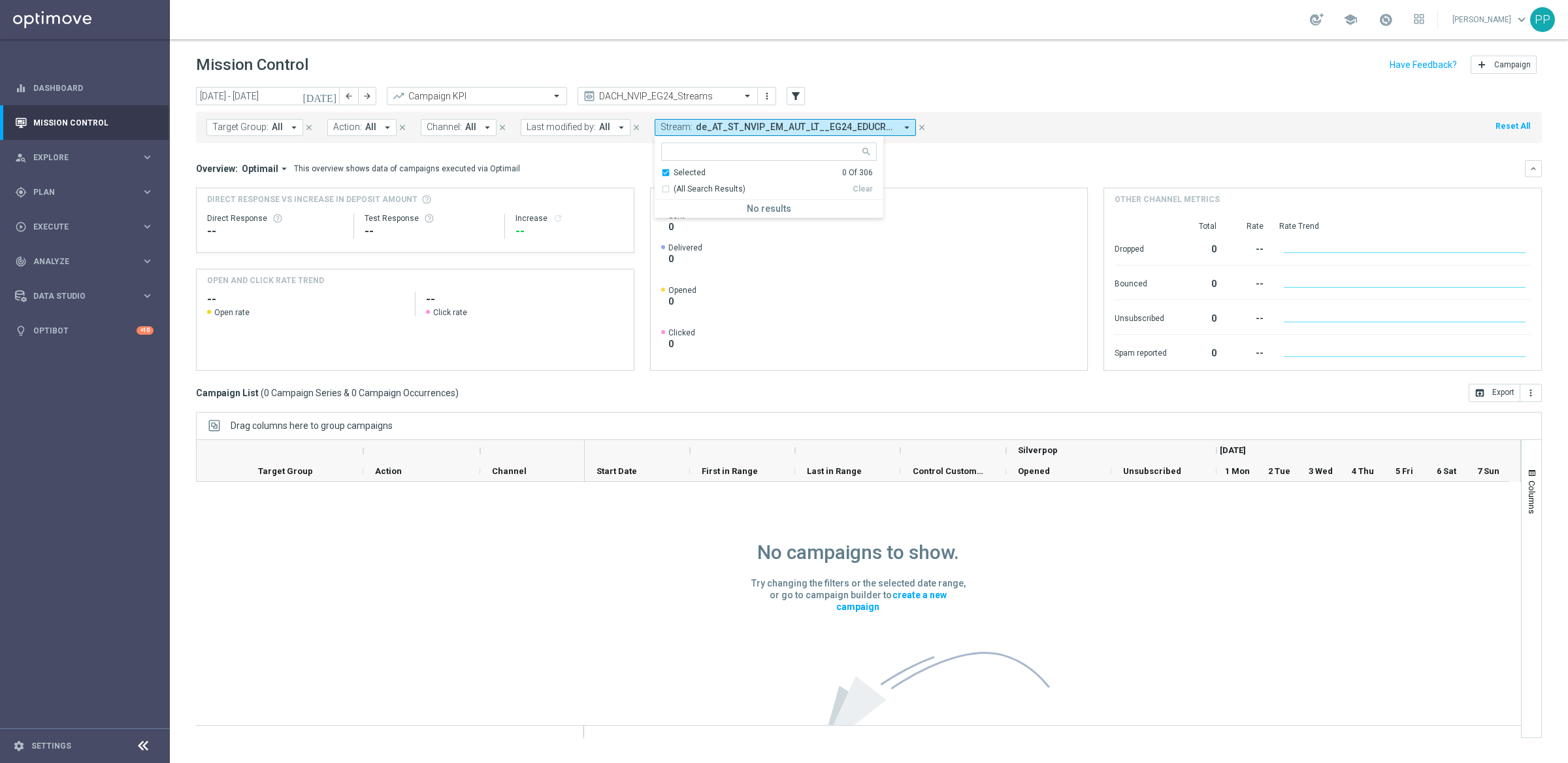
click at [750, 154] on input "text" at bounding box center [764, 151] width 191 height 11
paste input "AT__EG25_EDUCREACT__NVIP_ST_ALL_AUT_LT"
click at [662, 174] on div "Selected 0 Of 306" at bounding box center [767, 173] width 212 height 11
click at [663, 213] on div "AT__EG25_EDUCREACT__NVIP_ST_ALL_AUT_LT [ID 428]" at bounding box center [769, 210] width 215 height 20
click at [671, 152] on input "AT__EG25_EDUCREACT__NVIP_ST_ALL_AUT_LT" at bounding box center [764, 151] width 191 height 11
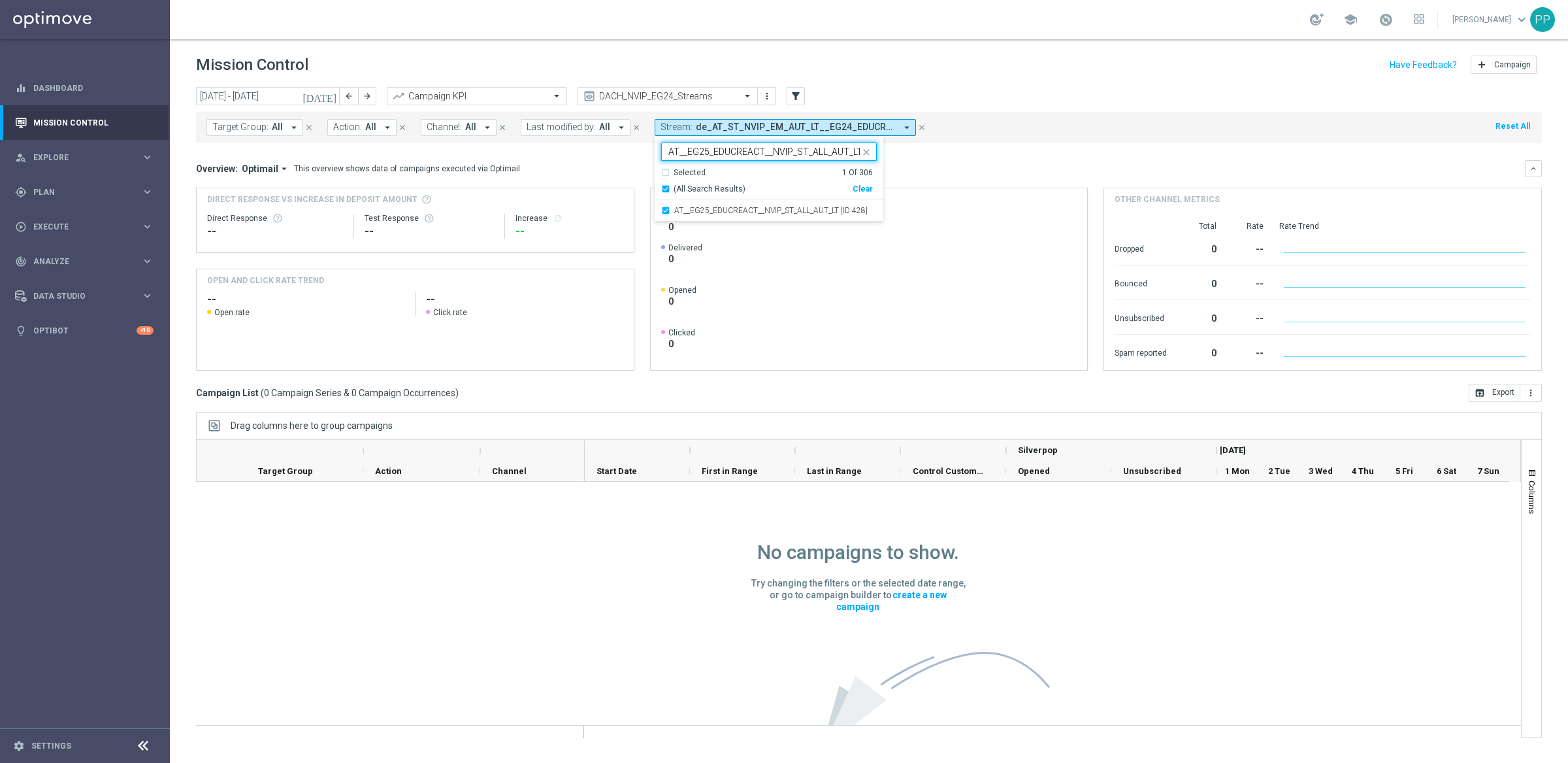
drag, startPoint x: 675, startPoint y: 150, endPoint x: 665, endPoint y: 151, distance: 10.0
click at [668, 151] on input "AT__EG25_EDUCREACT__NVIP_ST_ALL_AUT_LT" at bounding box center [764, 151] width 191 height 11
click at [661, 231] on div "DE_ALL__EG25_EDUCREACT__NVIP_ST_ALL_AUT_LT [ID 427]" at bounding box center [769, 231] width 215 height 20
type input "__EG25_EDUCREACT__NVIP_ST_ALL_AUT_LT"
drag, startPoint x: 666, startPoint y: 150, endPoint x: 854, endPoint y: 157, distance: 188.1
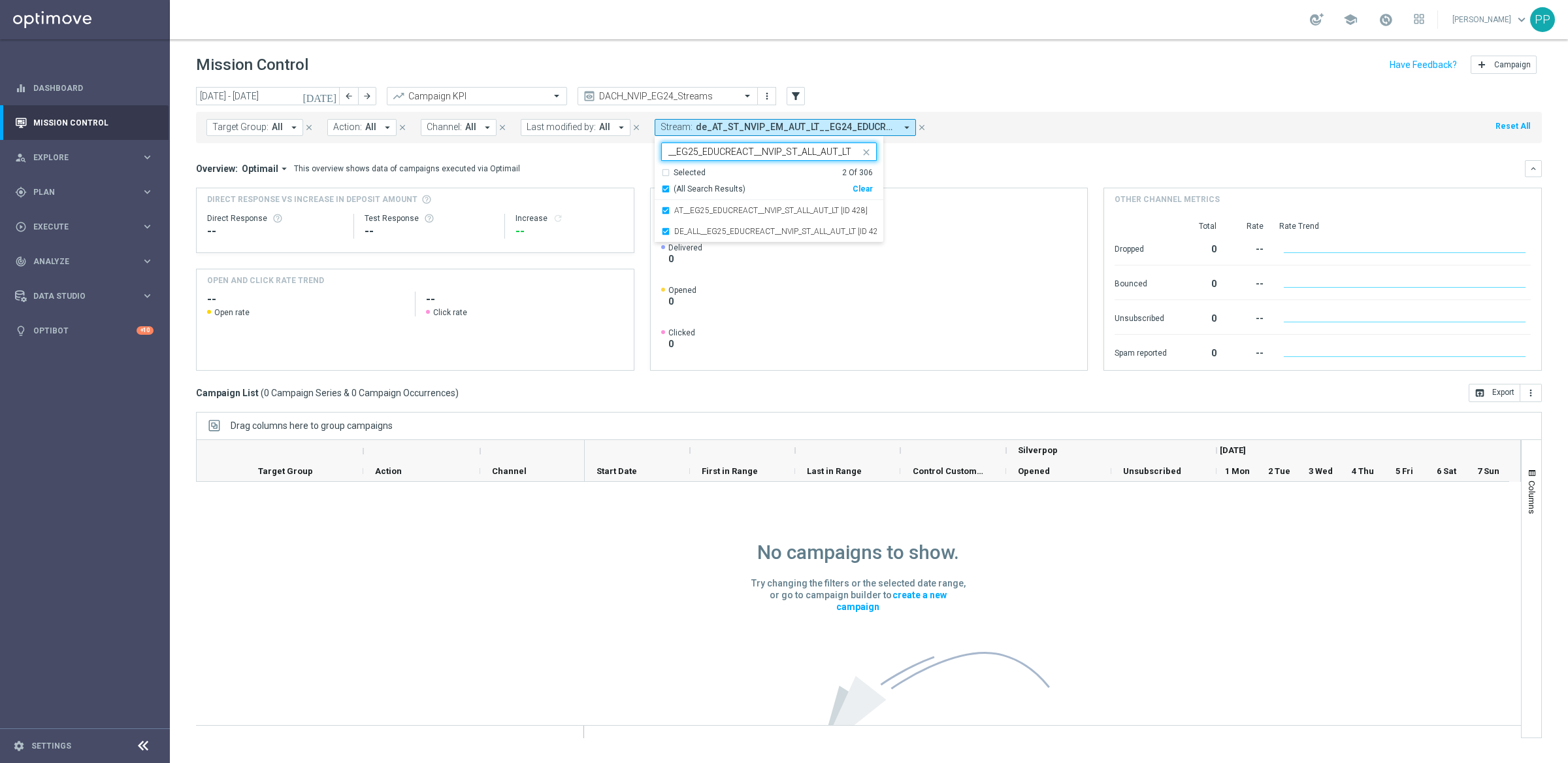
click at [854, 157] on input "__EG25_EDUCREACT__NVIP_ST_ALL_AUT_LT" at bounding box center [764, 151] width 191 height 11
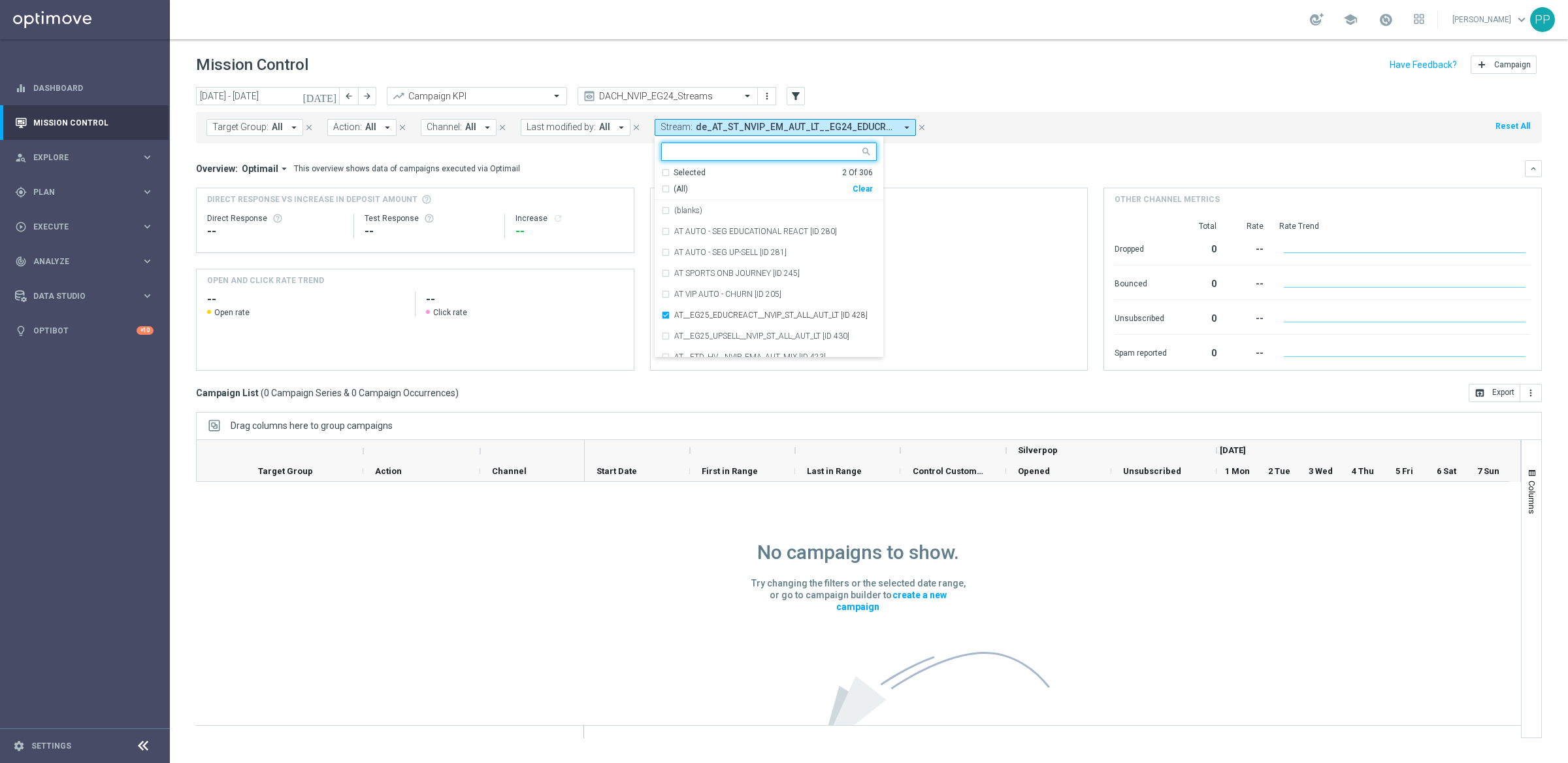
paste input "AT__EG25_UPSELL__NVIP_ST_ALL_AUT_LT"
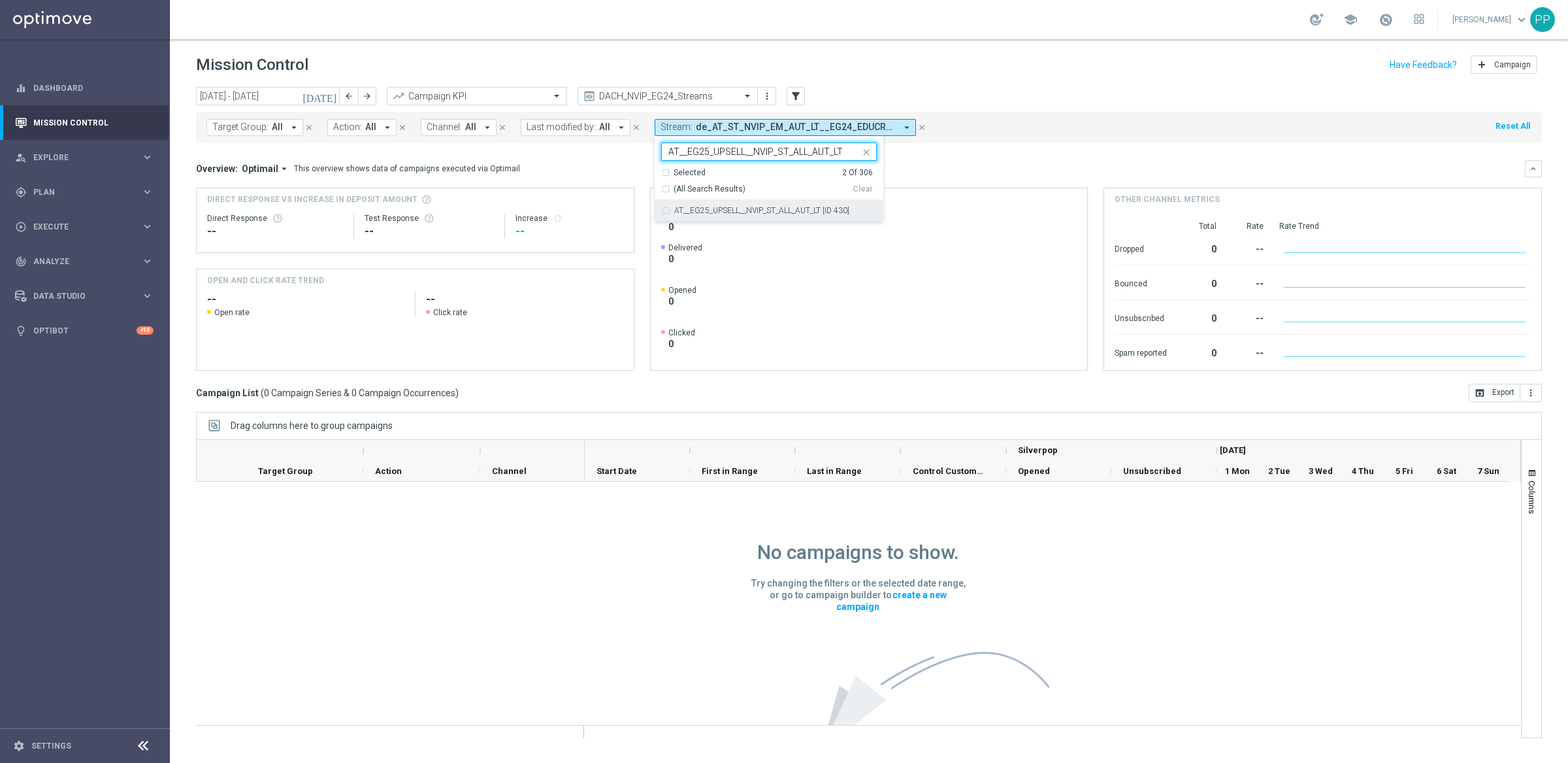
click at [661, 211] on div "AT__EG25_UPSELL__NVIP_ST_ALL_AUT_LT [ID 430]" at bounding box center [769, 210] width 215 height 20
drag, startPoint x: 674, startPoint y: 154, endPoint x: 661, endPoint y: 152, distance: 13.2
click at [667, 152] on div "AT__EG25_UPSELL__NVIP_ST_ALL_AUT_LT" at bounding box center [763, 152] width 193 height 13
click at [662, 232] on div "DE_ALL__EG25_UPSELL__NVIP_ST_ALL_AUT_LT [ID 429]" at bounding box center [769, 231] width 215 height 20
type input "__EG25_UPSELL__NVIP_ST_ALL_AUT_LT"
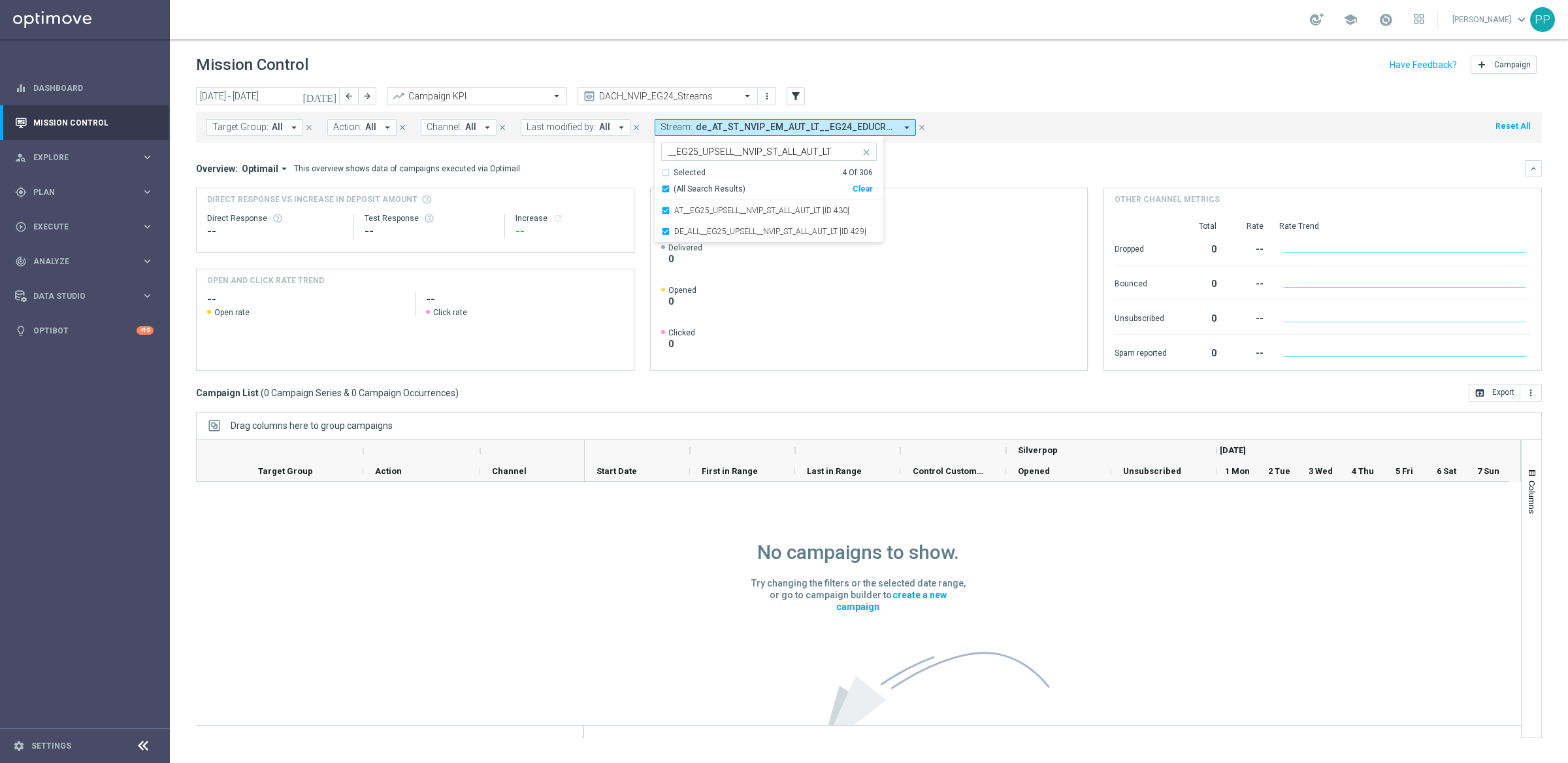
click at [928, 166] on div "Overview: Optimail arrow_drop_down This overview shows data of campaigns execut…" at bounding box center [860, 168] width 1329 height 12
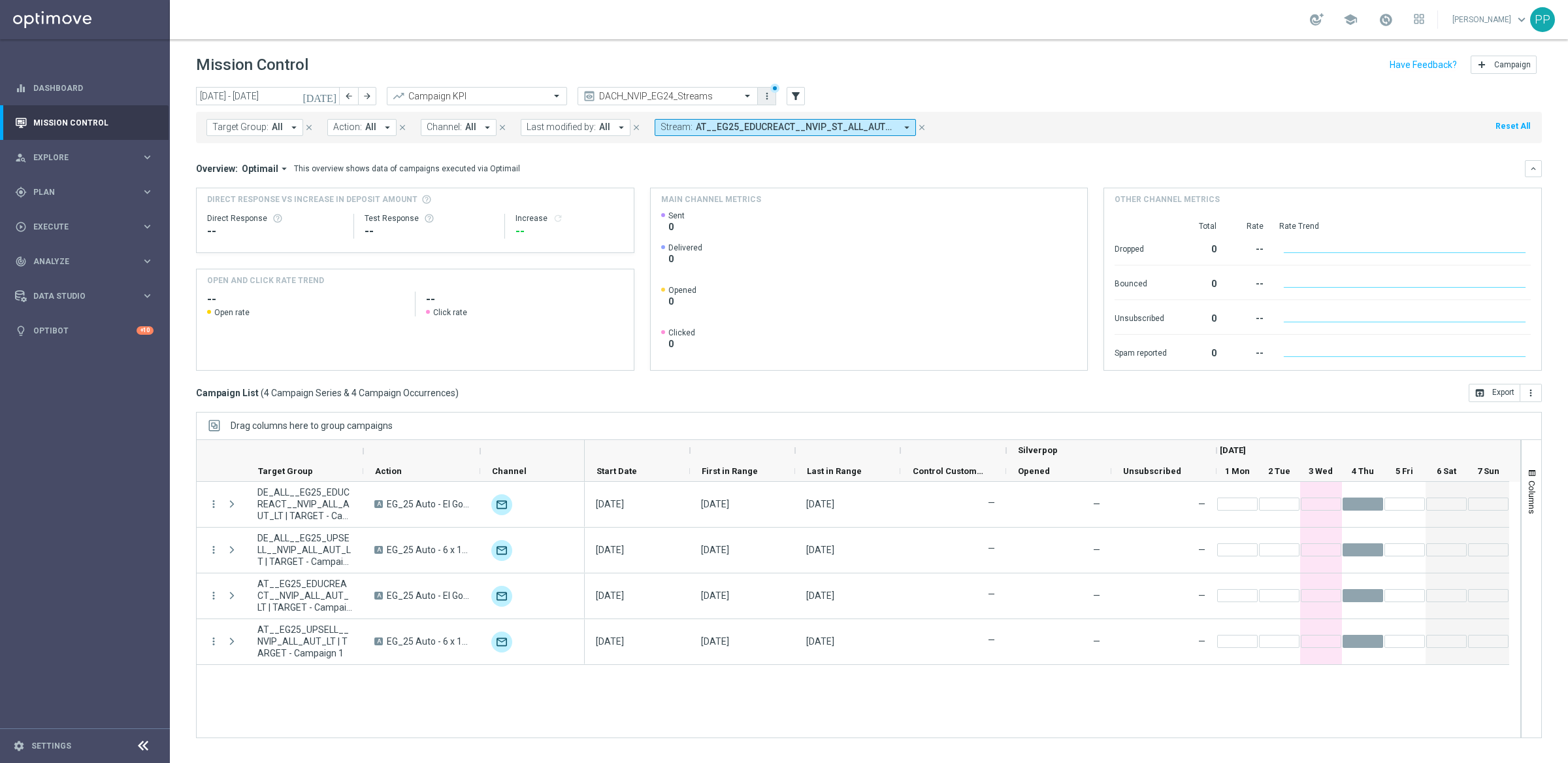
click at [772, 99] on icon "more_vert" at bounding box center [767, 96] width 11 height 11
click at [772, 113] on div "bookmark Save view Primary views can not be edited" at bounding box center [828, 120] width 143 height 19
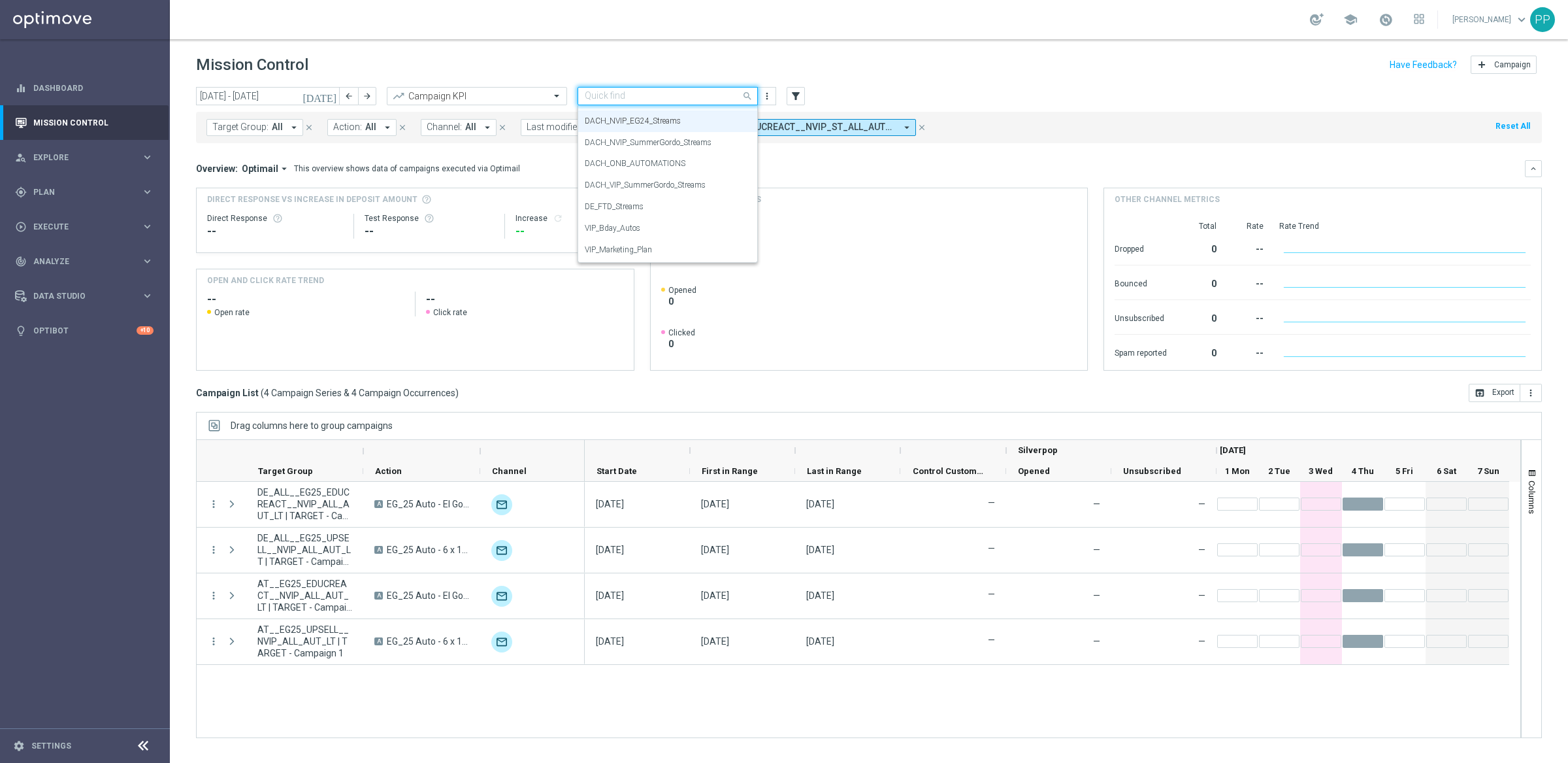
click at [750, 100] on span at bounding box center [748, 95] width 16 height 16
click at [731, 125] on div "DACH_NVIP_EG24_Streams" at bounding box center [667, 121] width 166 height 21
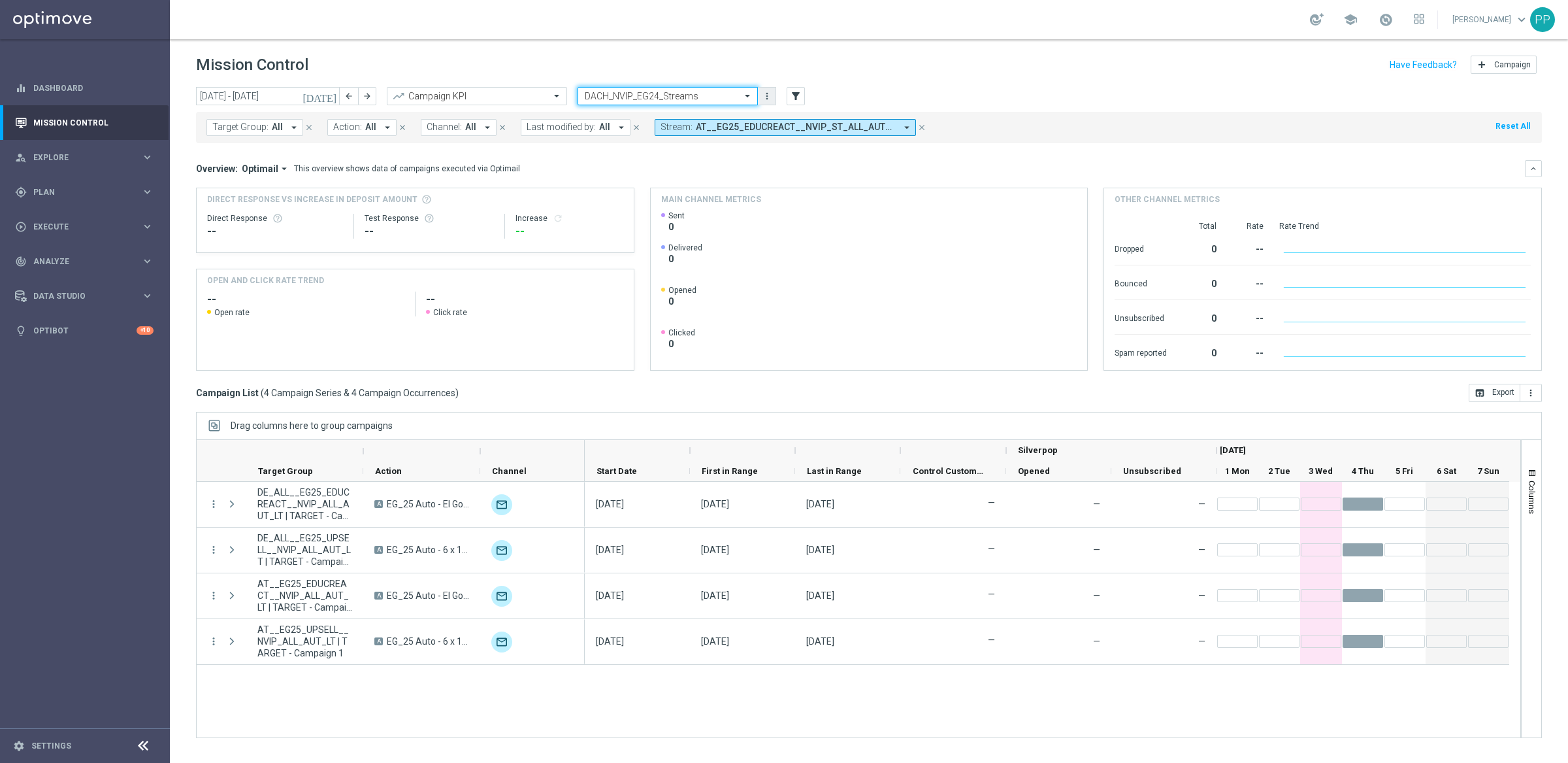
click at [770, 97] on icon "more_vert" at bounding box center [767, 96] width 11 height 11
click at [782, 152] on div "Manage views" at bounding box center [815, 157] width 79 height 9
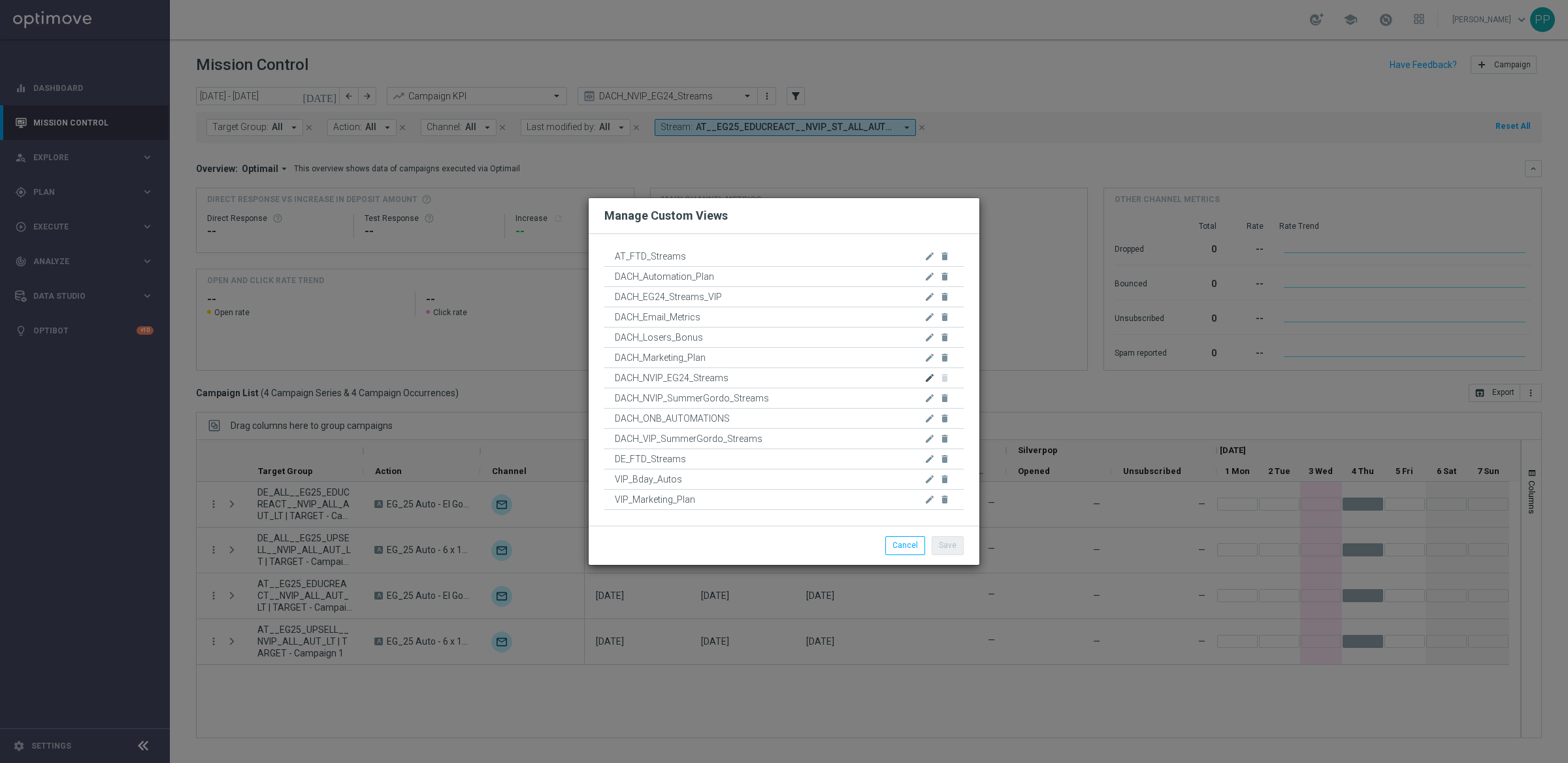
click at [930, 377] on icon "edit" at bounding box center [930, 377] width 11 height 11
click at [682, 378] on input "DACH_NVIP_EG24_Streams" at bounding box center [784, 377] width 360 height 19
type input "DACH_NVIP_EG25_Streams"
click at [944, 547] on button "Save" at bounding box center [948, 546] width 32 height 19
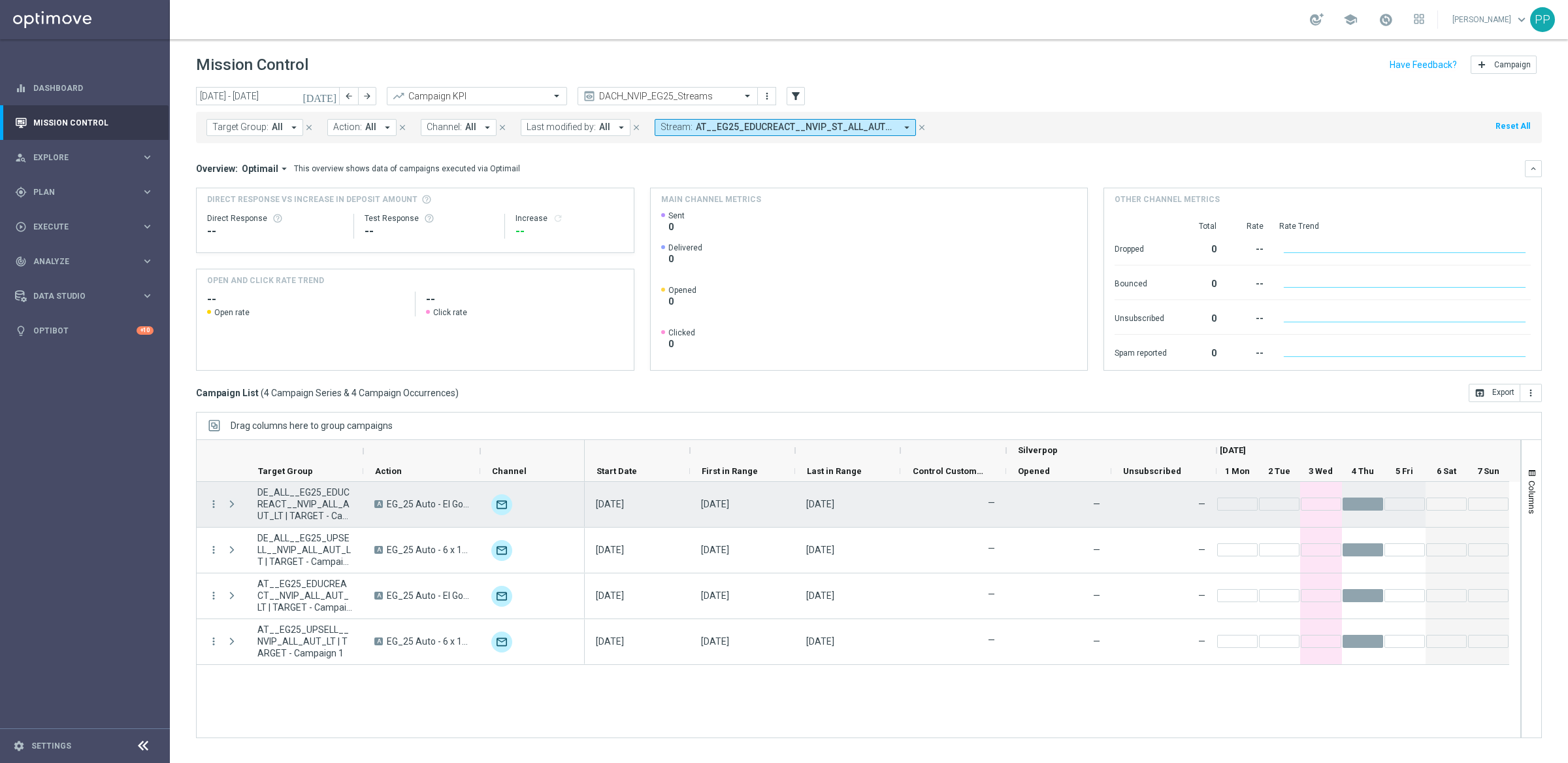
click at [235, 507] on span at bounding box center [231, 504] width 12 height 11
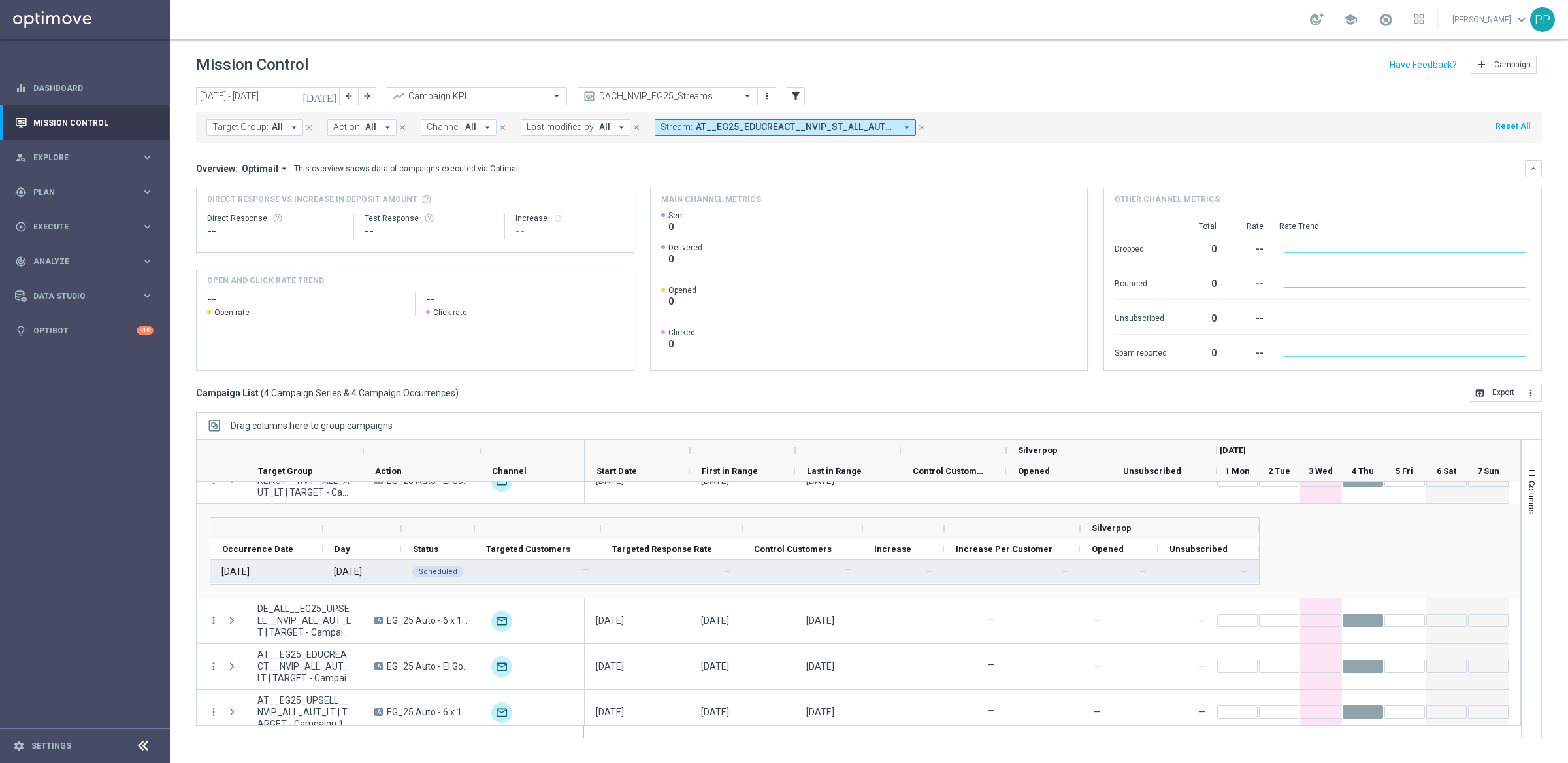
scroll to position [34, 0]
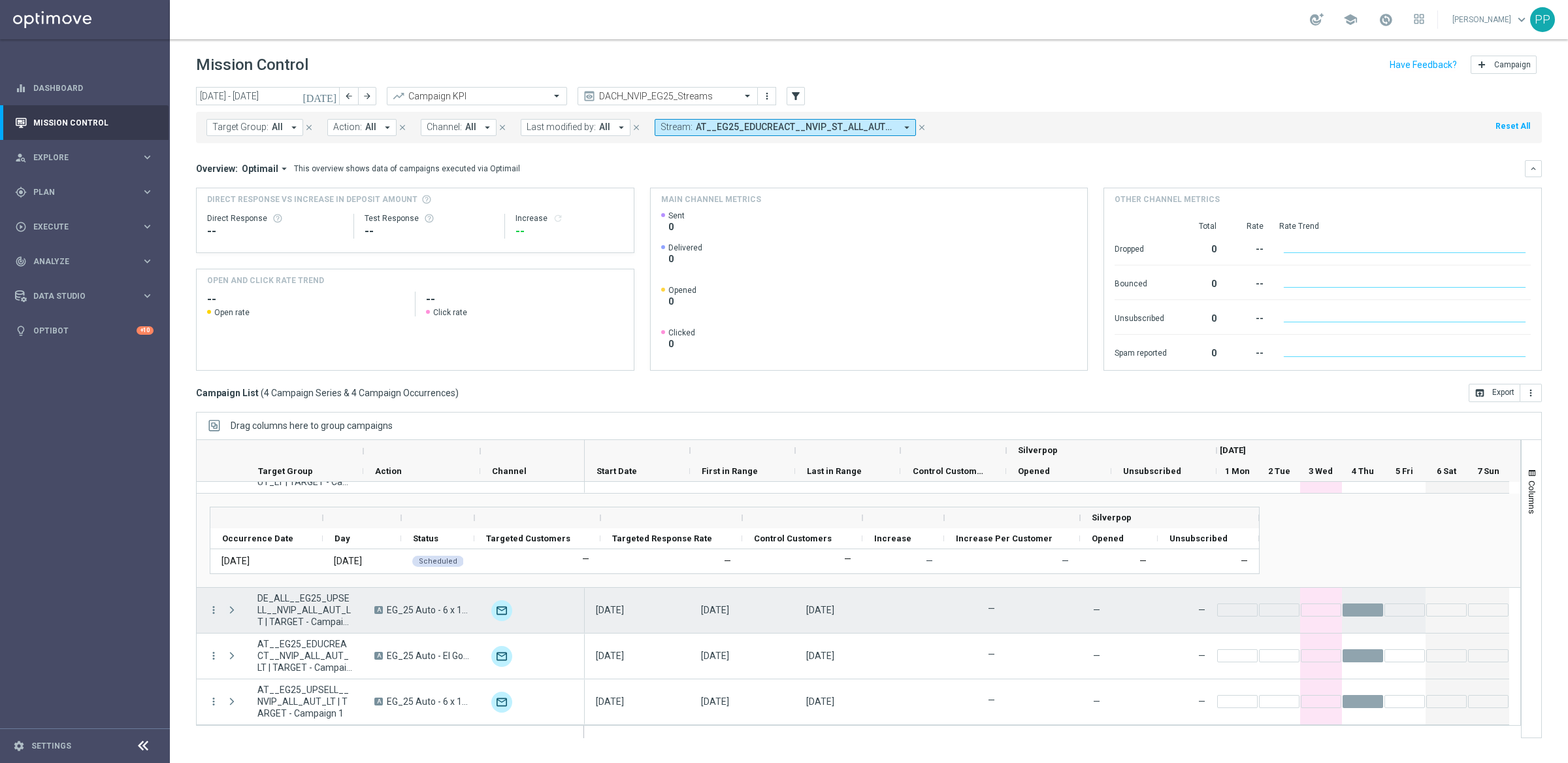
click at [230, 605] on span at bounding box center [231, 610] width 12 height 11
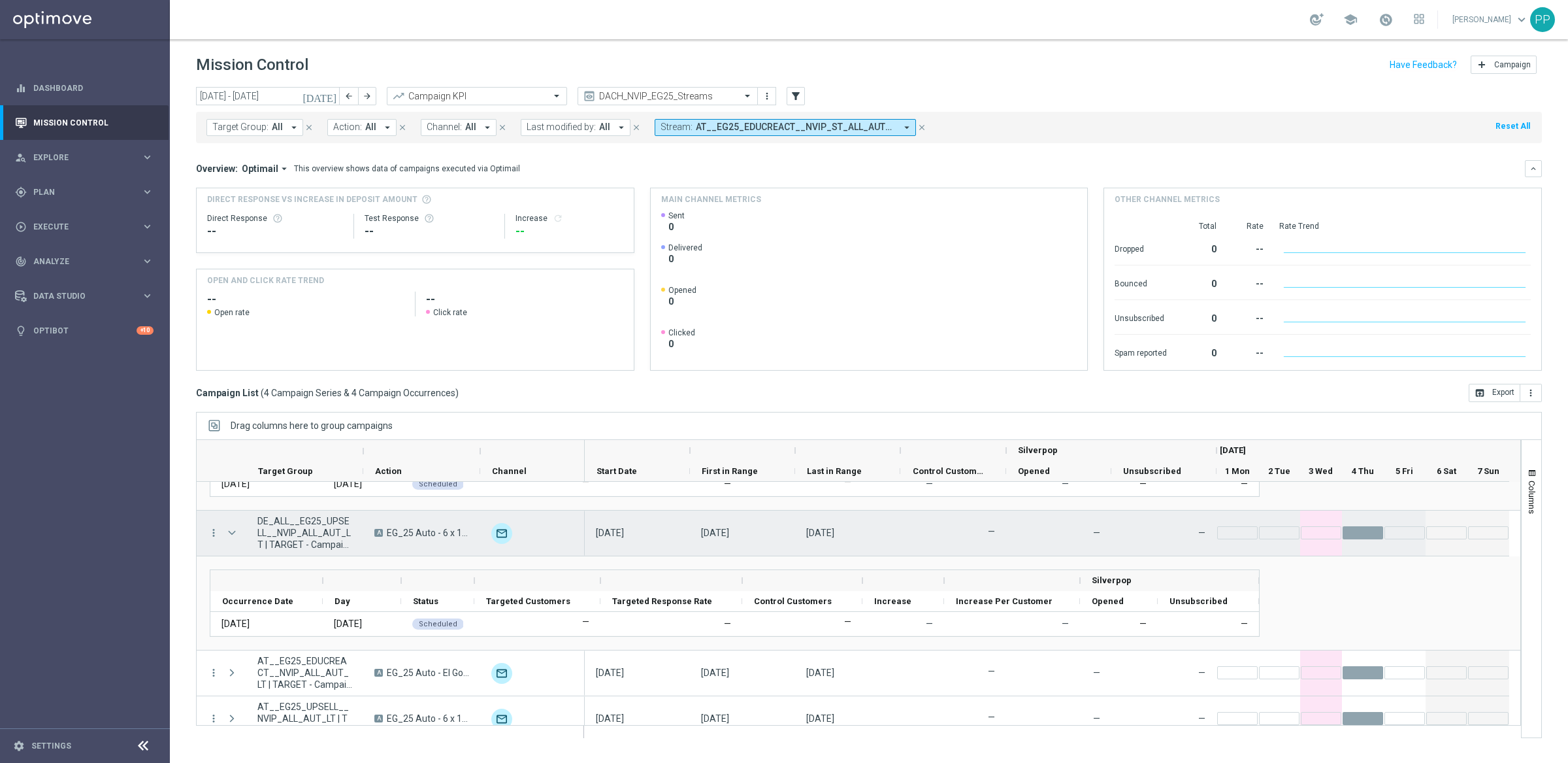
scroll to position [128, 0]
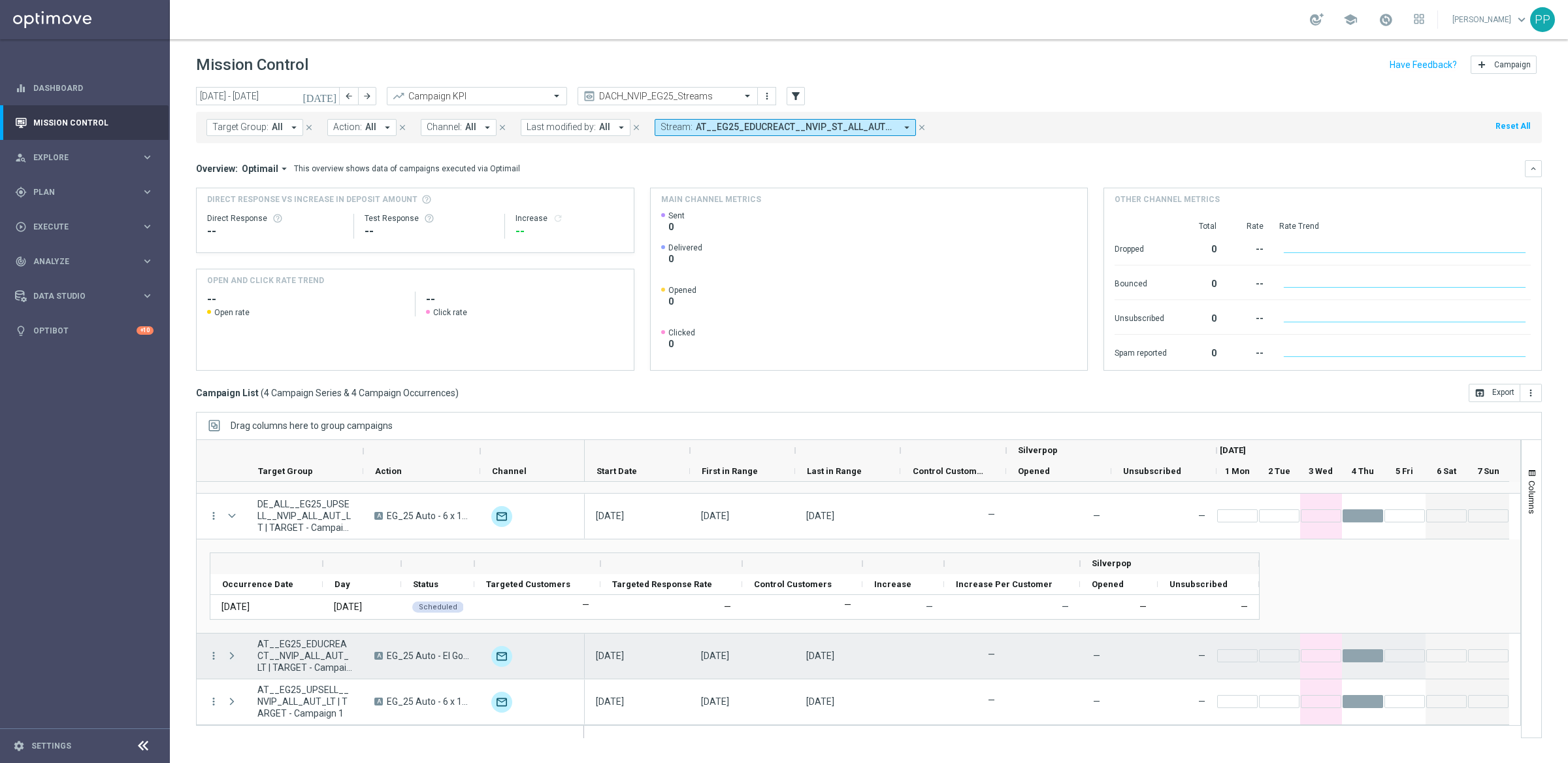
click at [227, 651] on span at bounding box center [231, 655] width 12 height 11
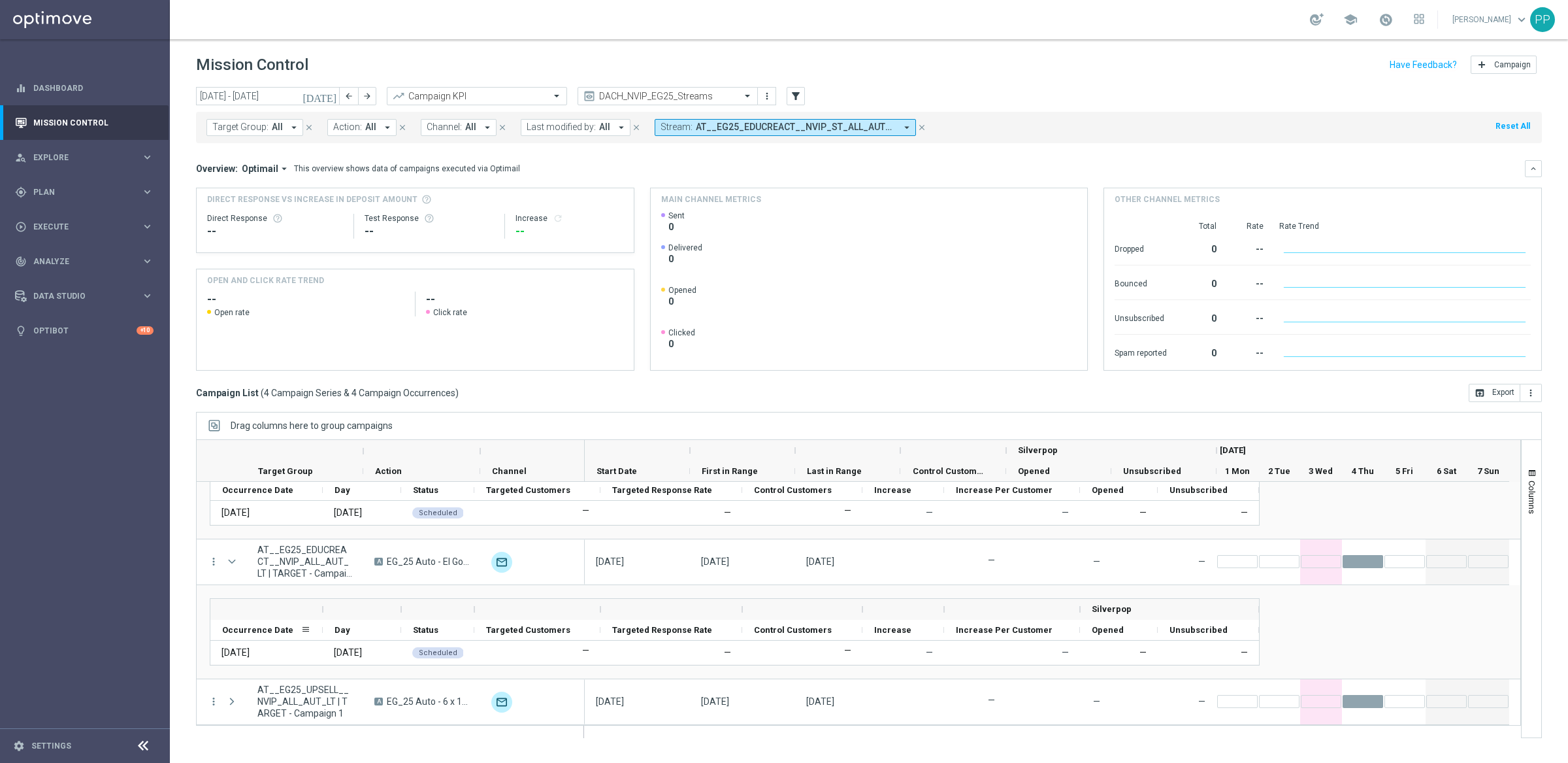
scroll to position [237, 0]
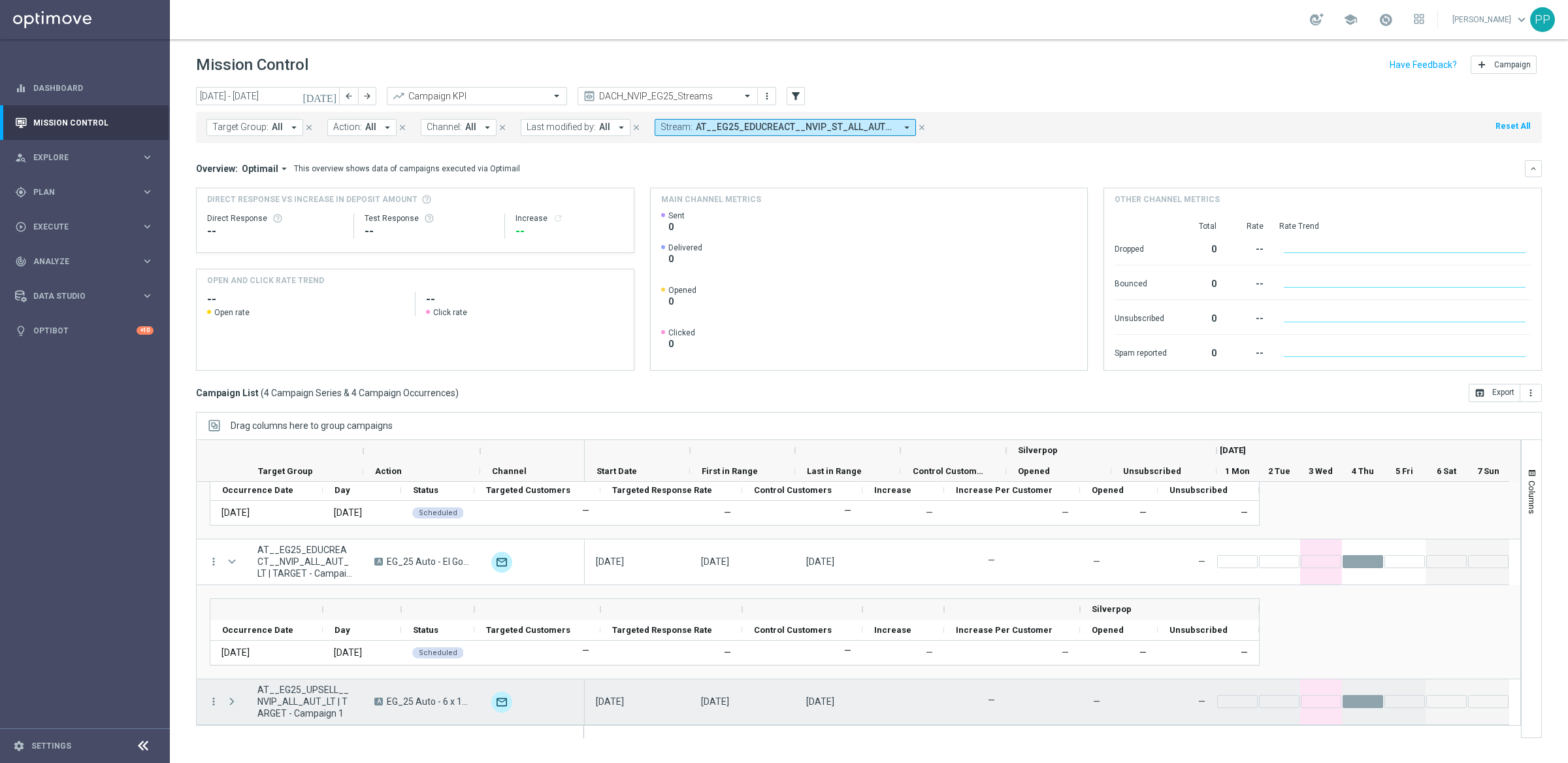
click at [231, 696] on span at bounding box center [231, 702] width 12 height 11
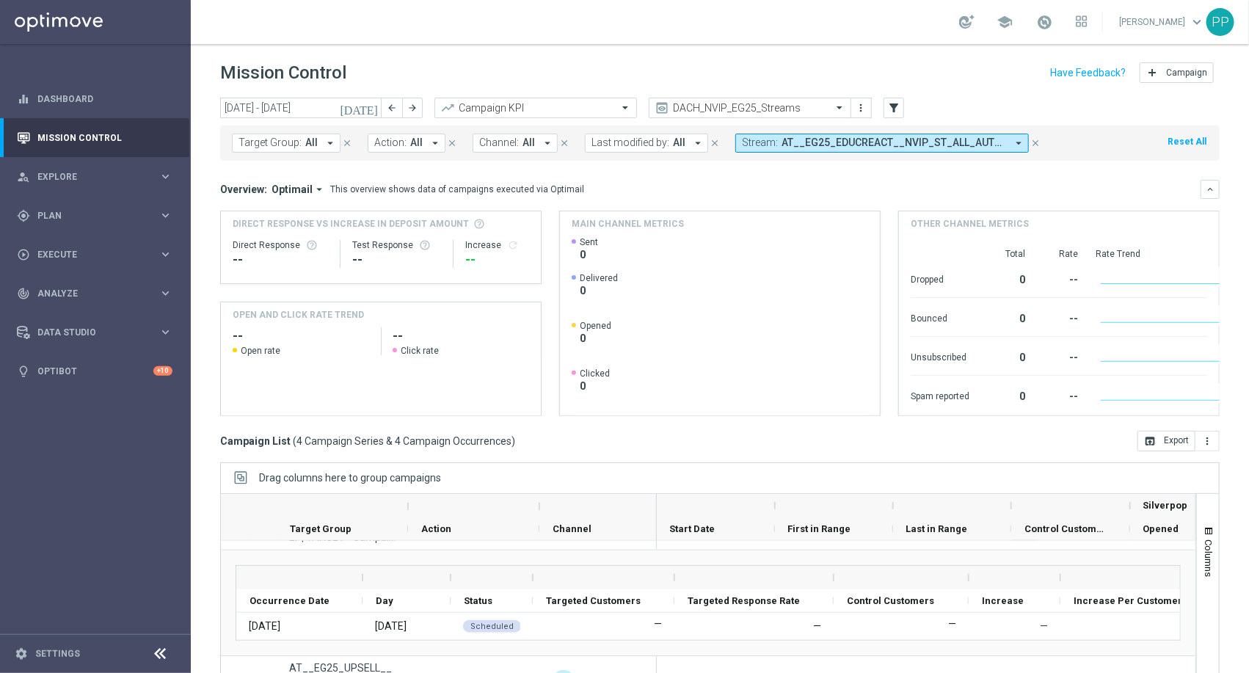
scroll to position [356, 0]
